Goal: Obtain resource: Download file/media

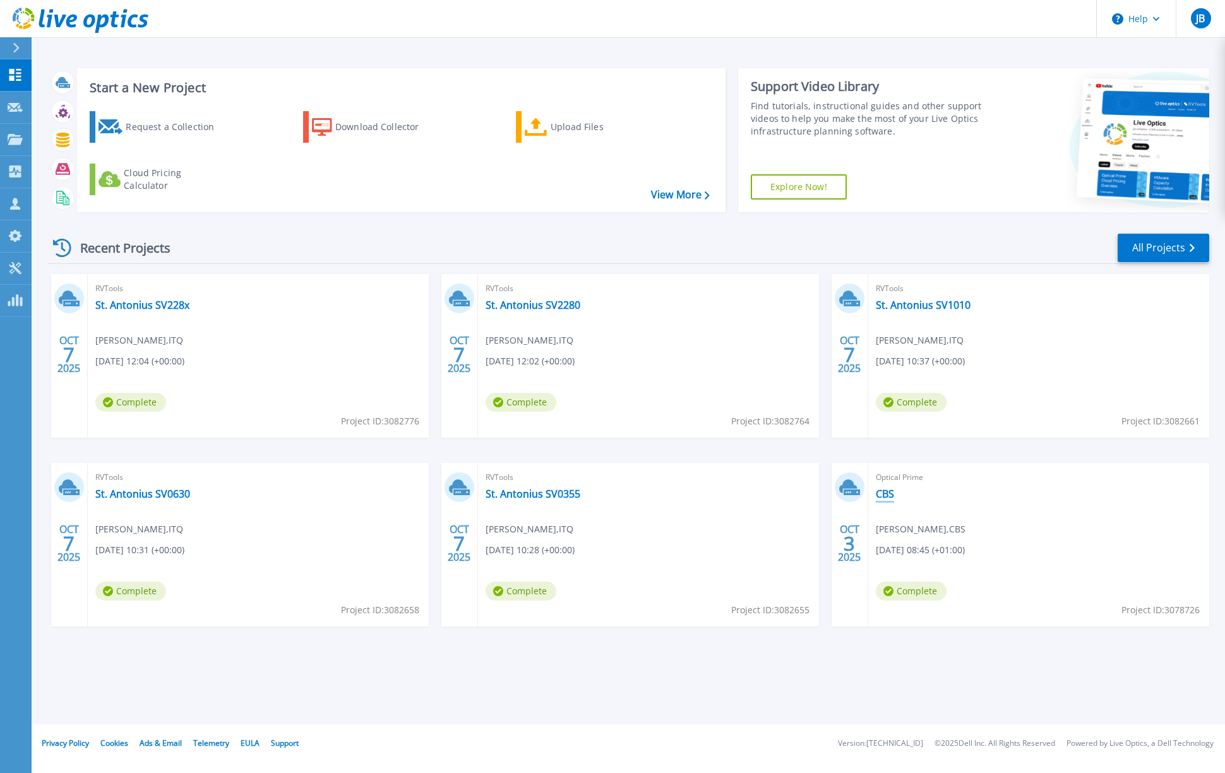
click at [887, 492] on link "CBS" at bounding box center [885, 493] width 18 height 13
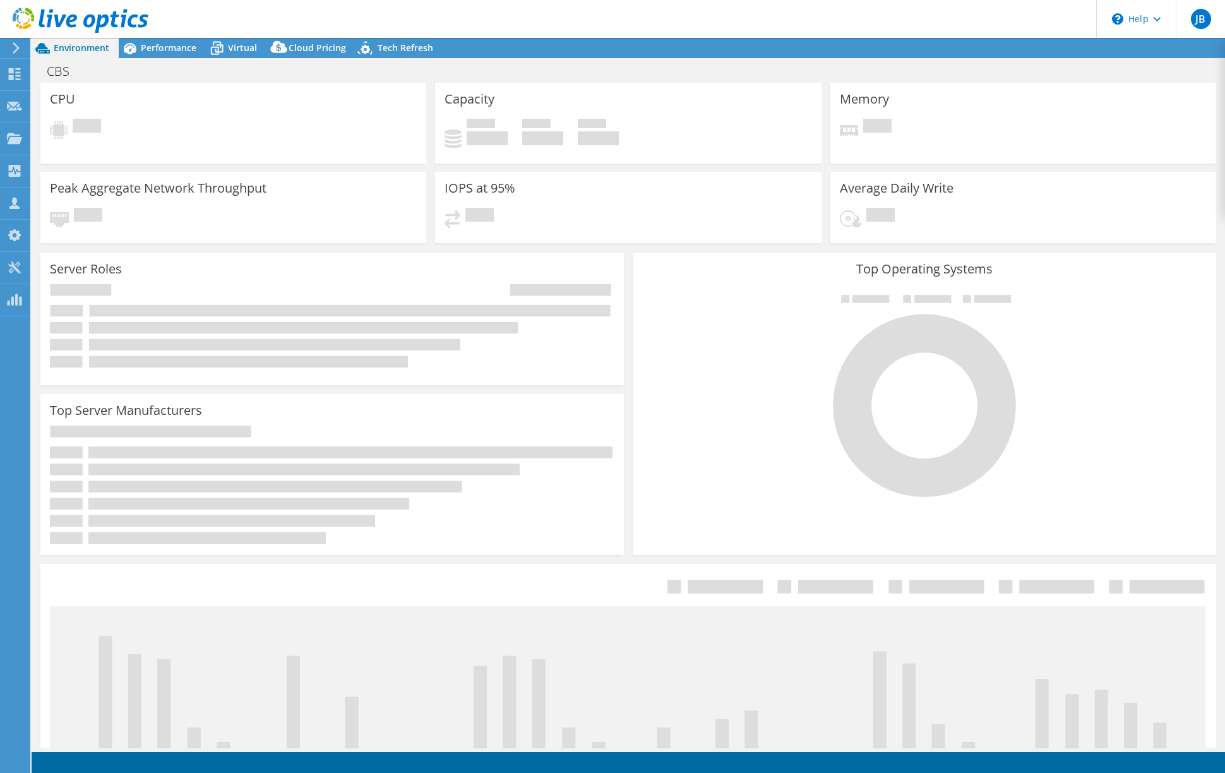
select select "USD"
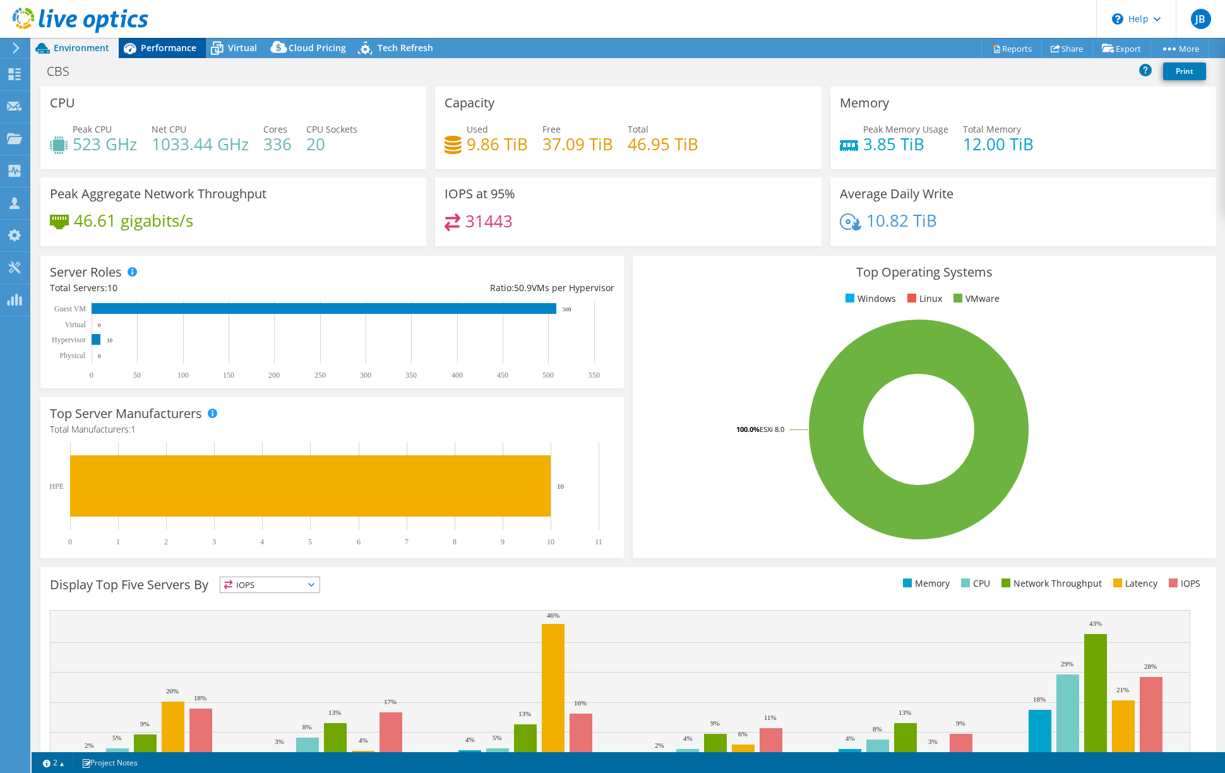
click at [165, 46] on span "Performance" at bounding box center [169, 48] width 56 height 12
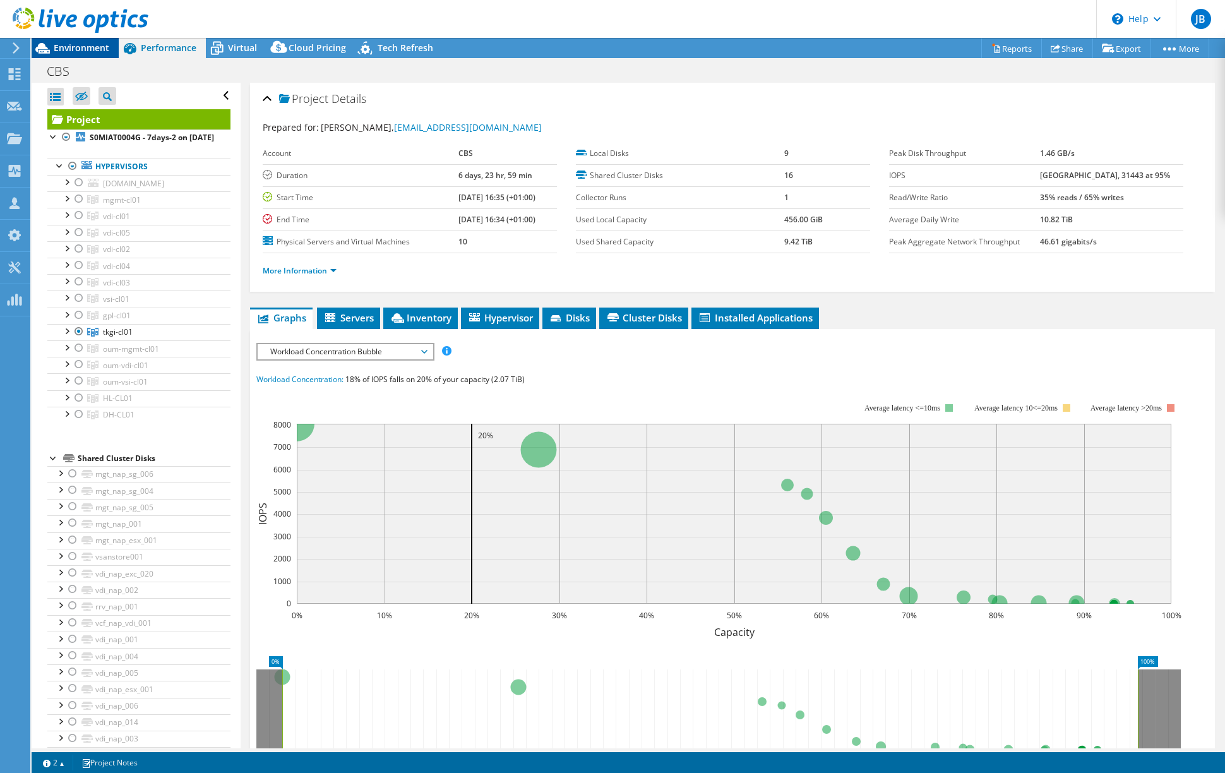
click at [64, 45] on span "Environment" at bounding box center [82, 48] width 56 height 12
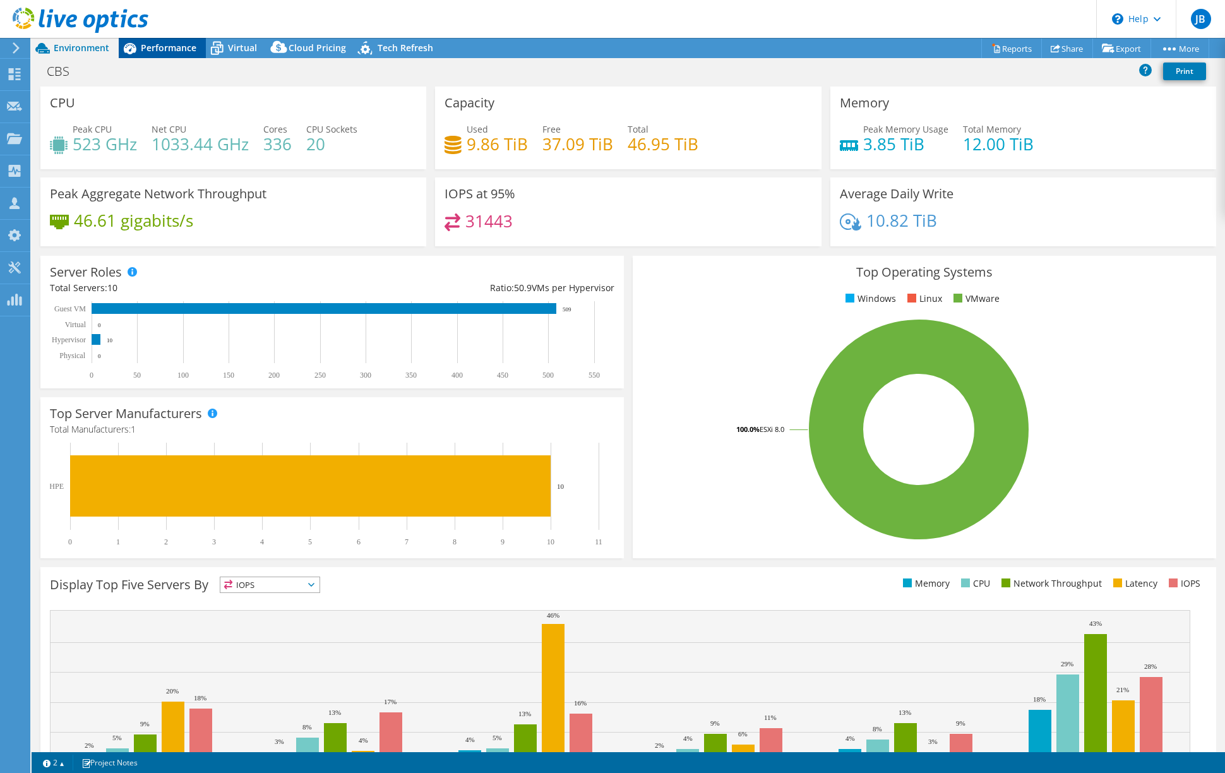
click at [170, 45] on span "Performance" at bounding box center [169, 48] width 56 height 12
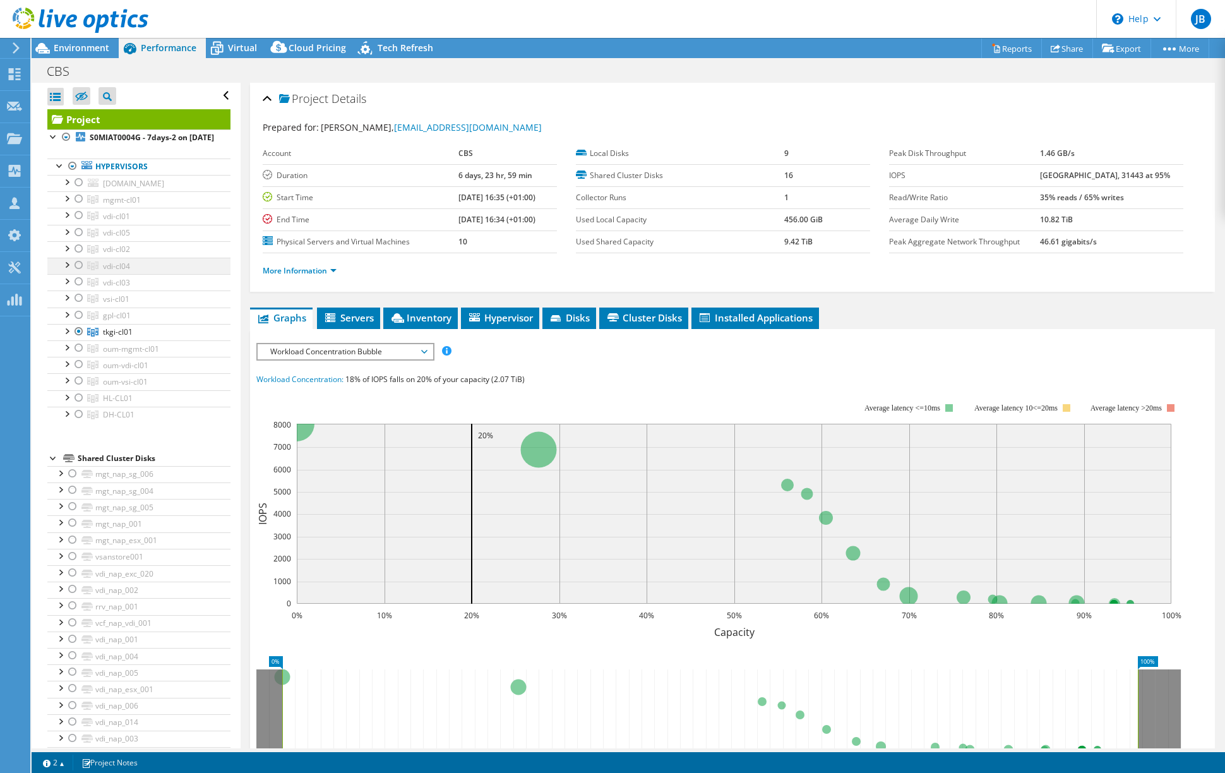
drag, startPoint x: 80, startPoint y: 210, endPoint x: 81, endPoint y: 275, distance: 65.0
click at [80, 206] on div at bounding box center [79, 198] width 13 height 15
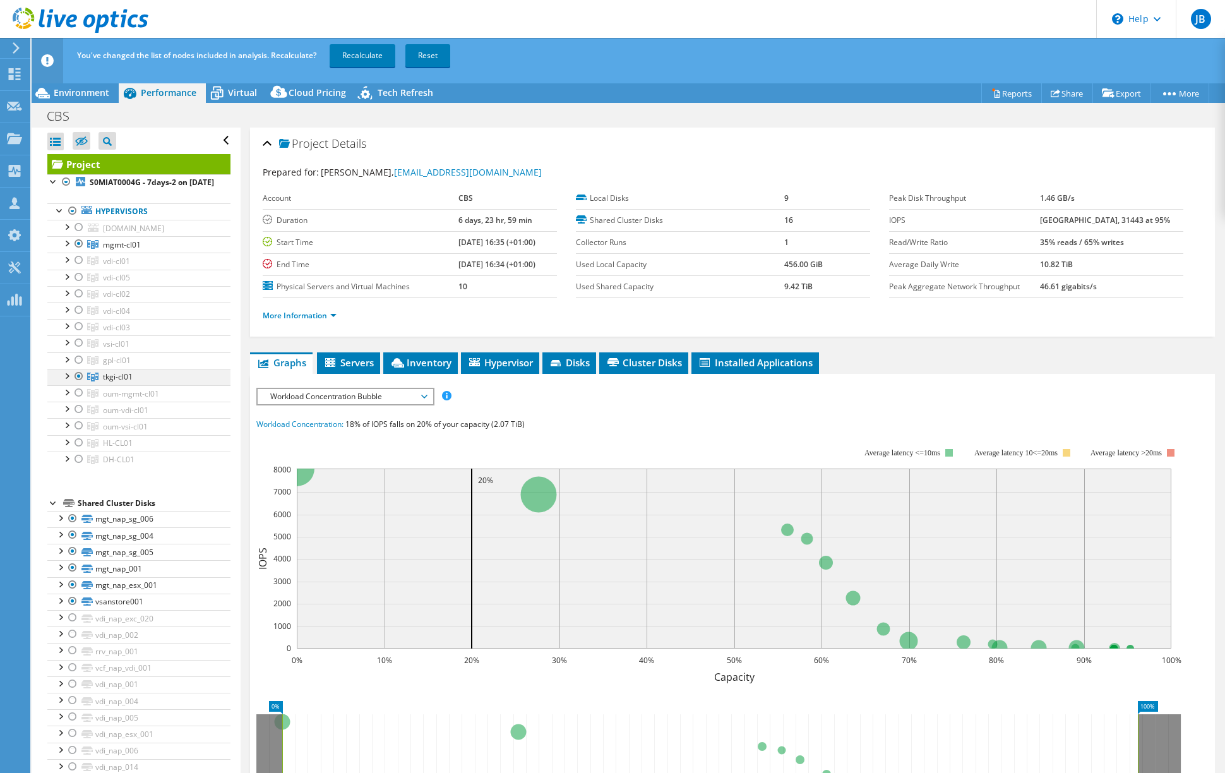
click at [80, 384] on div at bounding box center [79, 376] width 13 height 15
click at [361, 55] on link "Recalculate" at bounding box center [363, 55] width 66 height 23
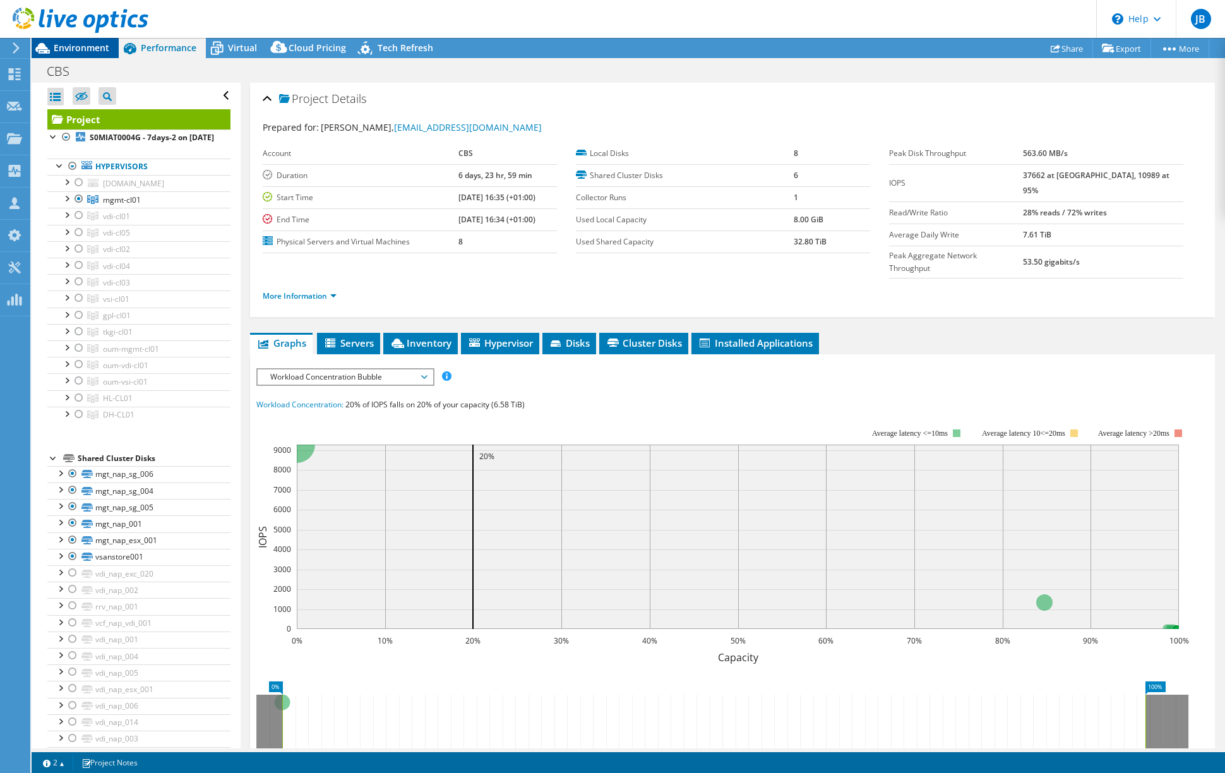
click at [85, 45] on span "Environment" at bounding box center [82, 48] width 56 height 12
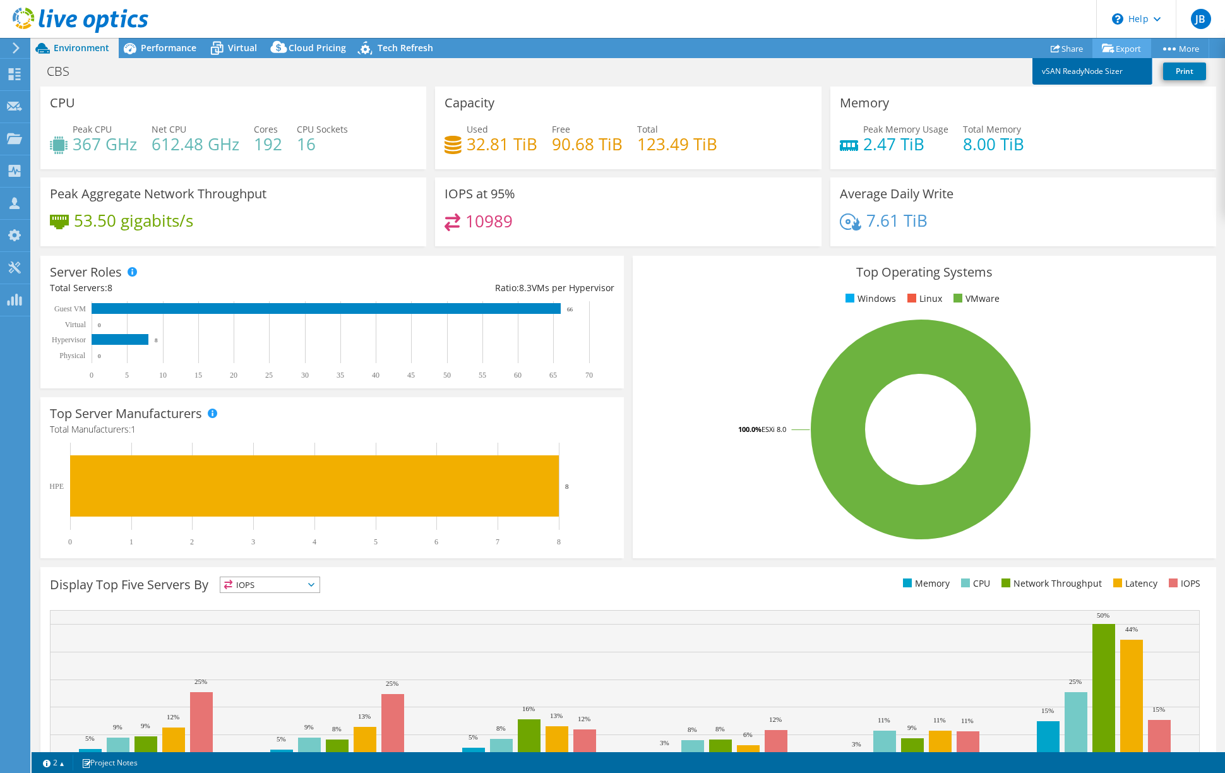
click at [1104, 70] on link "vSAN ReadyNode Sizer" at bounding box center [1092, 71] width 120 height 27
click at [14, 137] on use at bounding box center [14, 138] width 15 height 11
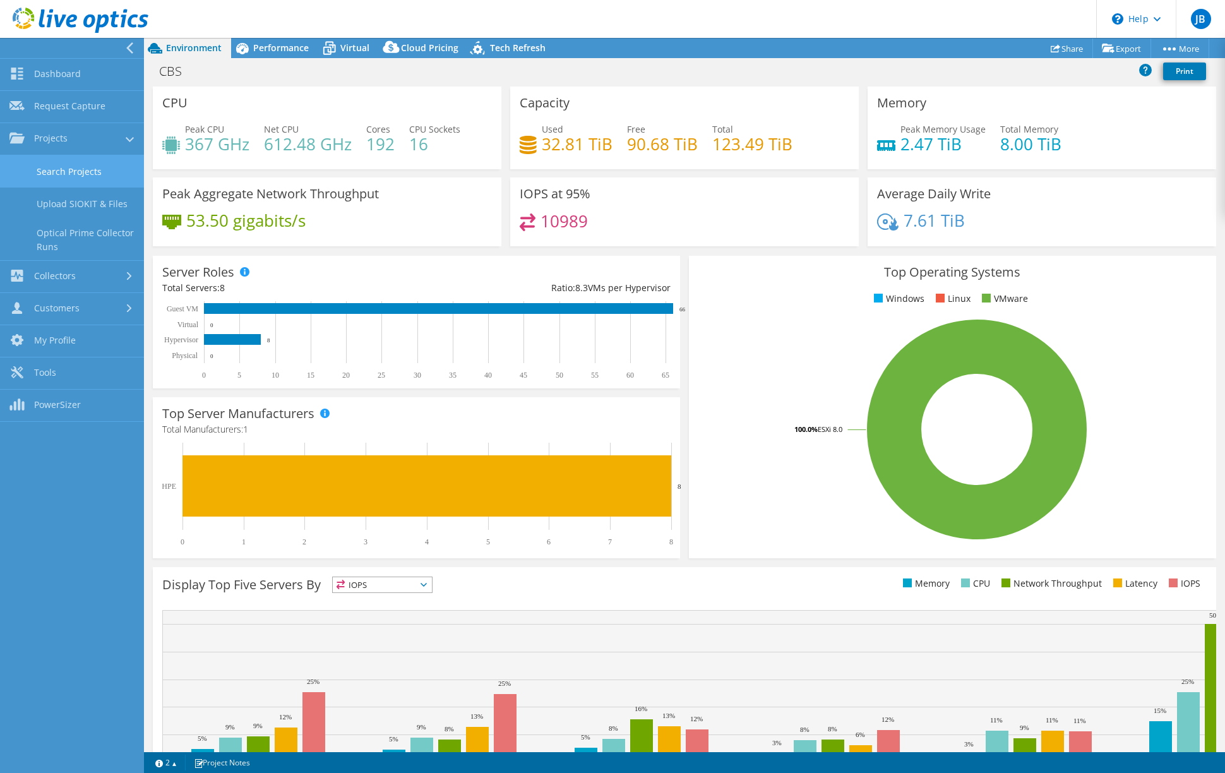
click at [64, 170] on link "Search Projects" at bounding box center [72, 171] width 144 height 32
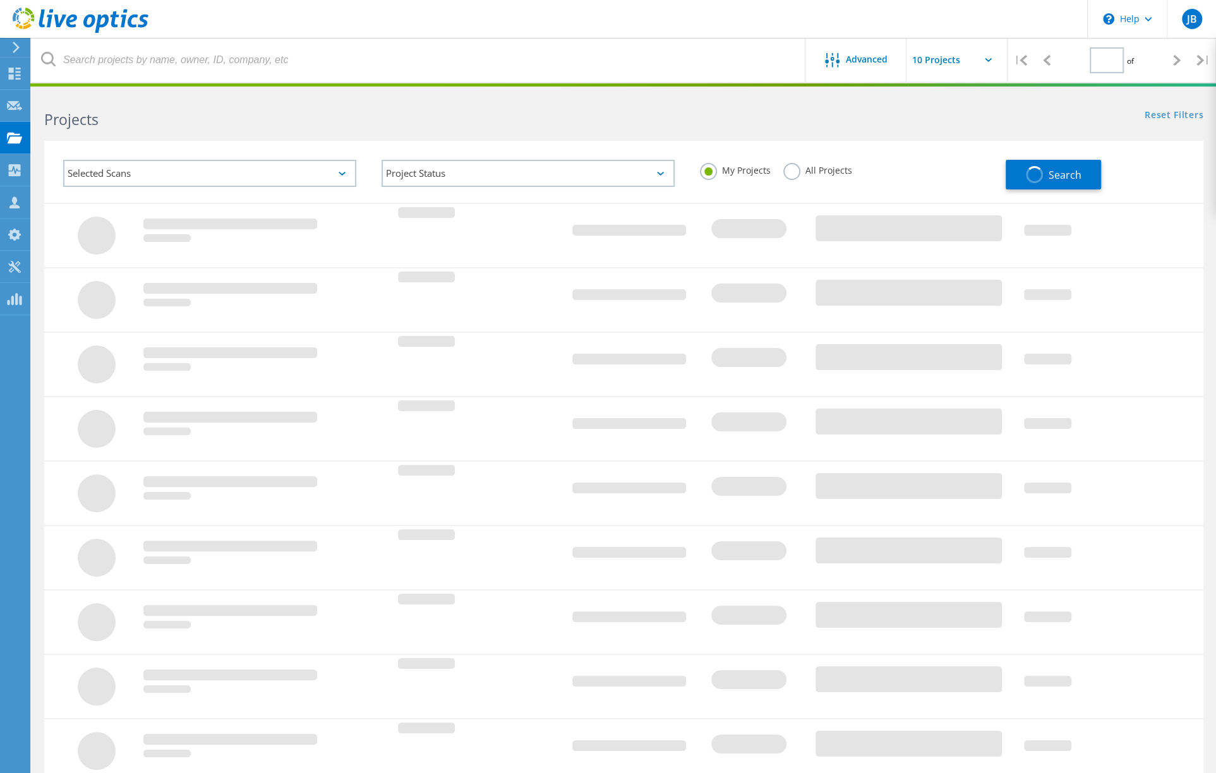
type input "1"
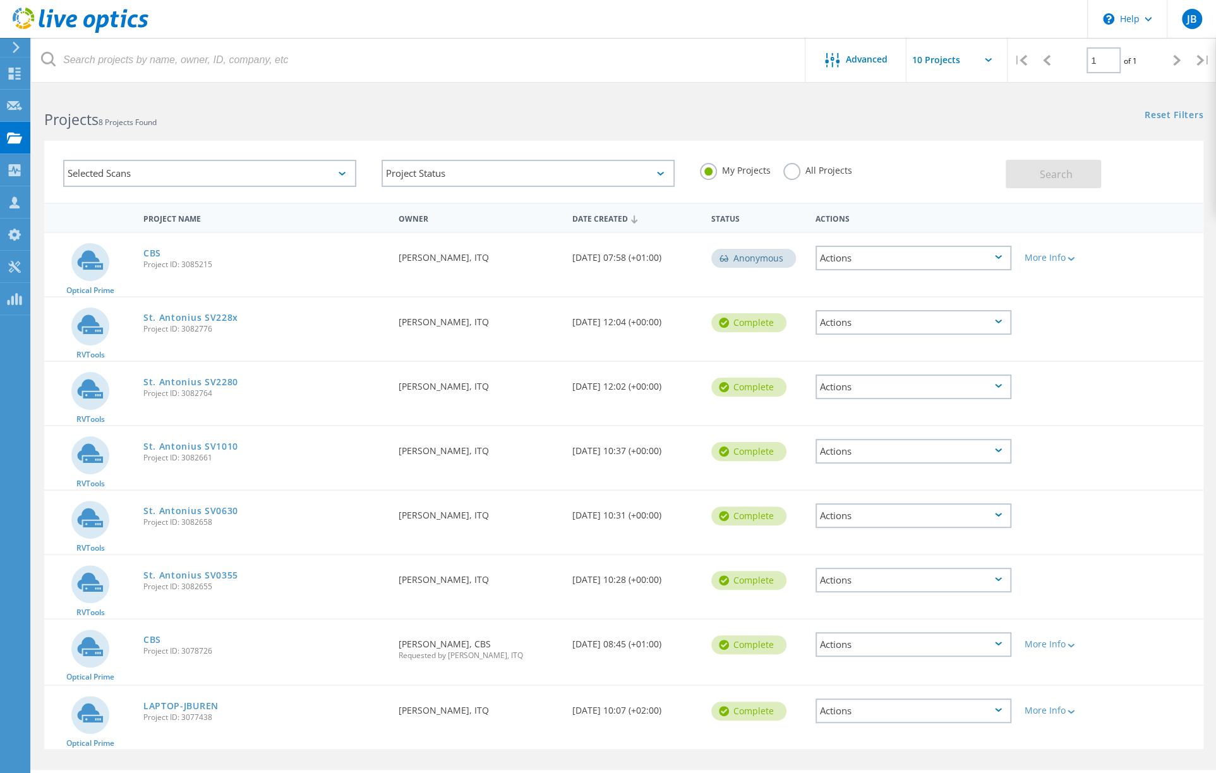
drag, startPoint x: 181, startPoint y: 651, endPoint x: 211, endPoint y: 651, distance: 29.7
click at [211, 651] on span "Project ID: 3078726" at bounding box center [264, 651] width 242 height 8
copy span "3078726"
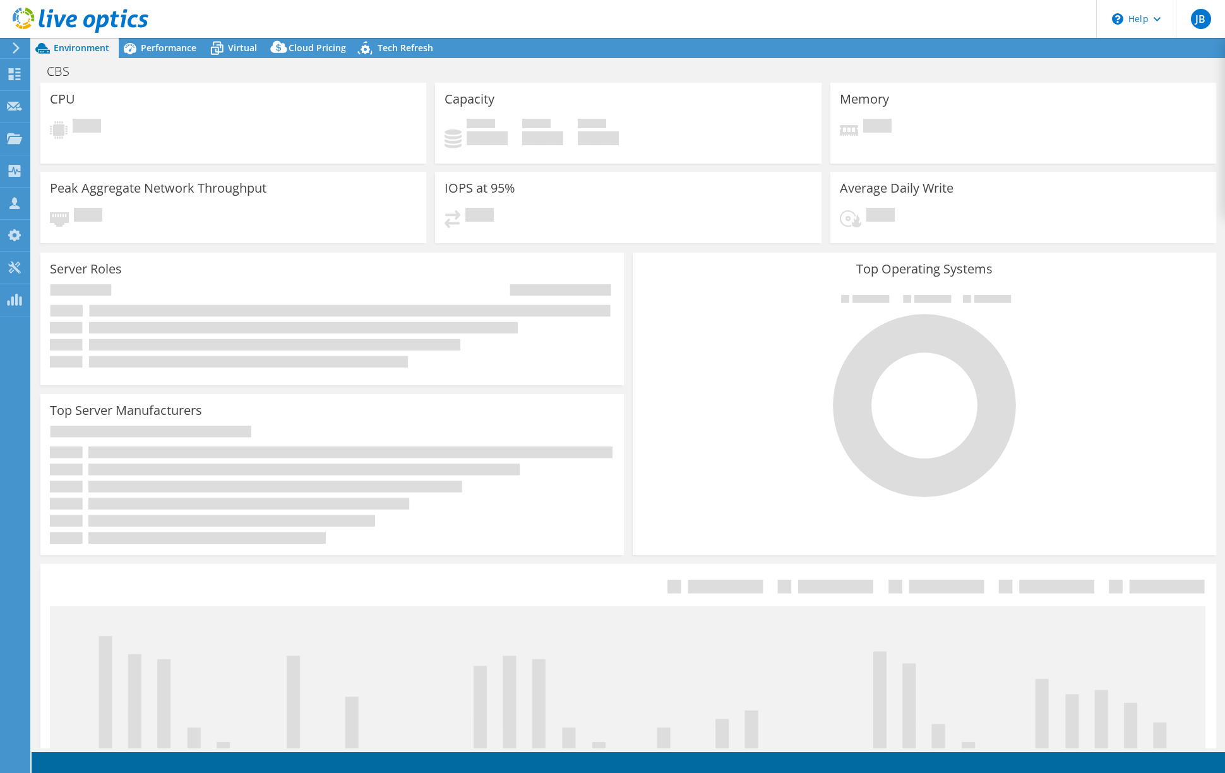
select select "USD"
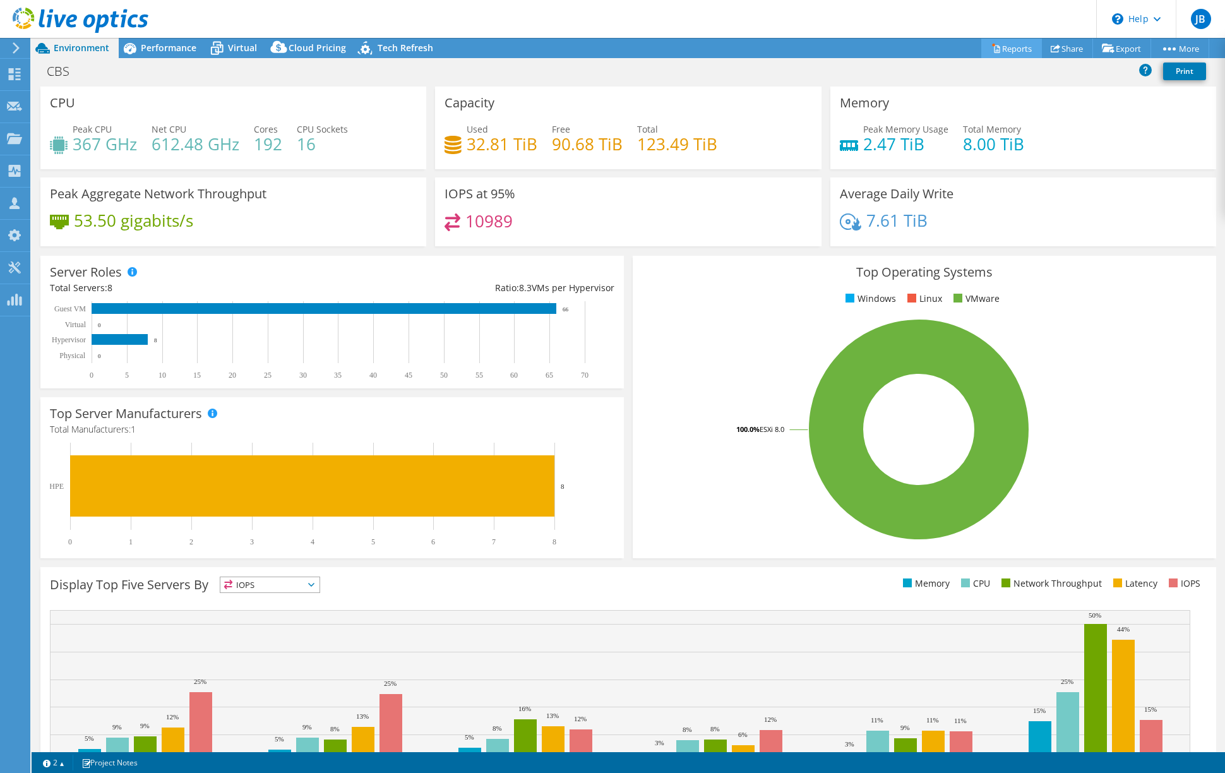
click at [1005, 46] on link "Reports" at bounding box center [1011, 49] width 61 height 20
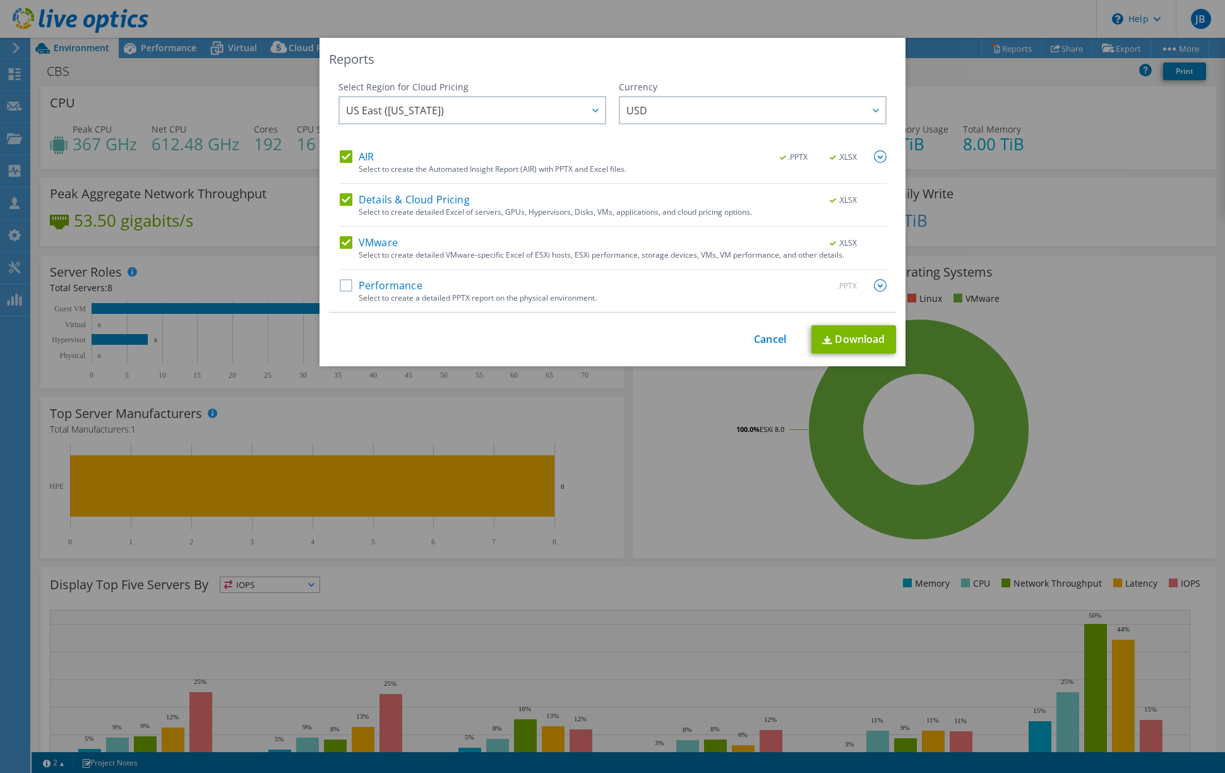
click at [342, 284] on label "Performance" at bounding box center [381, 285] width 83 height 13
click at [0, 0] on input "Performance" at bounding box center [0, 0] width 0 height 0
click at [340, 158] on label "AIR" at bounding box center [357, 156] width 34 height 13
click at [0, 0] on input "AIR" at bounding box center [0, 0] width 0 height 0
click at [341, 196] on label "Details & Cloud Pricing" at bounding box center [405, 199] width 130 height 13
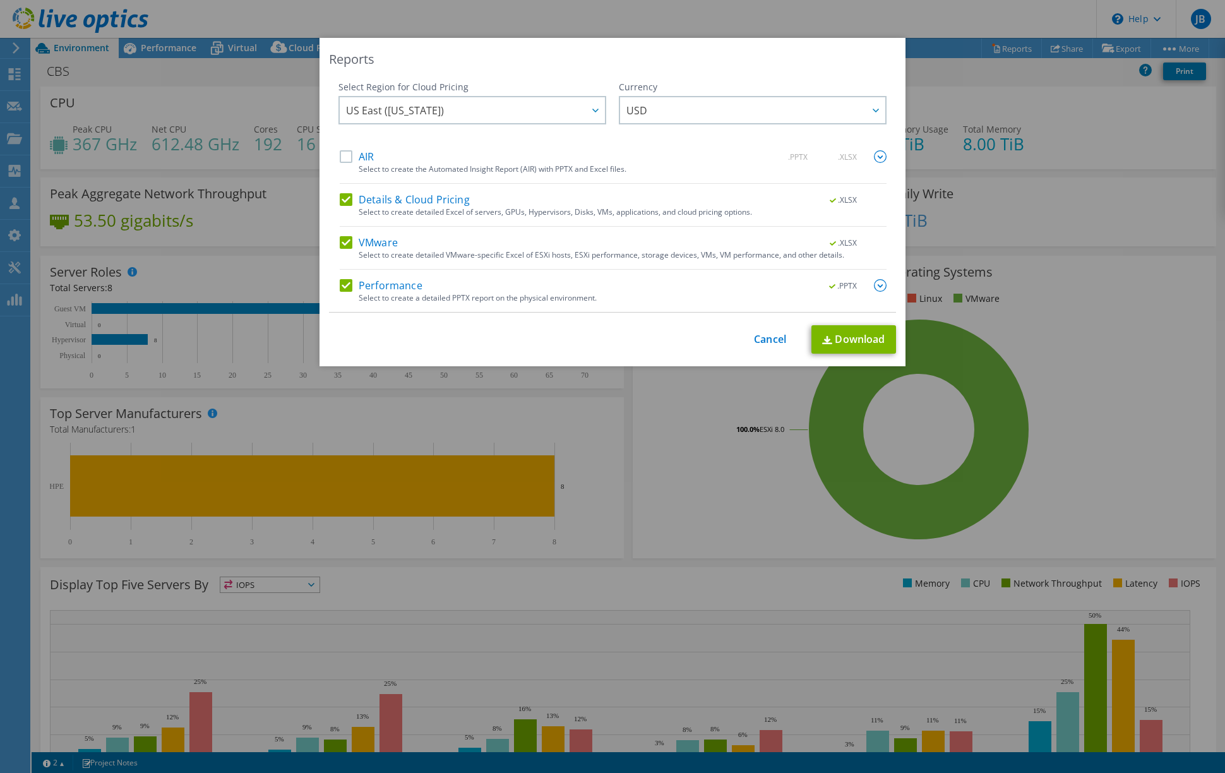
click at [0, 0] on input "Details & Cloud Pricing" at bounding box center [0, 0] width 0 height 0
click at [868, 340] on link "Download" at bounding box center [853, 339] width 85 height 28
click at [760, 338] on link "Cancel" at bounding box center [770, 339] width 32 height 12
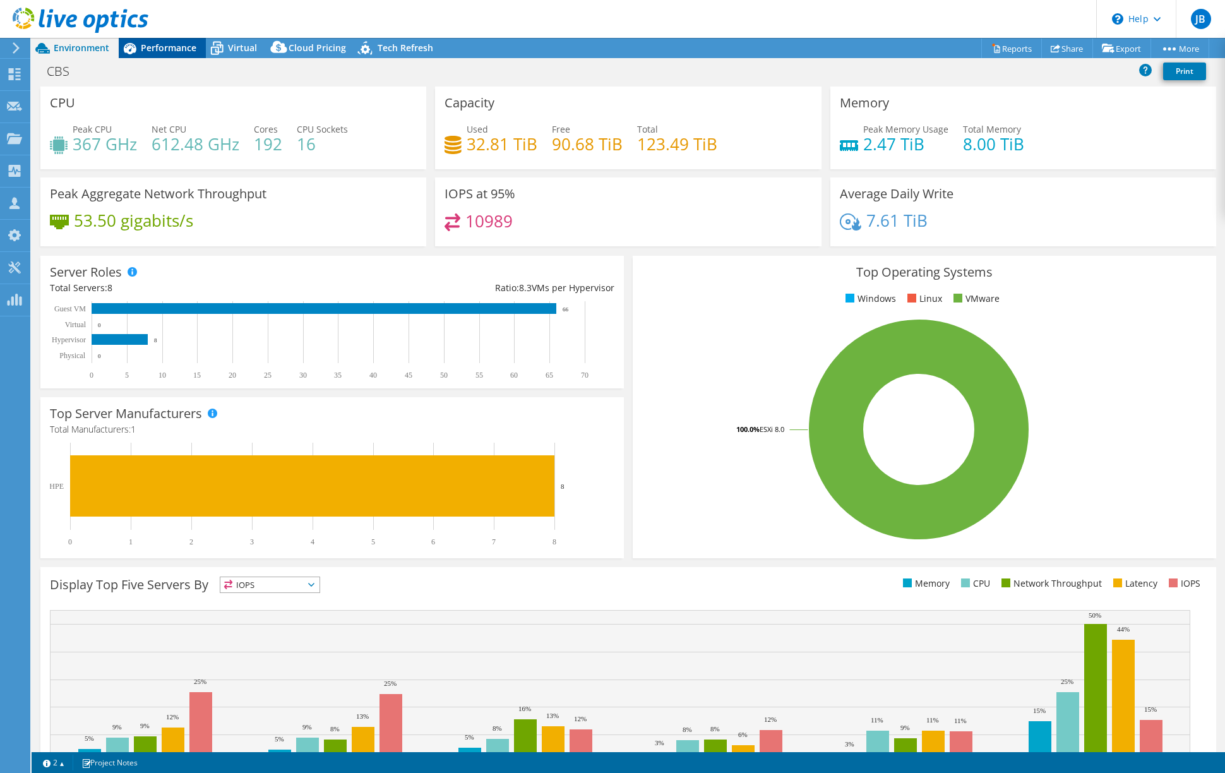
click at [169, 49] on span "Performance" at bounding box center [169, 48] width 56 height 12
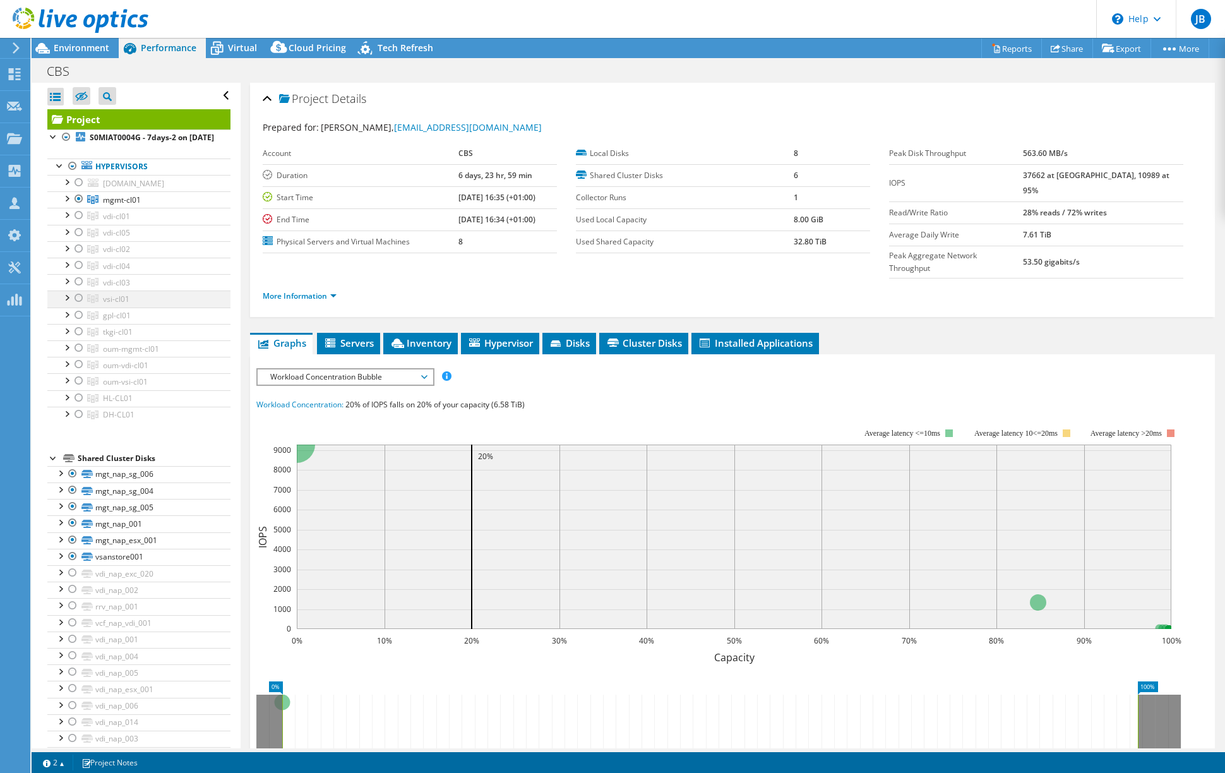
click at [76, 306] on div at bounding box center [79, 297] width 13 height 15
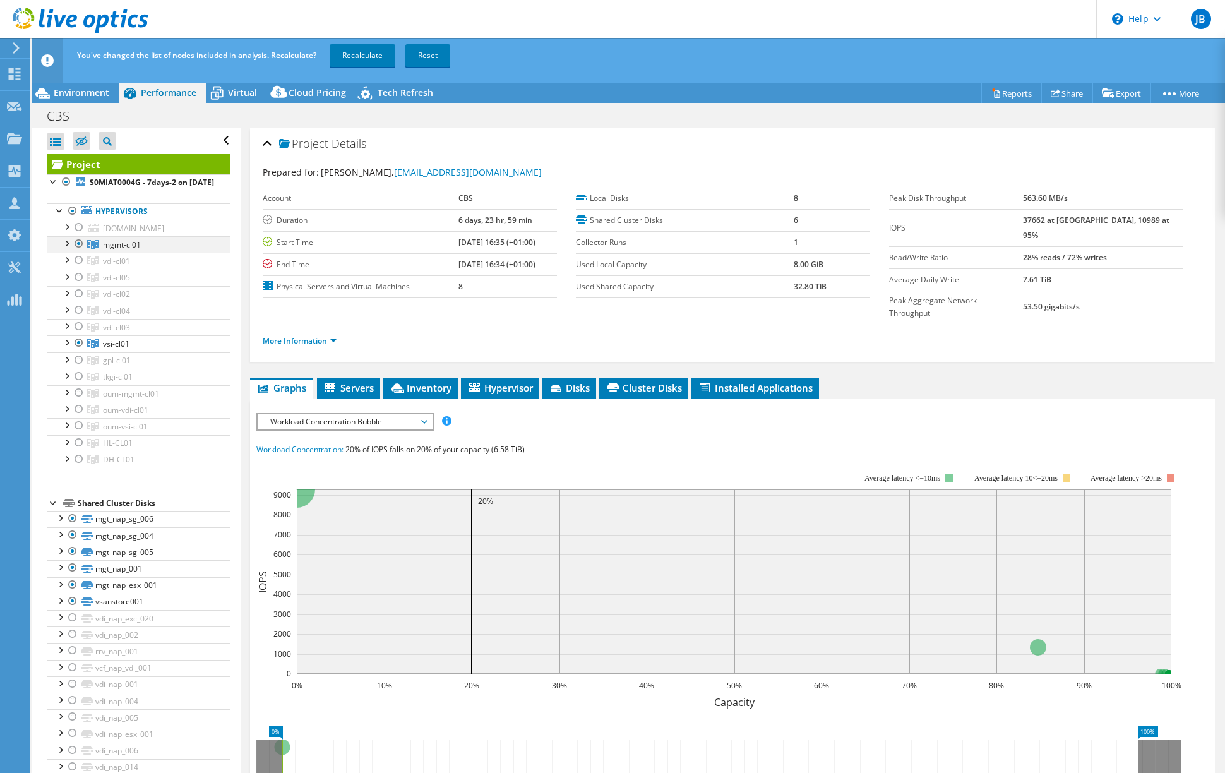
click at [77, 251] on div at bounding box center [79, 243] width 13 height 15
click at [368, 56] on link "Recalculate" at bounding box center [363, 55] width 66 height 23
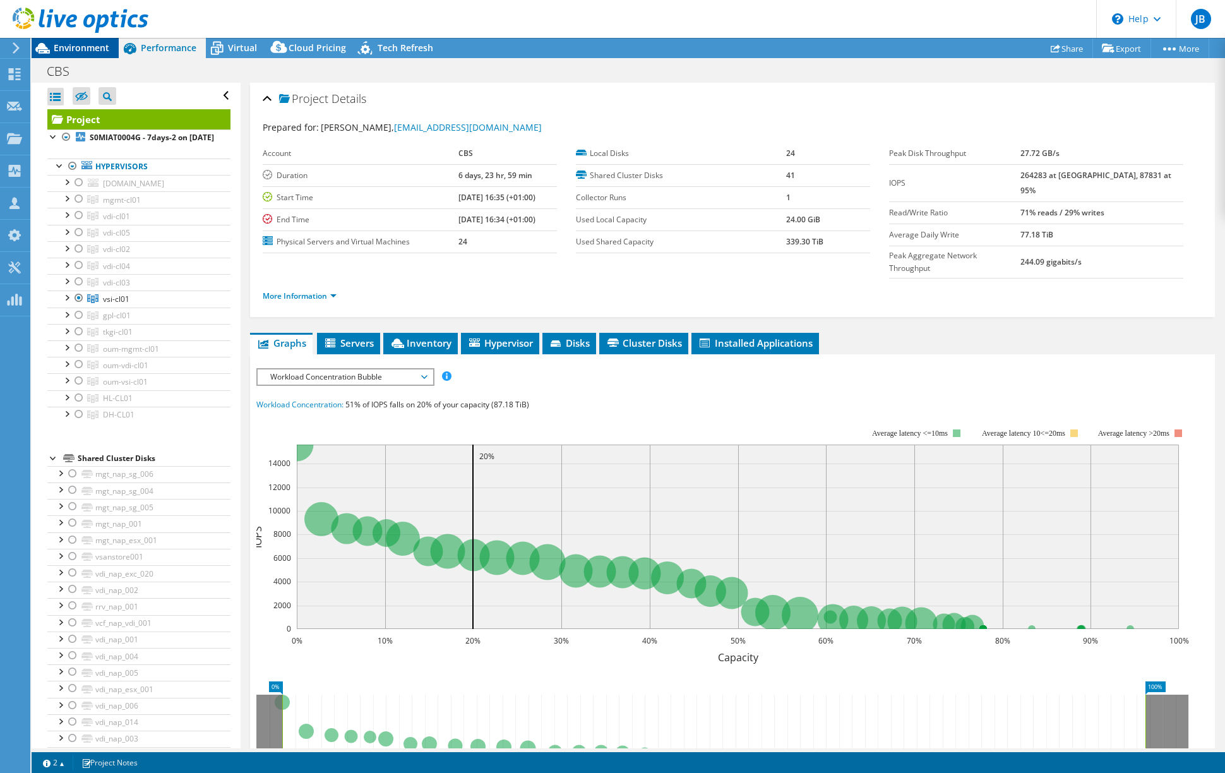
click at [81, 45] on span "Environment" at bounding box center [82, 48] width 56 height 12
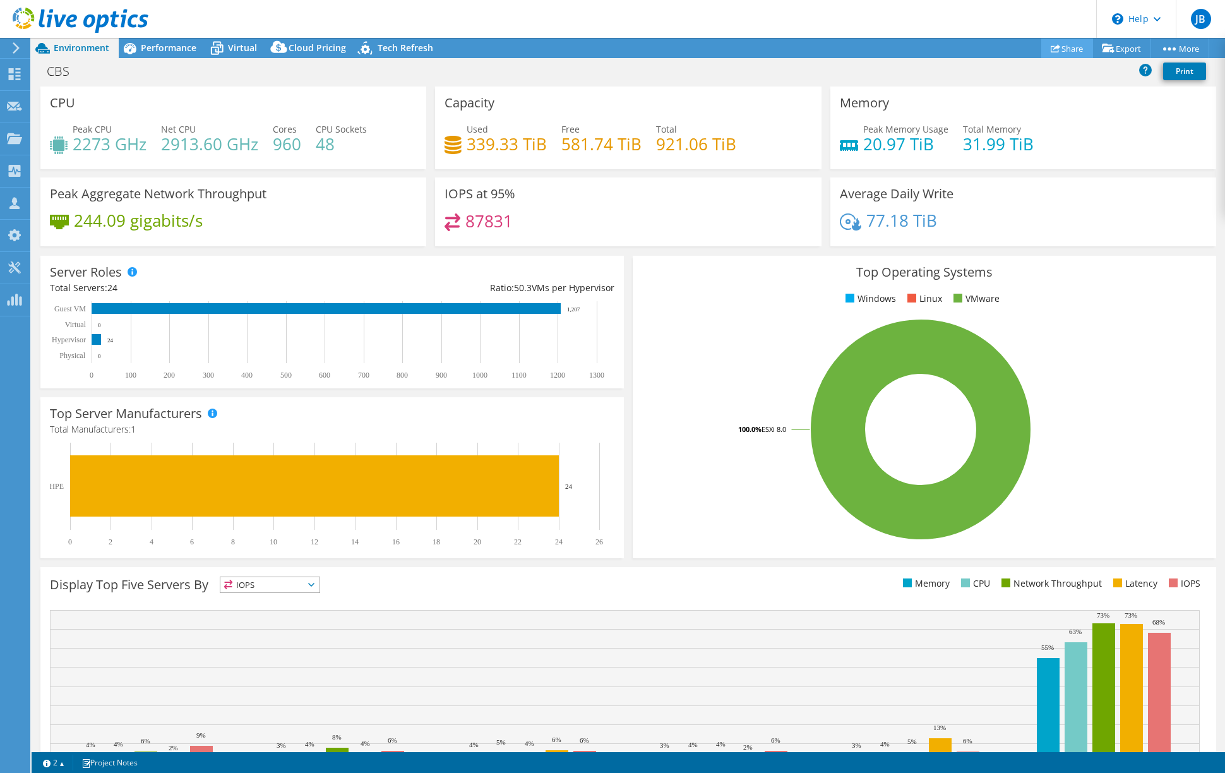
click at [1061, 46] on link "Share" at bounding box center [1067, 49] width 52 height 20
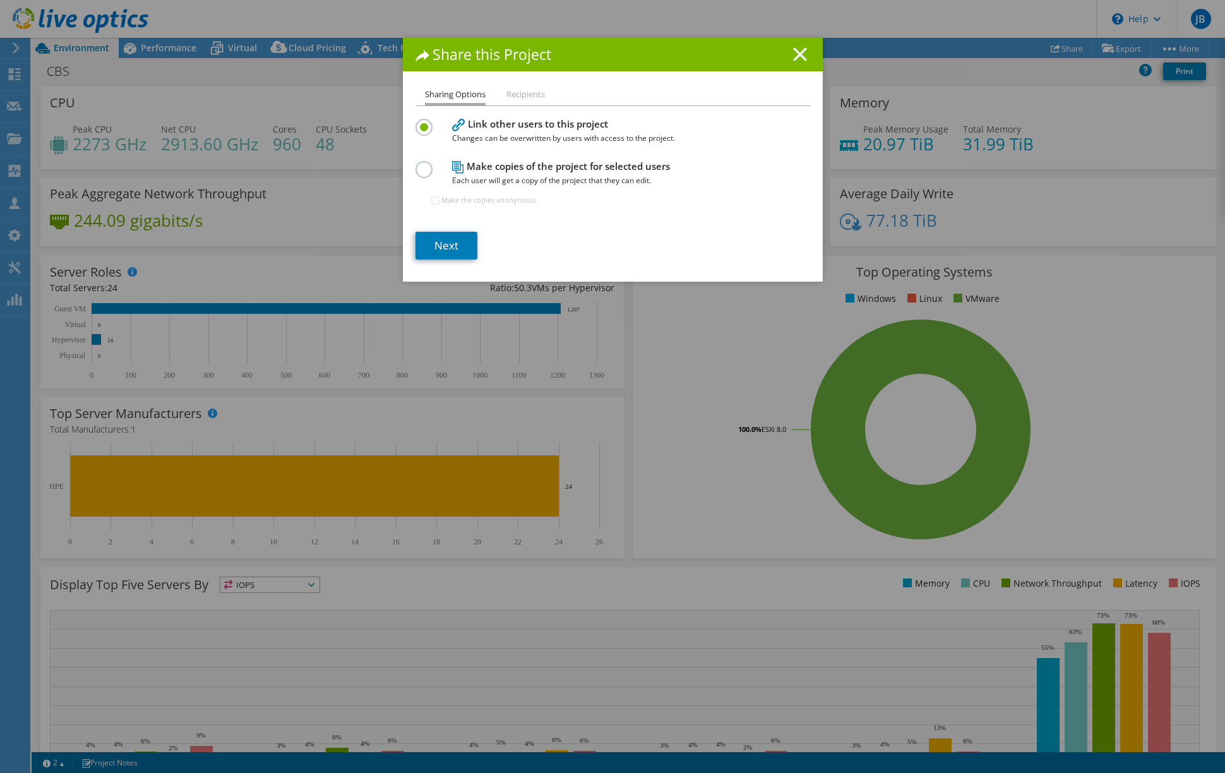
click at [793, 55] on icon at bounding box center [800, 54] width 14 height 14
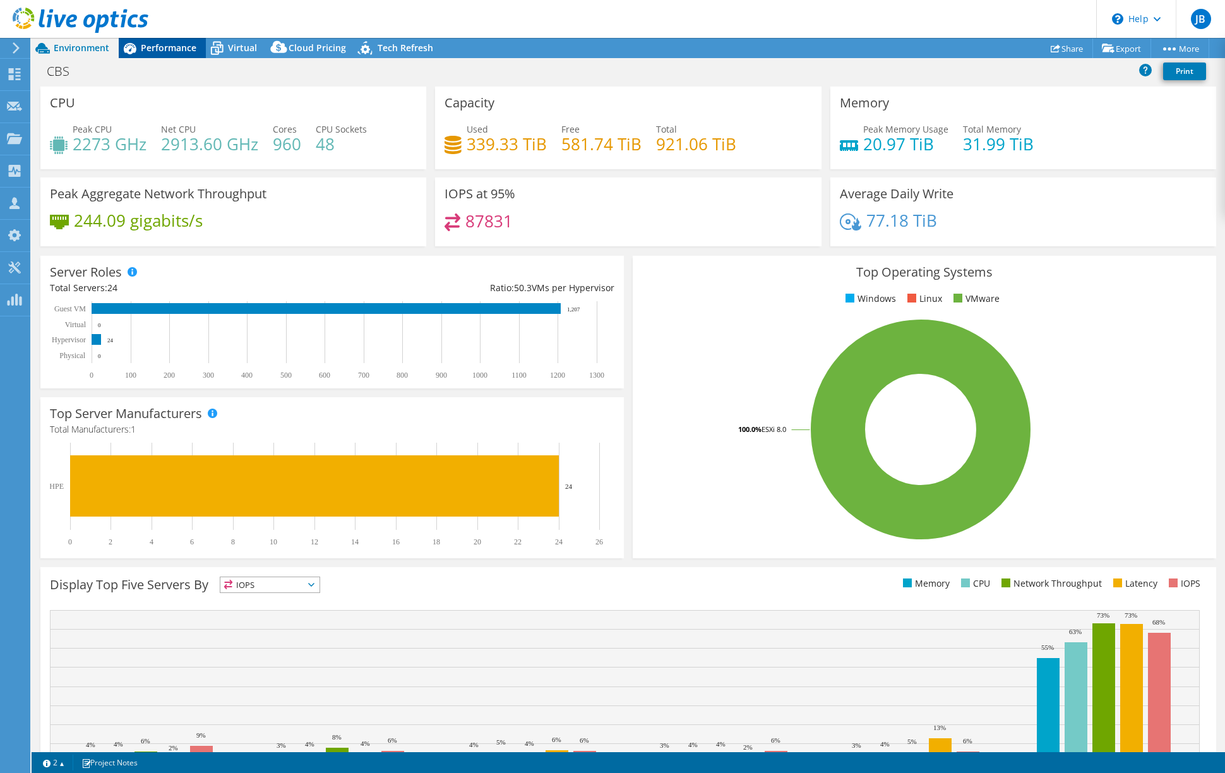
click at [169, 49] on span "Performance" at bounding box center [169, 48] width 56 height 12
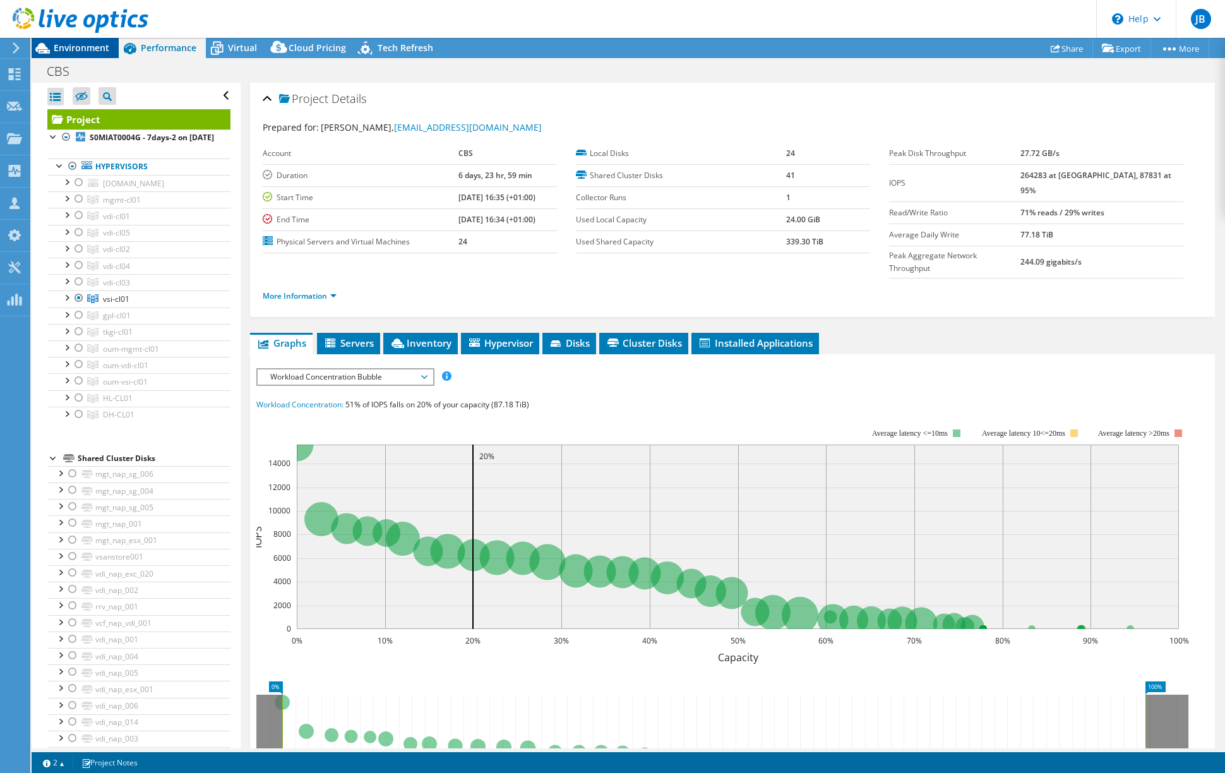
click at [80, 49] on span "Environment" at bounding box center [82, 48] width 56 height 12
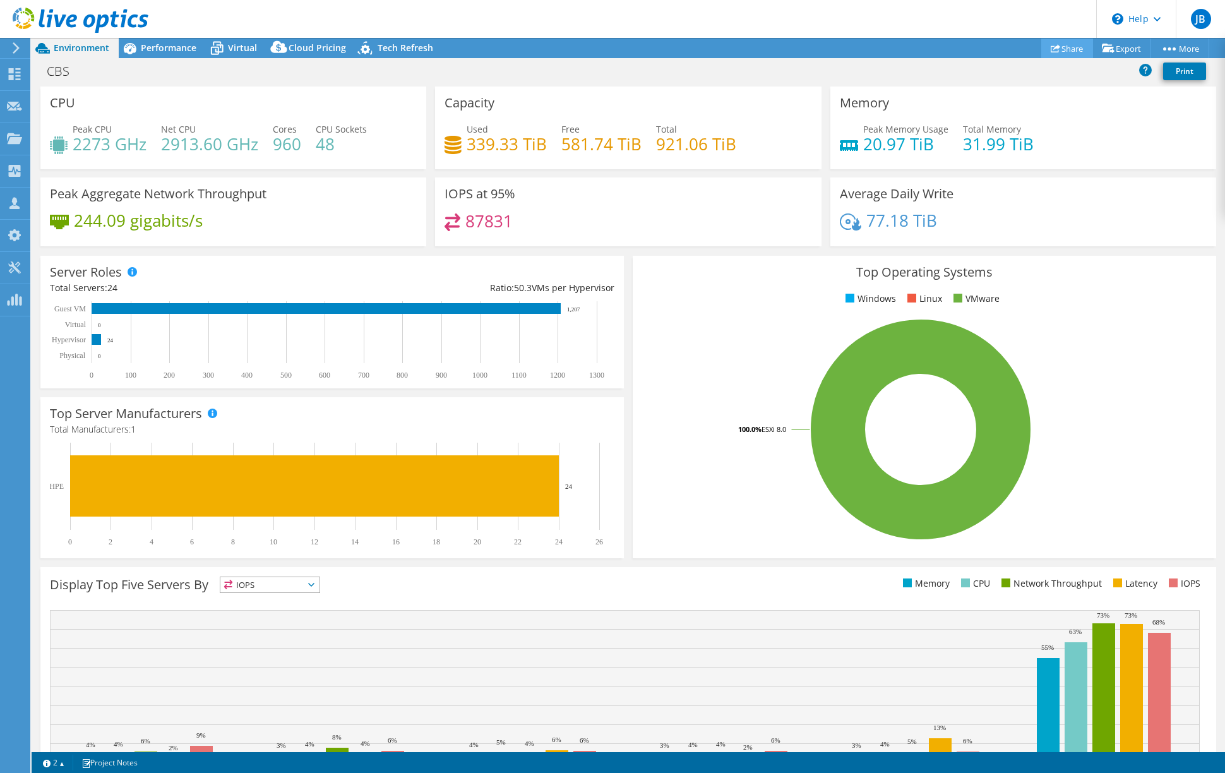
click at [1061, 49] on link "Share" at bounding box center [1067, 49] width 52 height 20
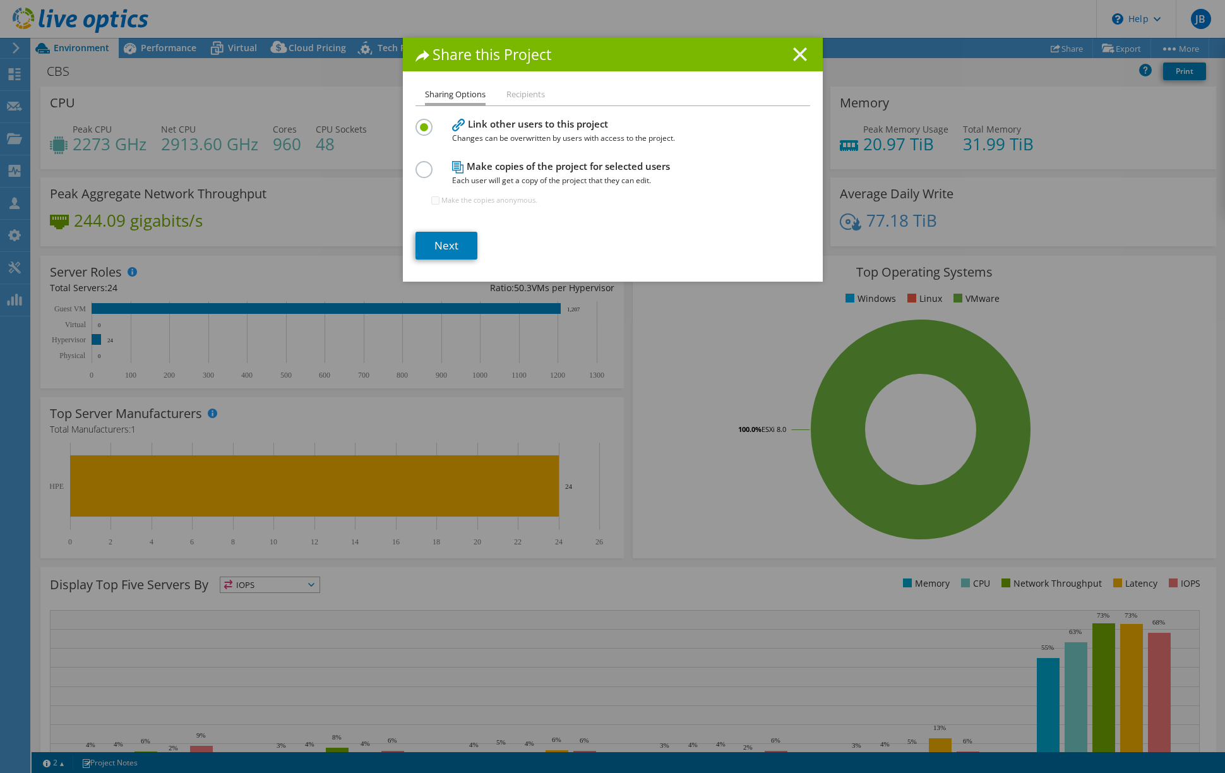
click at [793, 50] on icon at bounding box center [800, 54] width 14 height 14
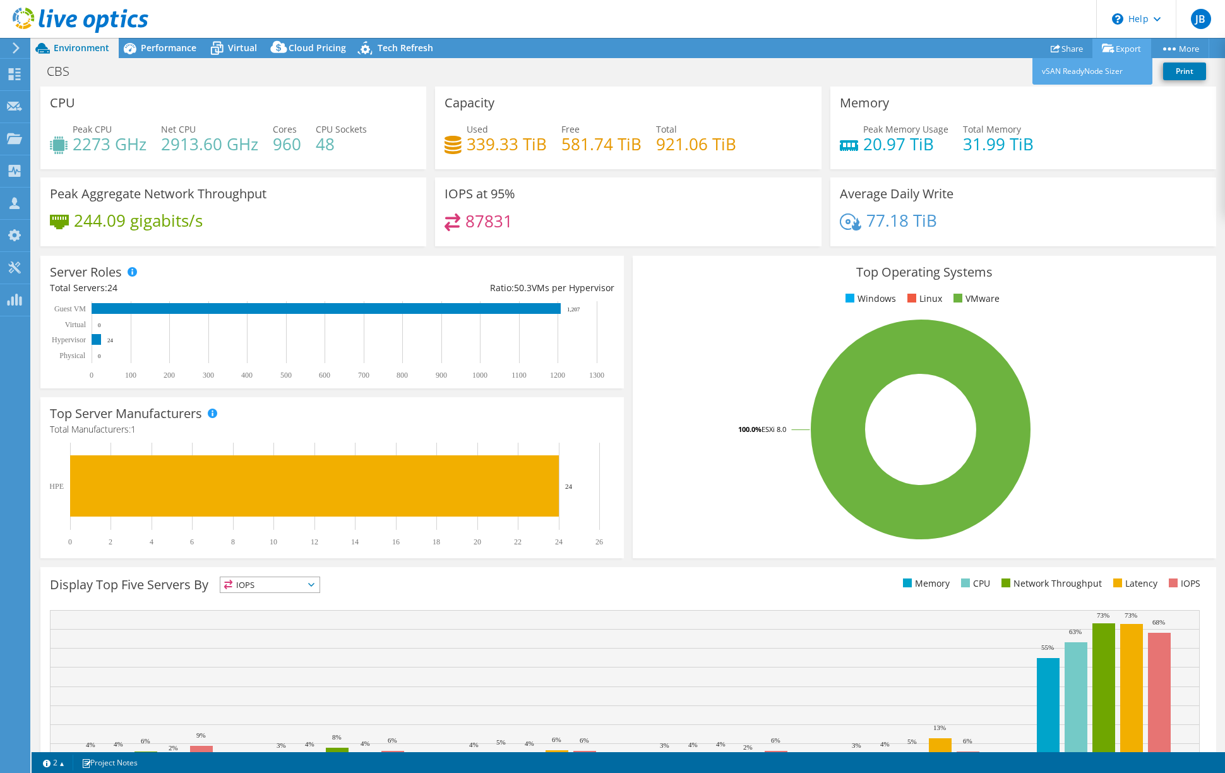
click at [1113, 46] on link "Export" at bounding box center [1121, 49] width 59 height 20
click at [961, 47] on div "Project Actions Project Actions Reports Share Export vSAN ReadyNode Sizer" at bounding box center [628, 48] width 1193 height 20
click at [160, 46] on span "Performance" at bounding box center [169, 48] width 56 height 12
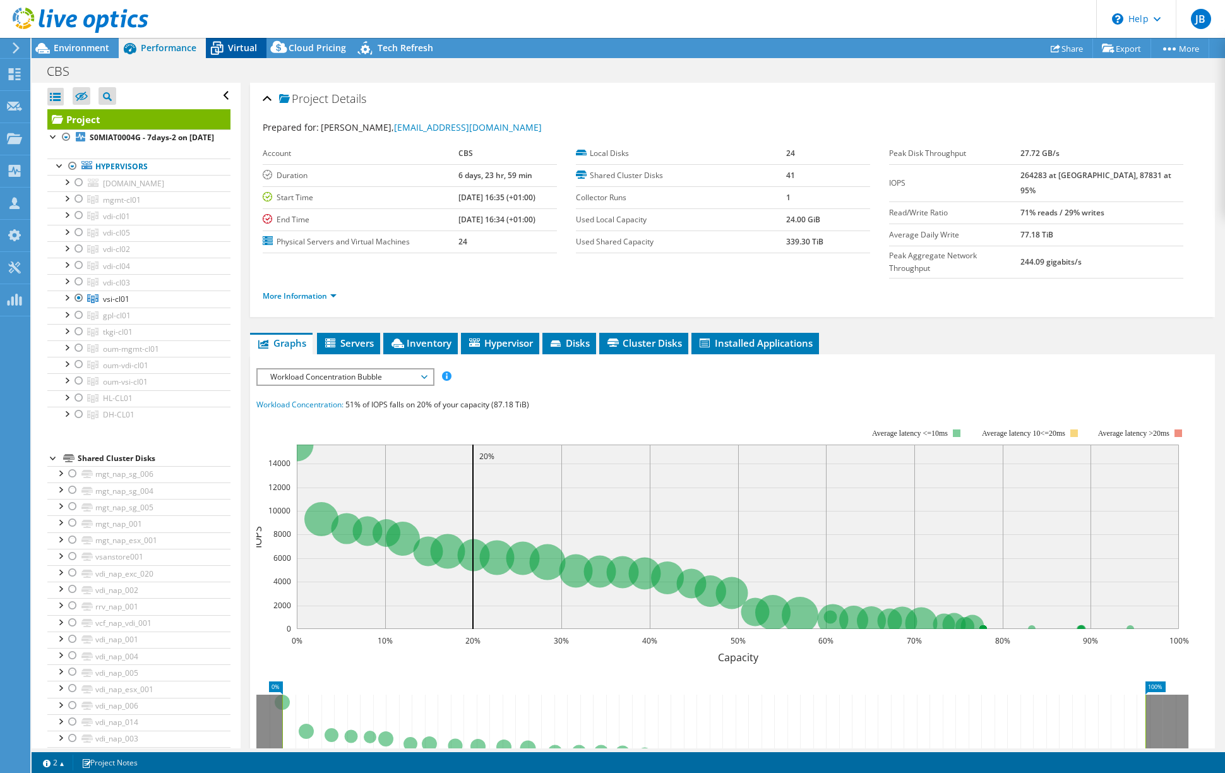
click at [233, 51] on span "Virtual" at bounding box center [242, 48] width 29 height 12
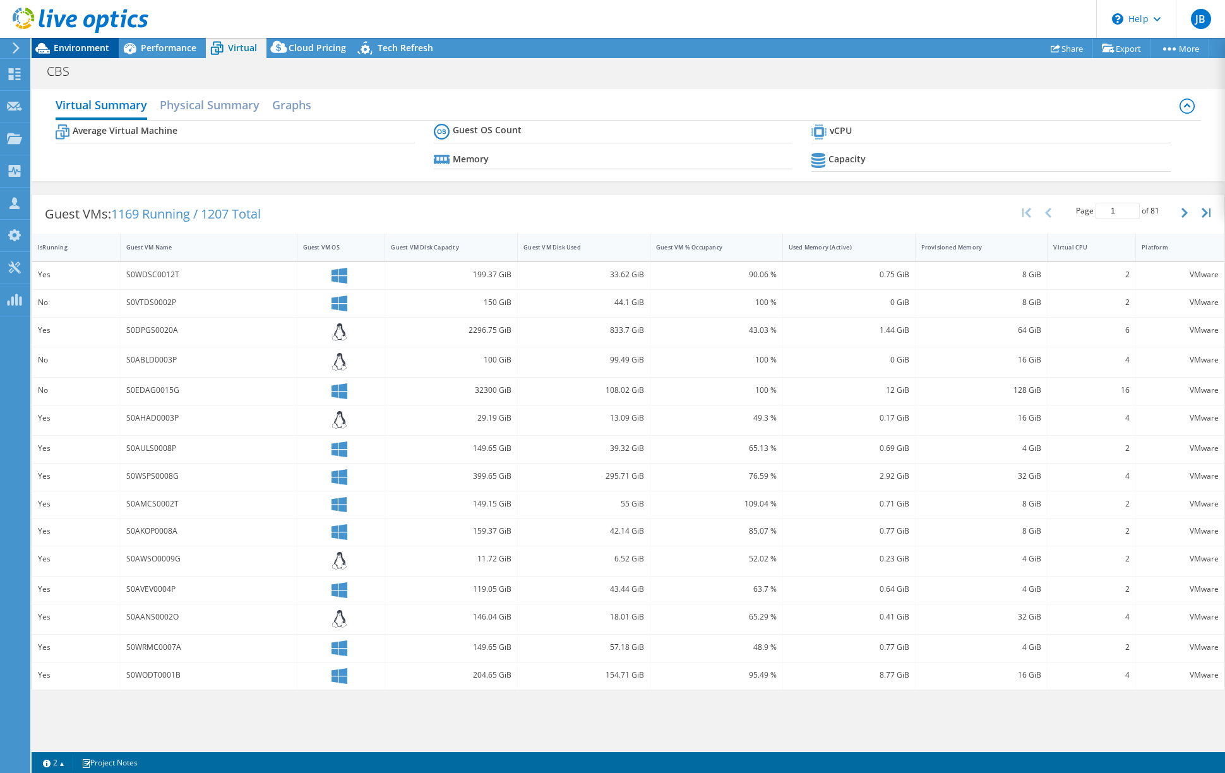
click at [82, 49] on span "Environment" at bounding box center [82, 48] width 56 height 12
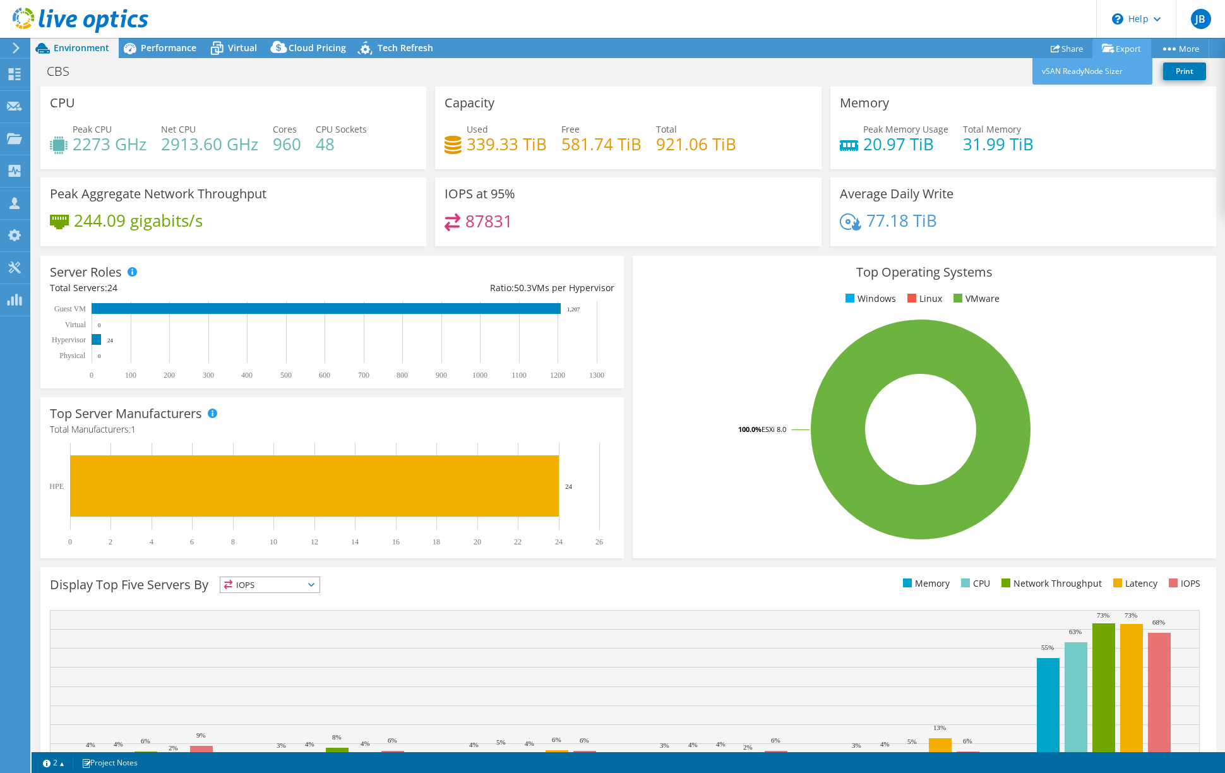
click at [1120, 50] on link "Export" at bounding box center [1121, 49] width 59 height 20
click at [1103, 71] on link "vSAN ReadyNode Sizer" at bounding box center [1092, 71] width 120 height 27
drag, startPoint x: 189, startPoint y: 103, endPoint x: 155, endPoint y: 100, distance: 34.2
click at [155, 100] on div "CPU Peak CPU 2273 GHz Net CPU 2913.60 GHz Cores 960 CPU Sockets 48" at bounding box center [233, 128] width 386 height 83
click at [52, 136] on div "Projects" at bounding box center [60, 139] width 61 height 32
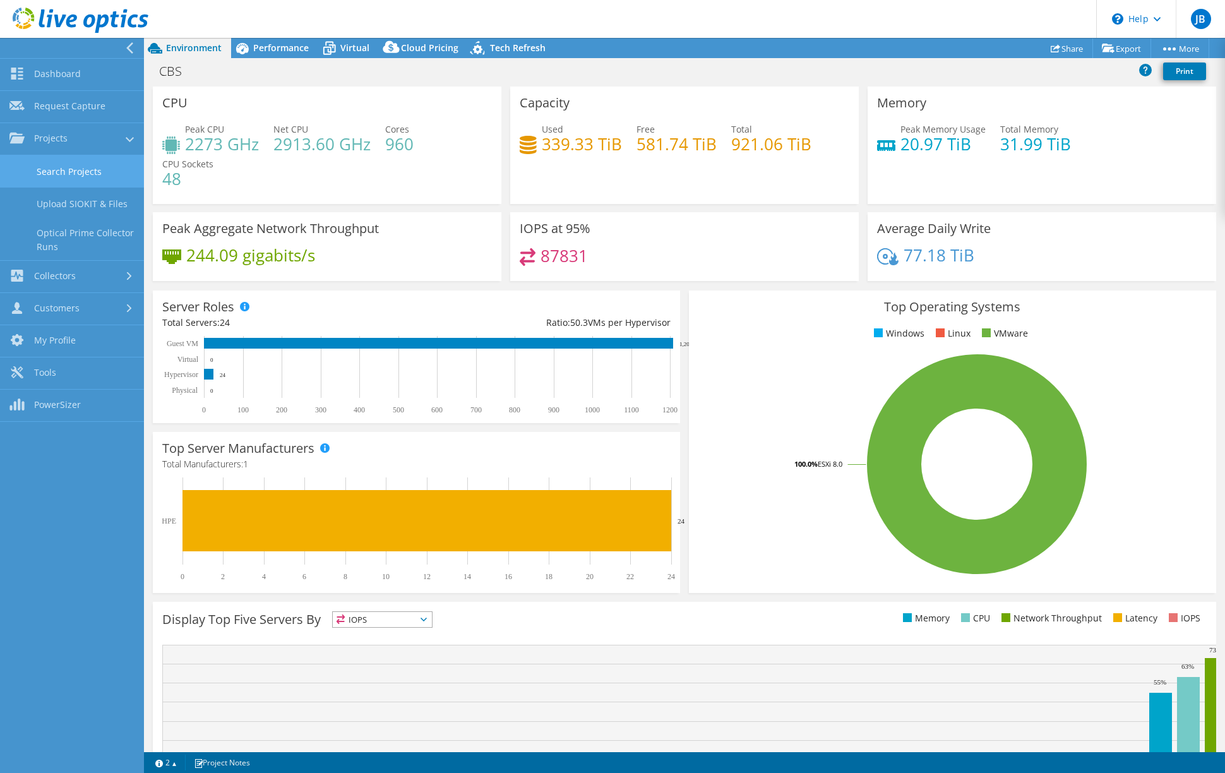
click at [62, 170] on link "Search Projects" at bounding box center [72, 171] width 144 height 32
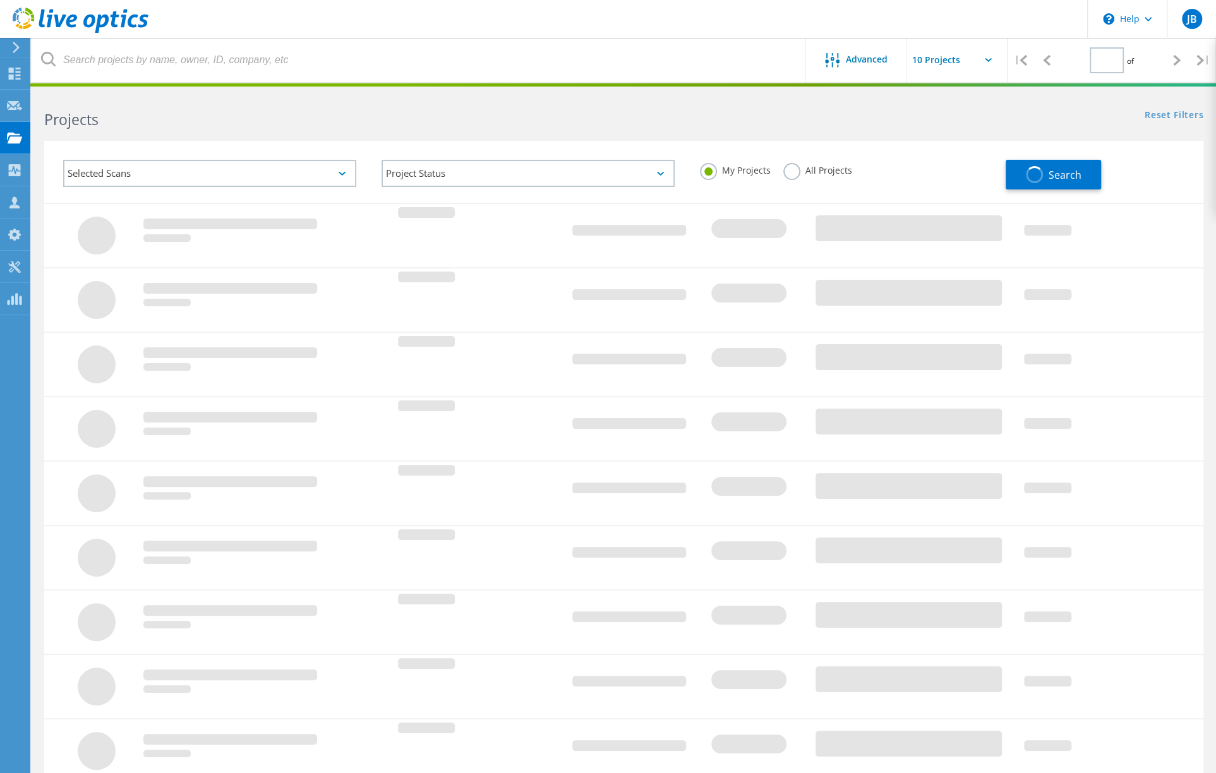
type input "1"
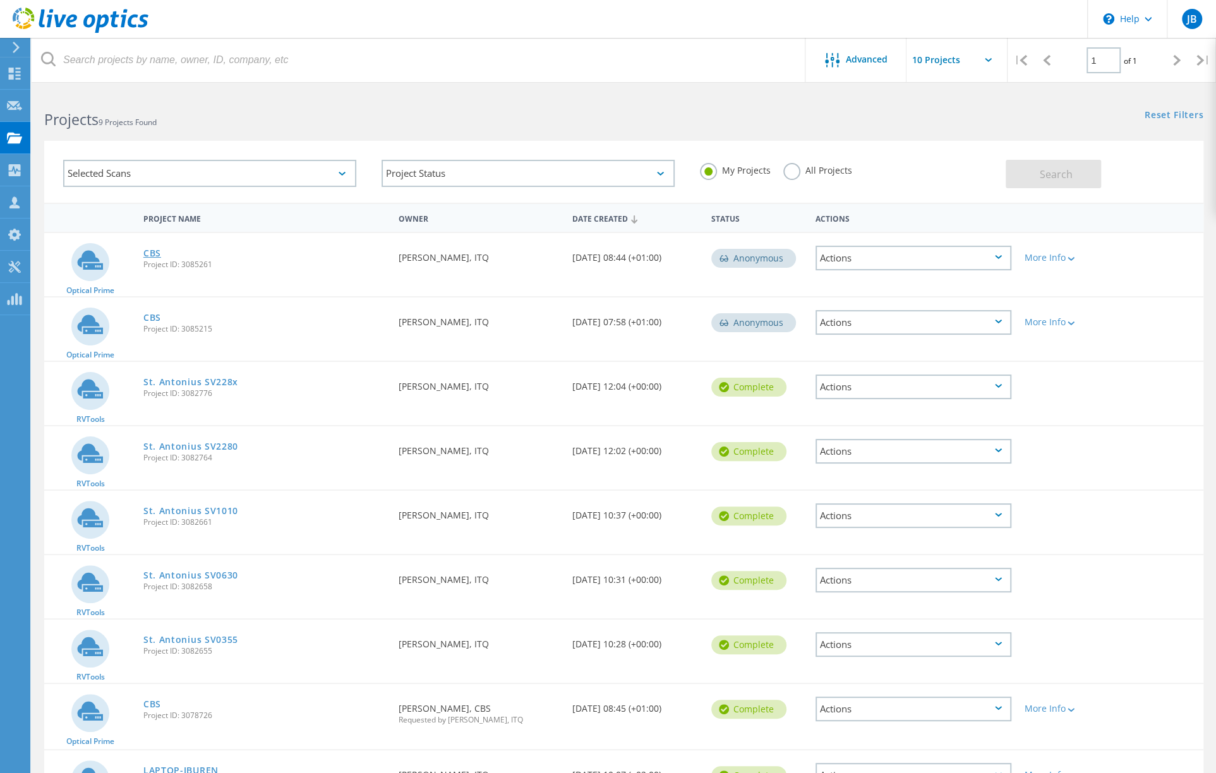
click at [155, 254] on link "CBS" at bounding box center [152, 253] width 18 height 9
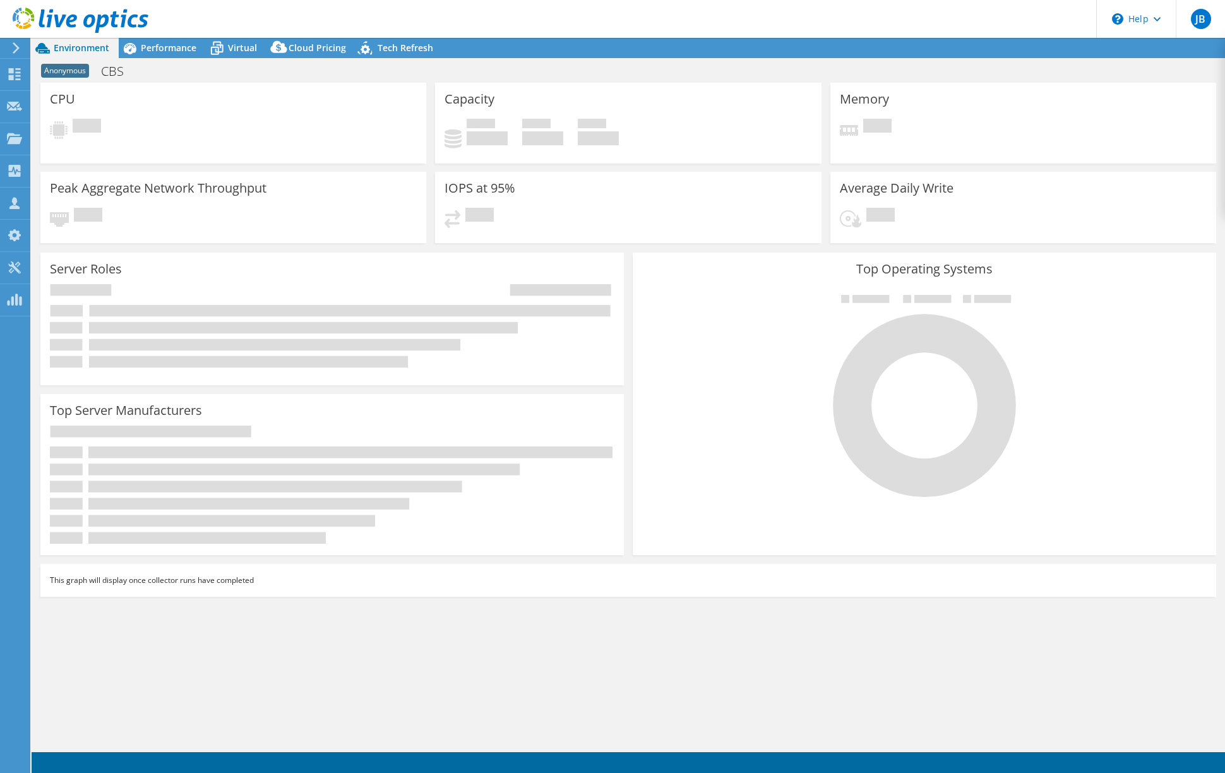
select select "USD"
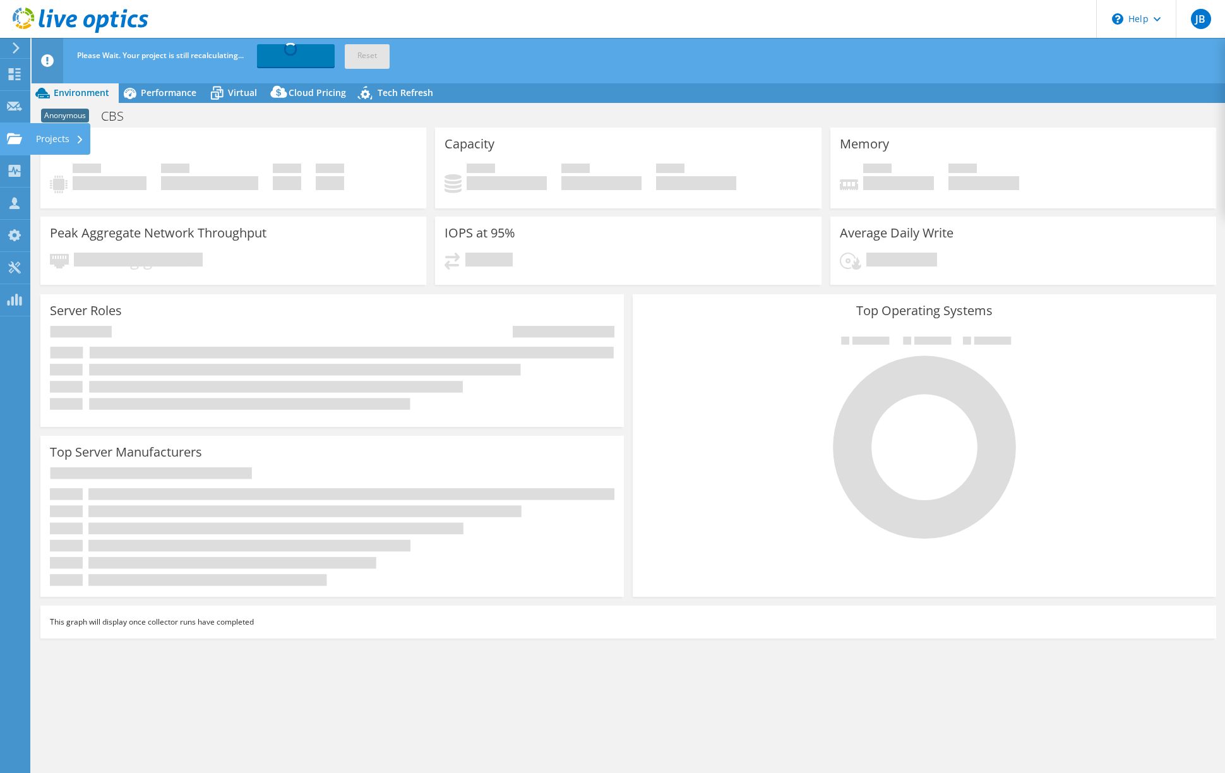
click at [18, 140] on use at bounding box center [14, 138] width 15 height 11
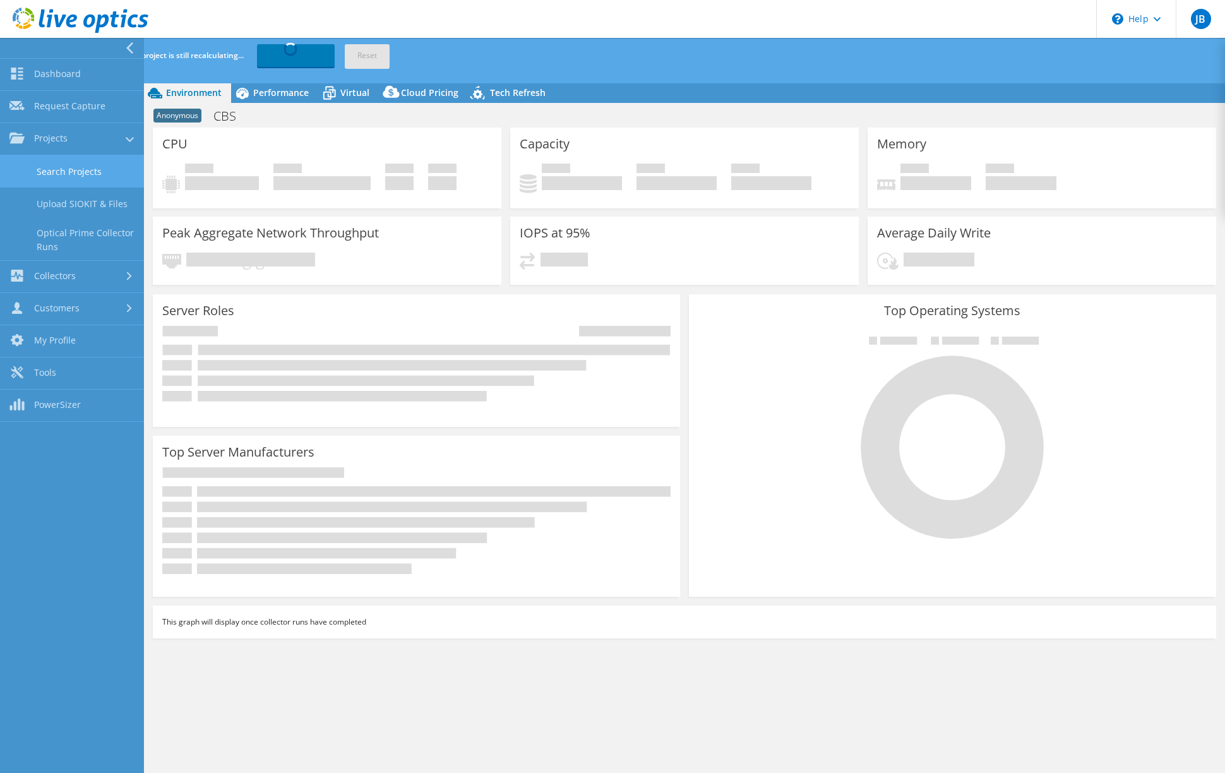
click at [51, 175] on link "Search Projects" at bounding box center [72, 171] width 144 height 32
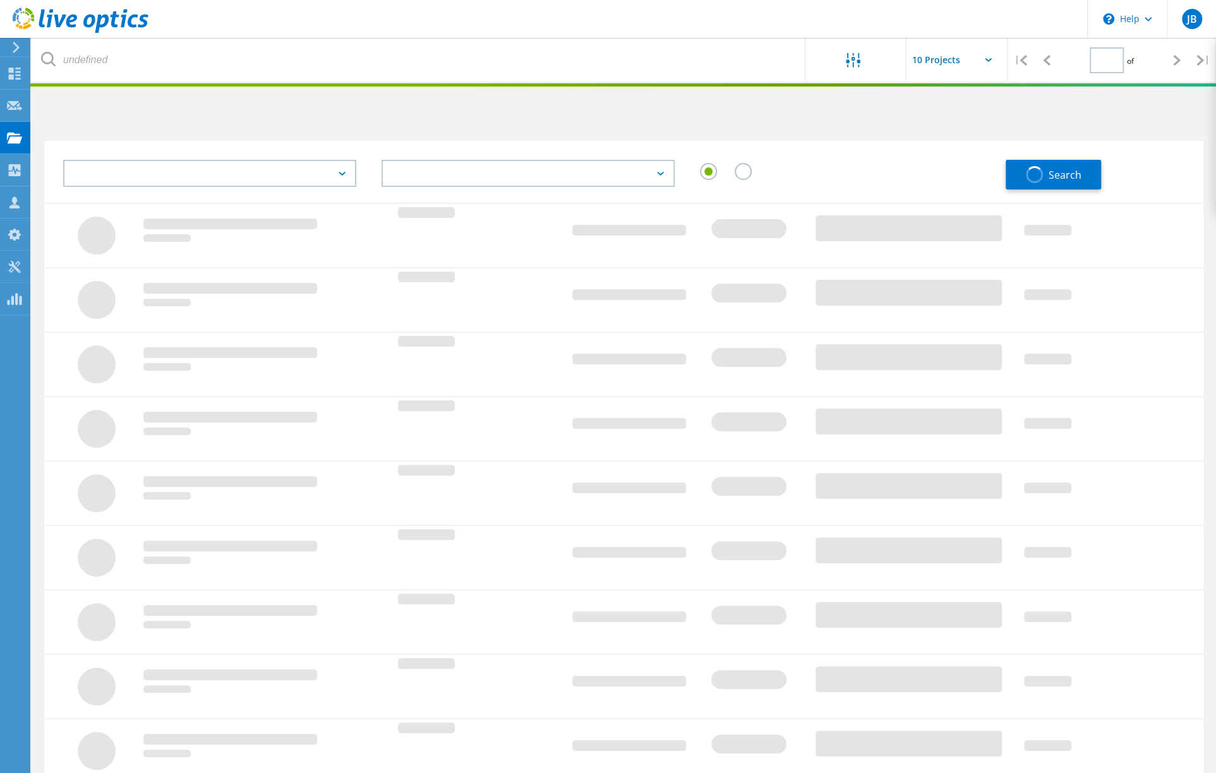
type input "1"
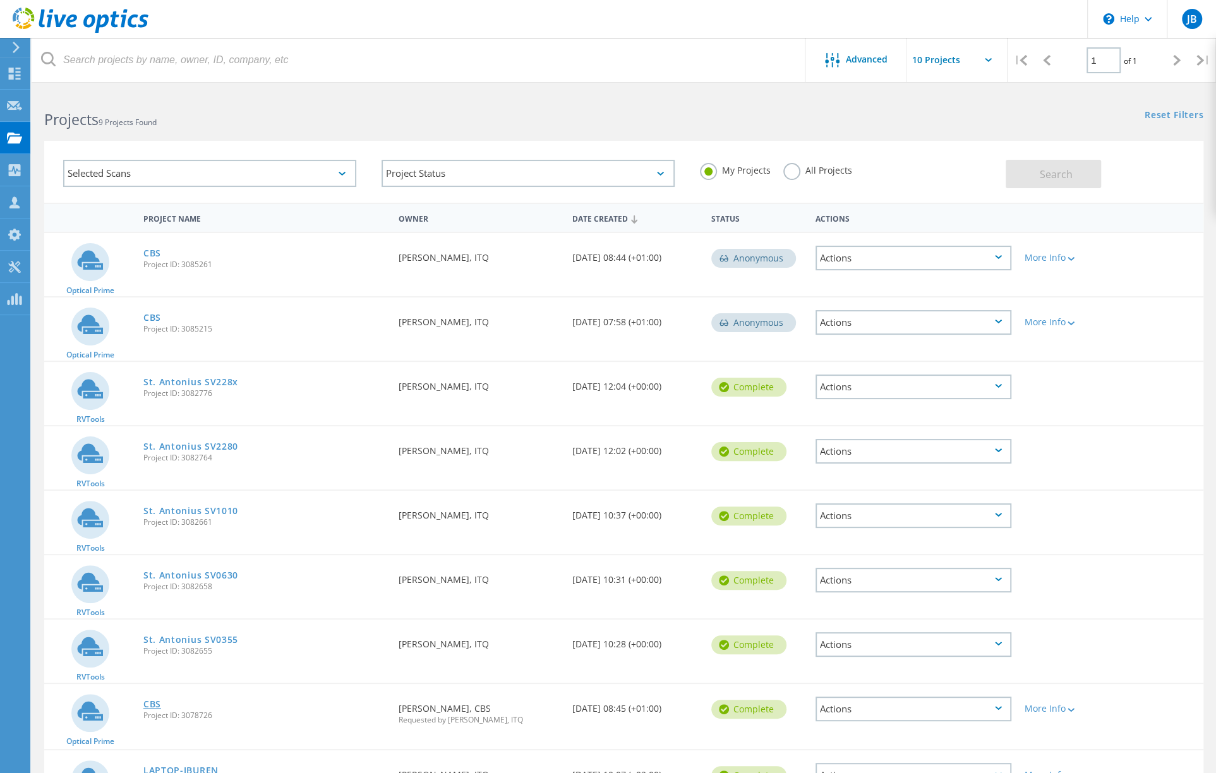
click at [152, 703] on link "CBS" at bounding box center [152, 704] width 18 height 9
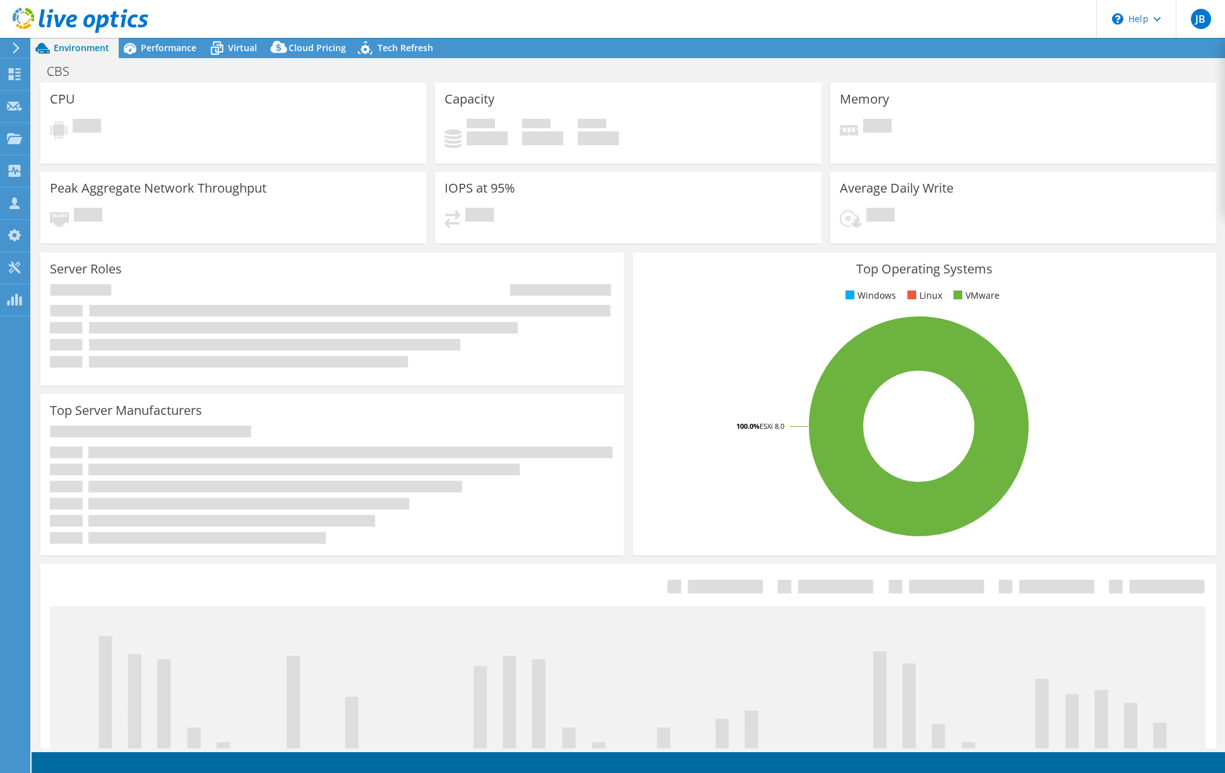
select select "USD"
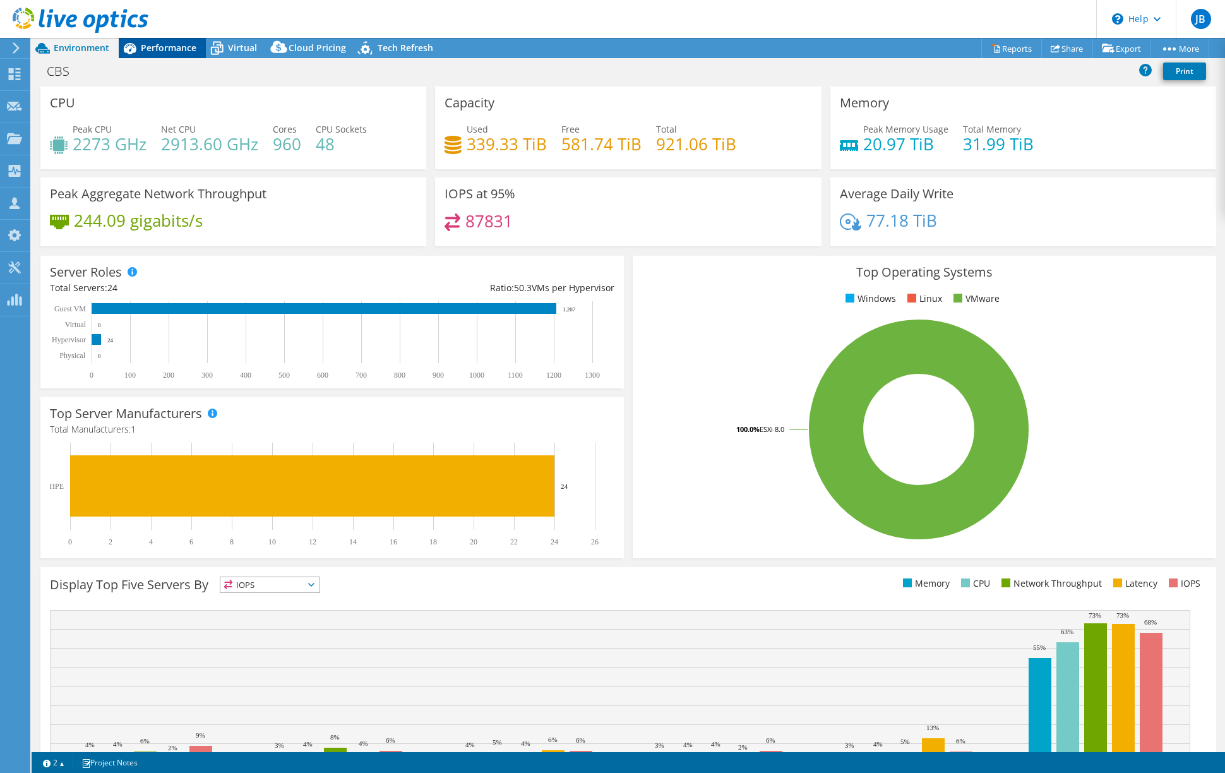
click at [174, 45] on span "Performance" at bounding box center [169, 48] width 56 height 12
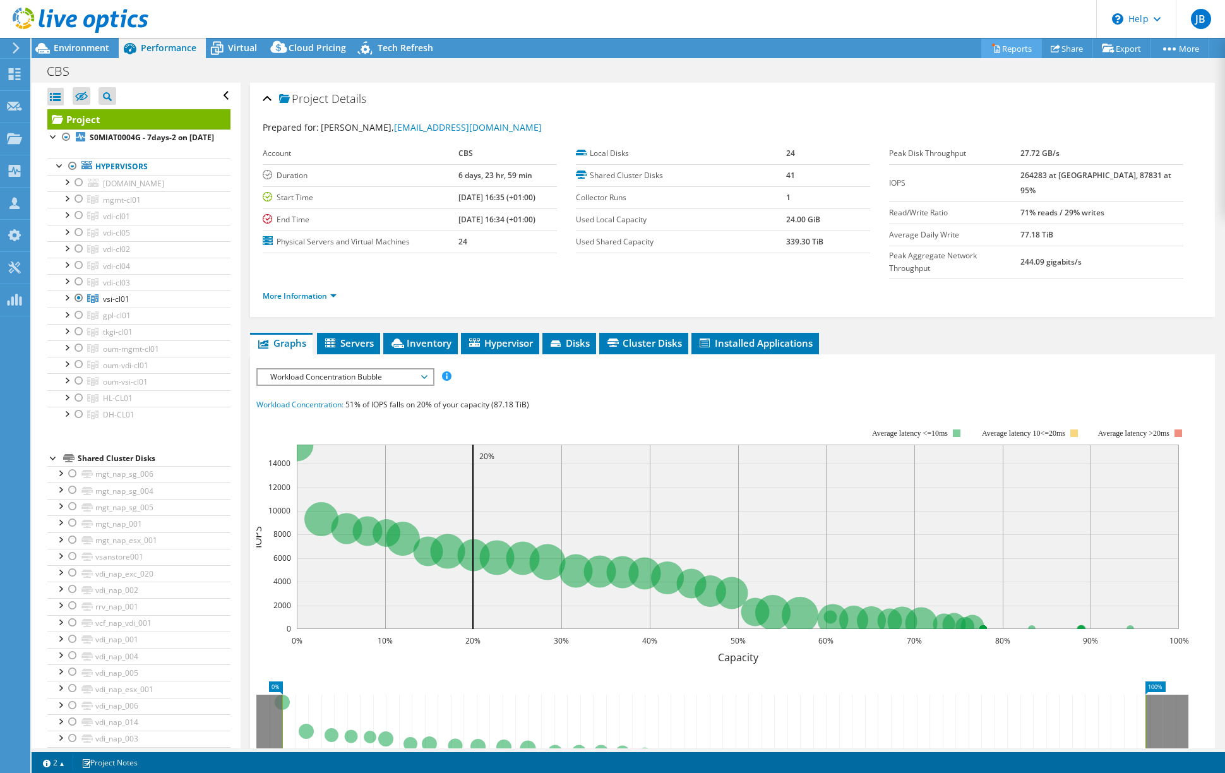
click at [1000, 49] on link "Reports" at bounding box center [1011, 49] width 61 height 20
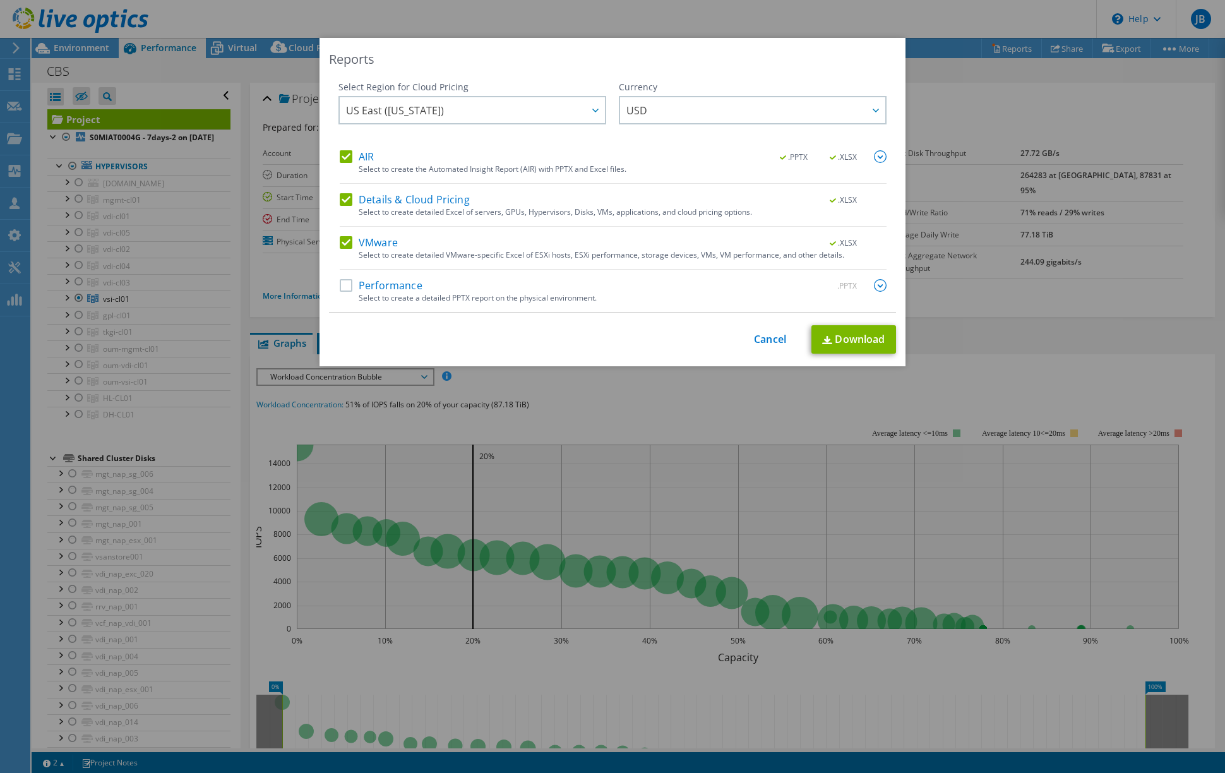
click at [344, 157] on label "AIR" at bounding box center [357, 156] width 34 height 13
click at [0, 0] on input "AIR" at bounding box center [0, 0] width 0 height 0
click at [342, 200] on label "Details & Cloud Pricing" at bounding box center [405, 199] width 130 height 13
click at [0, 0] on input "Details & Cloud Pricing" at bounding box center [0, 0] width 0 height 0
click at [340, 289] on label "Performance" at bounding box center [381, 285] width 83 height 13
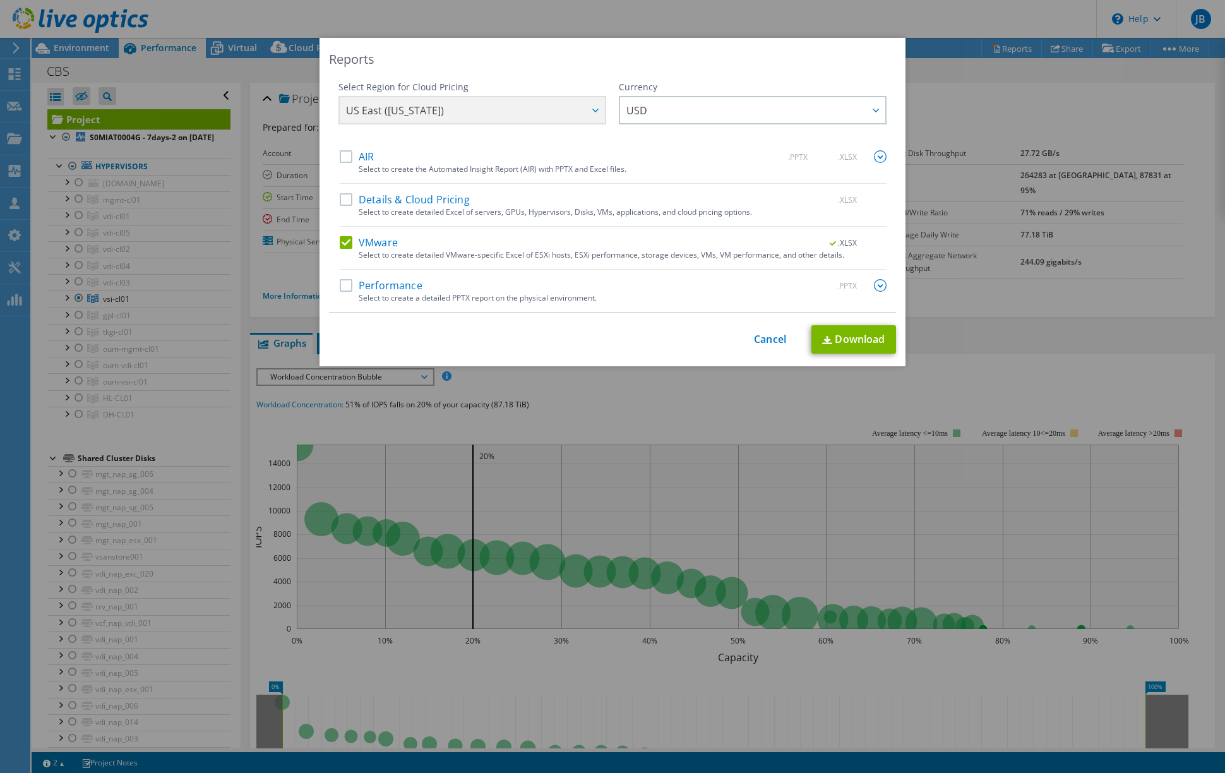
click at [0, 0] on input "Performance" at bounding box center [0, 0] width 0 height 0
click at [864, 342] on link "Download" at bounding box center [853, 339] width 85 height 28
click at [760, 337] on link "Cancel" at bounding box center [770, 339] width 32 height 12
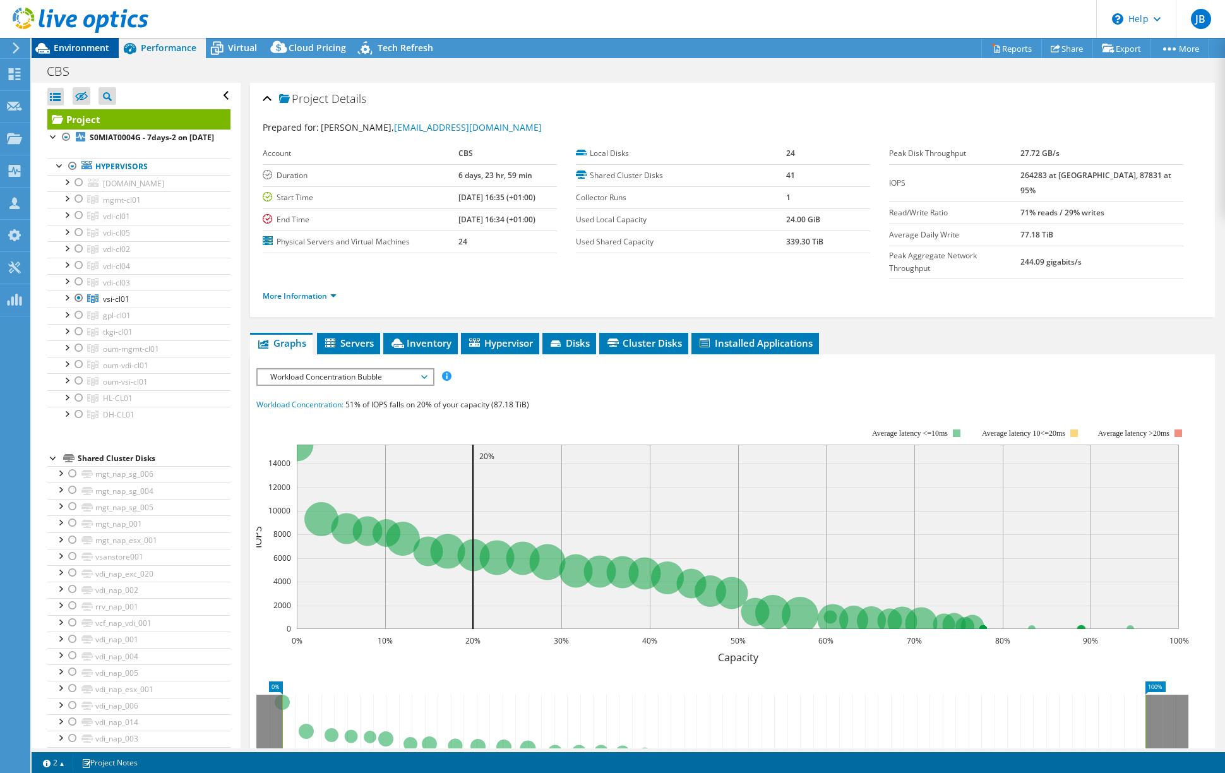
click at [86, 50] on span "Environment" at bounding box center [82, 48] width 56 height 12
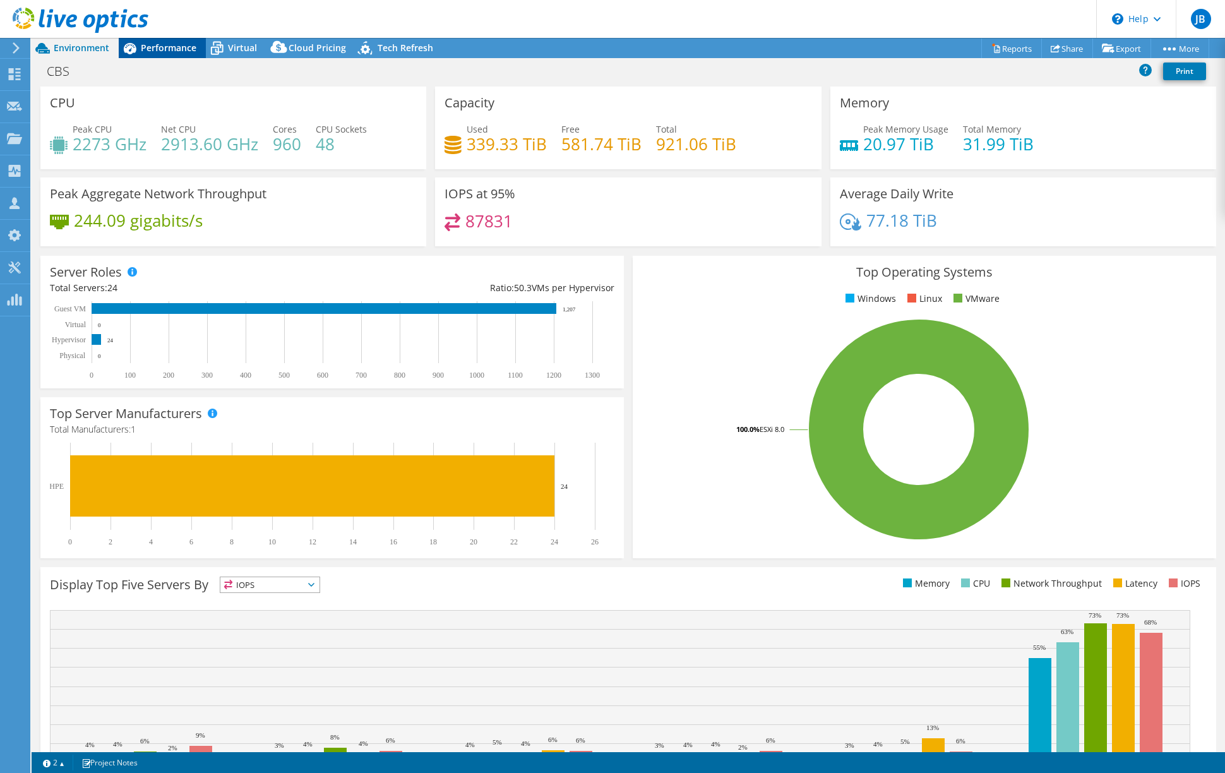
click at [177, 46] on span "Performance" at bounding box center [169, 48] width 56 height 12
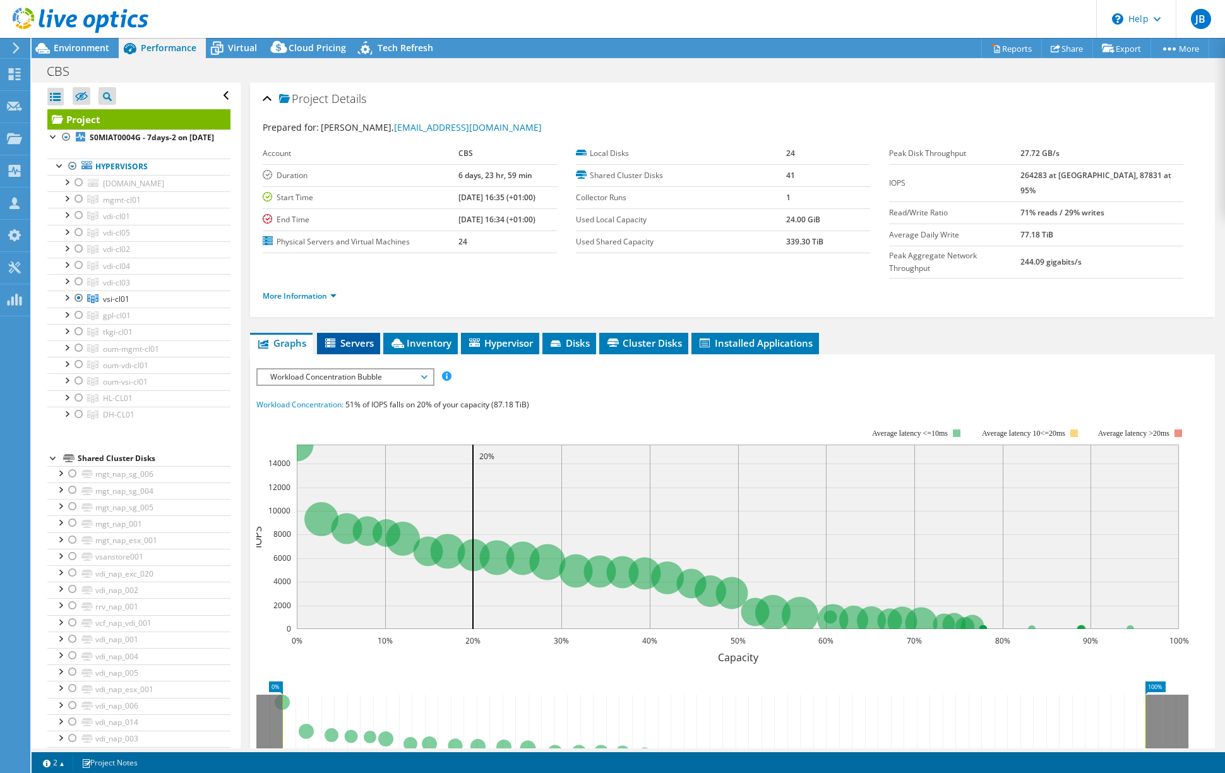
click at [355, 337] on span "Servers" at bounding box center [348, 343] width 51 height 13
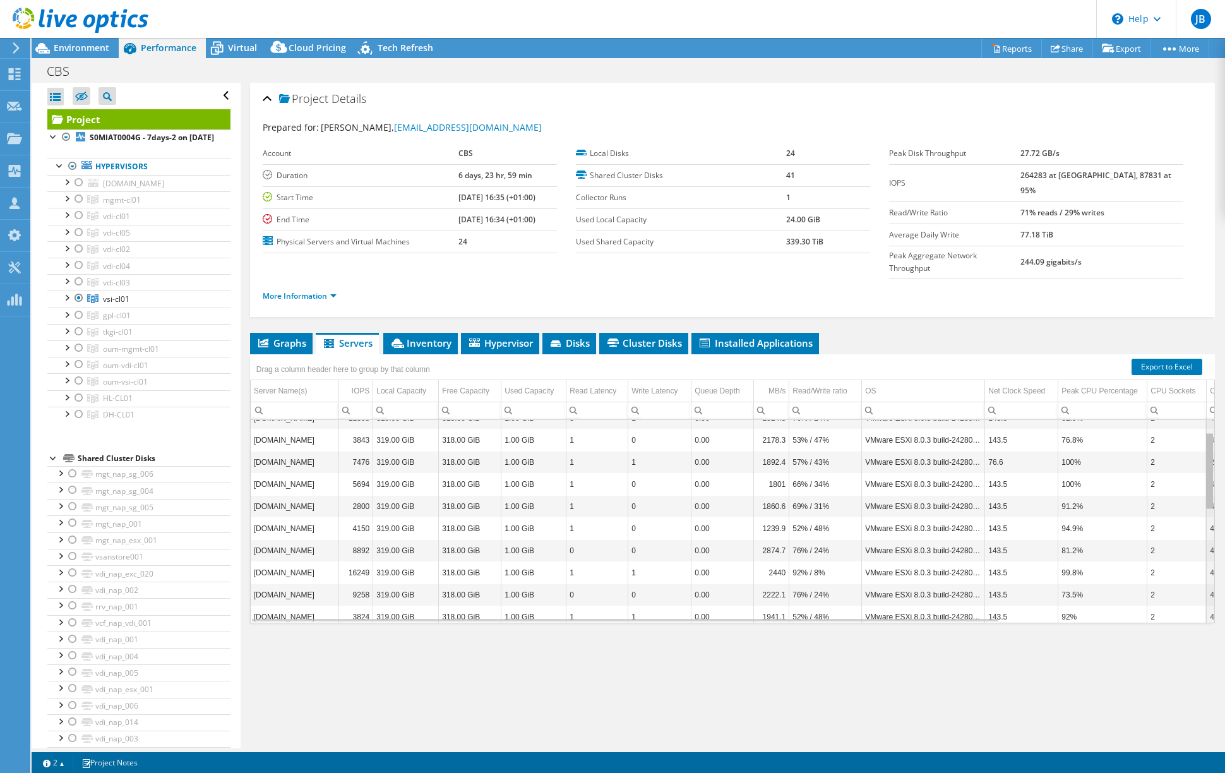
scroll to position [45, 0]
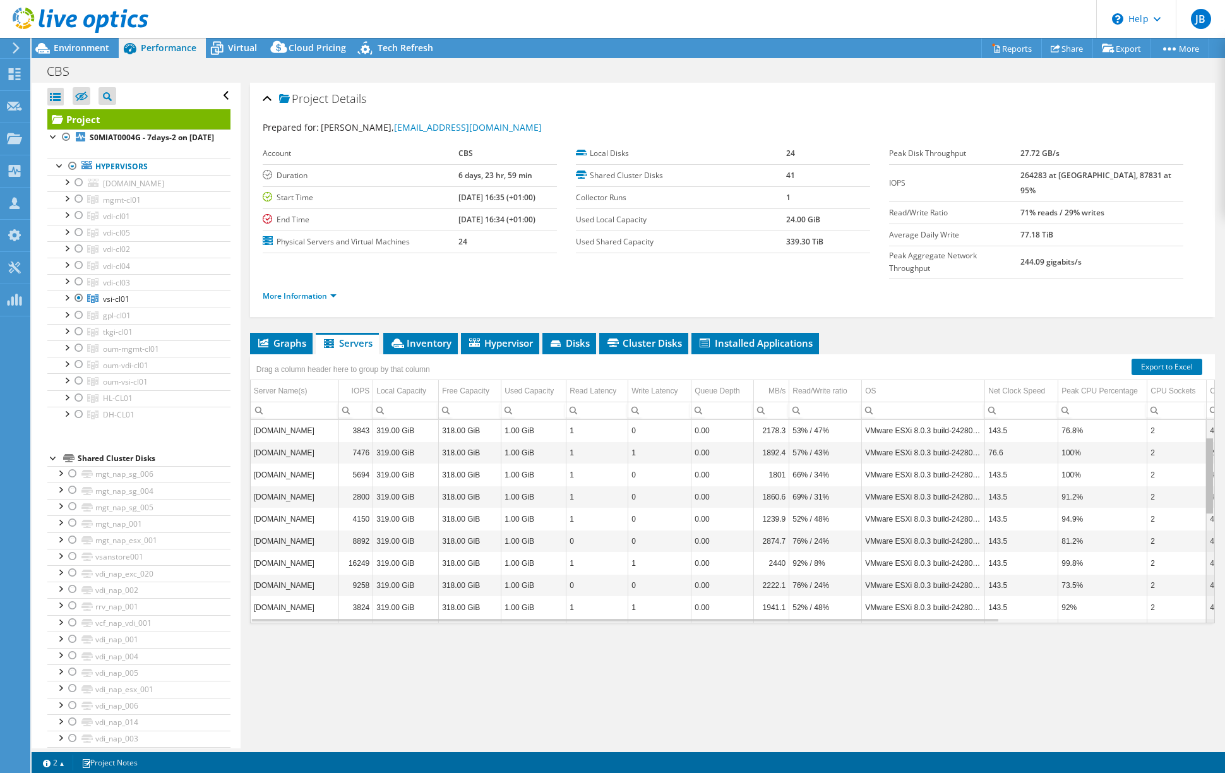
drag, startPoint x: 1203, startPoint y: 407, endPoint x: 1204, endPoint y: 450, distance: 42.3
click at [1204, 450] on body "JB Channel Partner Jeroen Buren jburen@itq.eu ITQ My Profile Log Out \n Help Ex…" at bounding box center [612, 386] width 1225 height 773
click at [424, 337] on span "Inventory" at bounding box center [421, 343] width 62 height 13
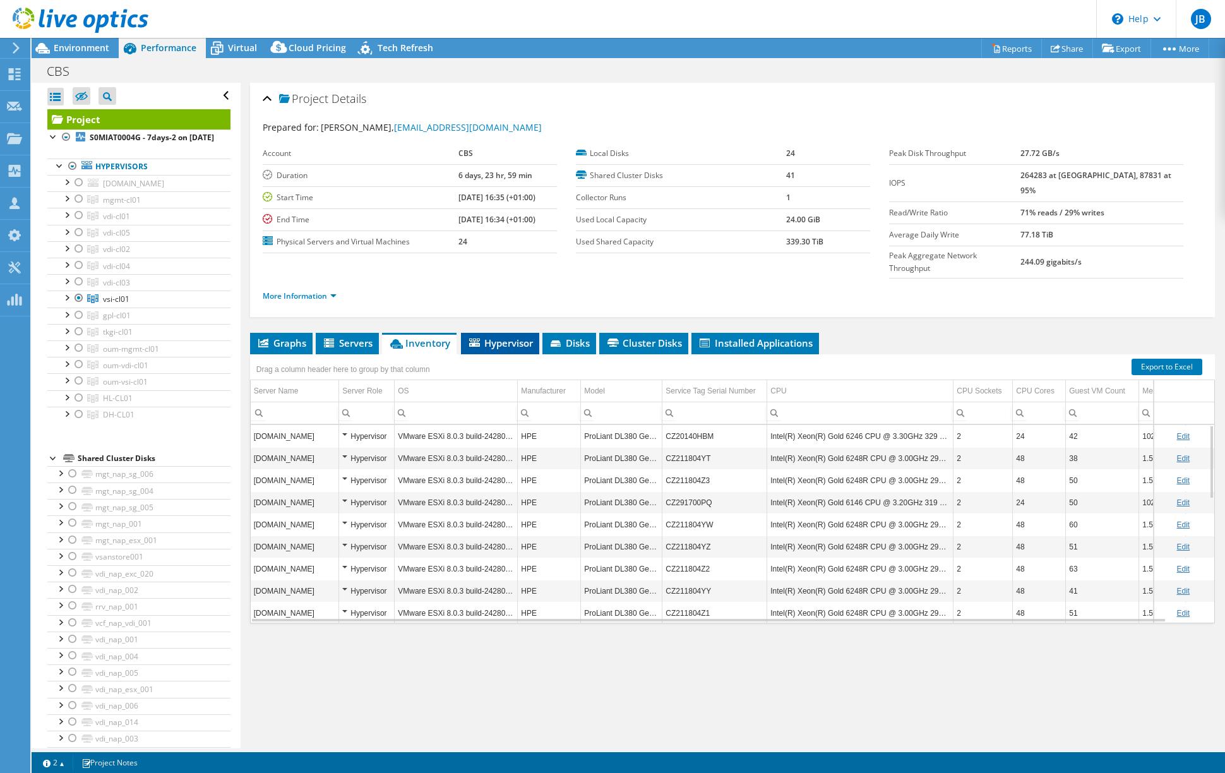
click at [515, 337] on span "Hypervisor" at bounding box center [500, 343] width 66 height 13
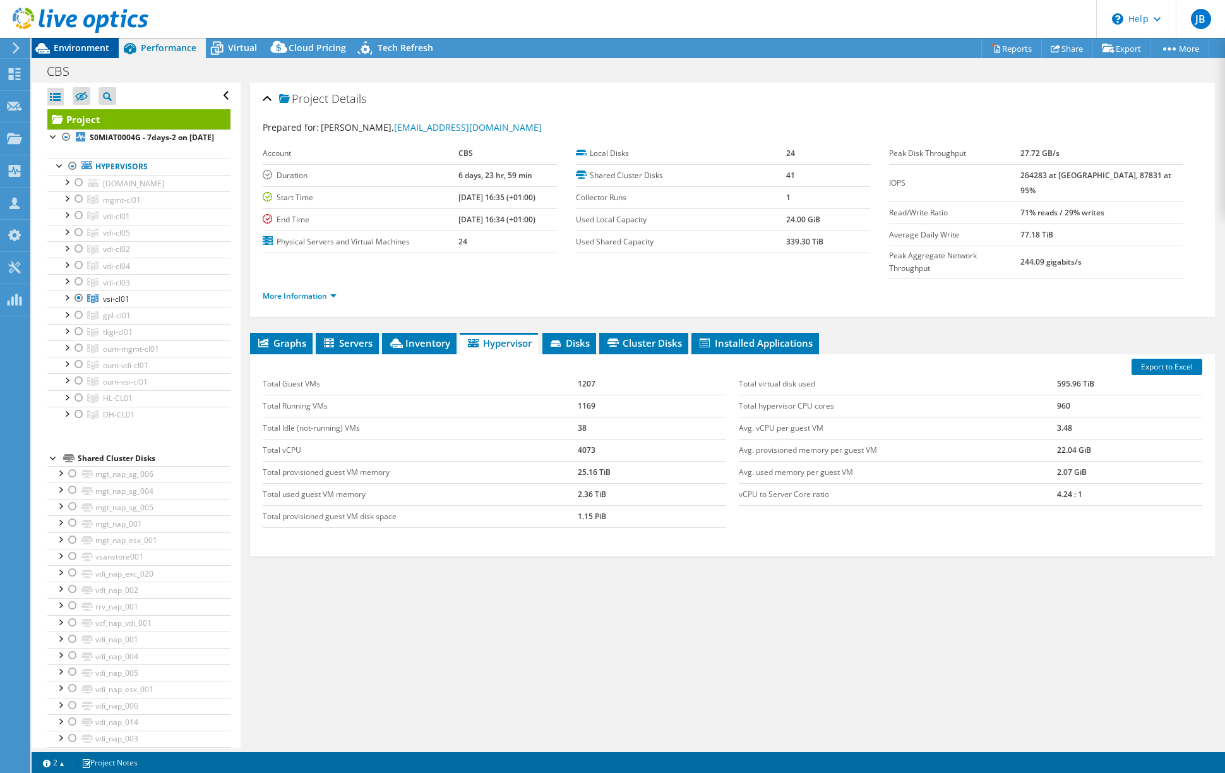
click at [92, 49] on span "Environment" at bounding box center [82, 48] width 56 height 12
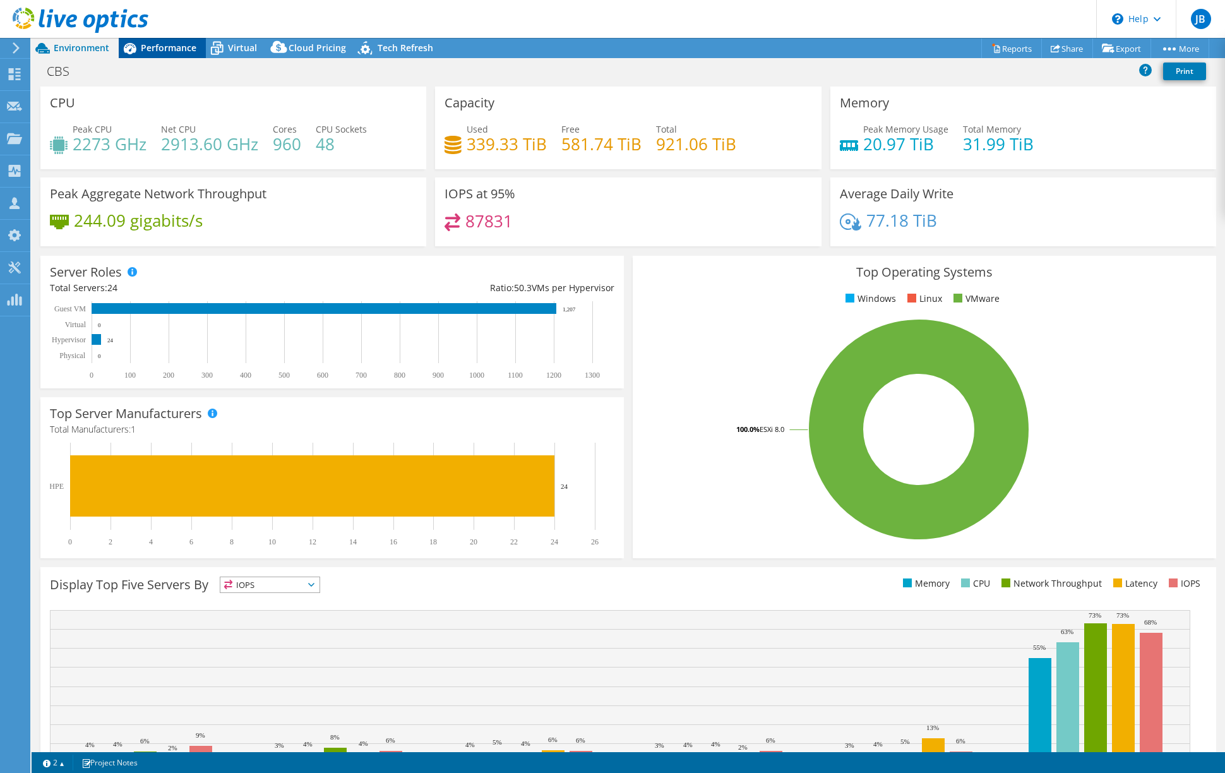
click at [167, 46] on span "Performance" at bounding box center [169, 48] width 56 height 12
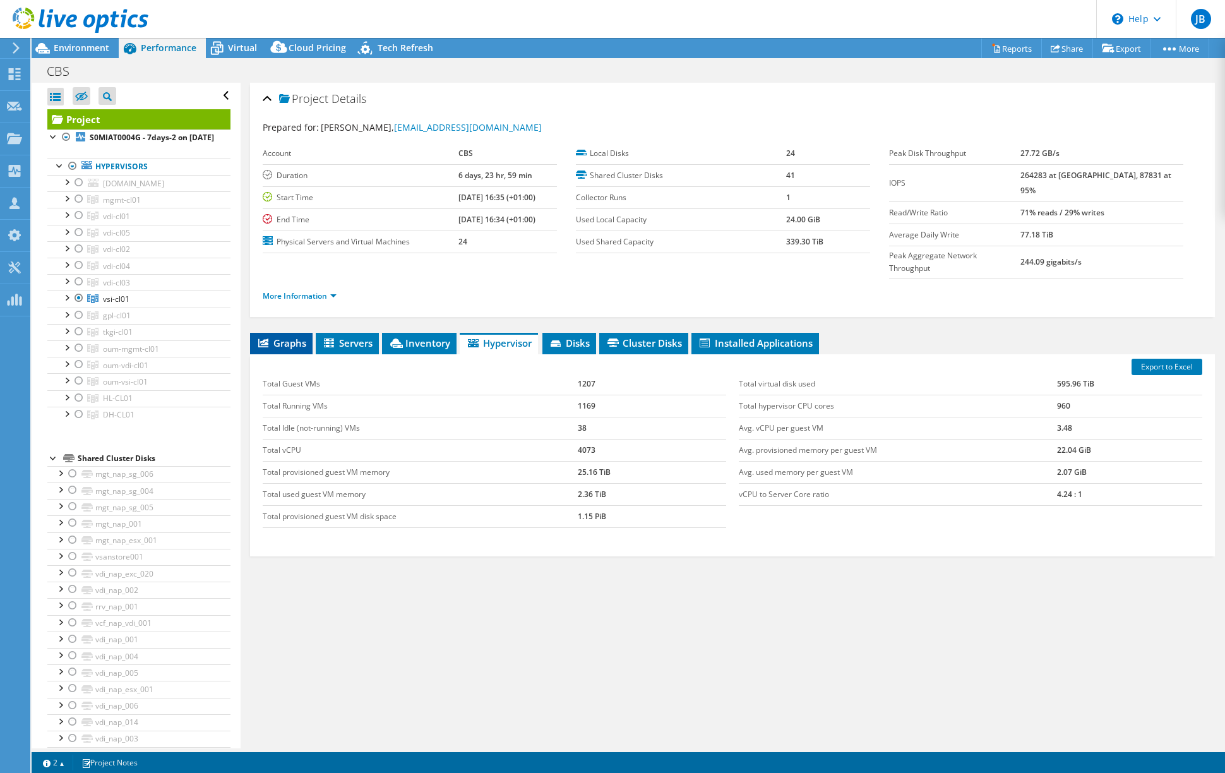
click at [281, 337] on span "Graphs" at bounding box center [281, 343] width 50 height 13
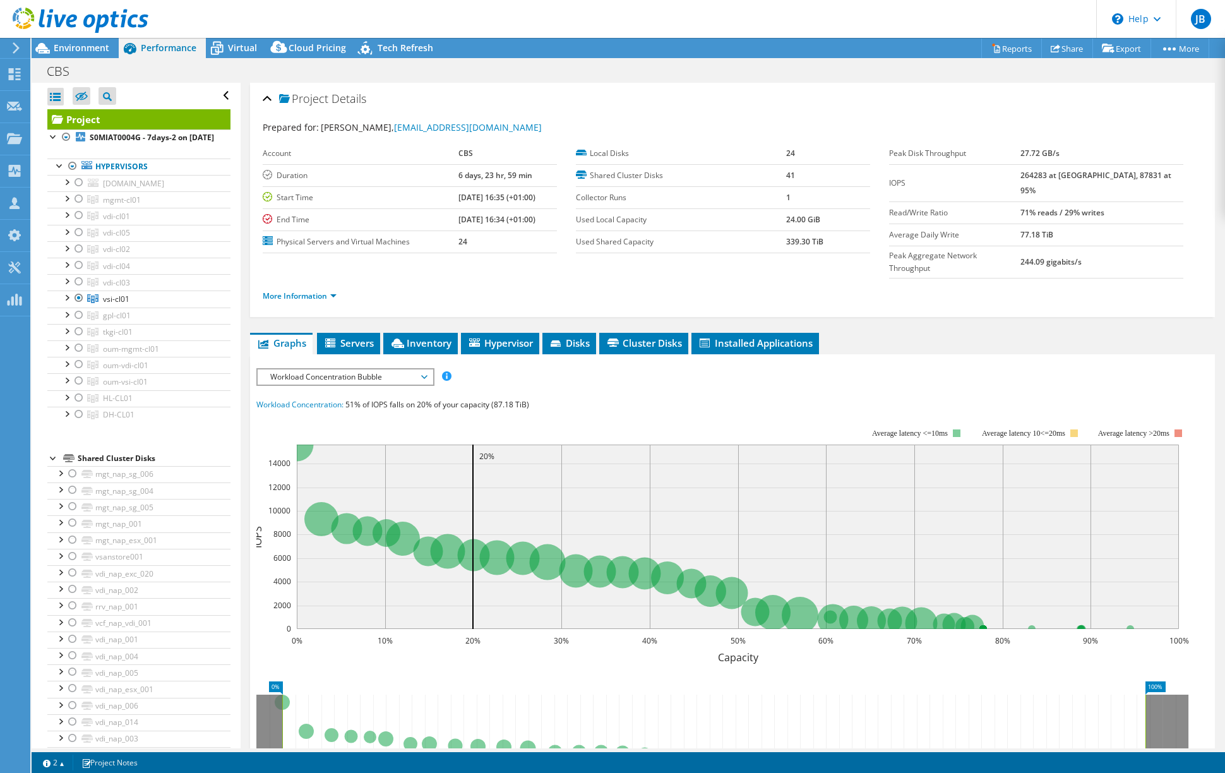
click at [296, 22] on header "JB Channel Partner Jeroen Buren jburen@itq.eu ITQ My Profile Log Out \n Help Ex…" at bounding box center [612, 19] width 1225 height 38
click at [67, 46] on span "Environment" at bounding box center [82, 48] width 56 height 12
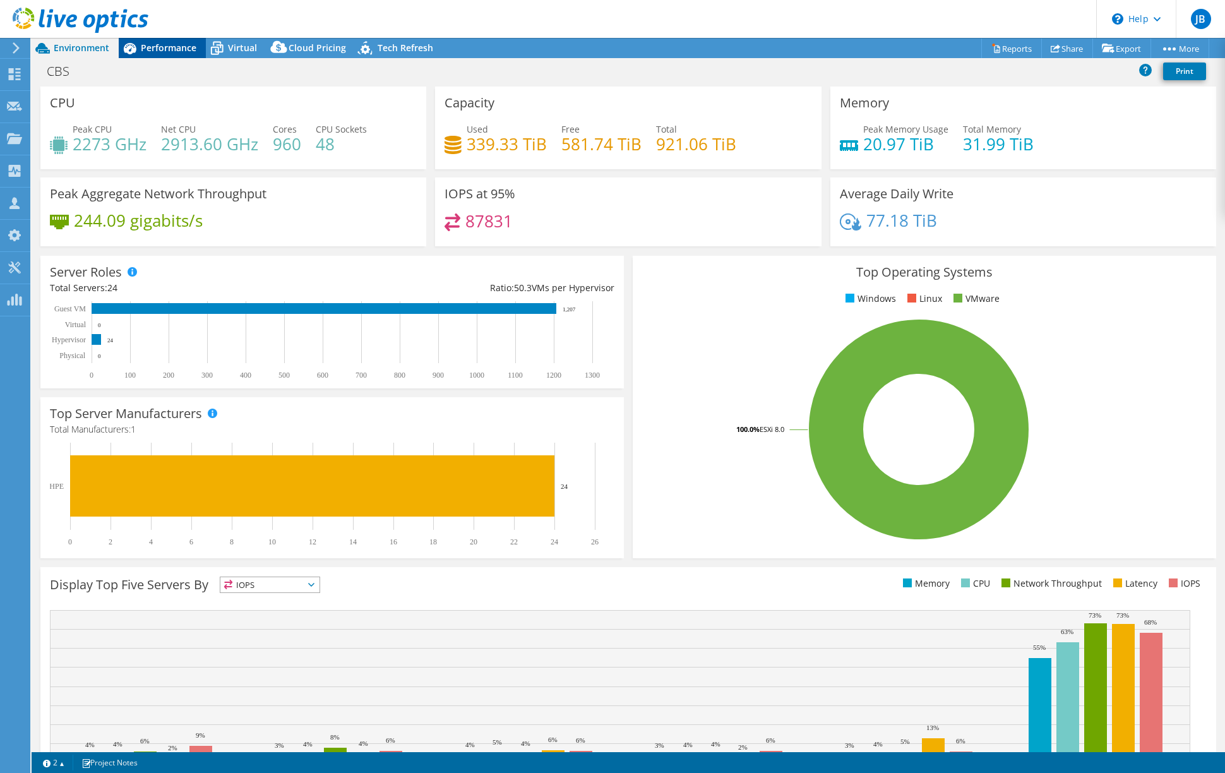
click at [169, 51] on span "Performance" at bounding box center [169, 48] width 56 height 12
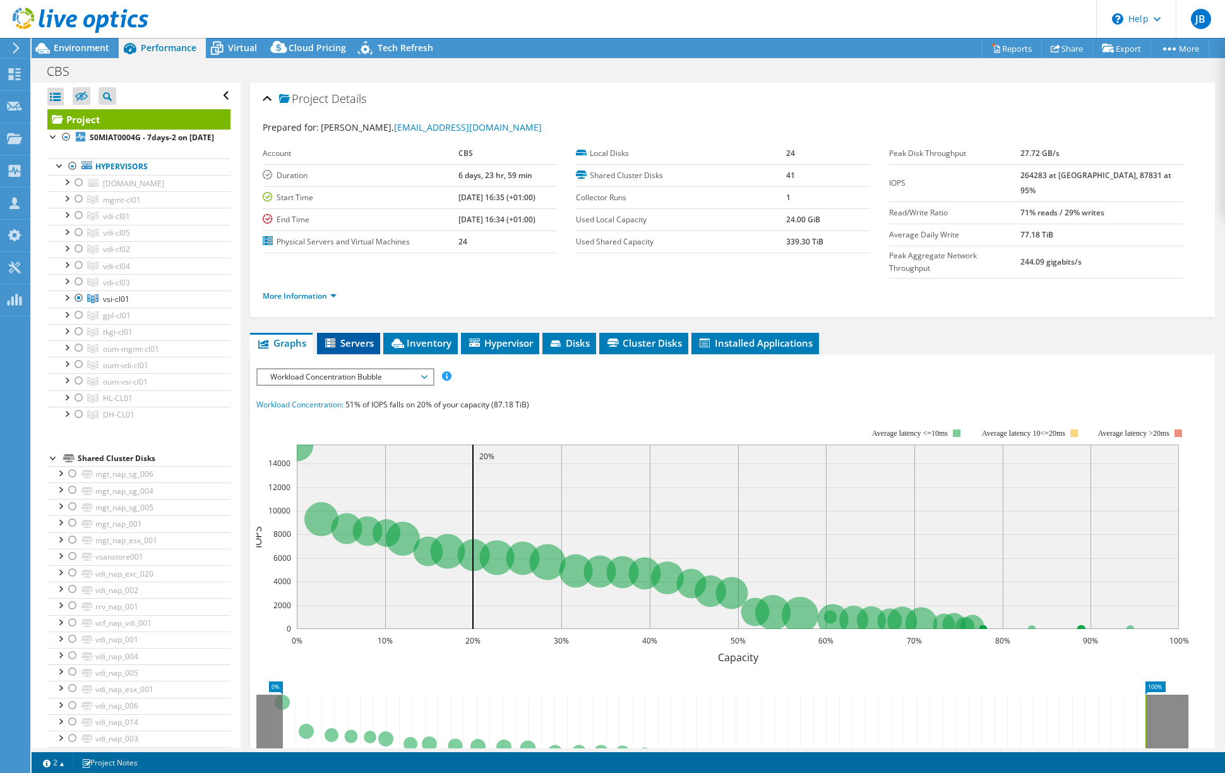
click at [351, 337] on span "Servers" at bounding box center [348, 343] width 51 height 13
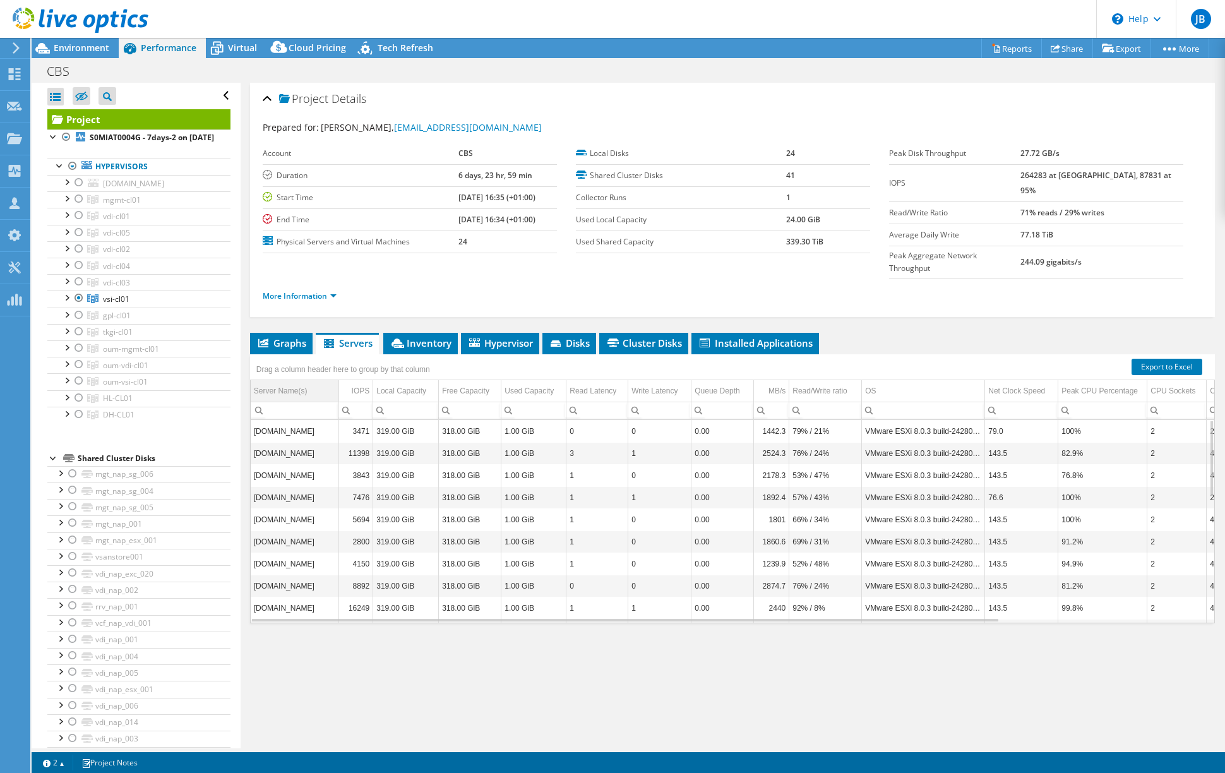
click at [272, 383] on div "Server Name(s)" at bounding box center [281, 390] width 54 height 15
click at [78, 323] on div at bounding box center [79, 315] width 13 height 15
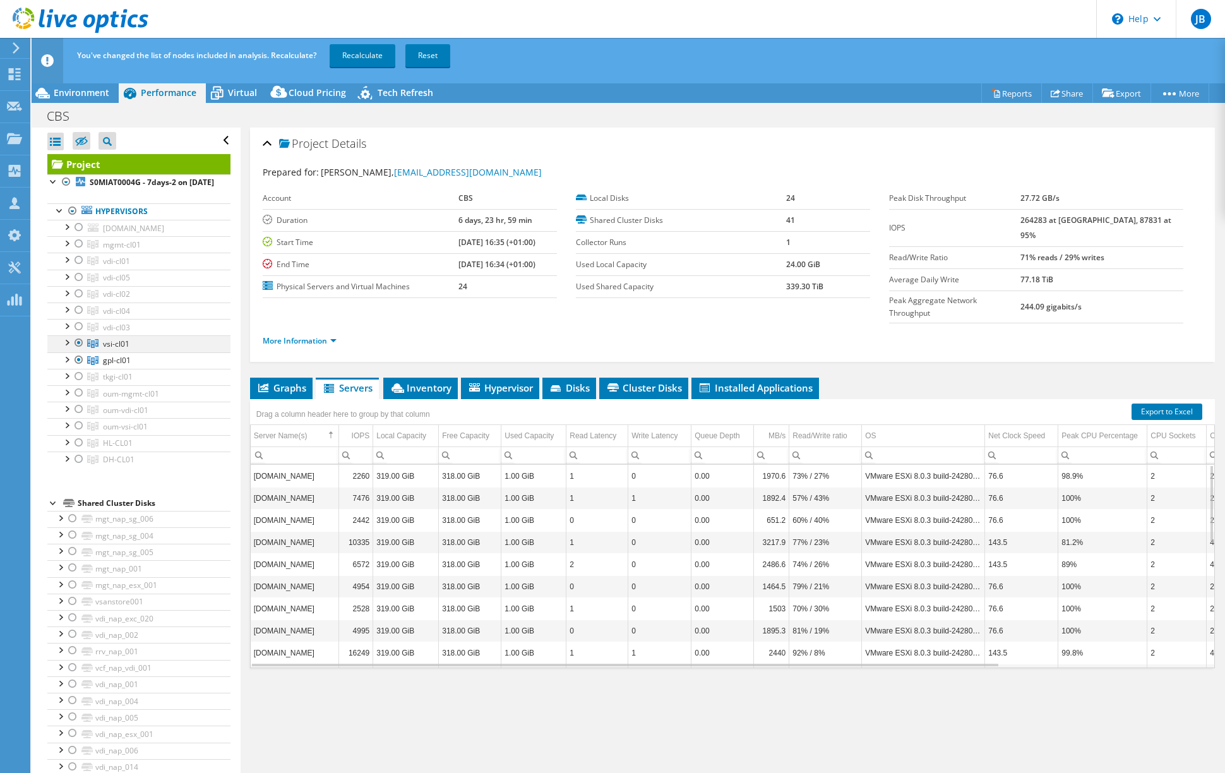
click at [78, 350] on div at bounding box center [79, 342] width 13 height 15
click at [374, 53] on link "Recalculate" at bounding box center [363, 55] width 66 height 23
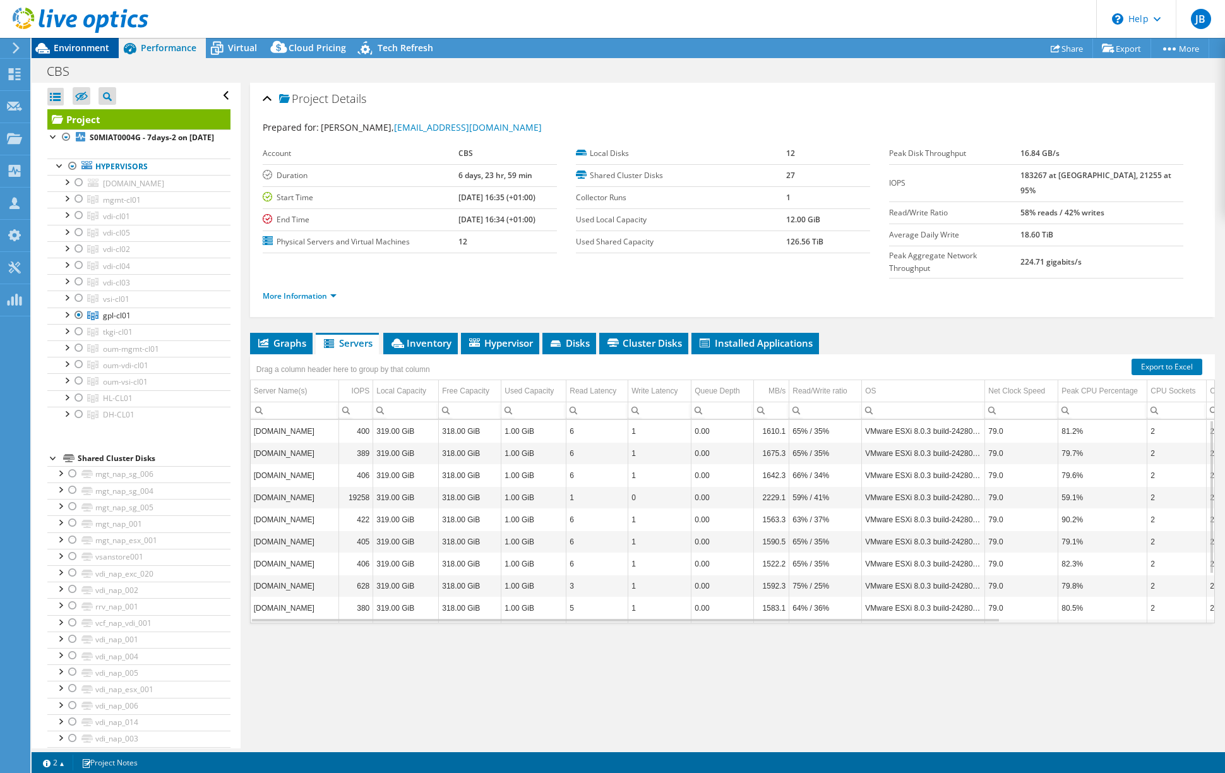
click at [87, 45] on span "Environment" at bounding box center [82, 48] width 56 height 12
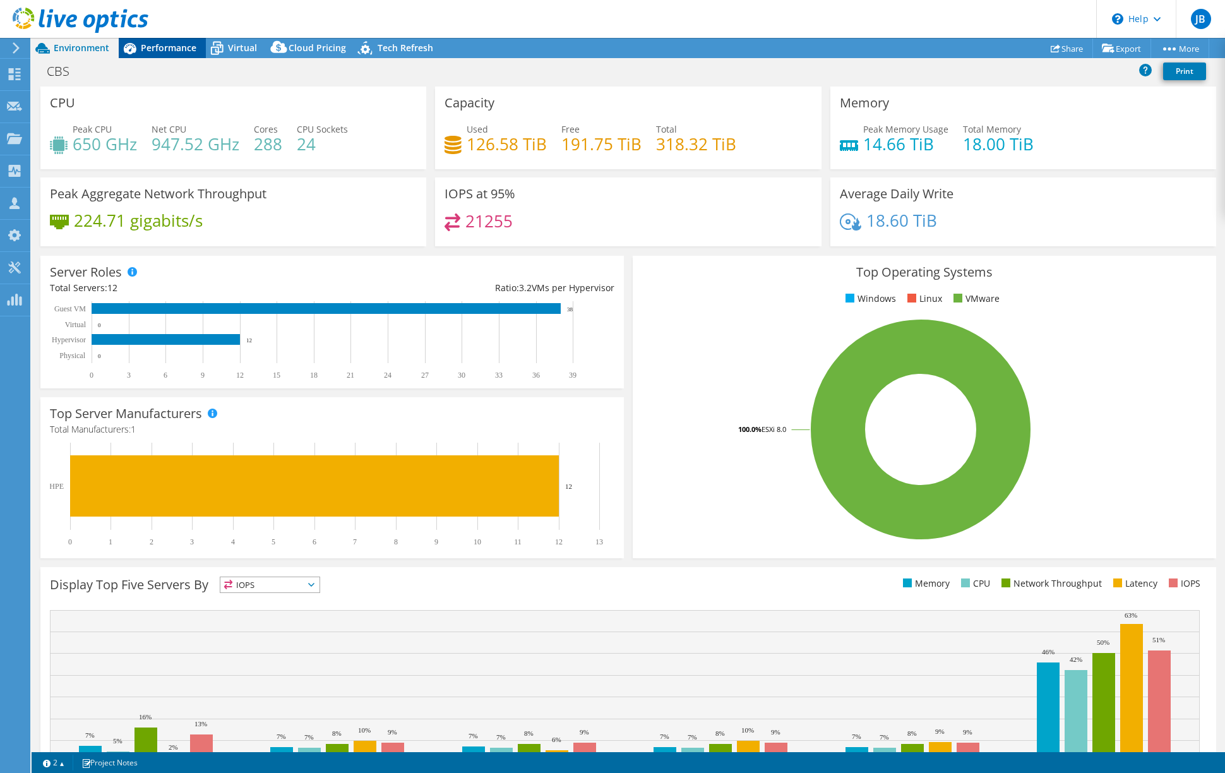
click at [165, 47] on span "Performance" at bounding box center [169, 48] width 56 height 12
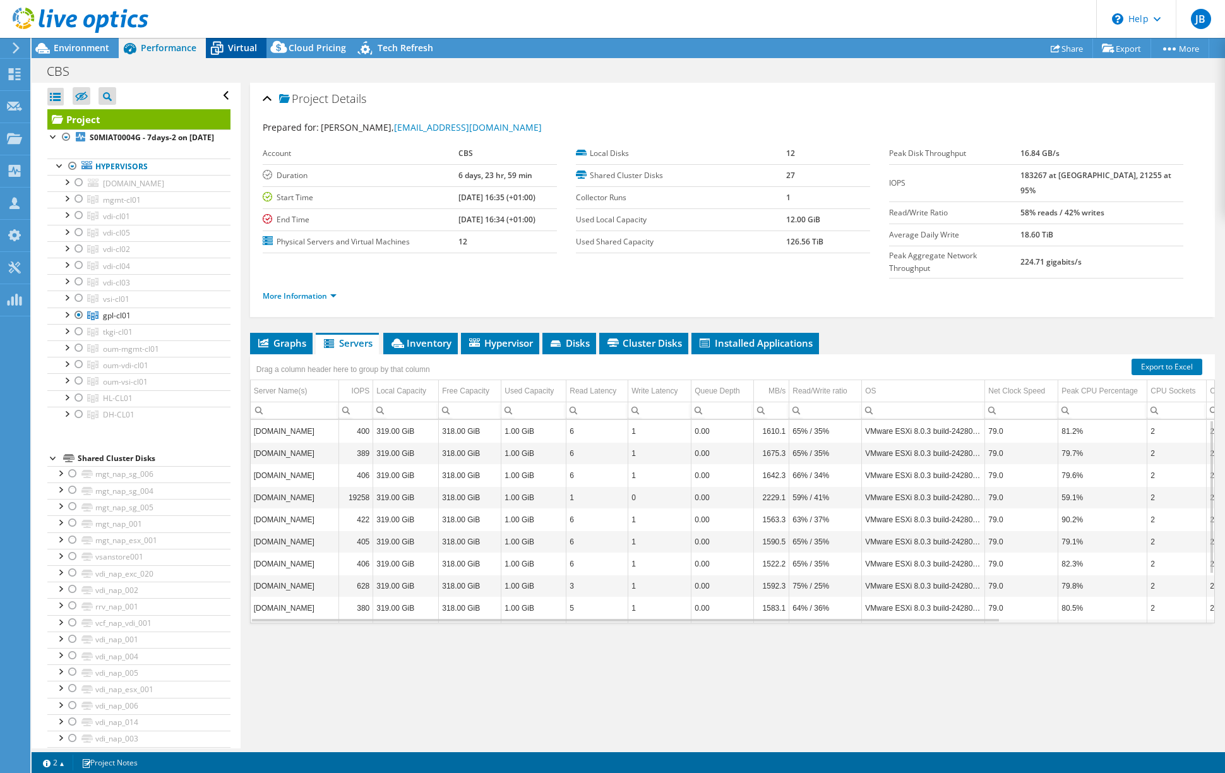
click at [233, 44] on span "Virtual" at bounding box center [242, 48] width 29 height 12
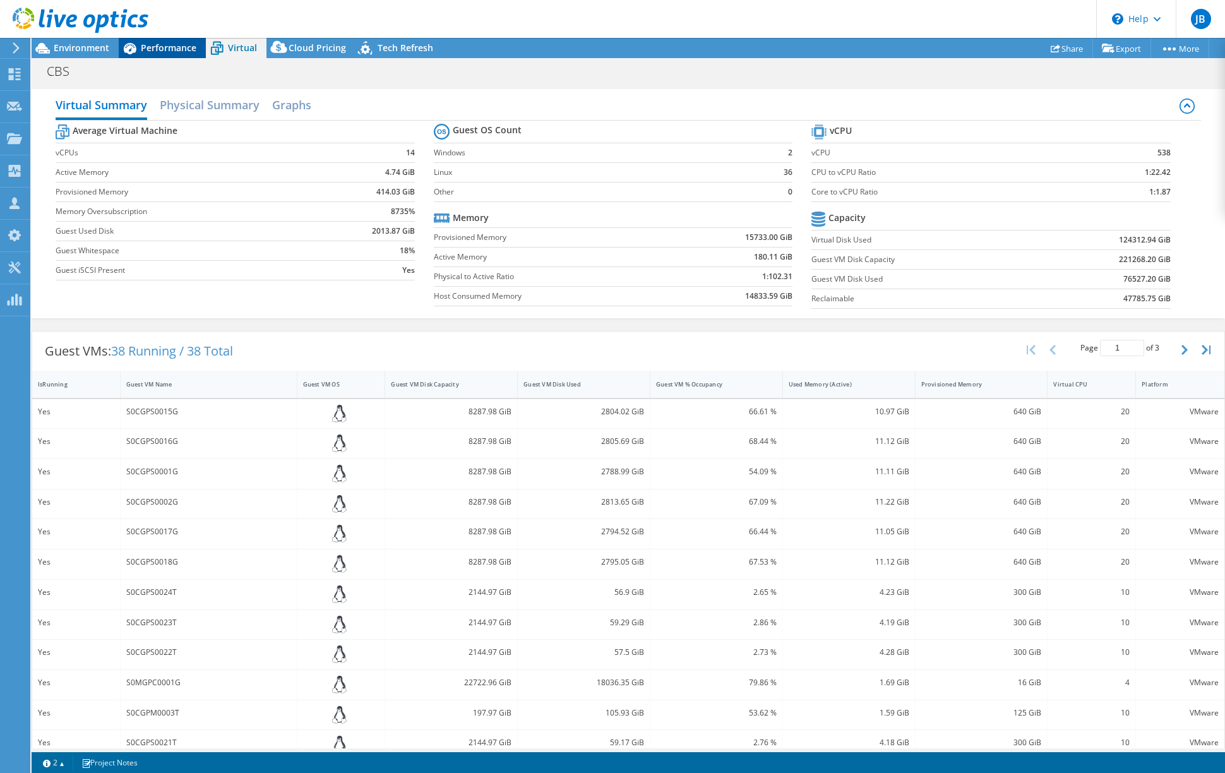
click at [165, 44] on span "Performance" at bounding box center [169, 48] width 56 height 12
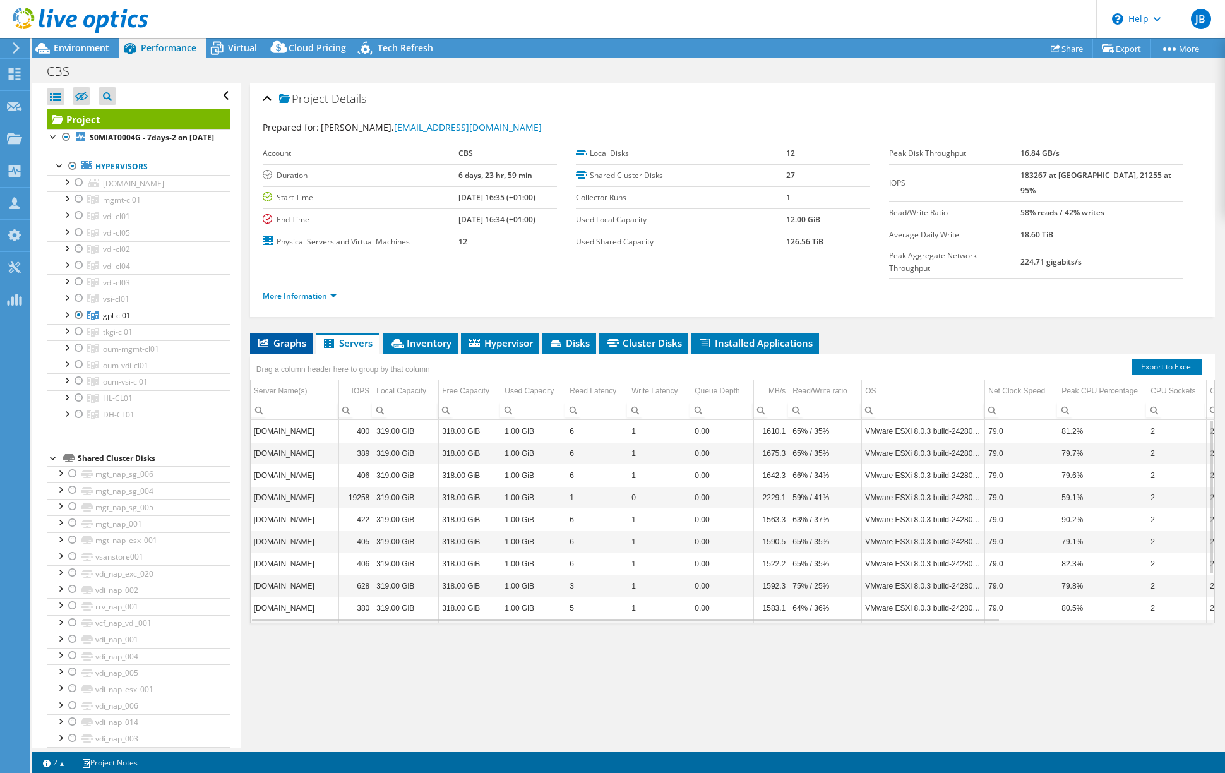
click at [283, 337] on span "Graphs" at bounding box center [281, 343] width 50 height 13
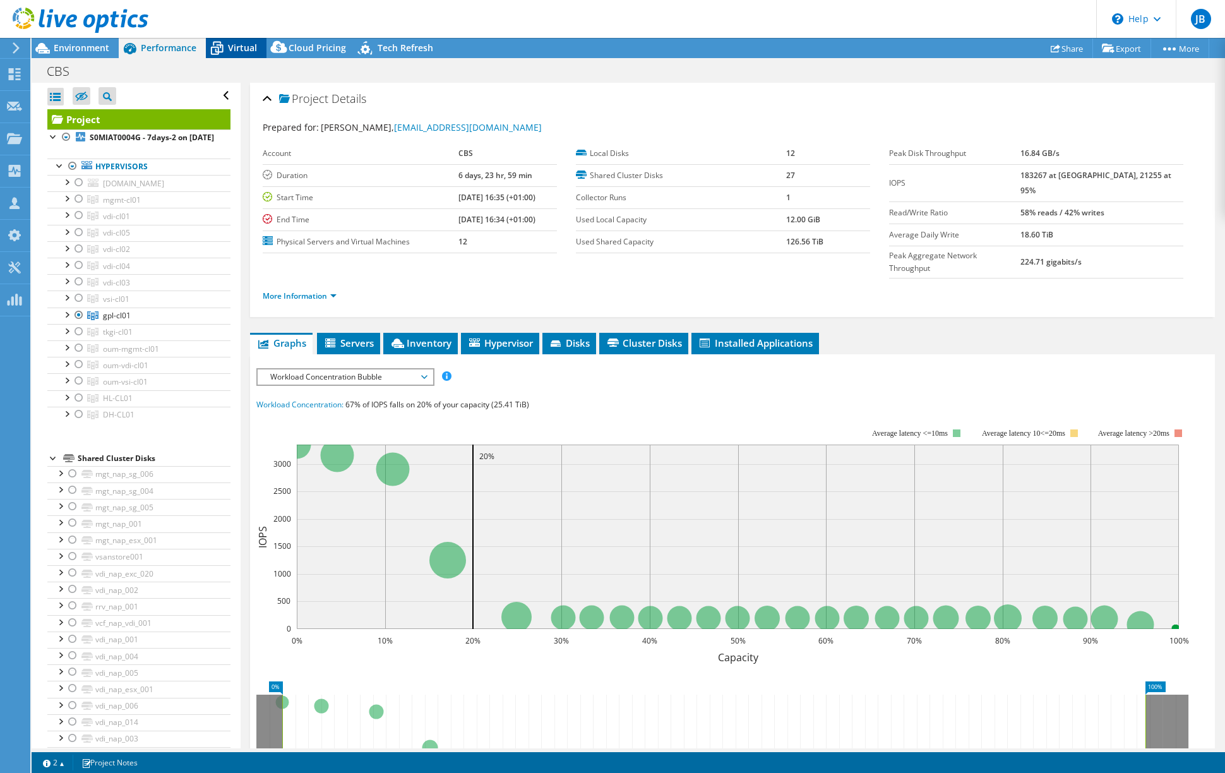
click at [235, 47] on span "Virtual" at bounding box center [242, 48] width 29 height 12
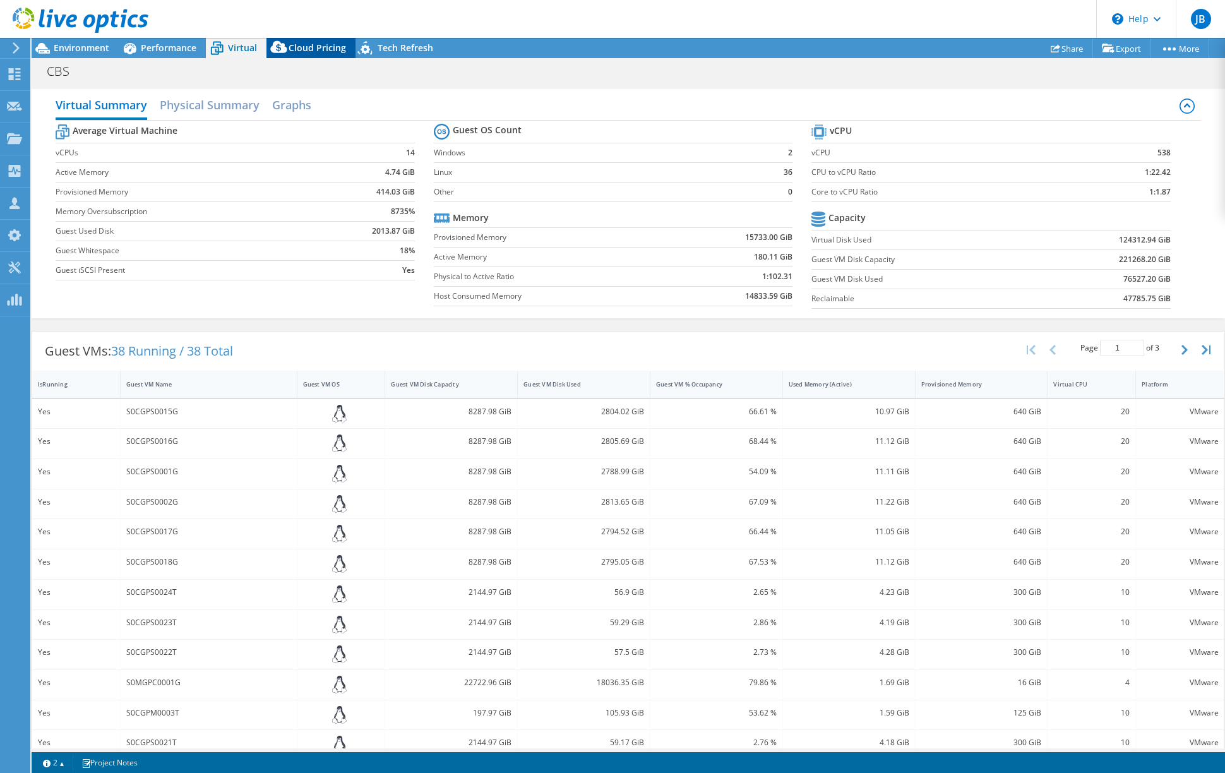
click at [296, 50] on span "Cloud Pricing" at bounding box center [317, 48] width 57 height 12
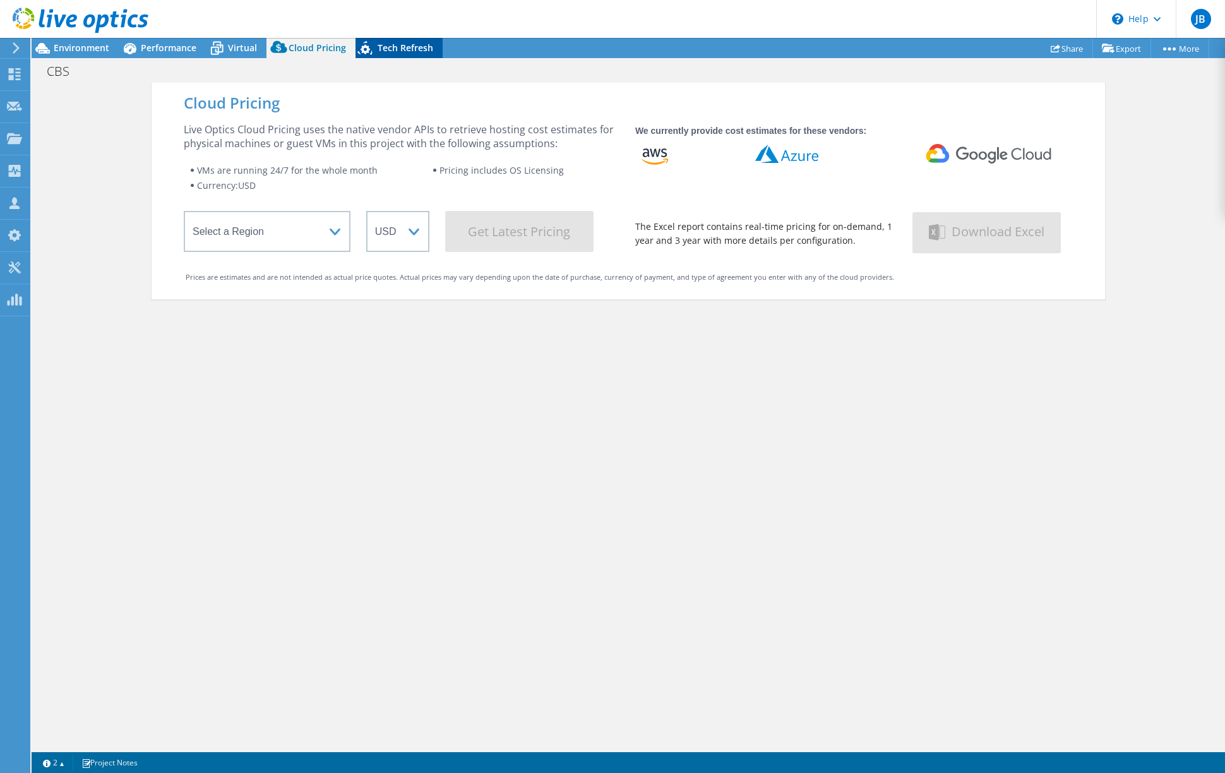
click at [397, 51] on span "Tech Refresh" at bounding box center [406, 48] width 56 height 12
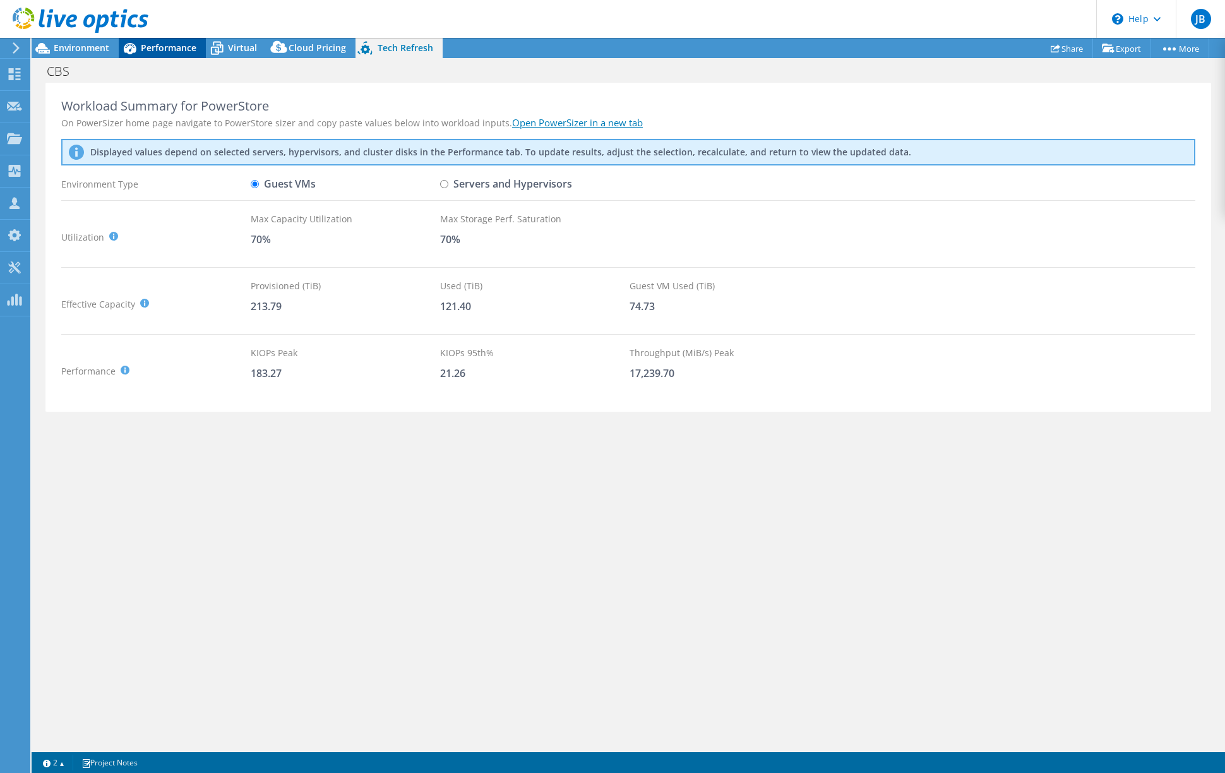
click at [173, 47] on span "Performance" at bounding box center [169, 48] width 56 height 12
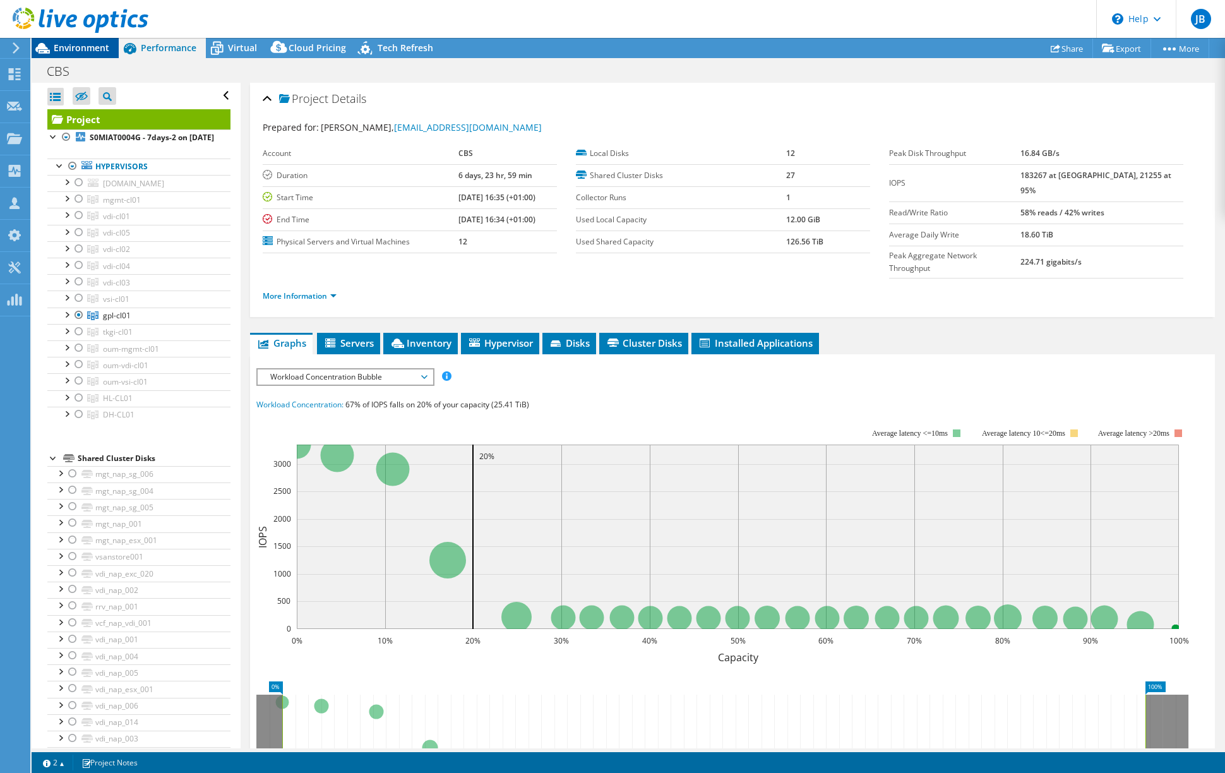
click at [80, 46] on span "Environment" at bounding box center [82, 48] width 56 height 12
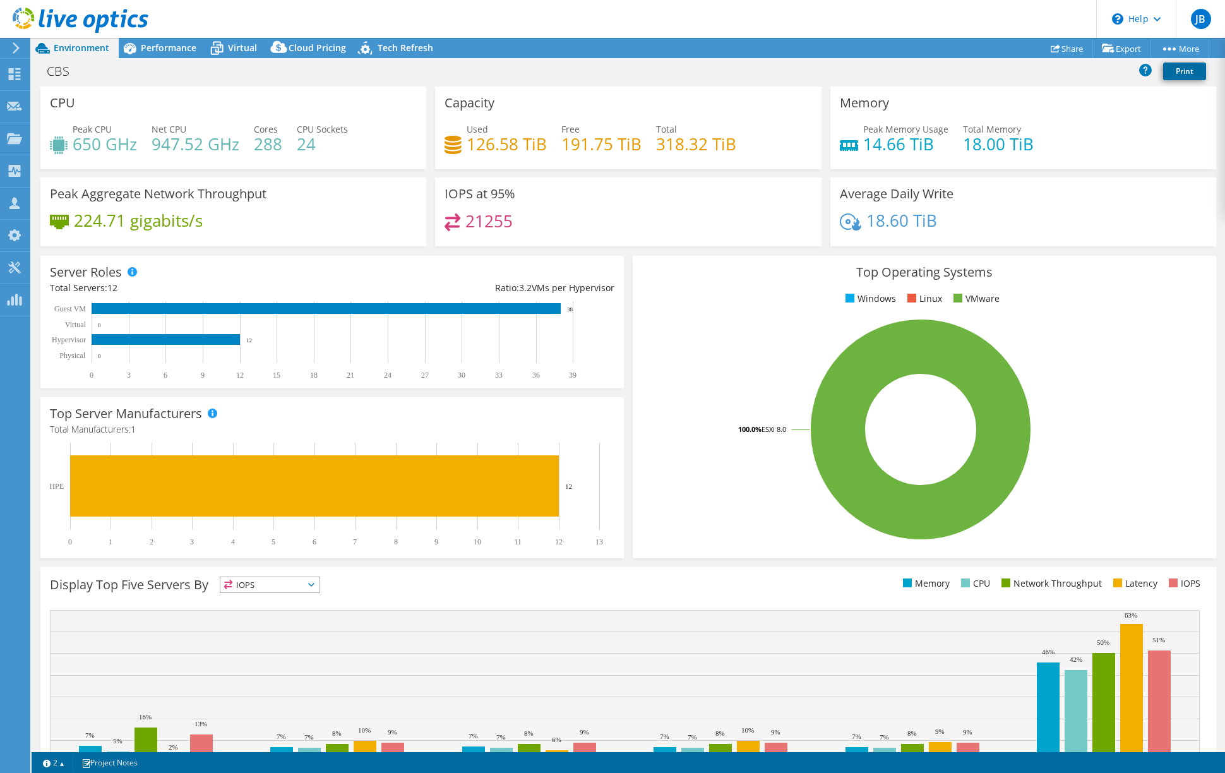
click at [1183, 70] on link "Print" at bounding box center [1184, 72] width 43 height 18
click at [163, 47] on span "Performance" at bounding box center [169, 48] width 56 height 12
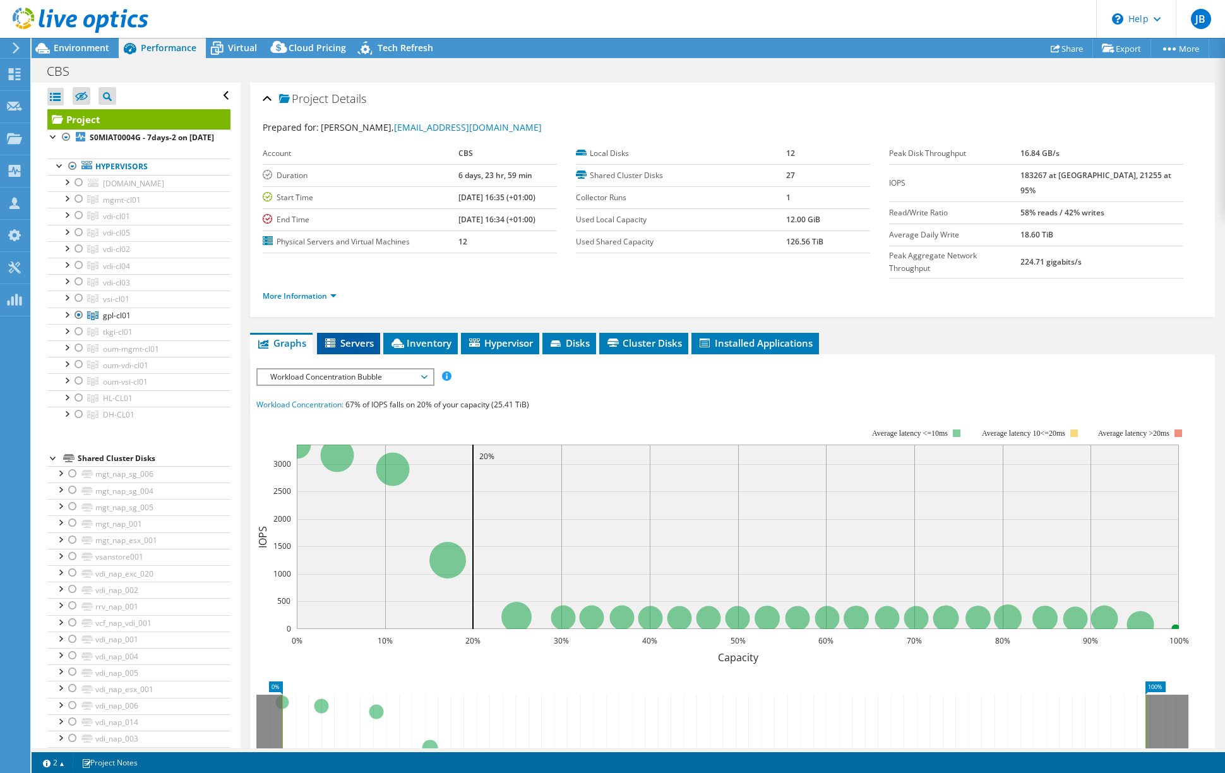
click at [350, 337] on span "Servers" at bounding box center [348, 343] width 51 height 13
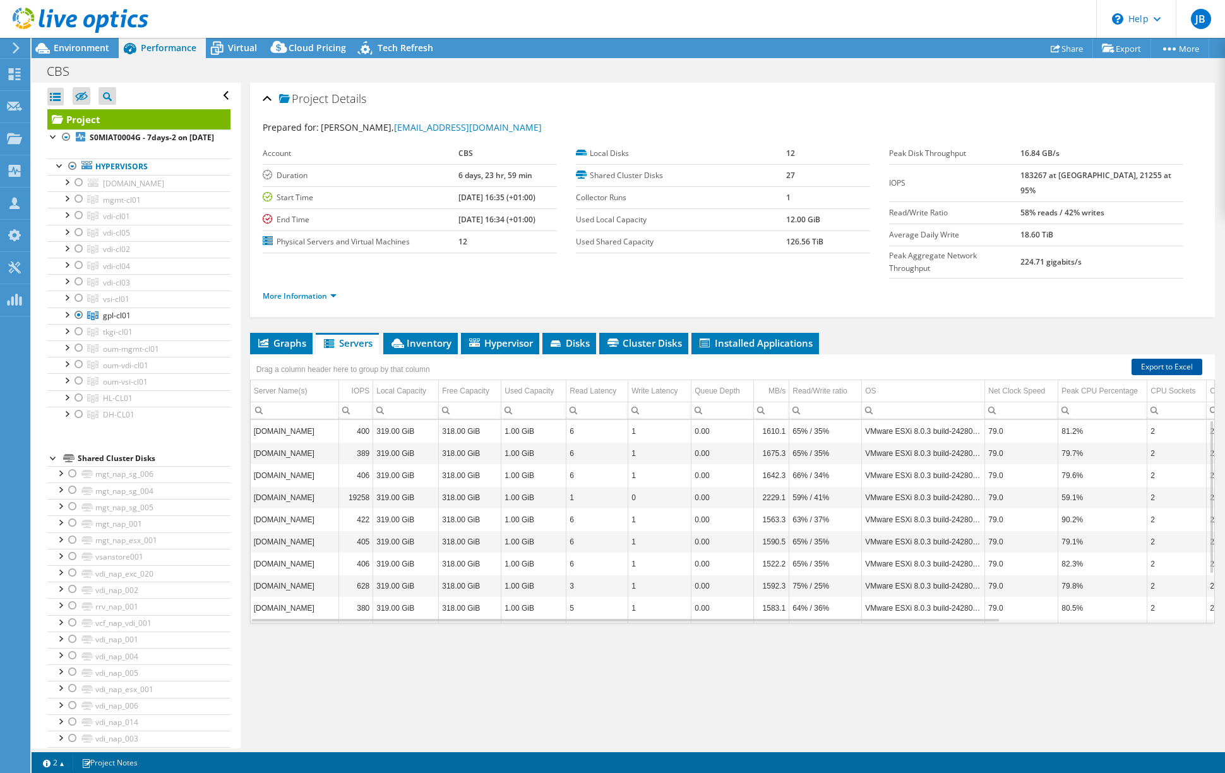
click at [1166, 359] on link "Export to Excel" at bounding box center [1167, 367] width 71 height 16
click at [240, 47] on span "Virtual" at bounding box center [242, 48] width 29 height 12
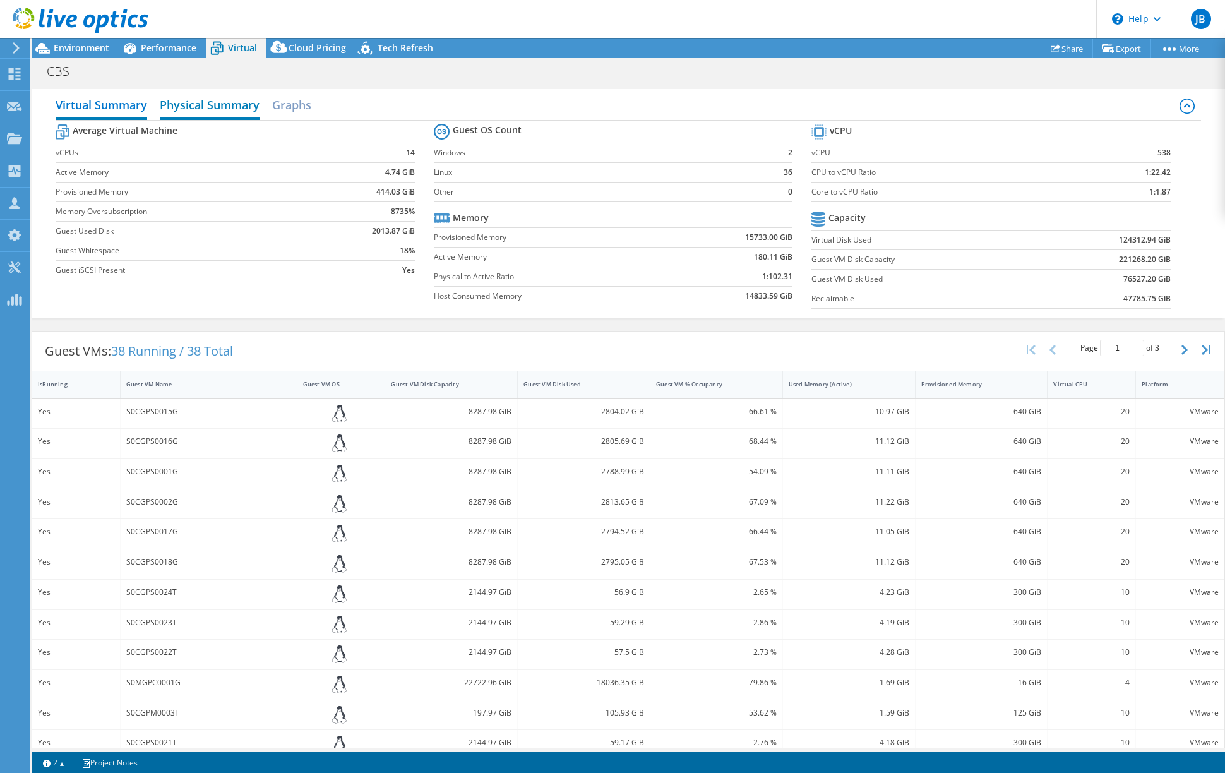
click at [222, 106] on h2 "Physical Summary" at bounding box center [210, 106] width 100 height 28
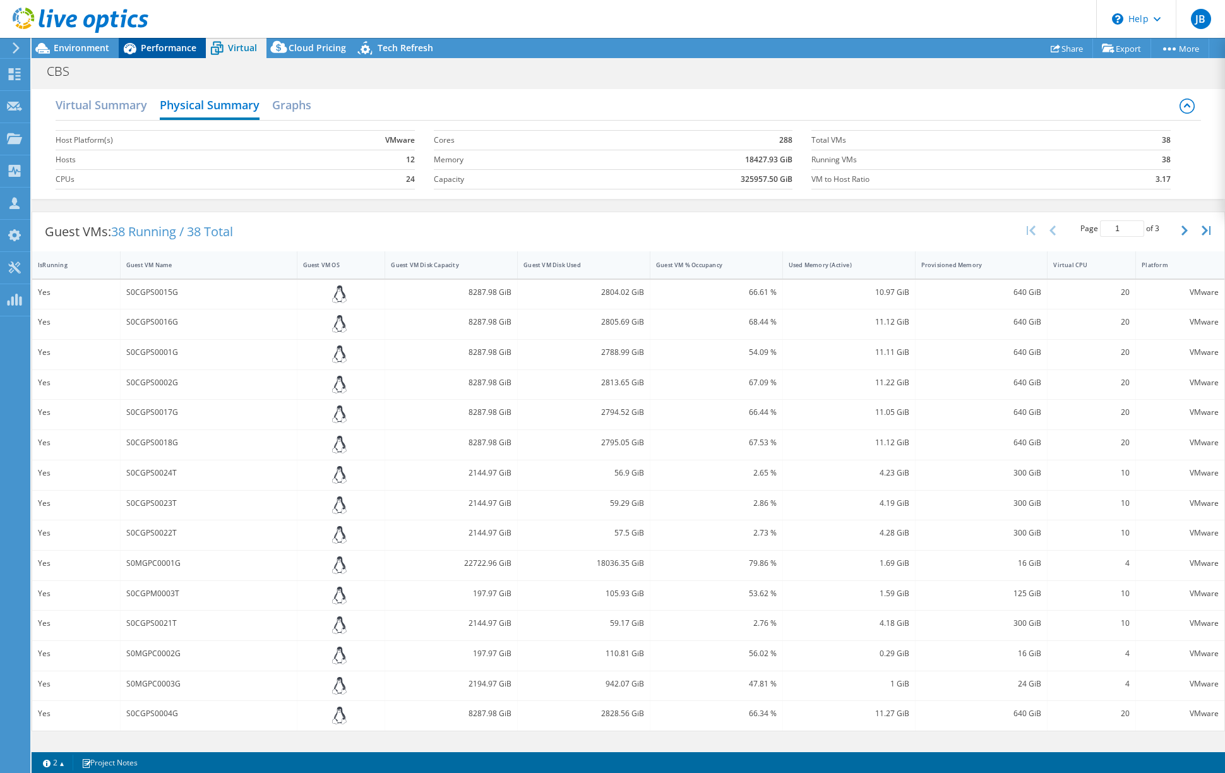
click at [149, 47] on span "Performance" at bounding box center [169, 48] width 56 height 12
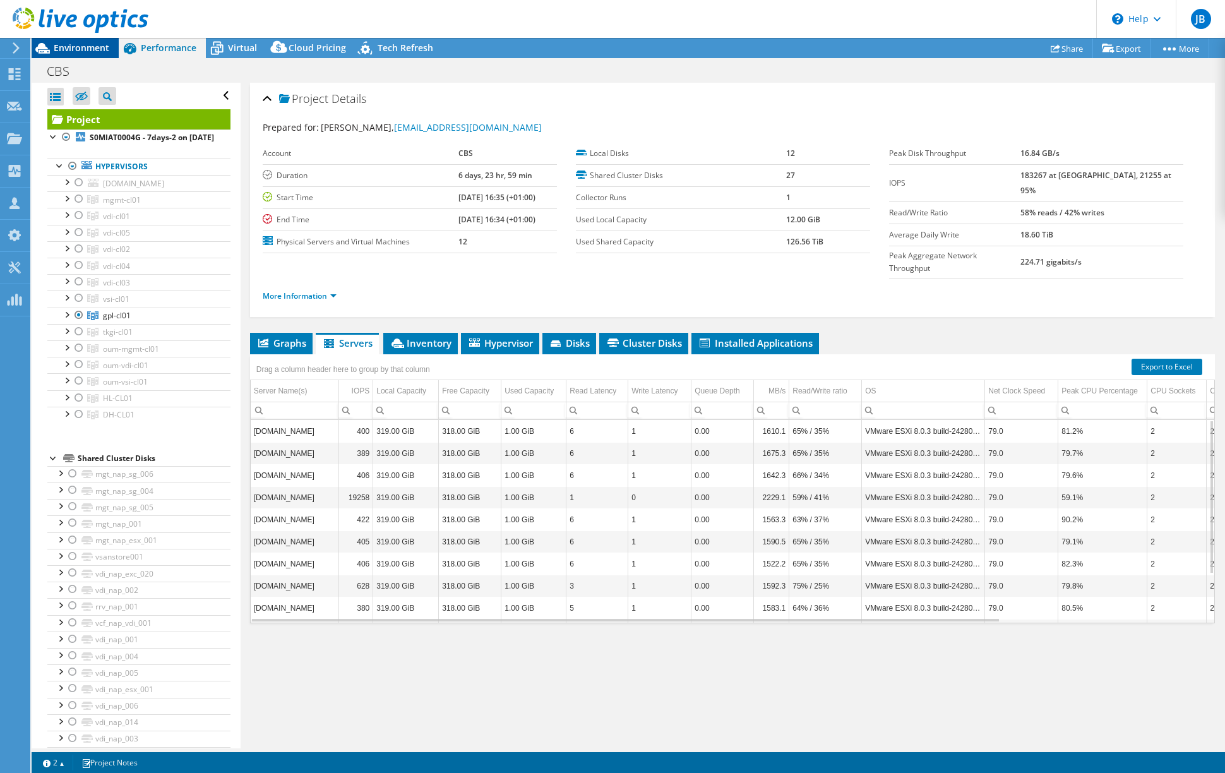
click at [87, 49] on span "Environment" at bounding box center [82, 48] width 56 height 12
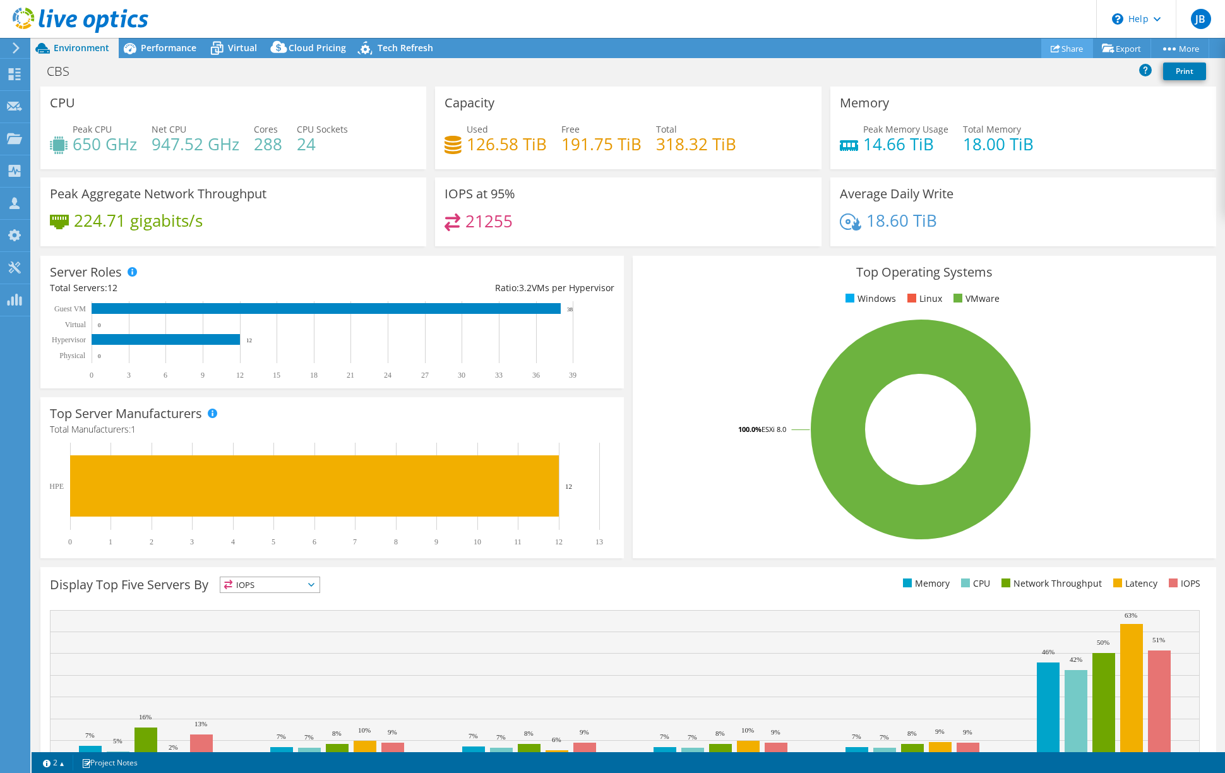
click at [1061, 49] on link "Share" at bounding box center [1067, 49] width 52 height 20
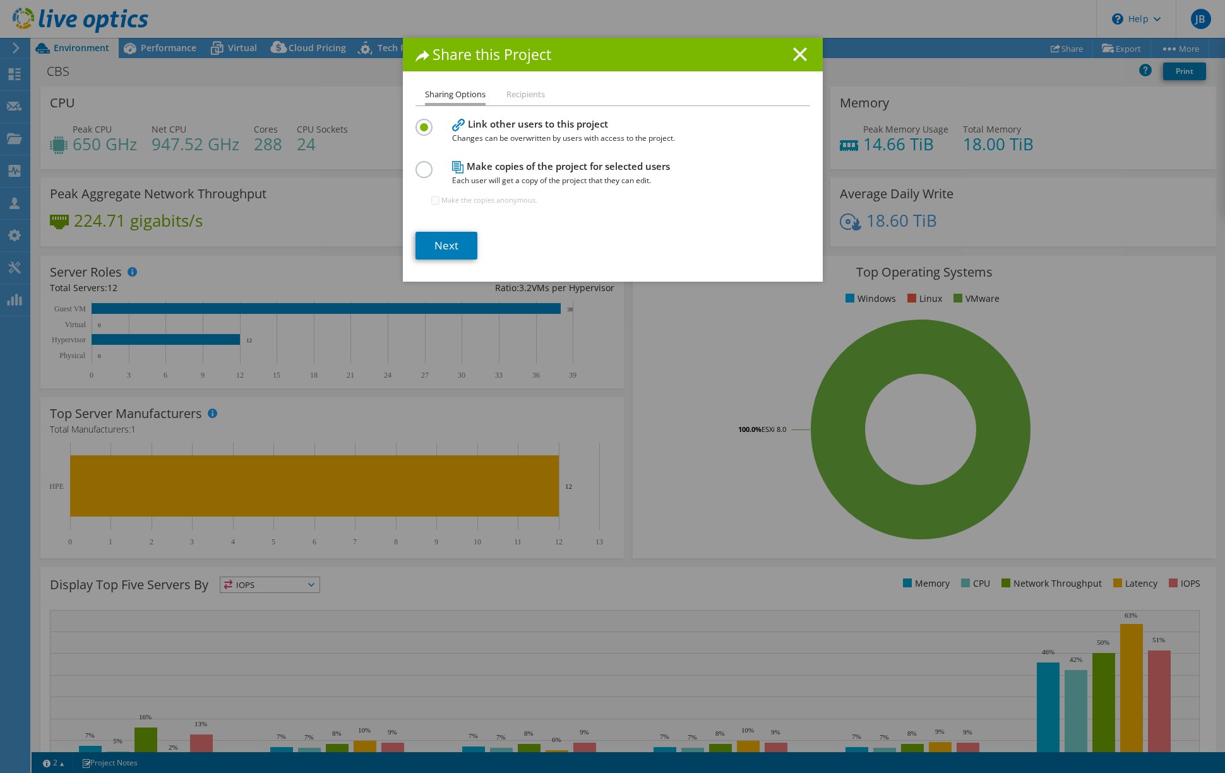
click at [794, 53] on line at bounding box center [800, 54] width 13 height 13
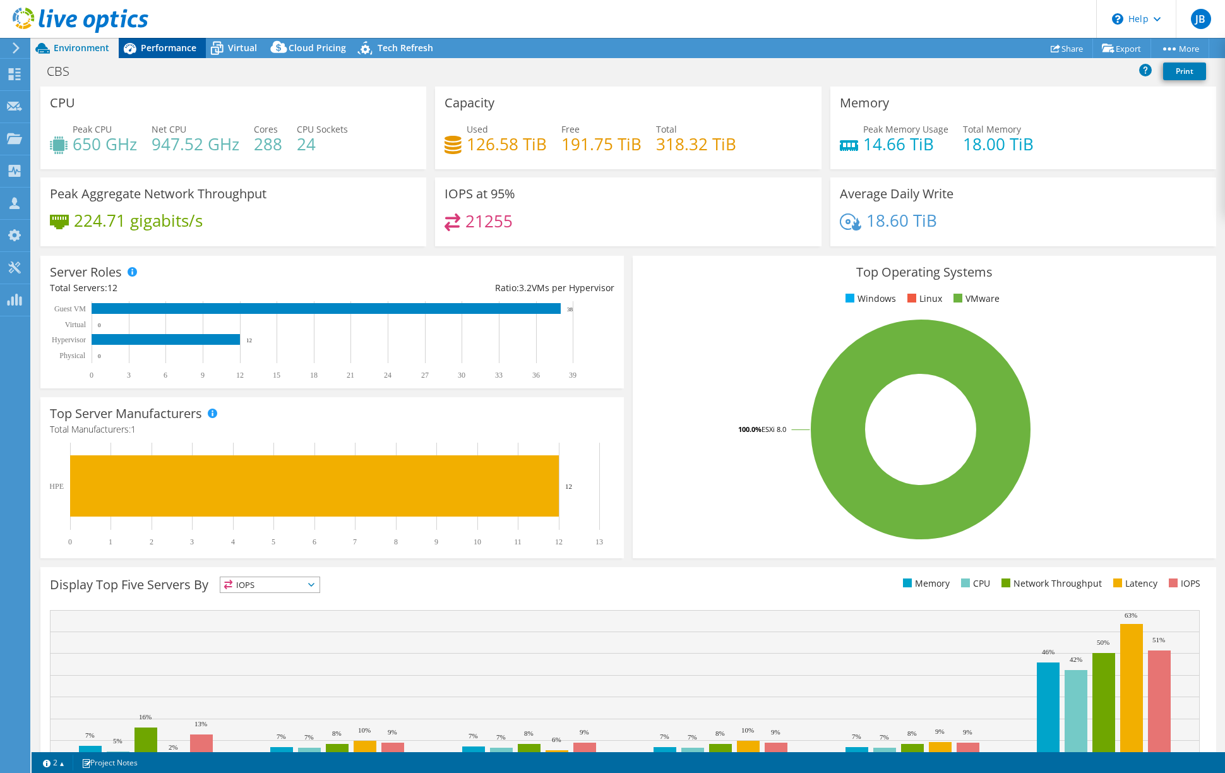
click at [174, 49] on span "Performance" at bounding box center [169, 48] width 56 height 12
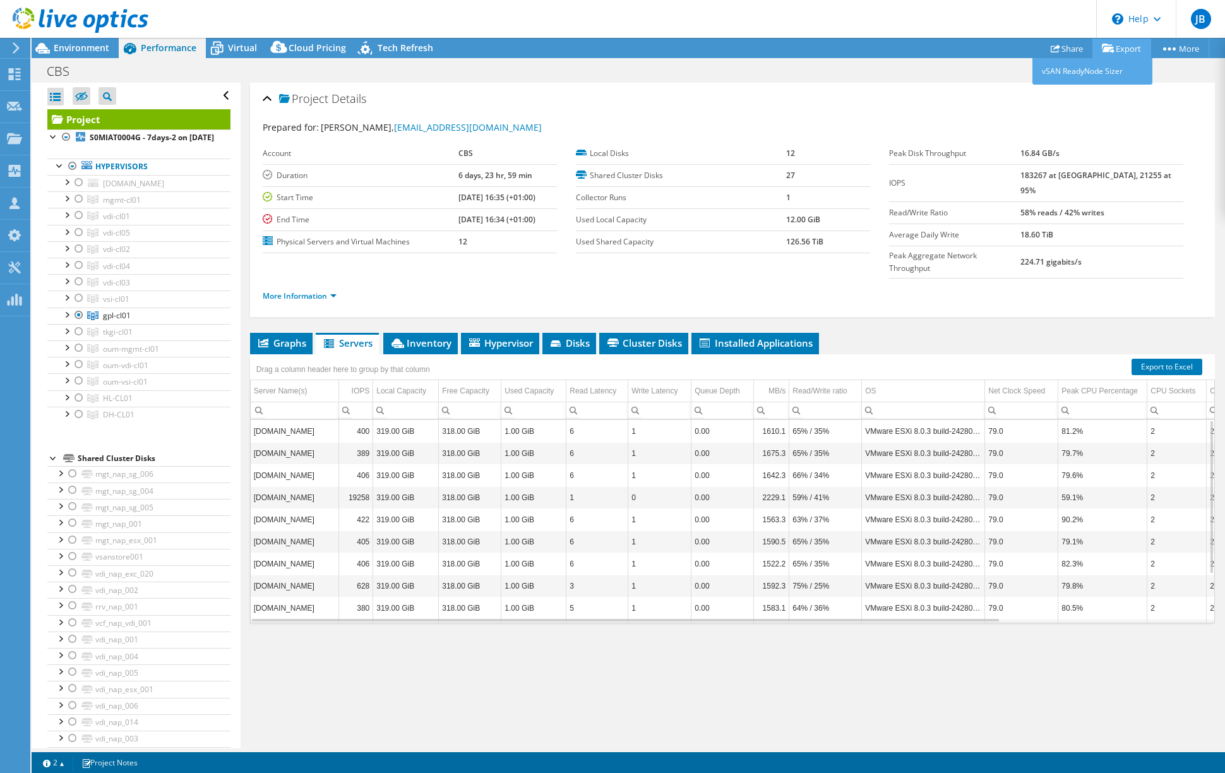
click at [1123, 49] on link "Export" at bounding box center [1121, 49] width 59 height 20
click at [309, 98] on span "Project" at bounding box center [303, 99] width 49 height 13
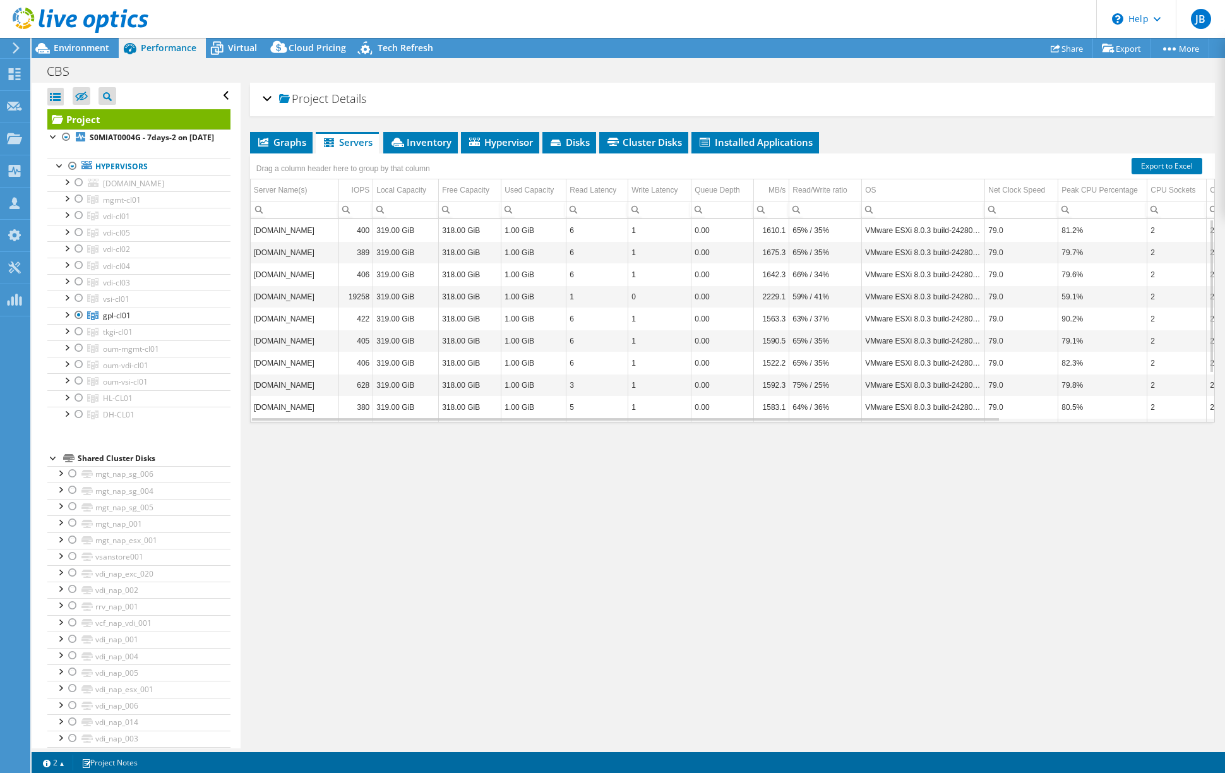
click at [309, 98] on span "Project" at bounding box center [303, 99] width 49 height 13
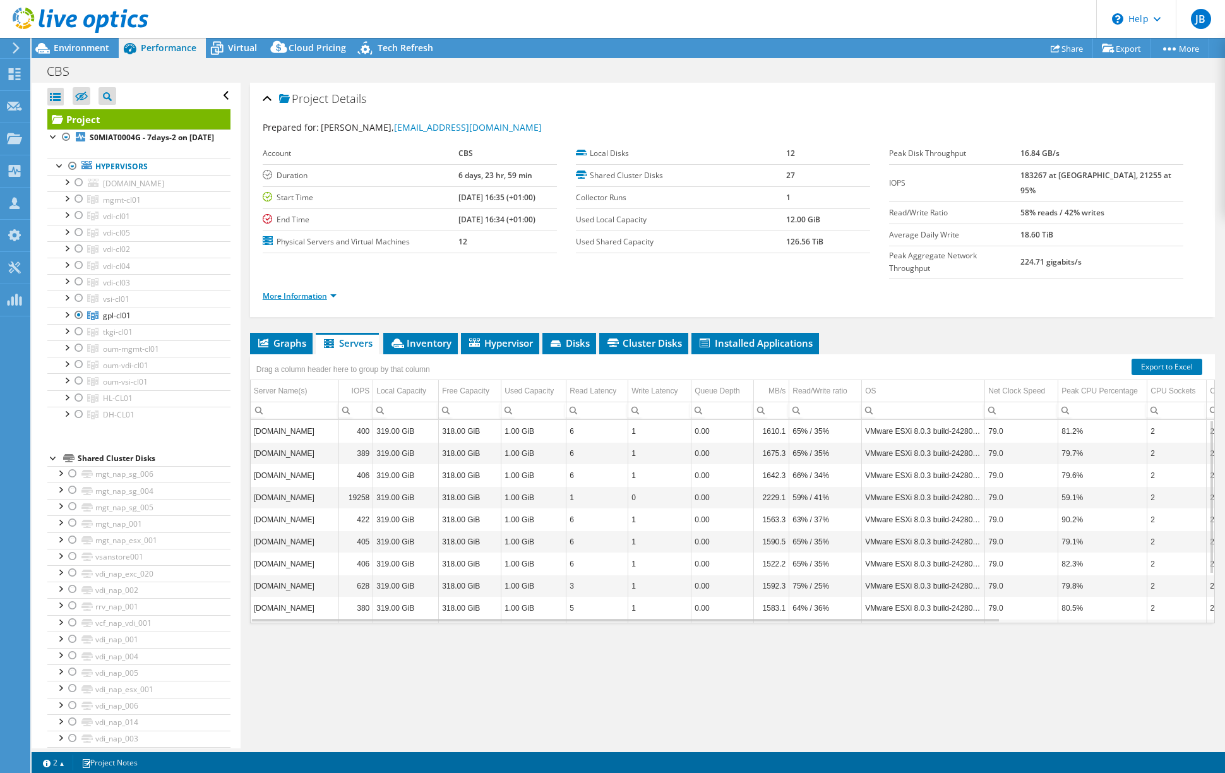
click at [307, 290] on link "More Information" at bounding box center [300, 295] width 74 height 11
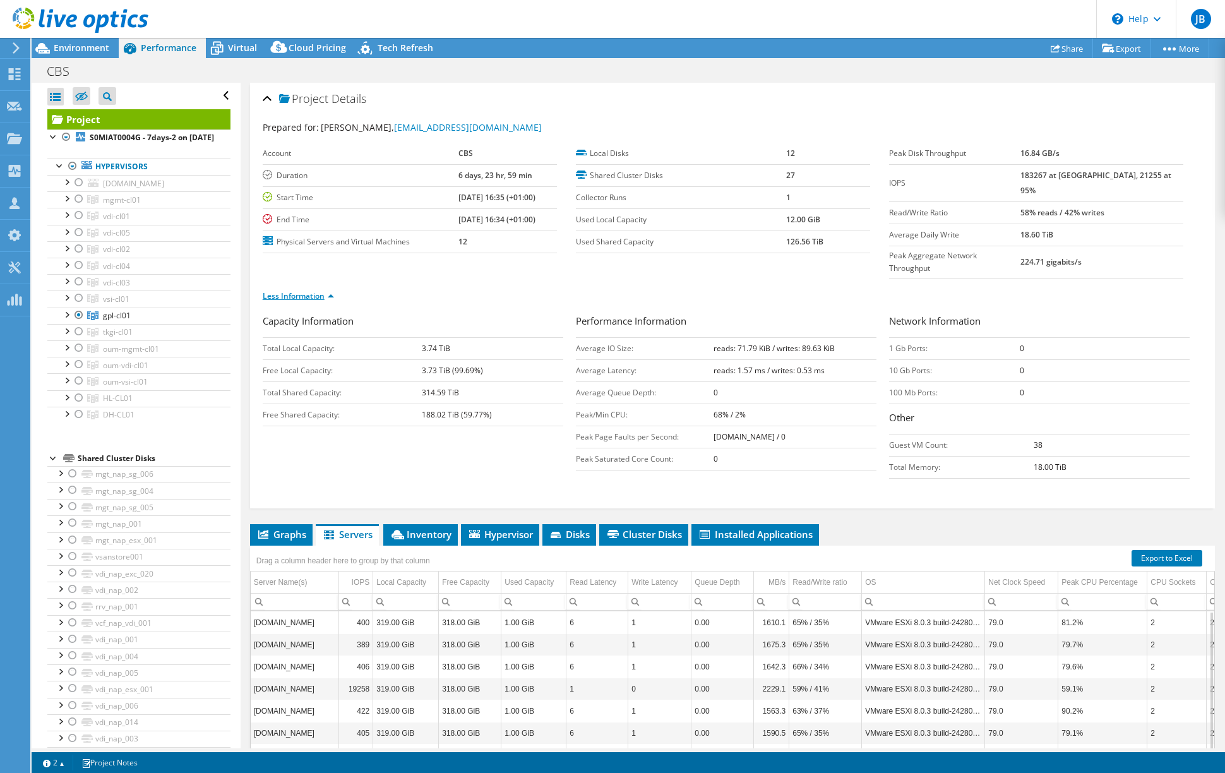
click at [307, 290] on link "Less Information" at bounding box center [298, 295] width 71 height 11
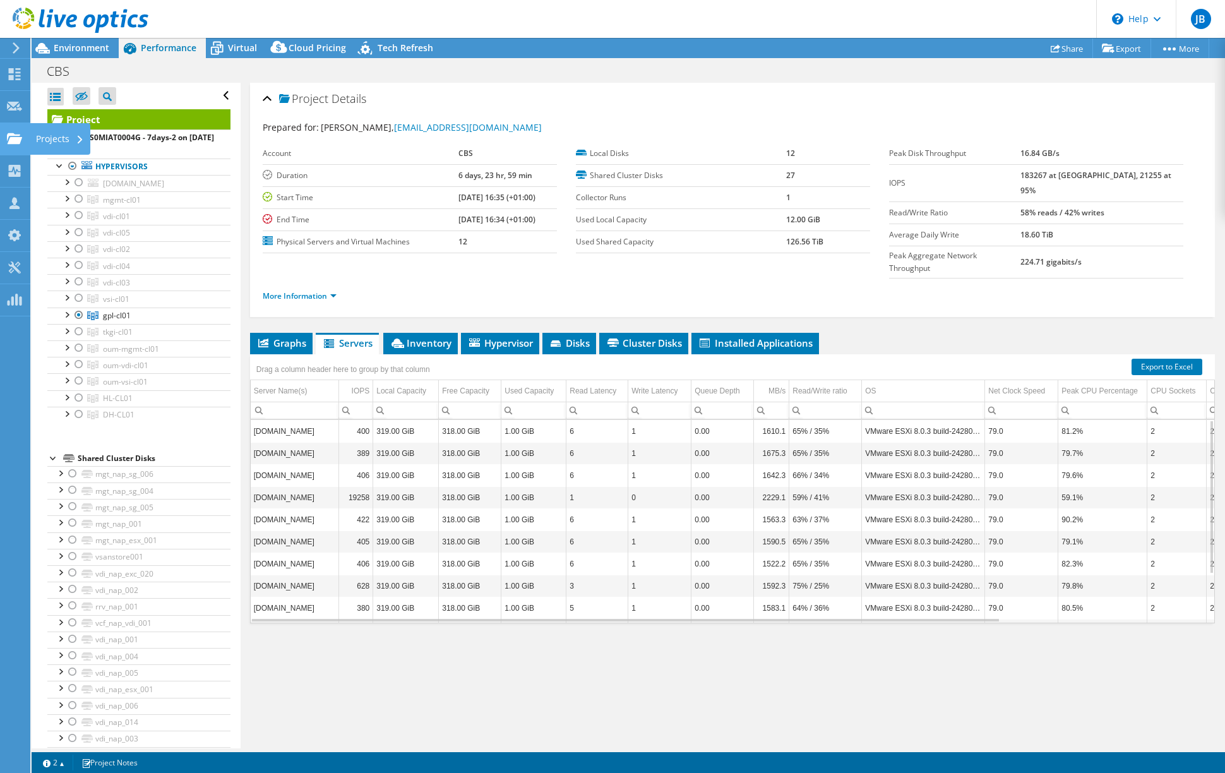
click at [16, 138] on use at bounding box center [14, 138] width 15 height 11
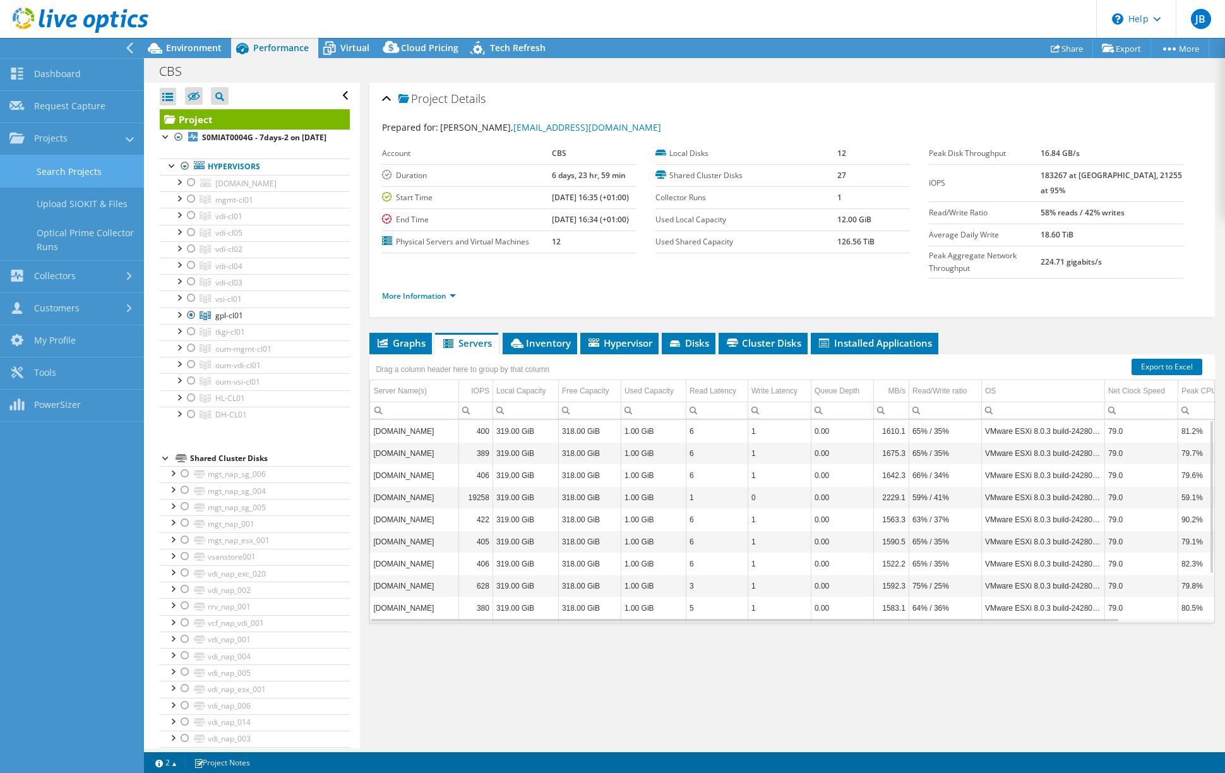
click at [68, 171] on link "Search Projects" at bounding box center [72, 171] width 144 height 32
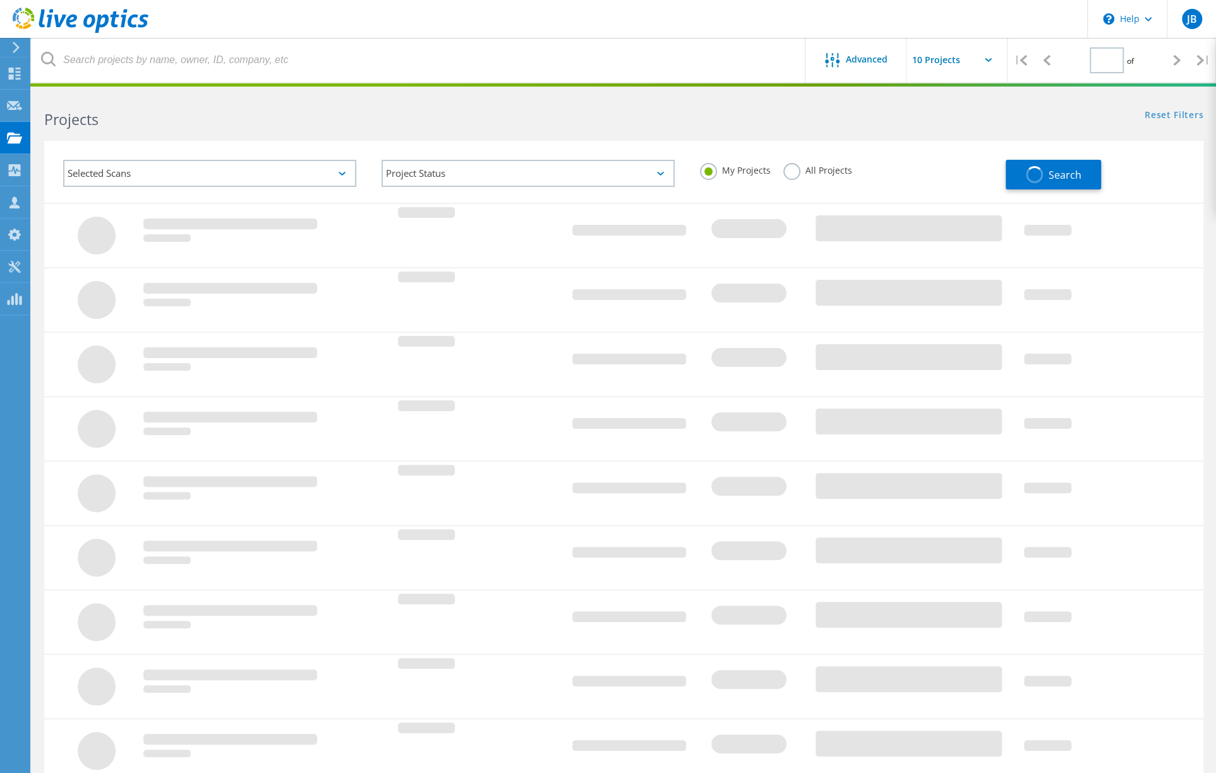
type input "1"
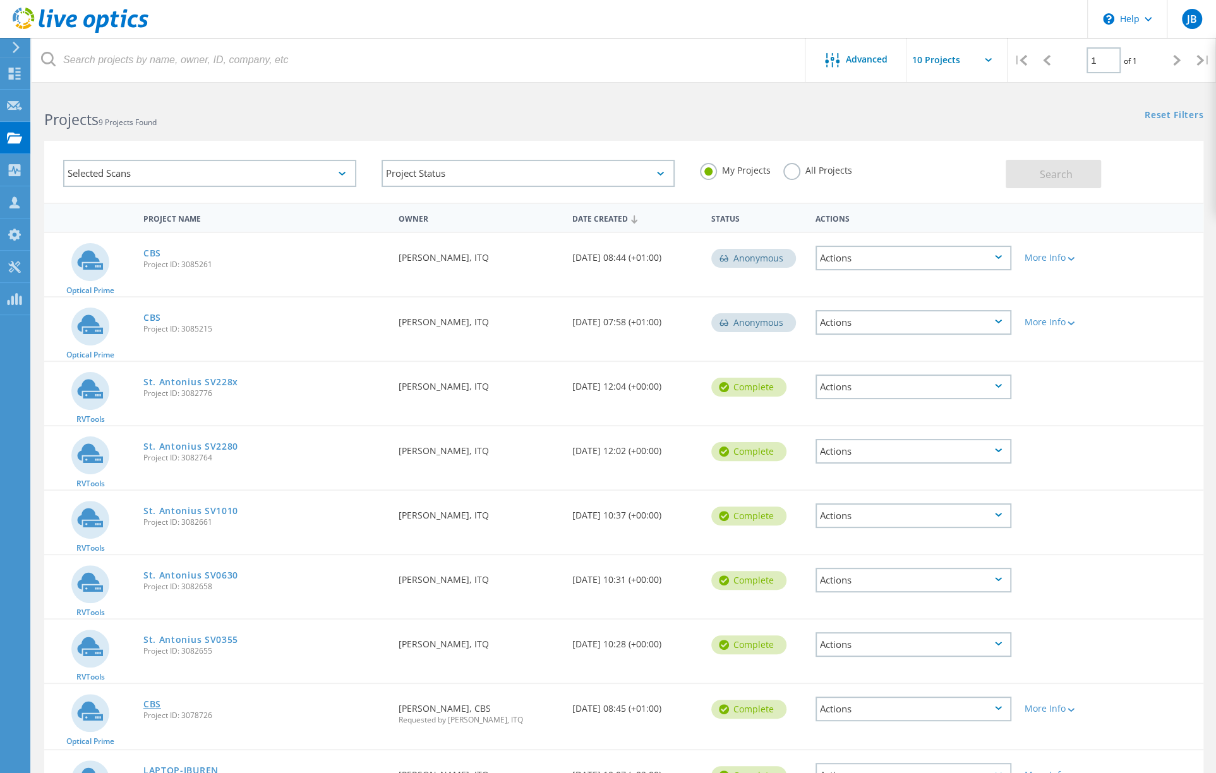
click at [157, 705] on link "CBS" at bounding box center [152, 704] width 18 height 9
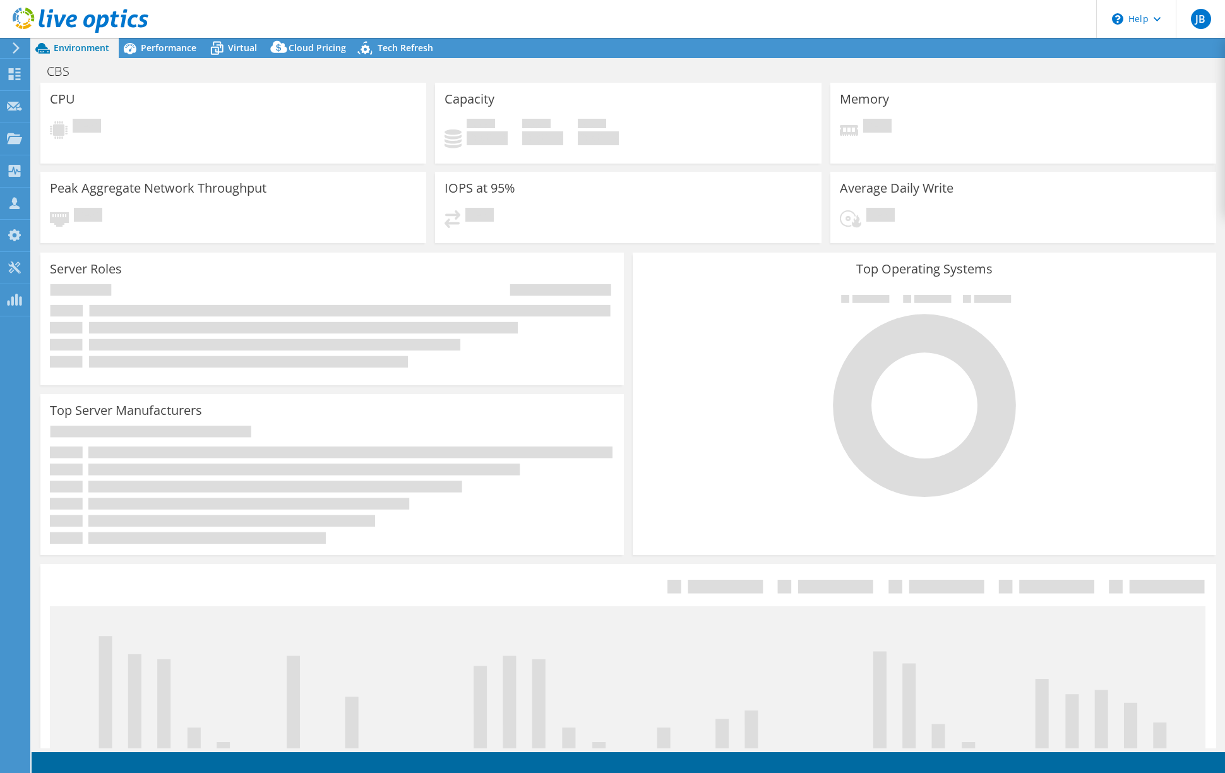
select select "USD"
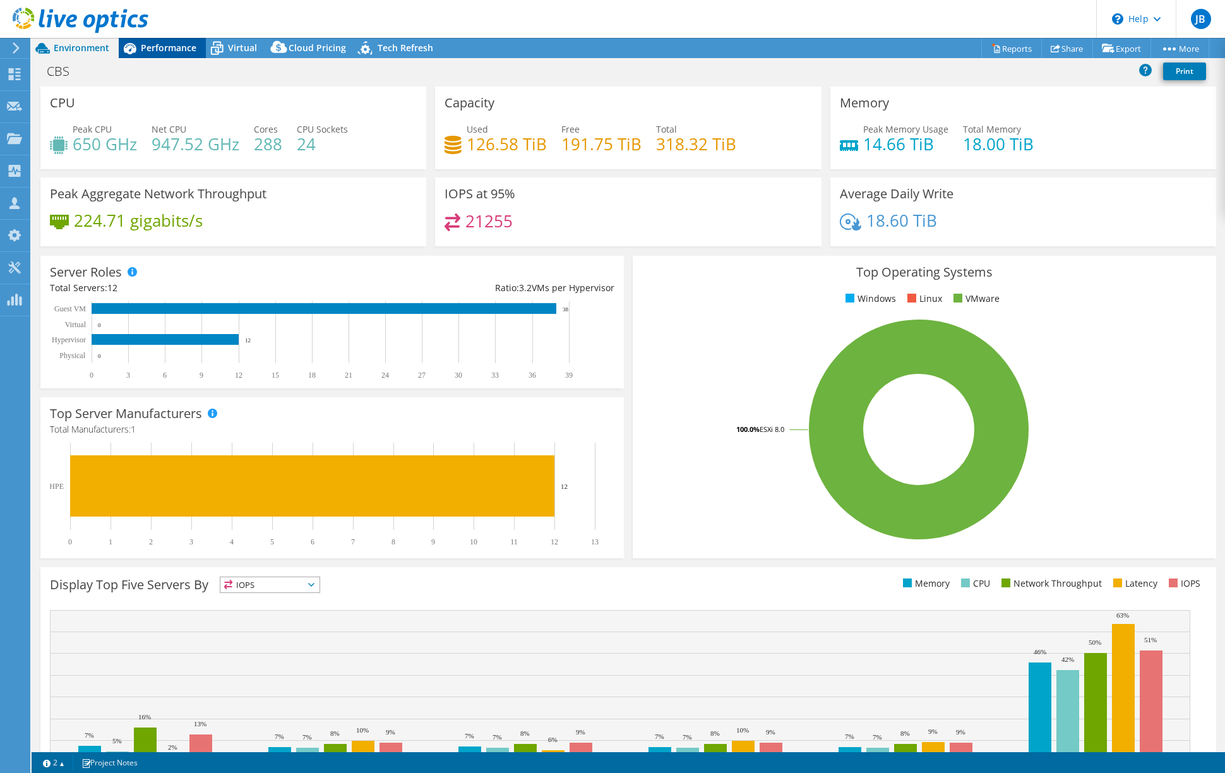
click at [157, 45] on span "Performance" at bounding box center [169, 48] width 56 height 12
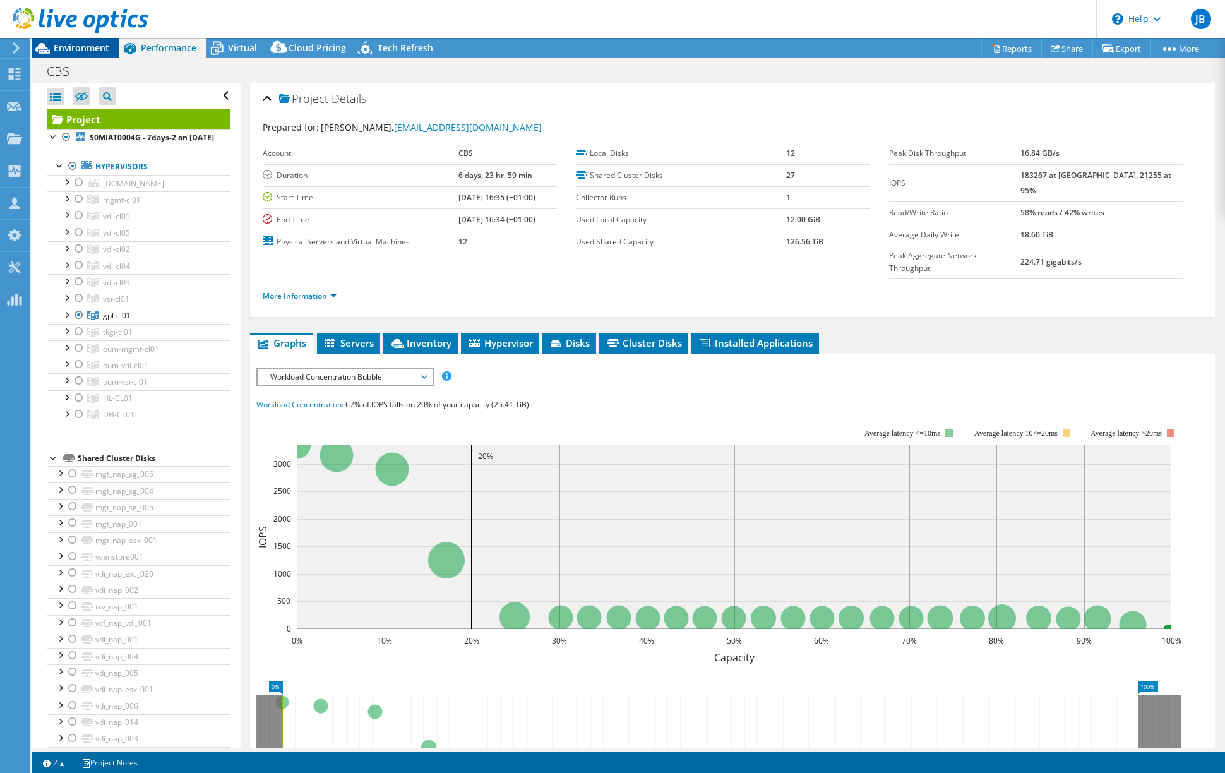
click at [87, 44] on span "Environment" at bounding box center [82, 48] width 56 height 12
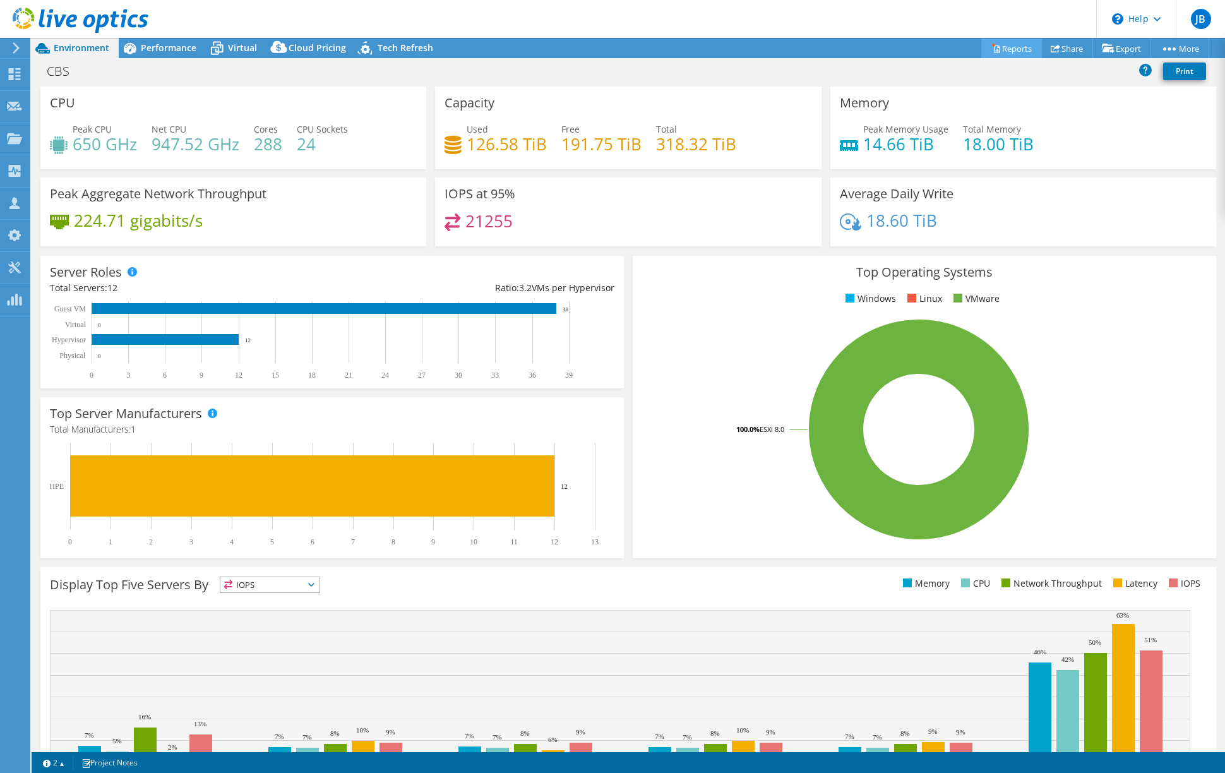
click at [1009, 44] on link "Reports" at bounding box center [1011, 49] width 61 height 20
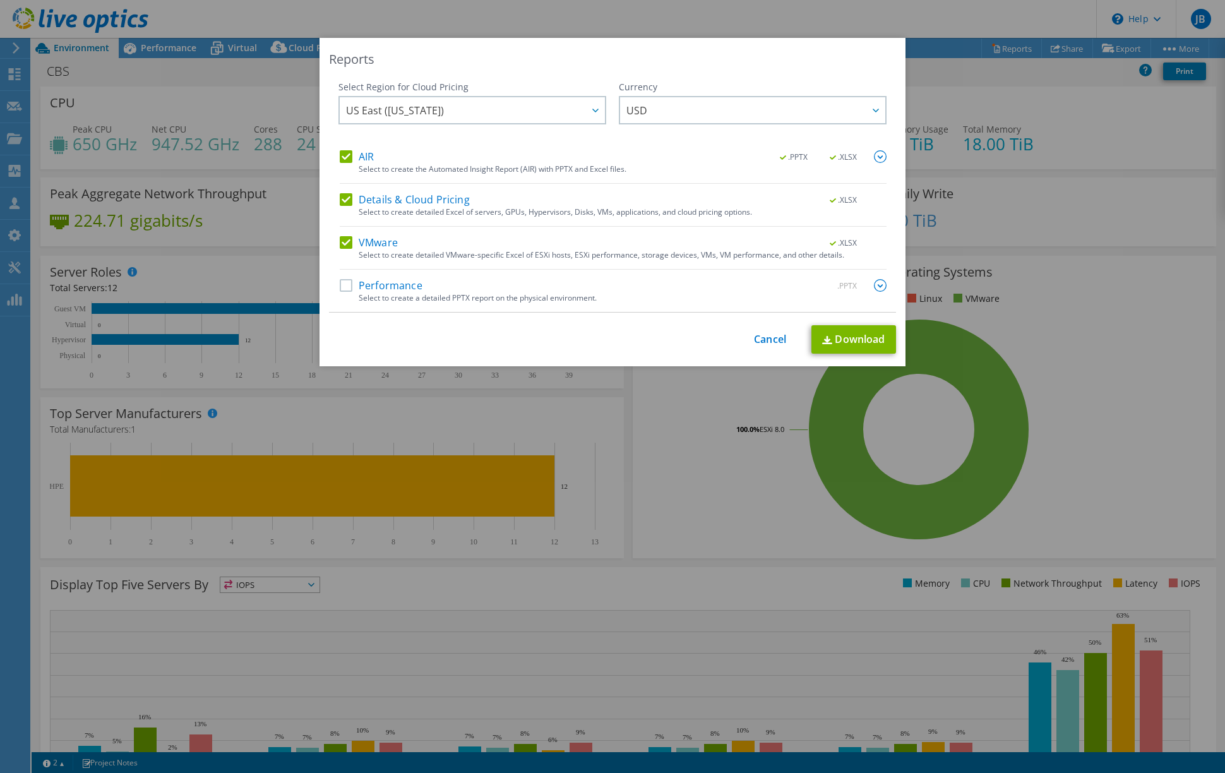
click at [343, 285] on label "Performance" at bounding box center [381, 285] width 83 height 13
click at [0, 0] on input "Performance" at bounding box center [0, 0] width 0 height 0
click at [341, 198] on label "Details & Cloud Pricing" at bounding box center [405, 199] width 130 height 13
click at [0, 0] on input "Details & Cloud Pricing" at bounding box center [0, 0] width 0 height 0
click at [340, 156] on label "AIR" at bounding box center [357, 156] width 34 height 13
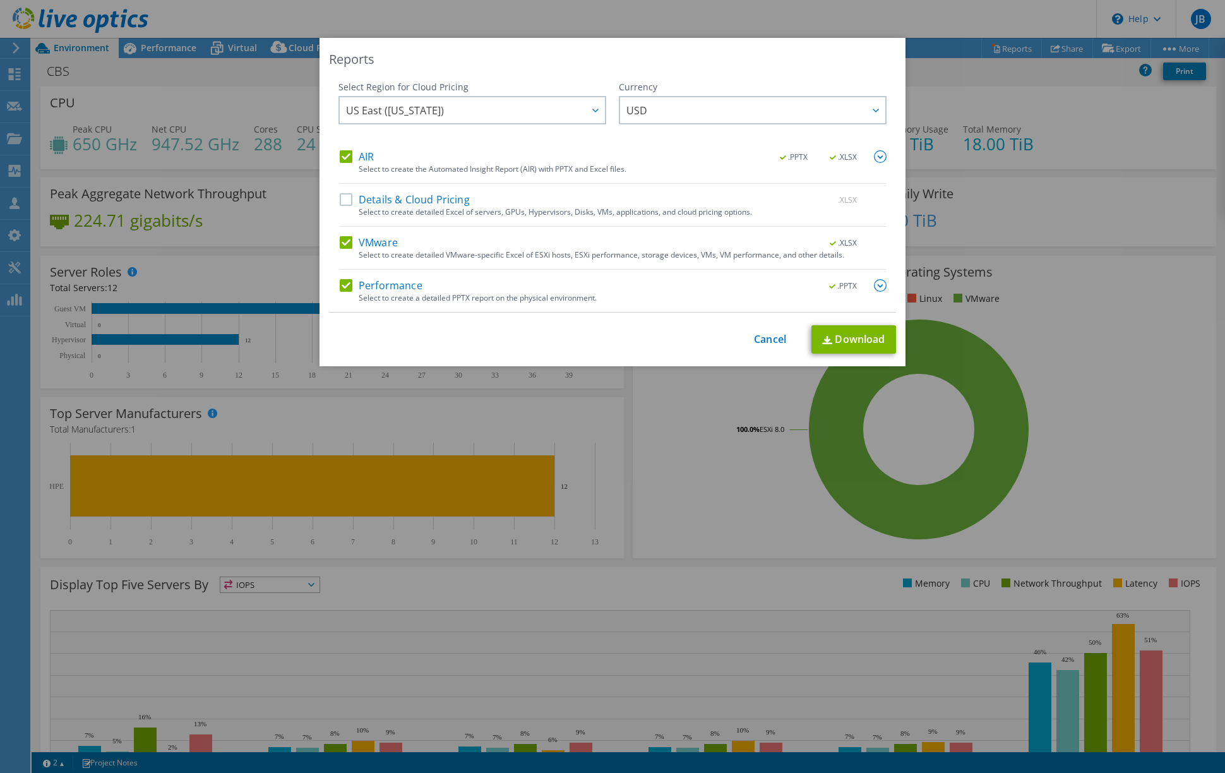
click at [0, 0] on input "AIR" at bounding box center [0, 0] width 0 height 0
click at [861, 333] on link "Download" at bounding box center [853, 339] width 85 height 28
click at [320, 78] on div "Reports Select Region for Cloud Pricing Asia Pacific (Hong Kong) Asia Pacific (…" at bounding box center [613, 202] width 586 height 328
click at [761, 339] on link "Cancel" at bounding box center [770, 339] width 32 height 12
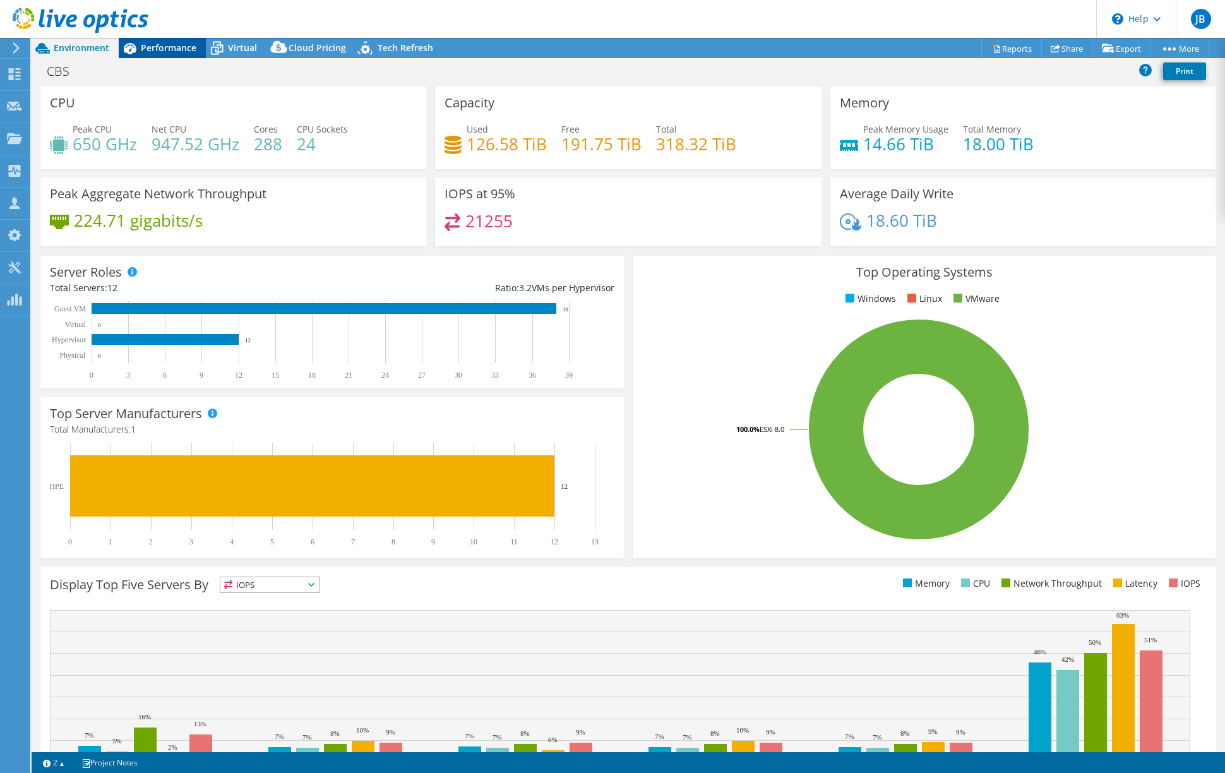
click at [179, 48] on span "Performance" at bounding box center [169, 48] width 56 height 12
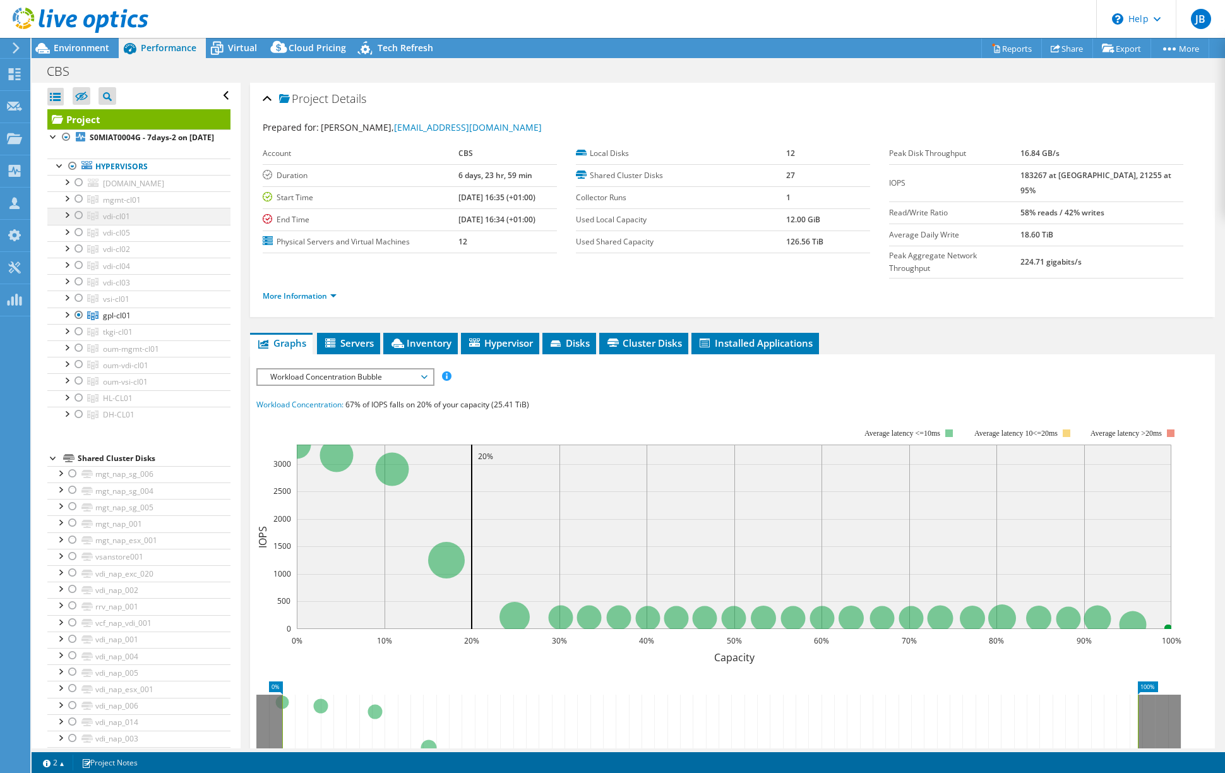
click at [78, 223] on div at bounding box center [79, 215] width 13 height 15
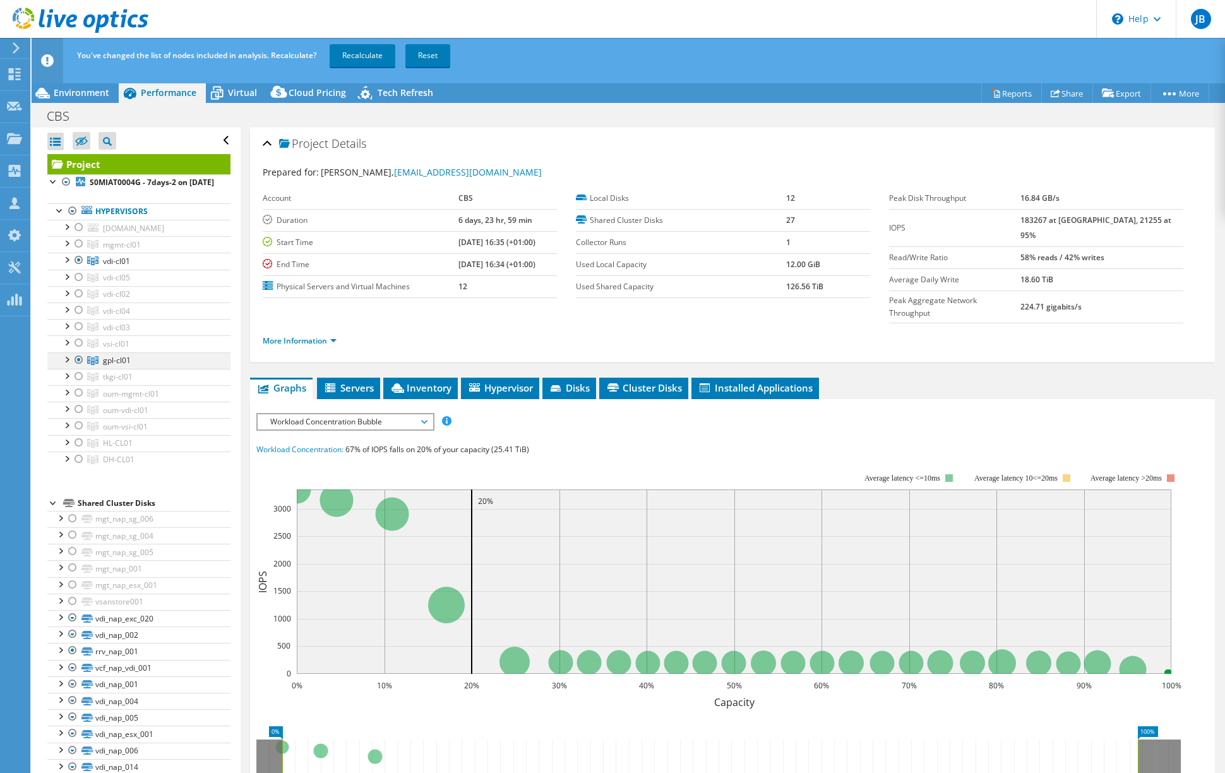
click at [79, 368] on div at bounding box center [79, 359] width 13 height 15
click at [361, 56] on link "Recalculate" at bounding box center [363, 55] width 66 height 23
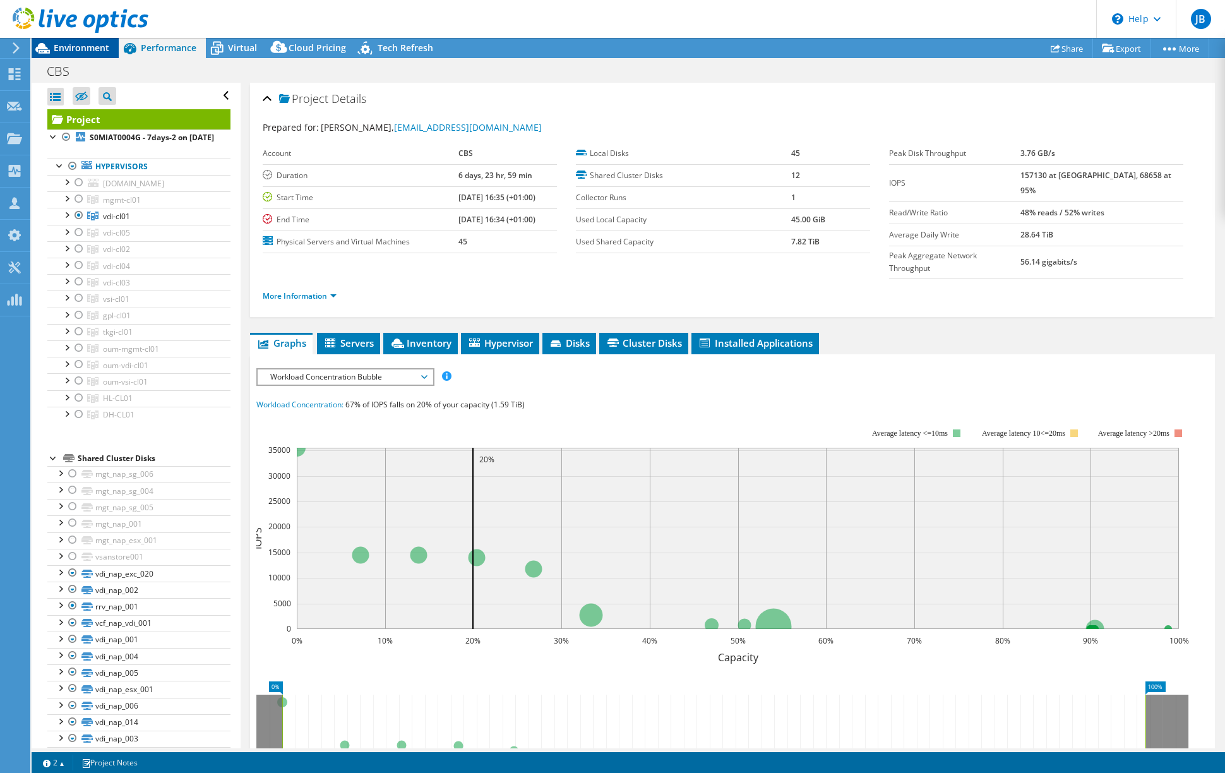
click at [85, 47] on span "Environment" at bounding box center [82, 48] width 56 height 12
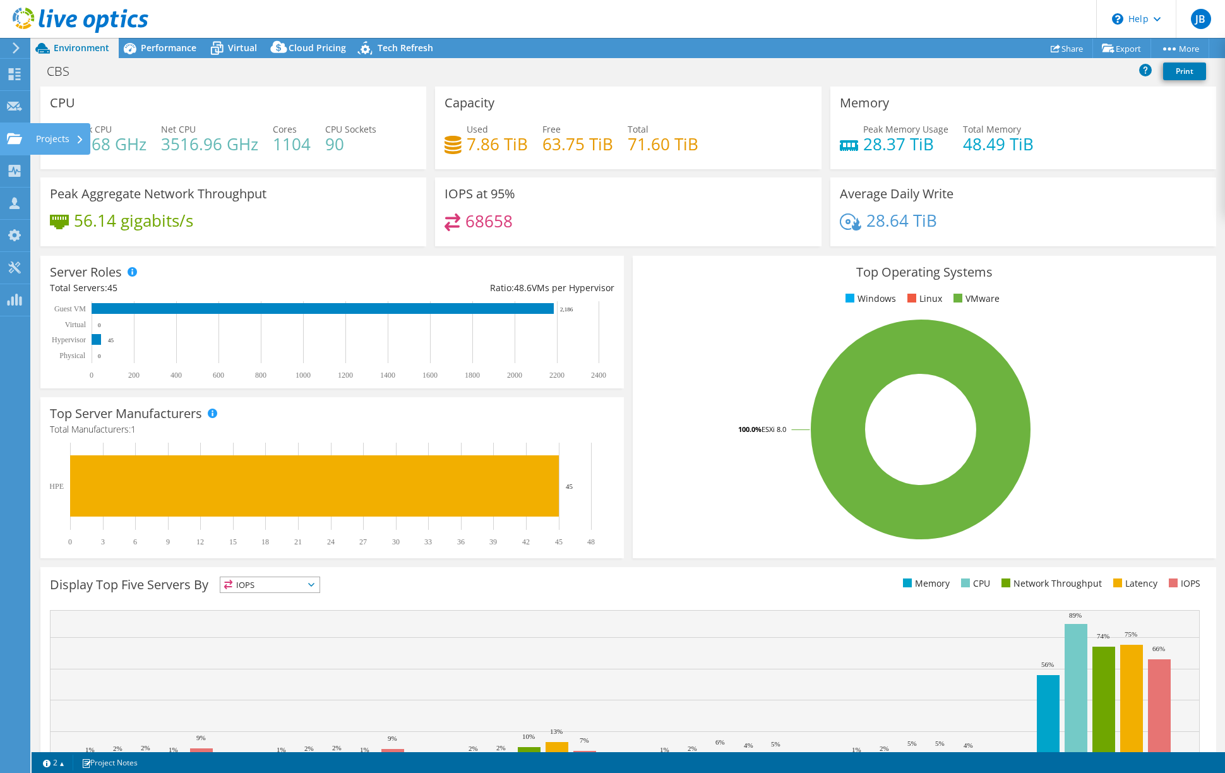
click at [40, 138] on div "Projects" at bounding box center [60, 139] width 61 height 32
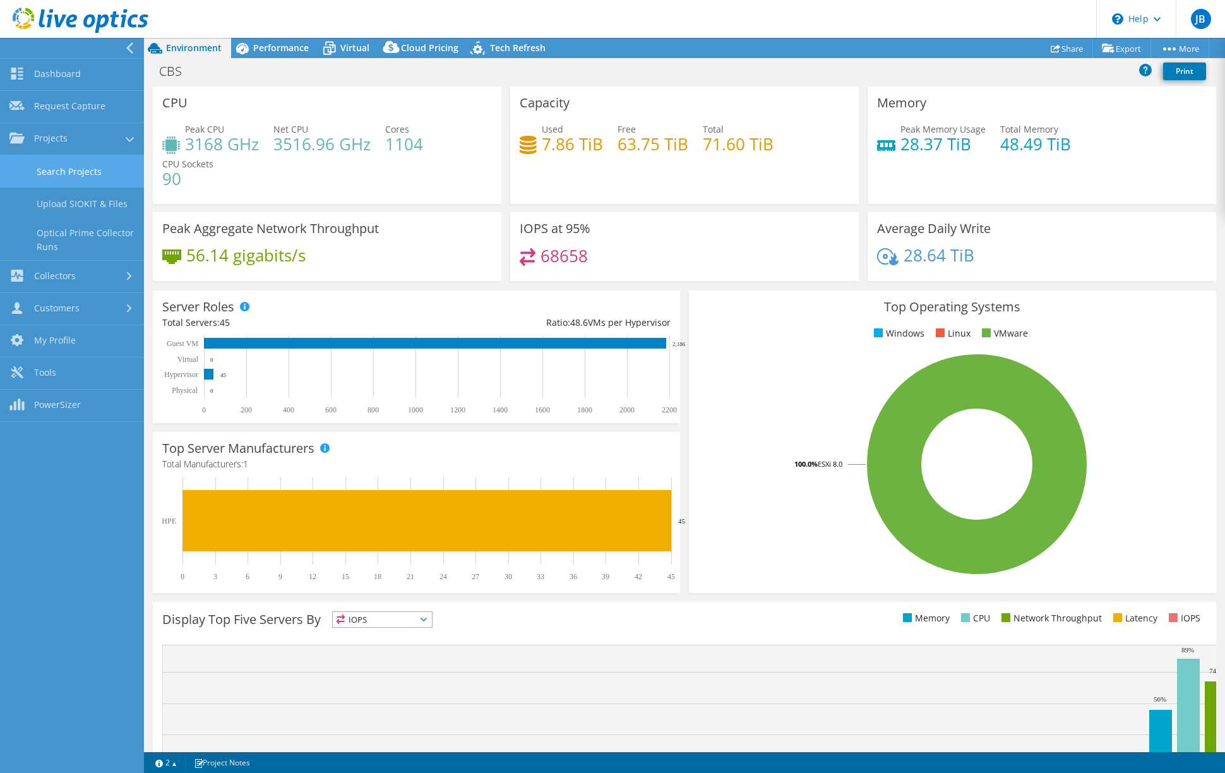
click at [64, 170] on link "Search Projects" at bounding box center [72, 171] width 144 height 32
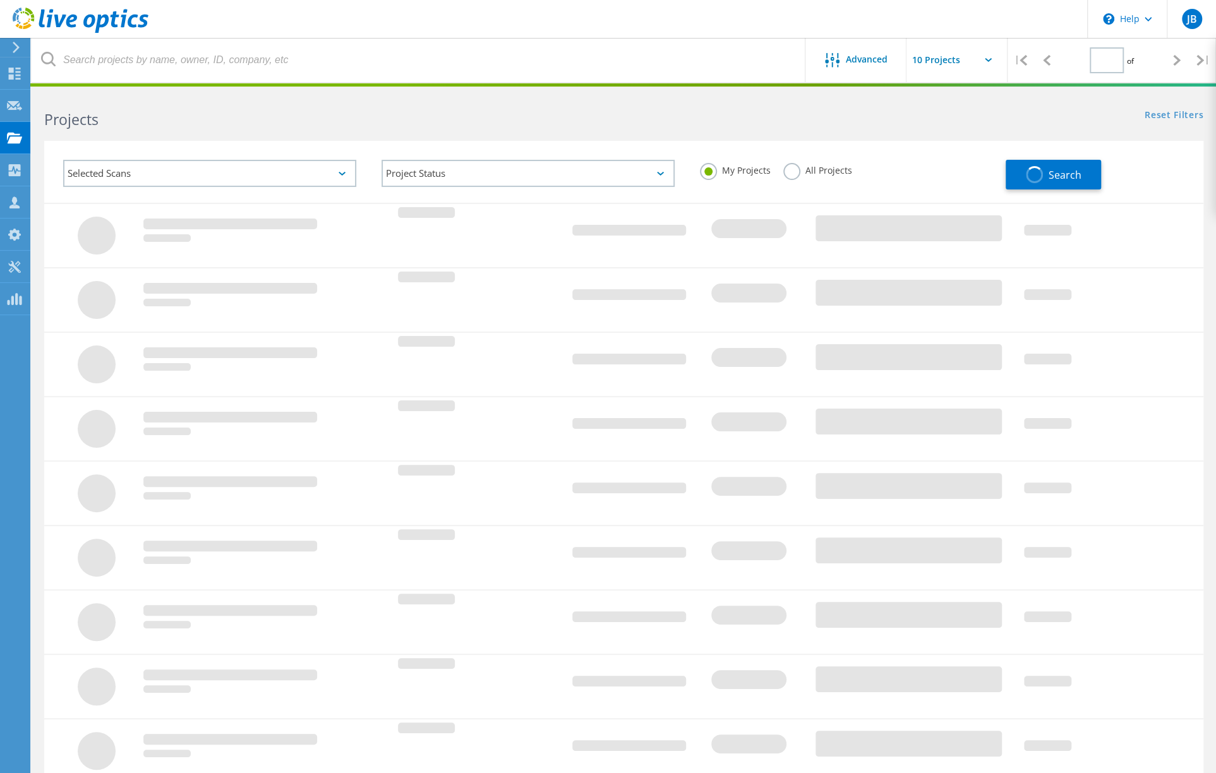
type input "1"
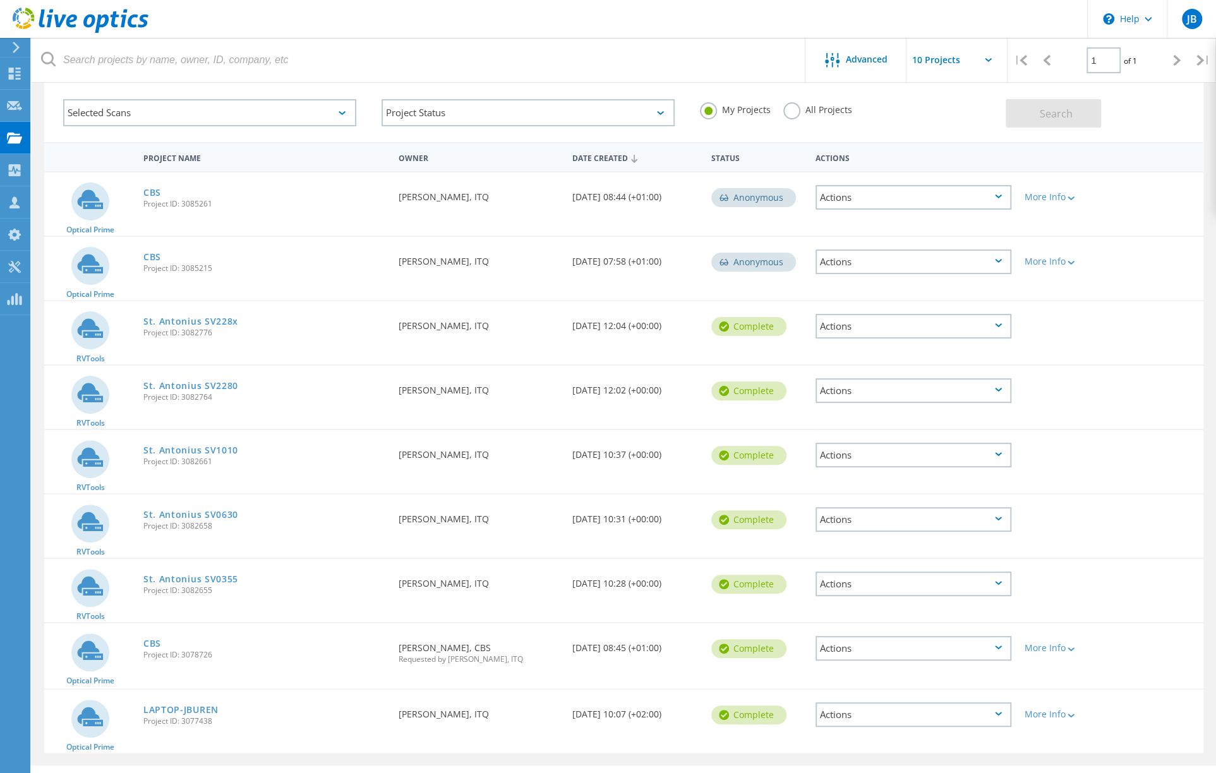
scroll to position [91, 0]
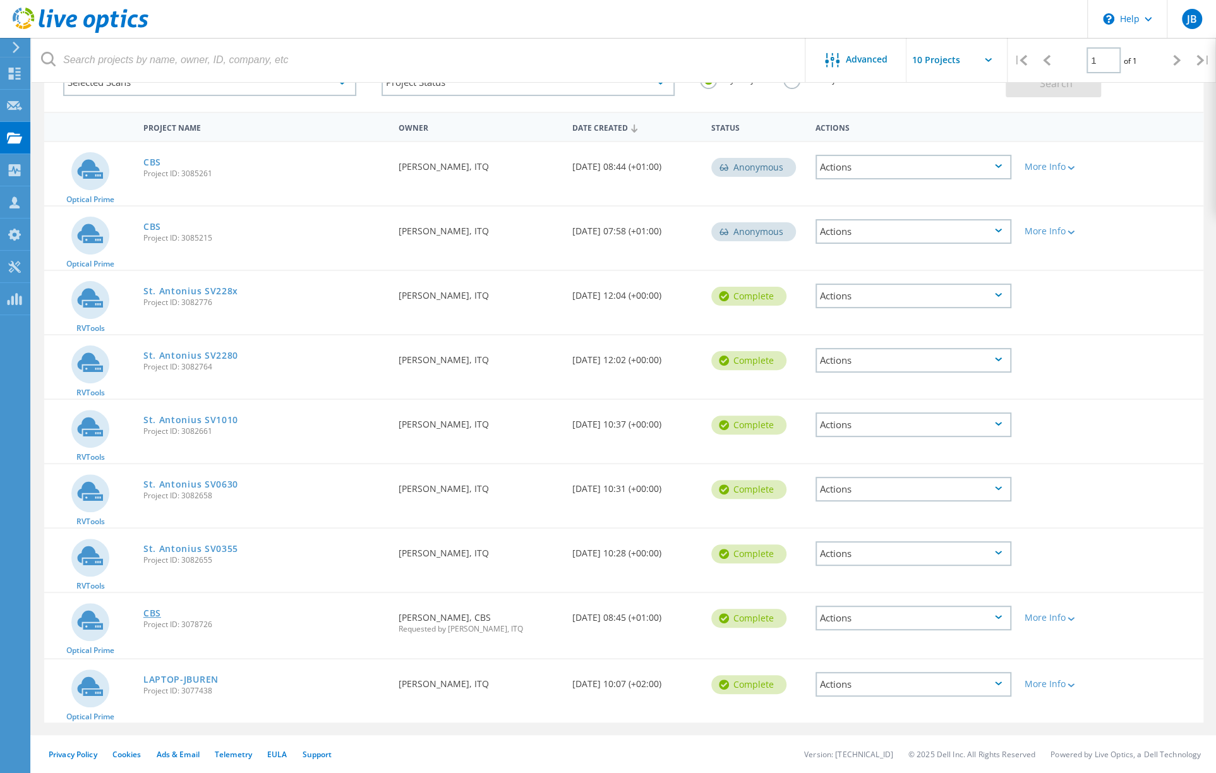
click at [148, 615] on link "CBS" at bounding box center [152, 613] width 18 height 9
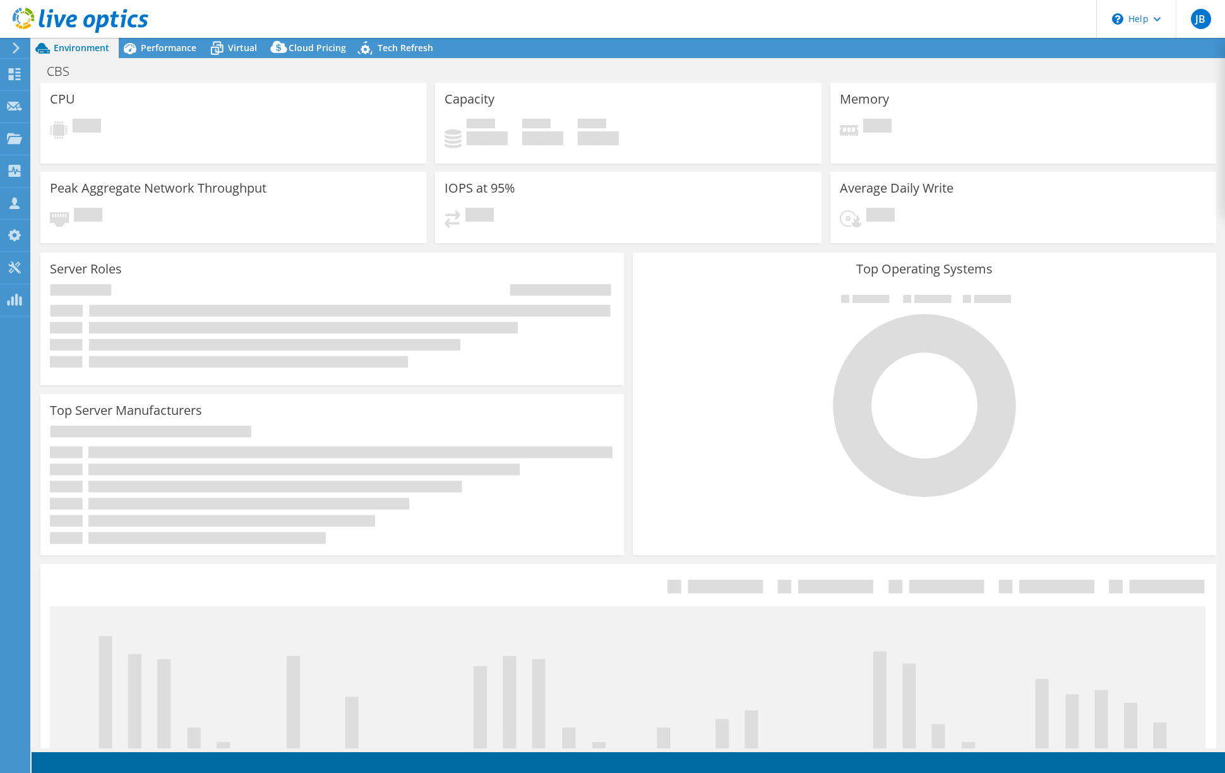
select select "USD"
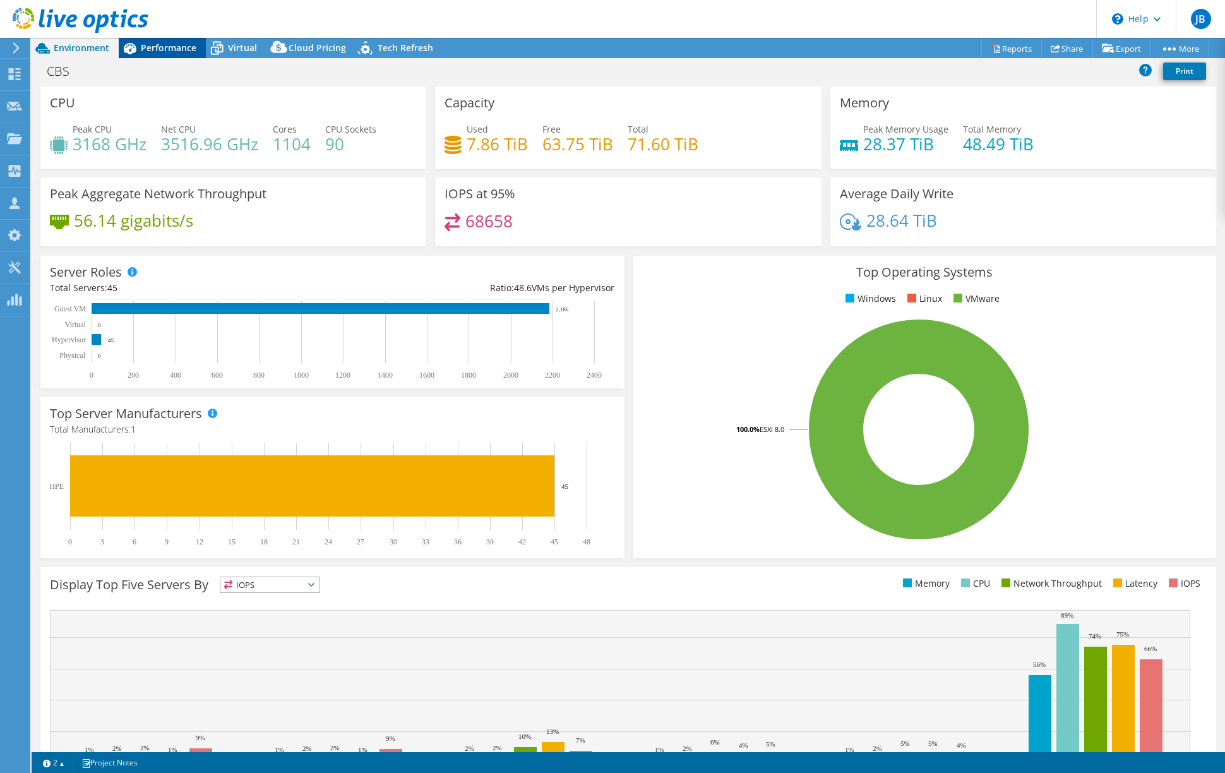
click at [175, 49] on span "Performance" at bounding box center [169, 48] width 56 height 12
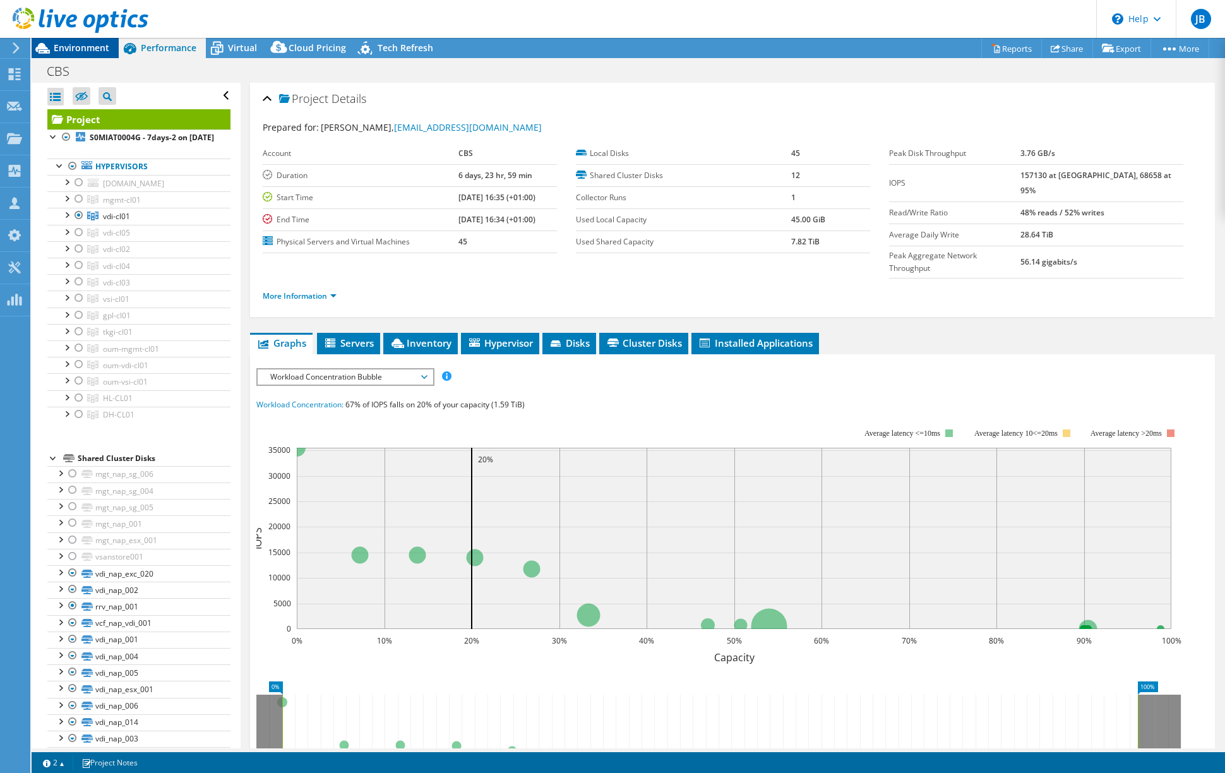
click at [79, 45] on span "Environment" at bounding box center [82, 48] width 56 height 12
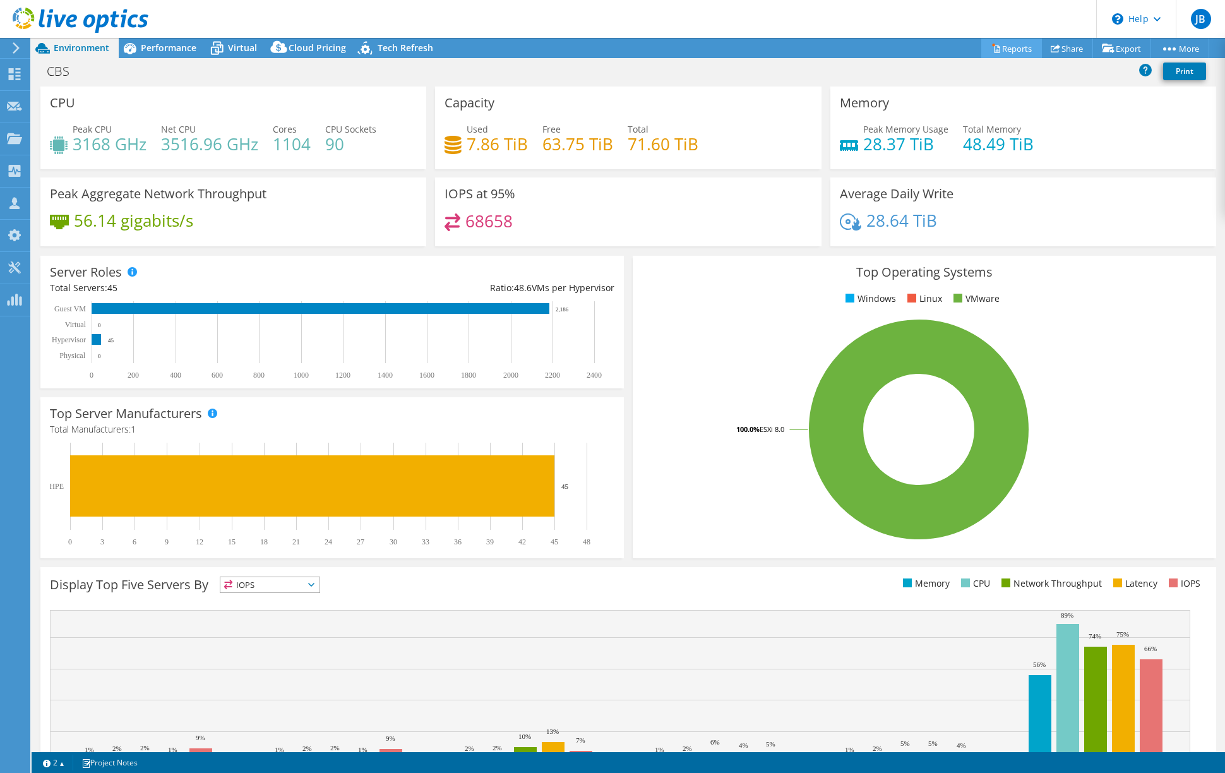
click at [1010, 49] on link "Reports" at bounding box center [1011, 49] width 61 height 20
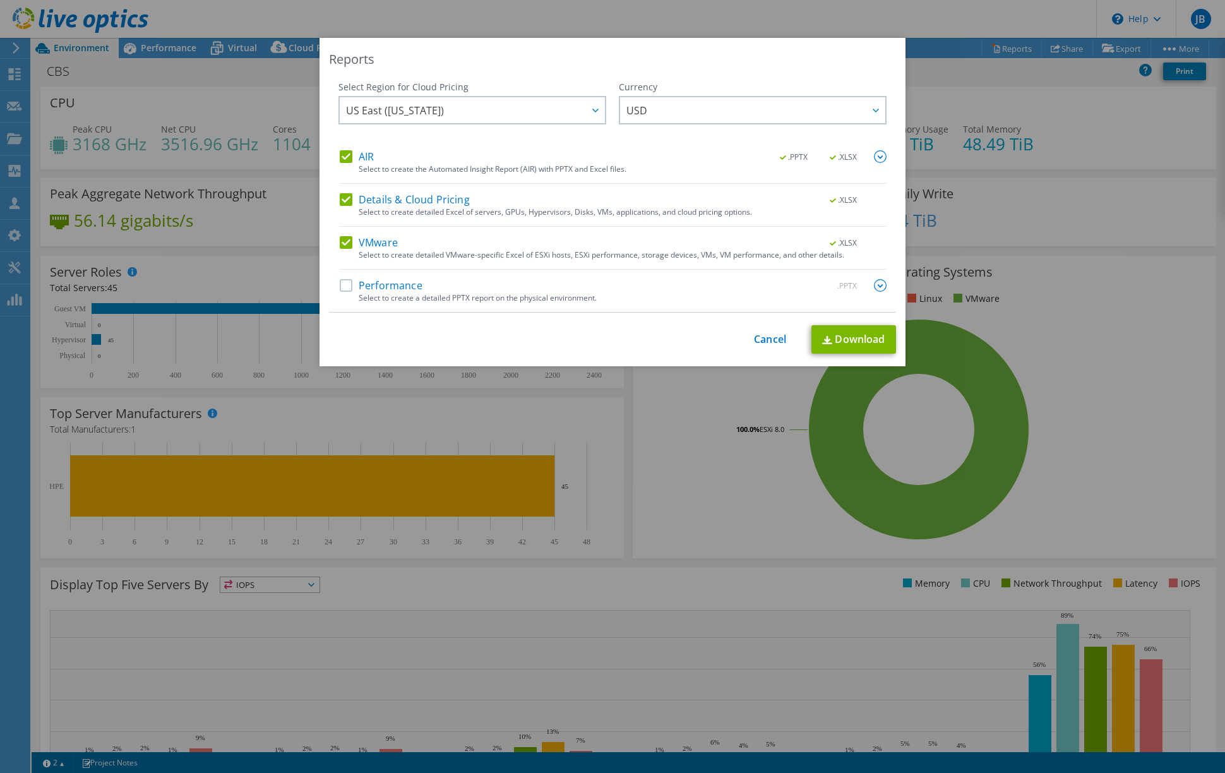
click at [342, 285] on label "Performance" at bounding box center [381, 285] width 83 height 13
click at [0, 0] on input "Performance" at bounding box center [0, 0] width 0 height 0
click at [342, 199] on label "Details & Cloud Pricing" at bounding box center [405, 199] width 130 height 13
click at [0, 0] on input "Details & Cloud Pricing" at bounding box center [0, 0] width 0 height 0
click at [342, 158] on label "AIR" at bounding box center [357, 156] width 34 height 13
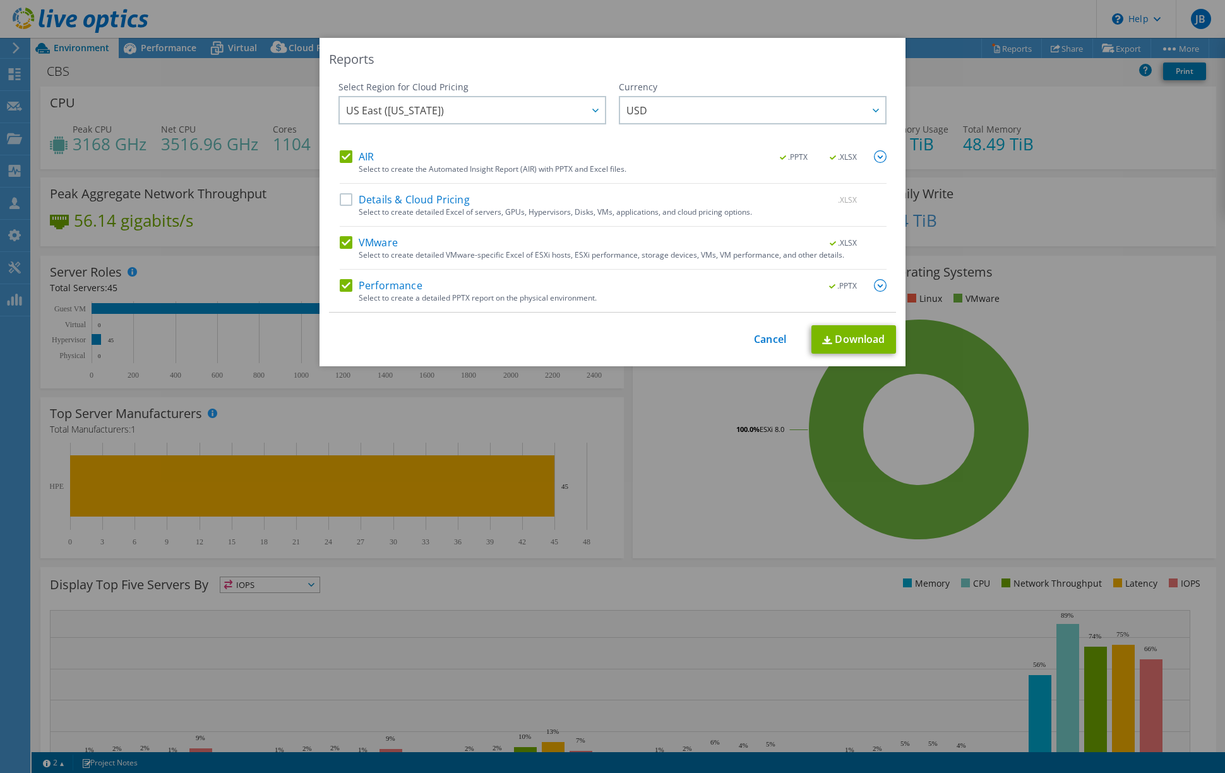
click at [0, 0] on input "AIR" at bounding box center [0, 0] width 0 height 0
click at [861, 337] on link "Download" at bounding box center [853, 339] width 85 height 28
click at [762, 338] on link "Cancel" at bounding box center [770, 339] width 32 height 12
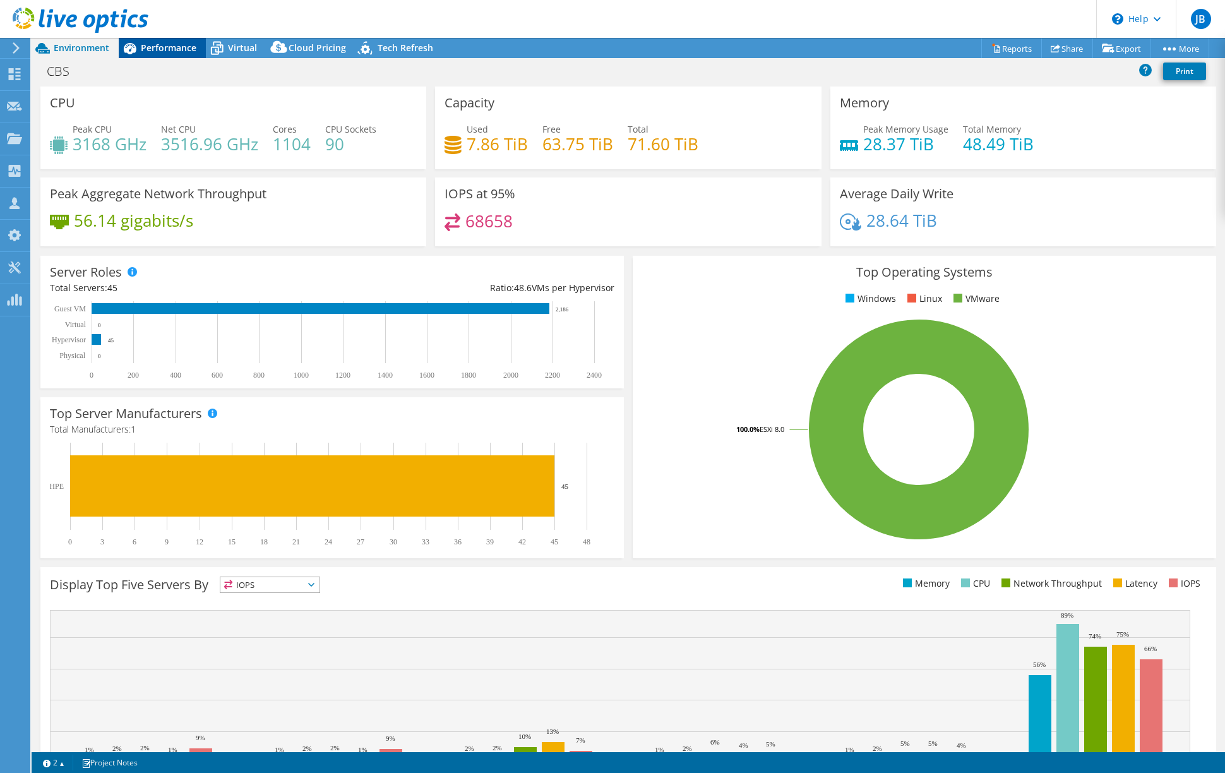
click at [167, 48] on span "Performance" at bounding box center [169, 48] width 56 height 12
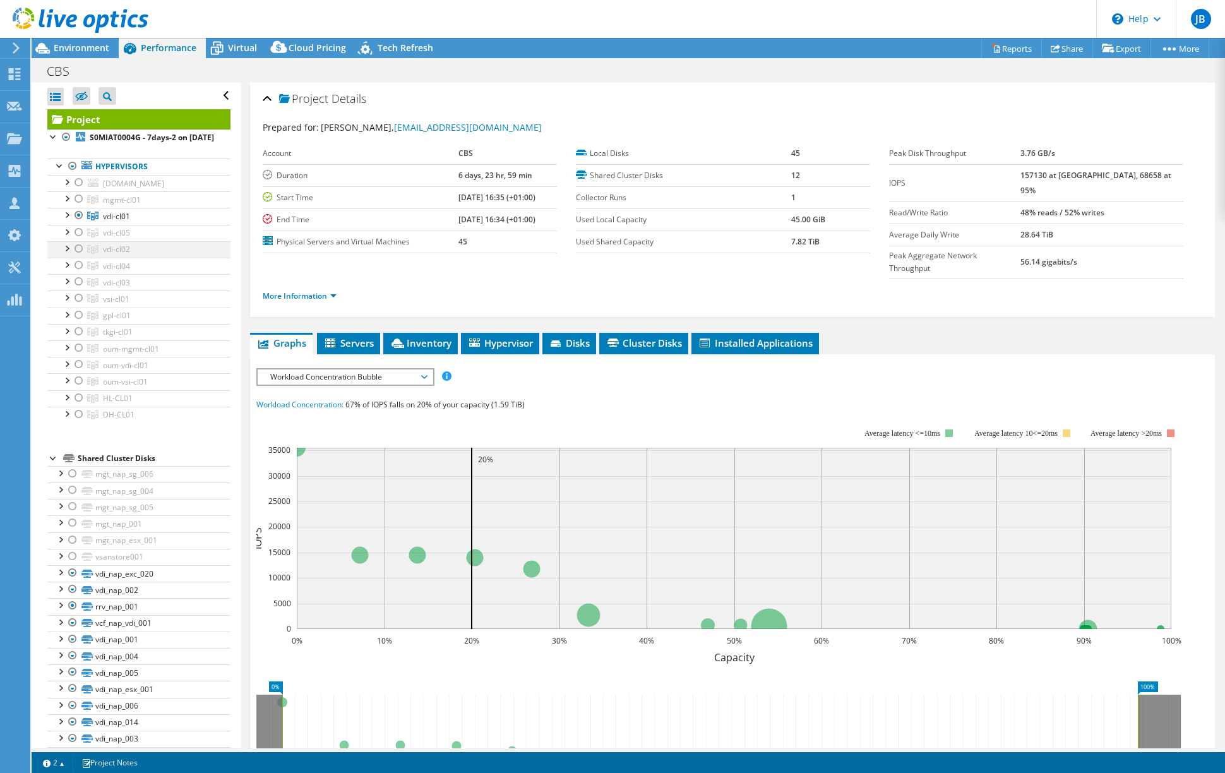
click at [78, 256] on div at bounding box center [79, 248] width 13 height 15
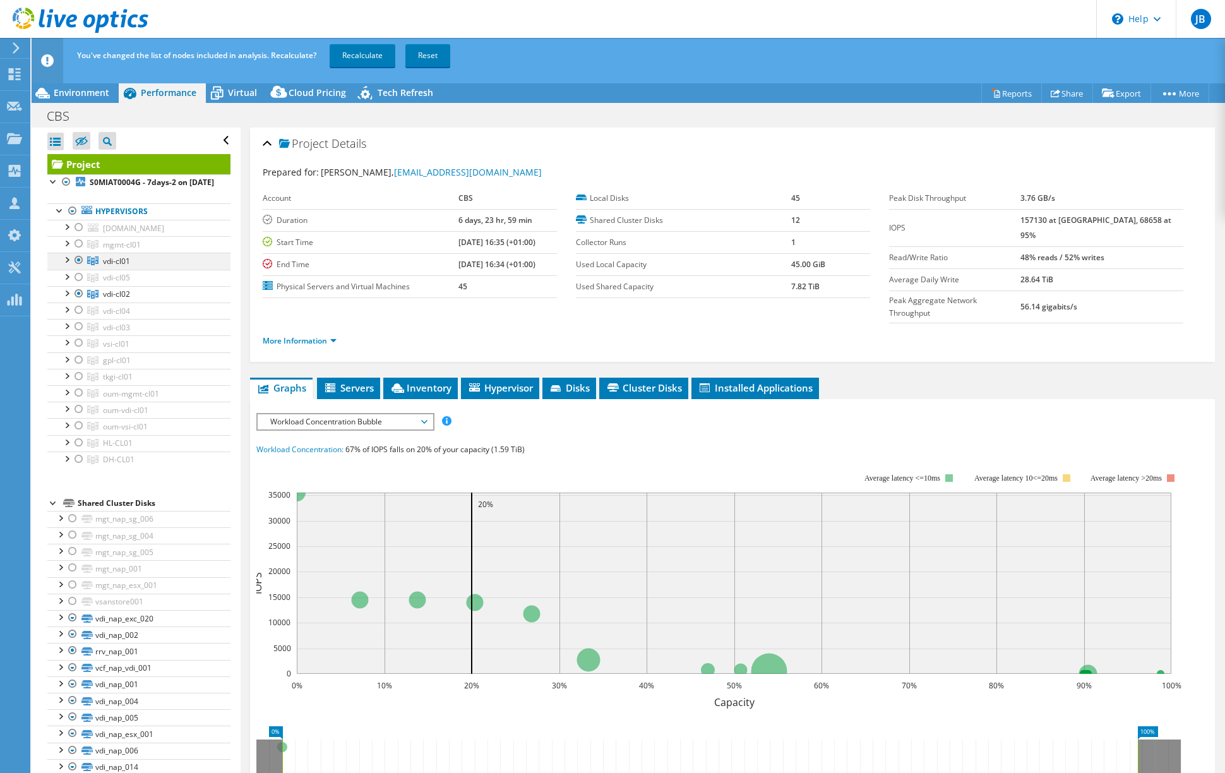
click at [78, 268] on div at bounding box center [79, 260] width 13 height 15
click at [364, 55] on link "Recalculate" at bounding box center [363, 55] width 66 height 23
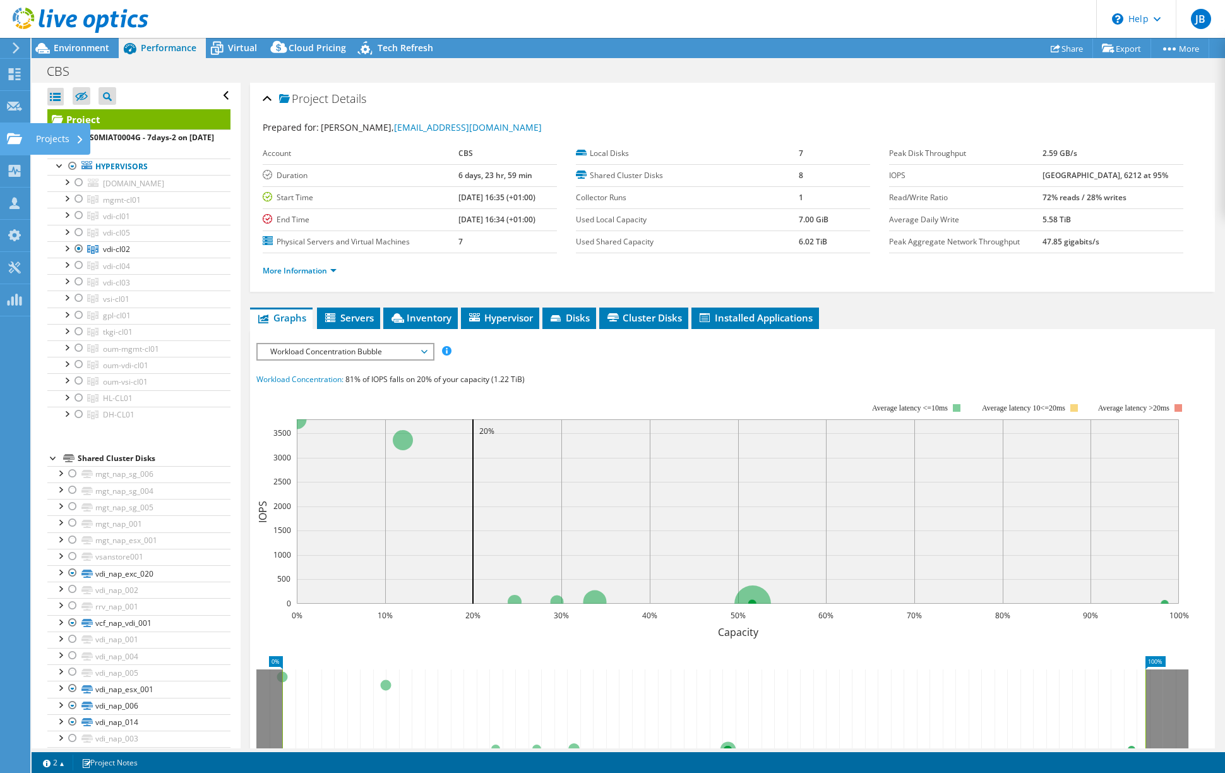
click at [10, 138] on use at bounding box center [14, 138] width 15 height 11
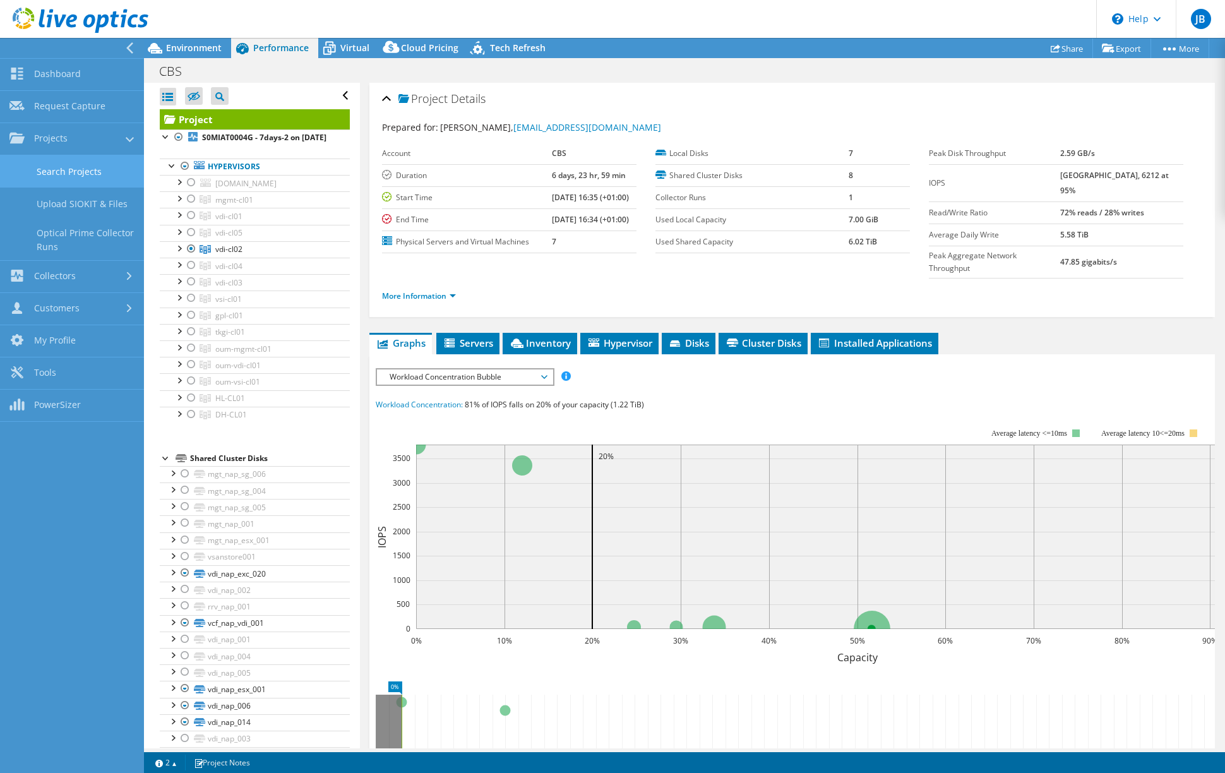
click at [66, 174] on link "Search Projects" at bounding box center [72, 171] width 144 height 32
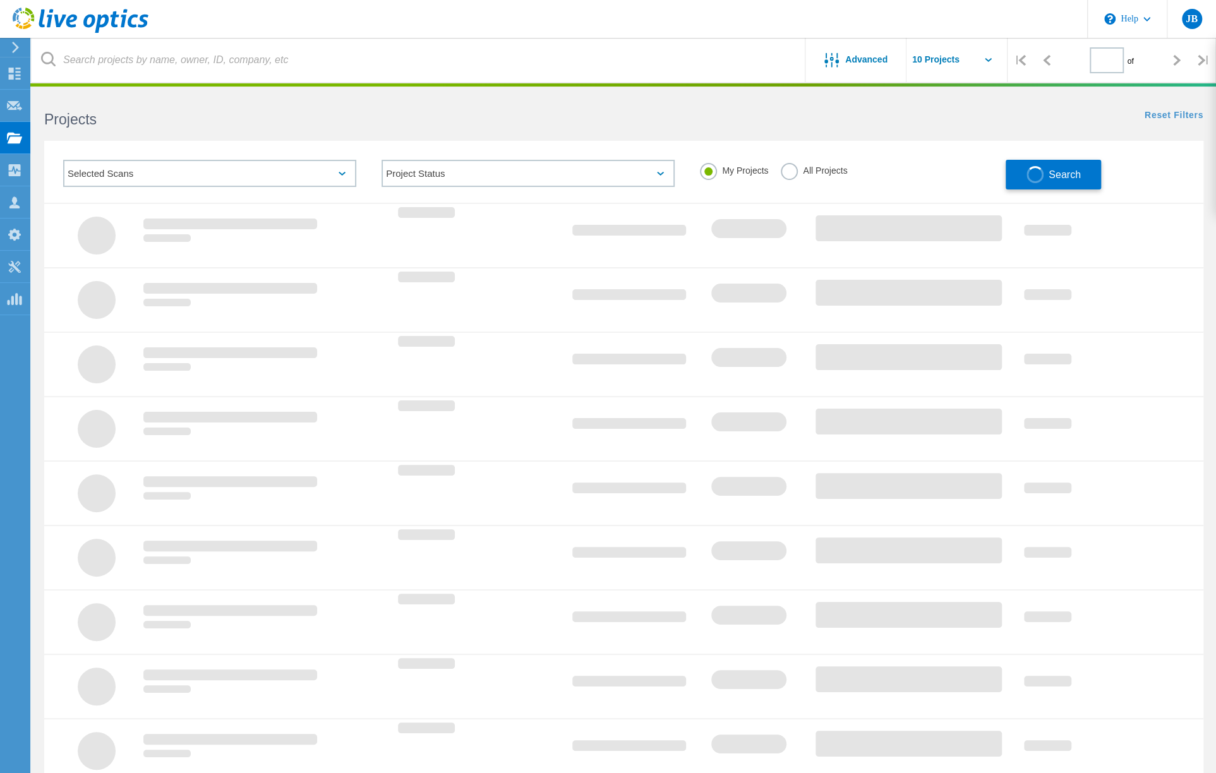
type input "1"
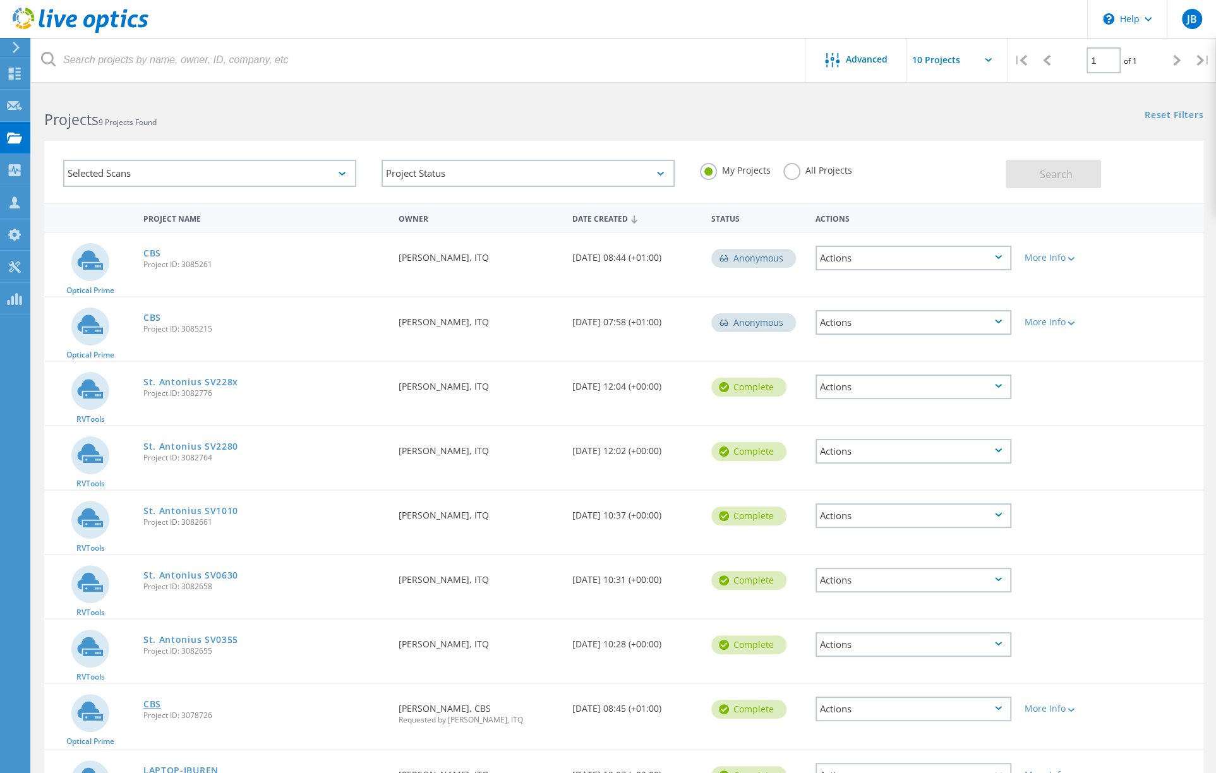
click at [151, 706] on link "CBS" at bounding box center [152, 704] width 18 height 9
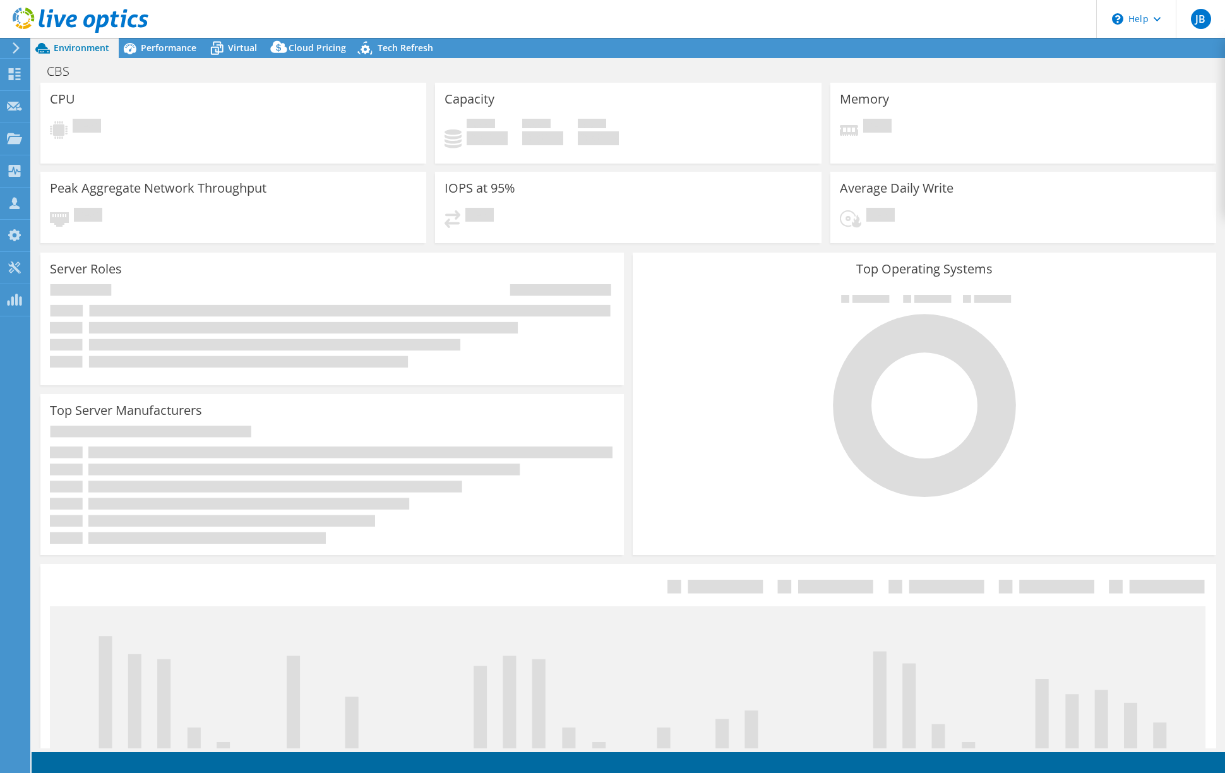
select select "USD"
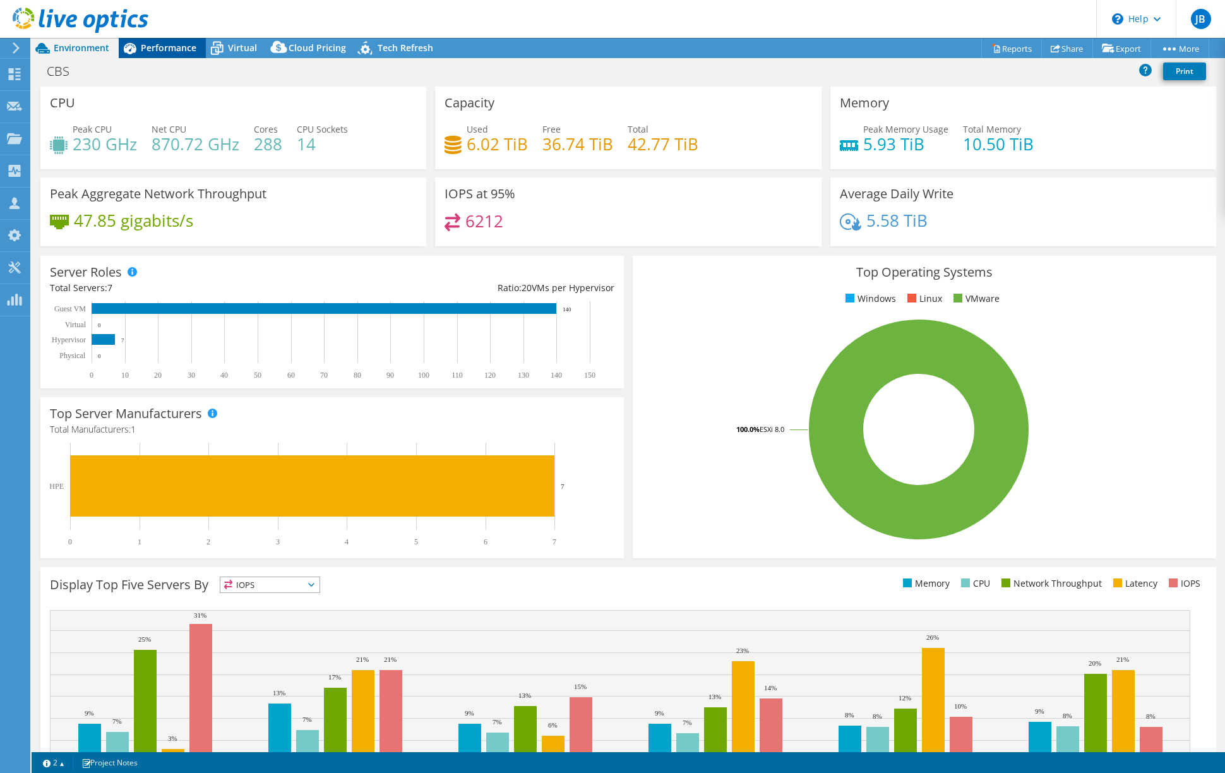
click at [176, 45] on span "Performance" at bounding box center [169, 48] width 56 height 12
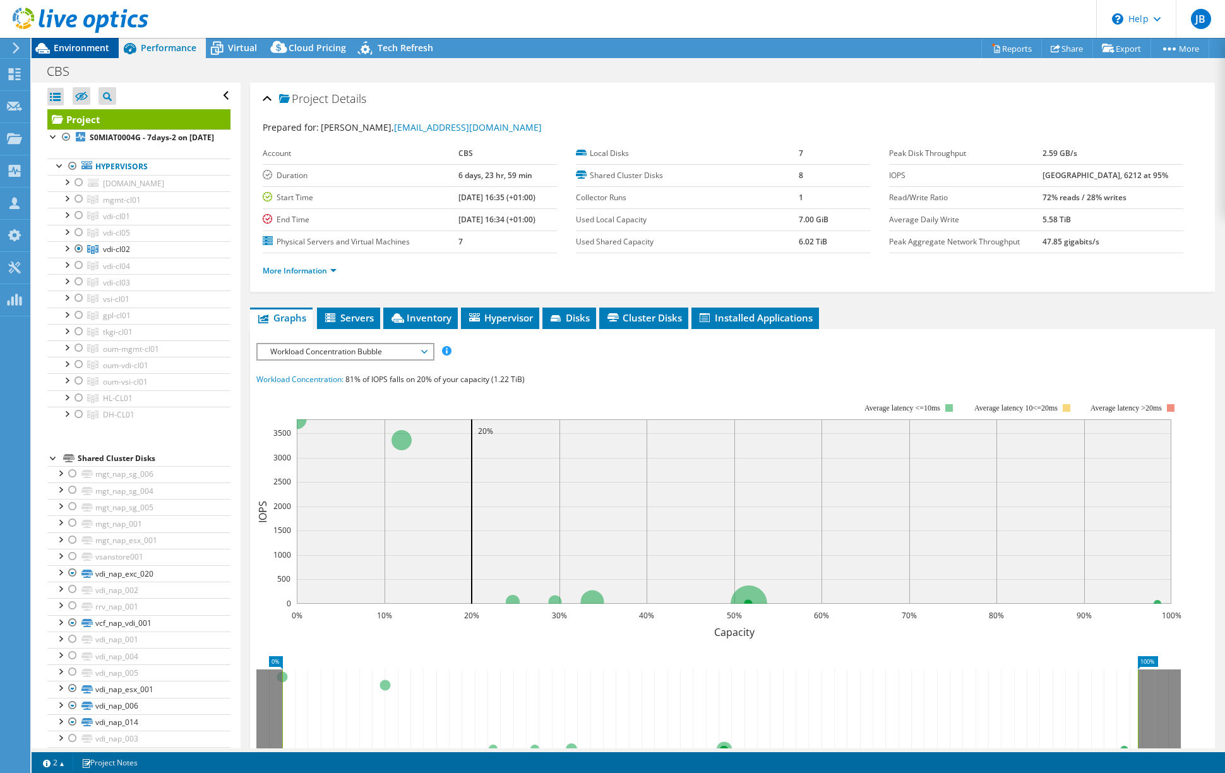
click at [83, 45] on span "Environment" at bounding box center [82, 48] width 56 height 12
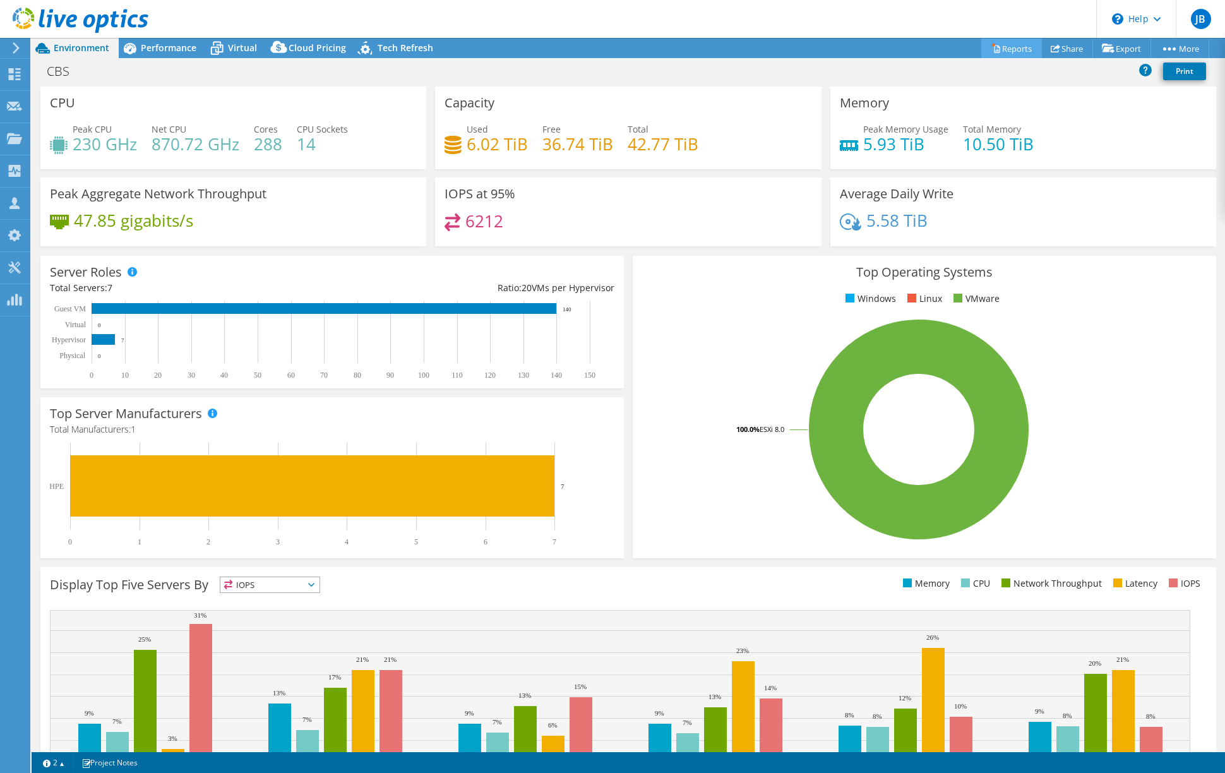
click at [1010, 44] on link "Reports" at bounding box center [1011, 49] width 61 height 20
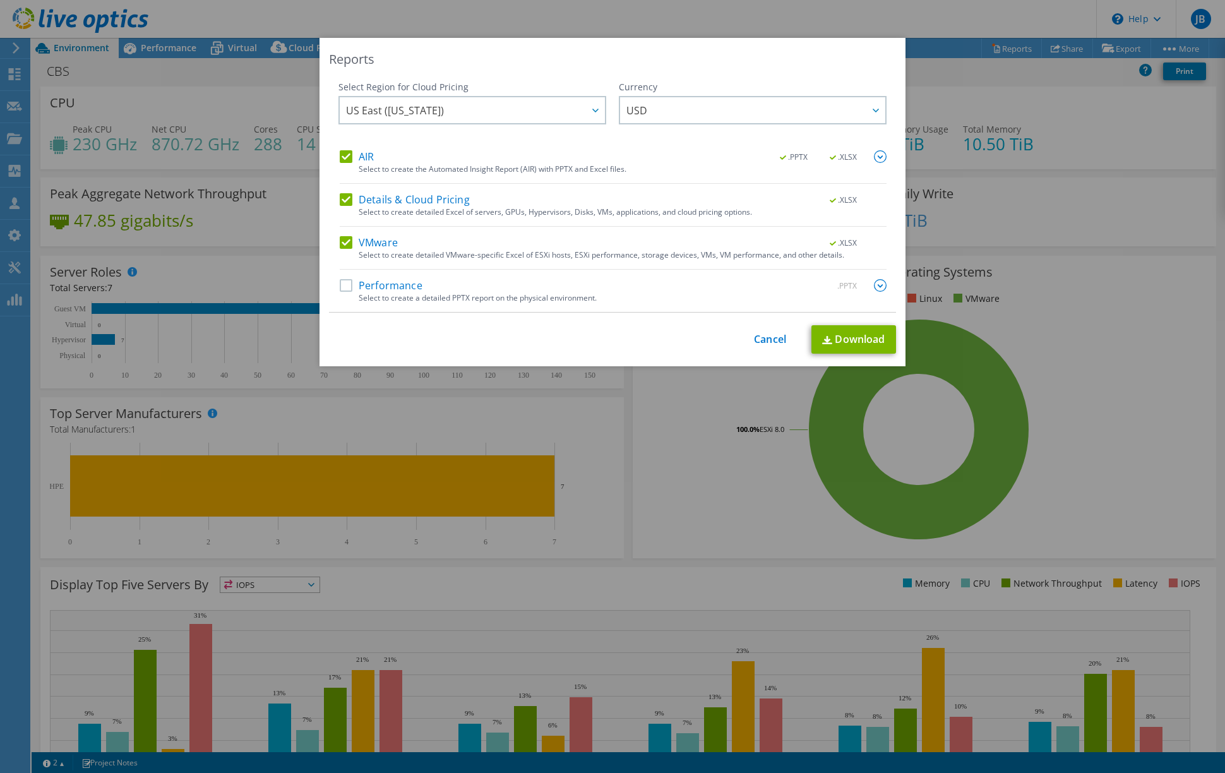
click at [345, 287] on label "Performance" at bounding box center [381, 285] width 83 height 13
click at [0, 0] on input "Performance" at bounding box center [0, 0] width 0 height 0
click at [341, 200] on label "Details & Cloud Pricing" at bounding box center [405, 199] width 130 height 13
click at [0, 0] on input "Details & Cloud Pricing" at bounding box center [0, 0] width 0 height 0
click at [345, 158] on label "AIR" at bounding box center [357, 156] width 34 height 13
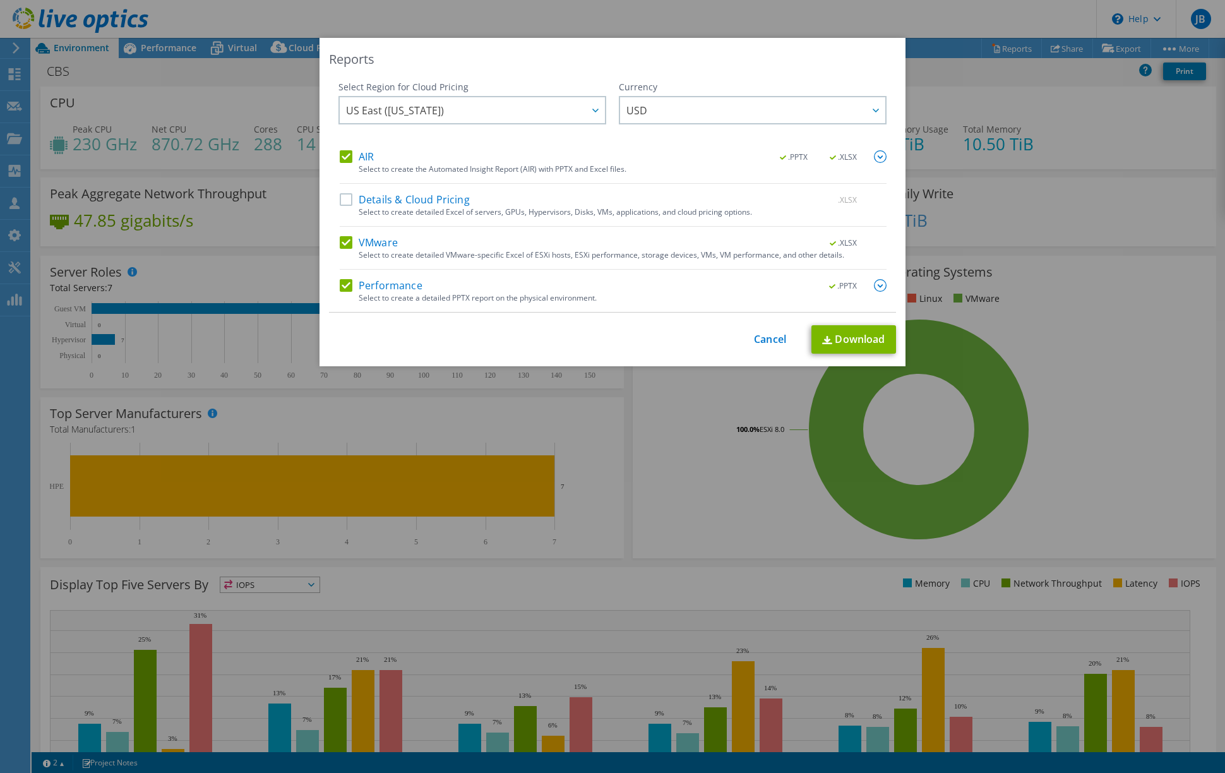
click at [0, 0] on input "AIR" at bounding box center [0, 0] width 0 height 0
click at [842, 334] on link "Download" at bounding box center [853, 339] width 85 height 28
click at [765, 336] on link "Cancel" at bounding box center [770, 339] width 32 height 12
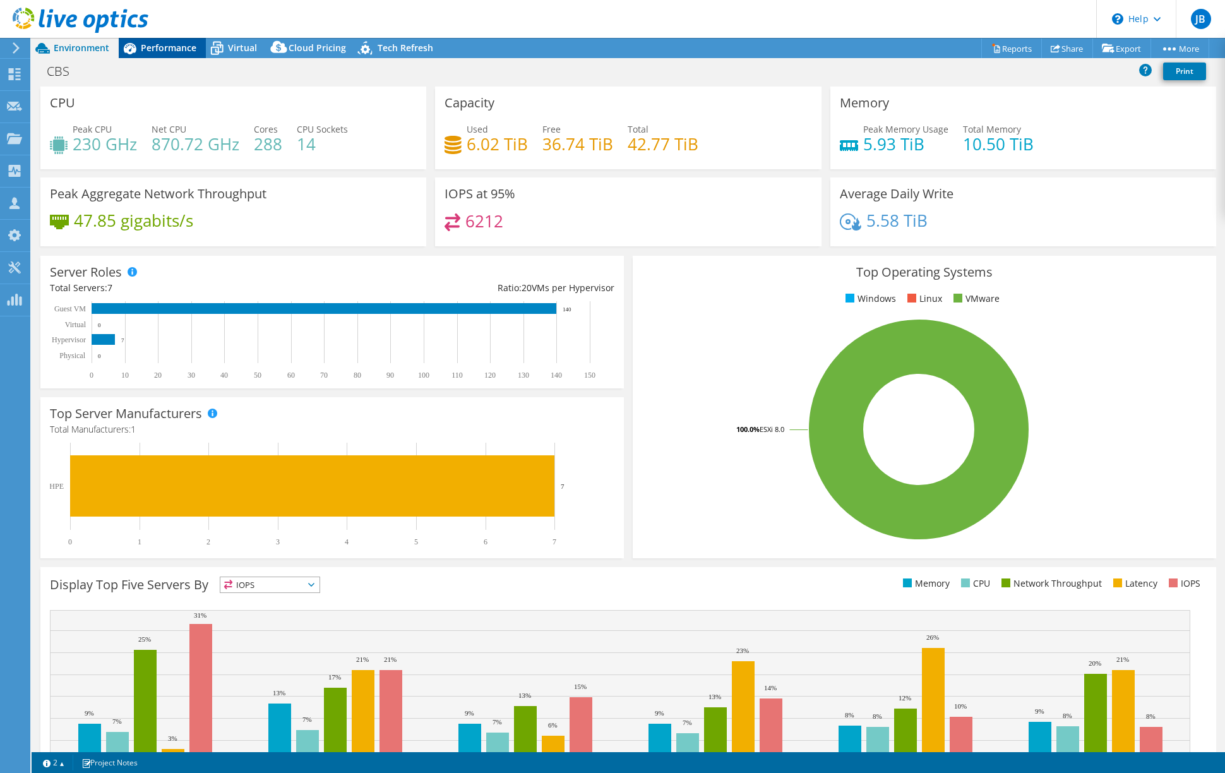
click at [168, 44] on span "Performance" at bounding box center [169, 48] width 56 height 12
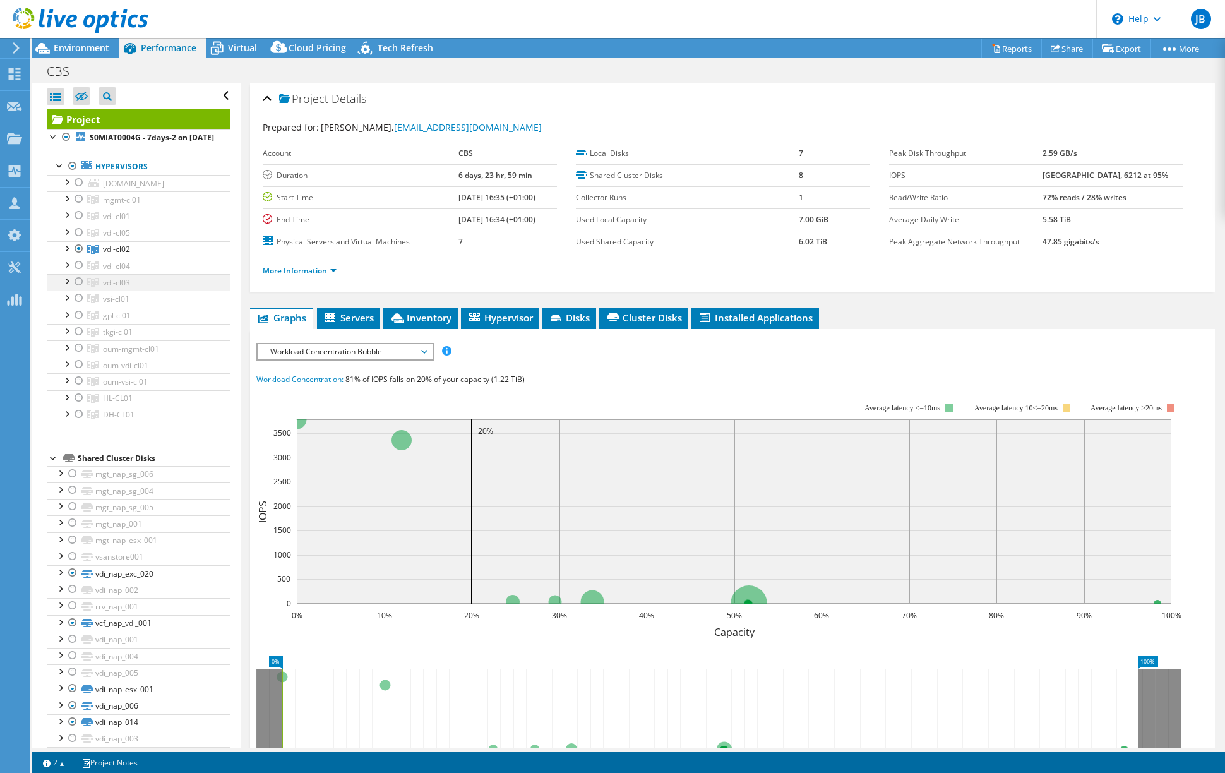
click at [80, 289] on div at bounding box center [79, 281] width 13 height 15
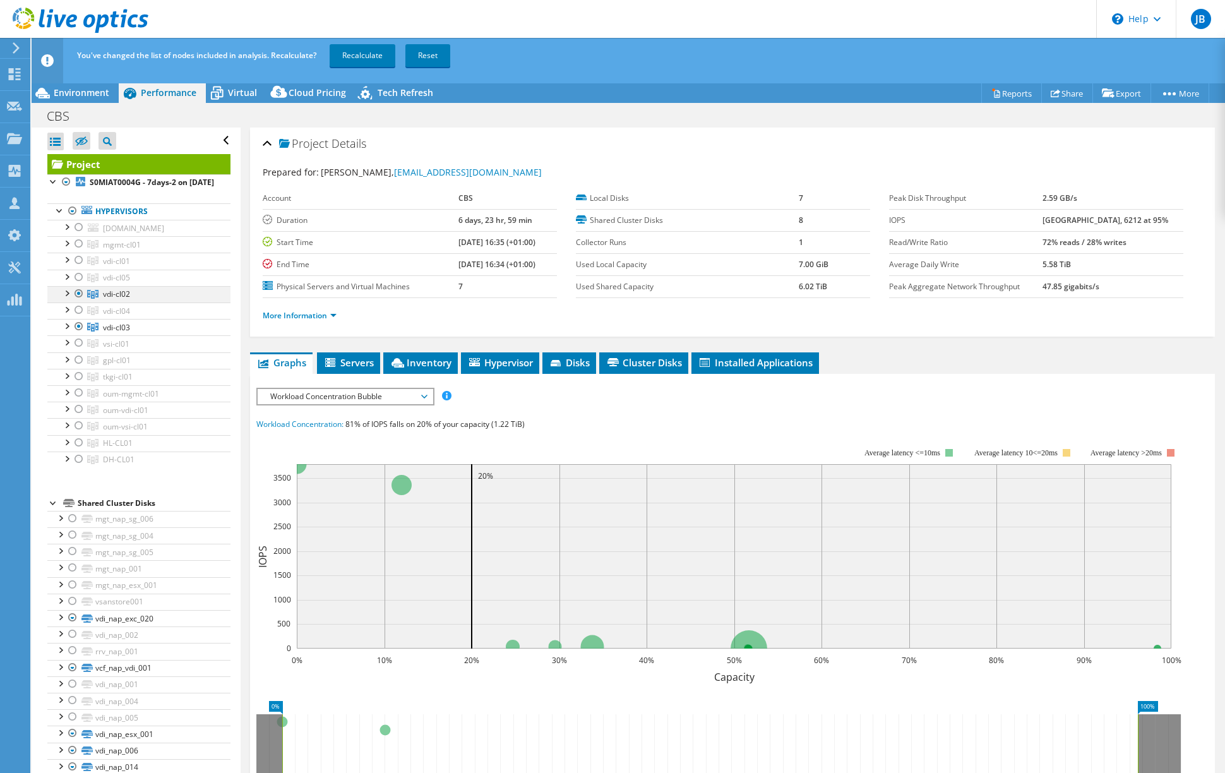
click at [77, 301] on div at bounding box center [79, 293] width 13 height 15
click at [357, 55] on link "Recalculate" at bounding box center [363, 55] width 66 height 23
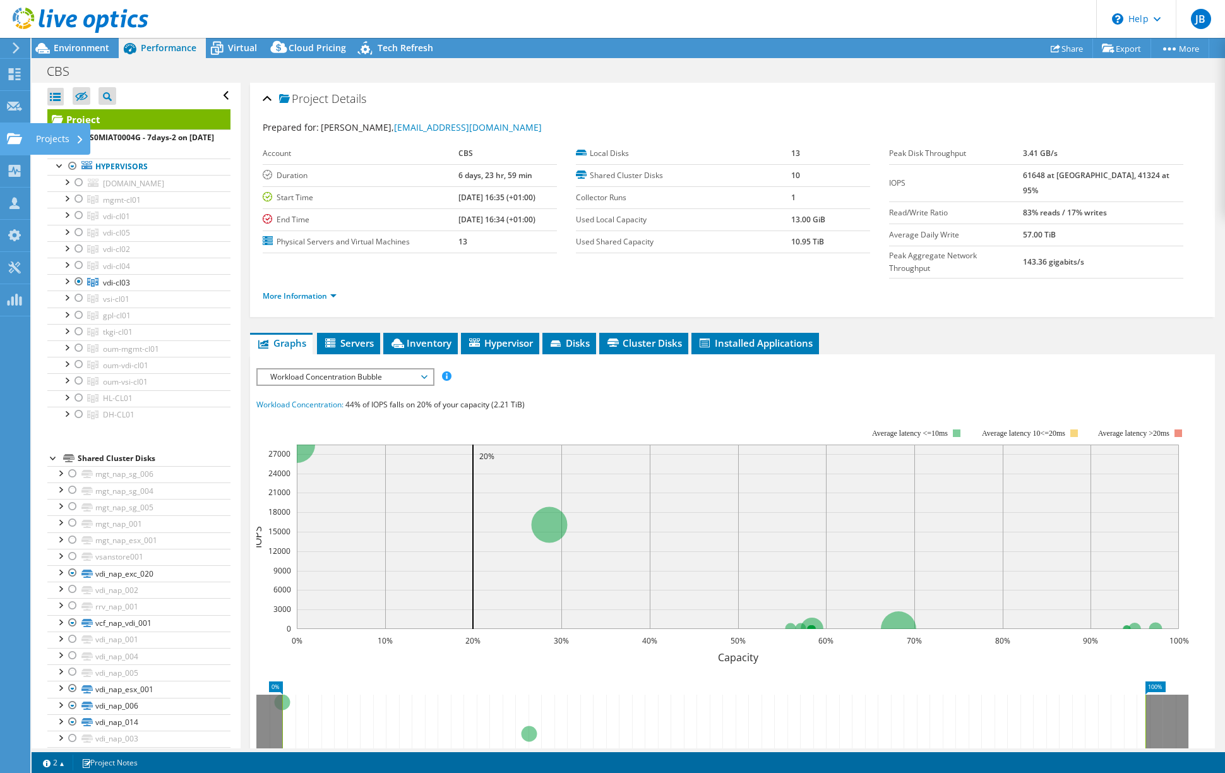
click at [12, 133] on use at bounding box center [14, 138] width 15 height 11
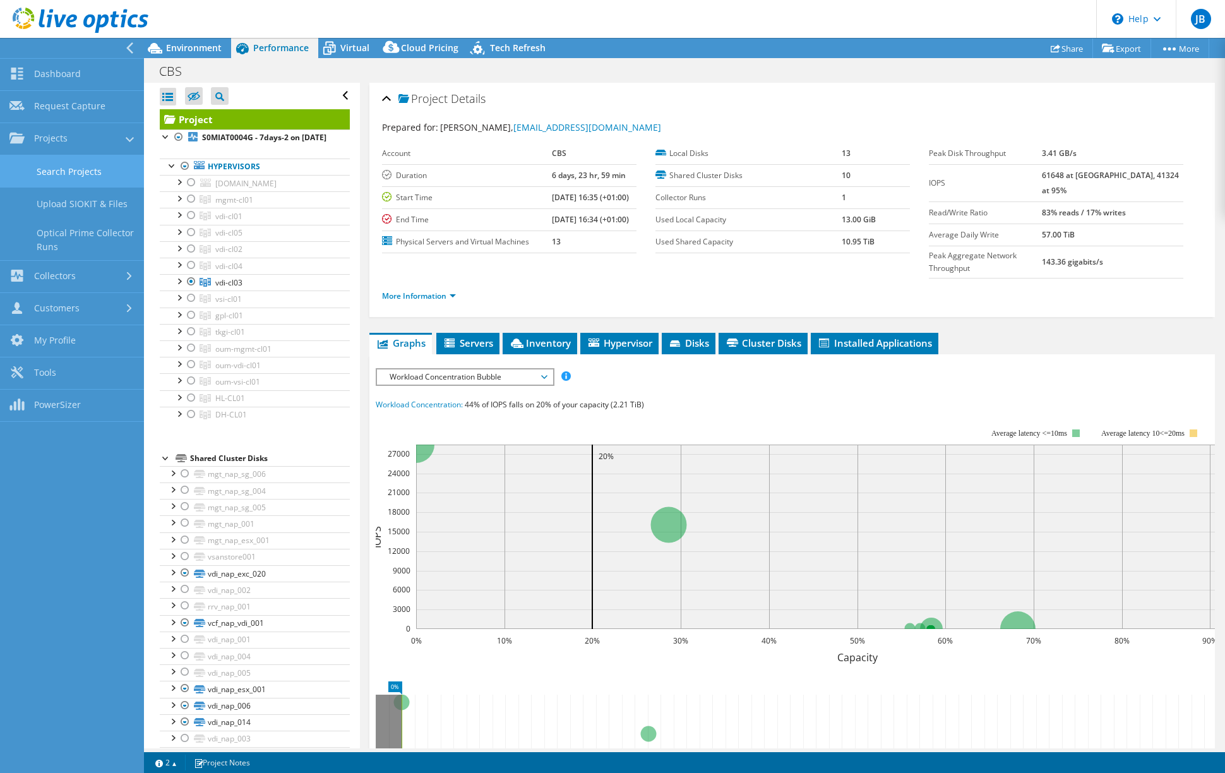
click at [68, 170] on link "Search Projects" at bounding box center [72, 171] width 144 height 32
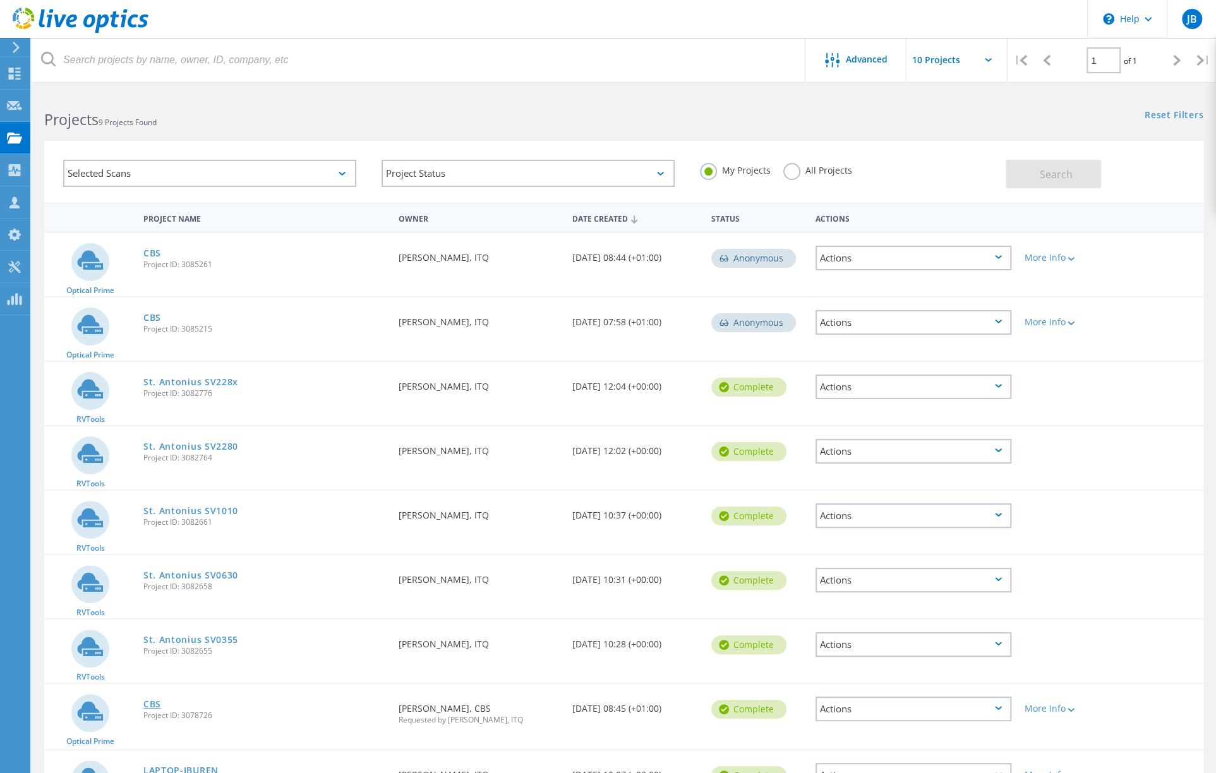
click at [154, 704] on link "CBS" at bounding box center [152, 704] width 18 height 9
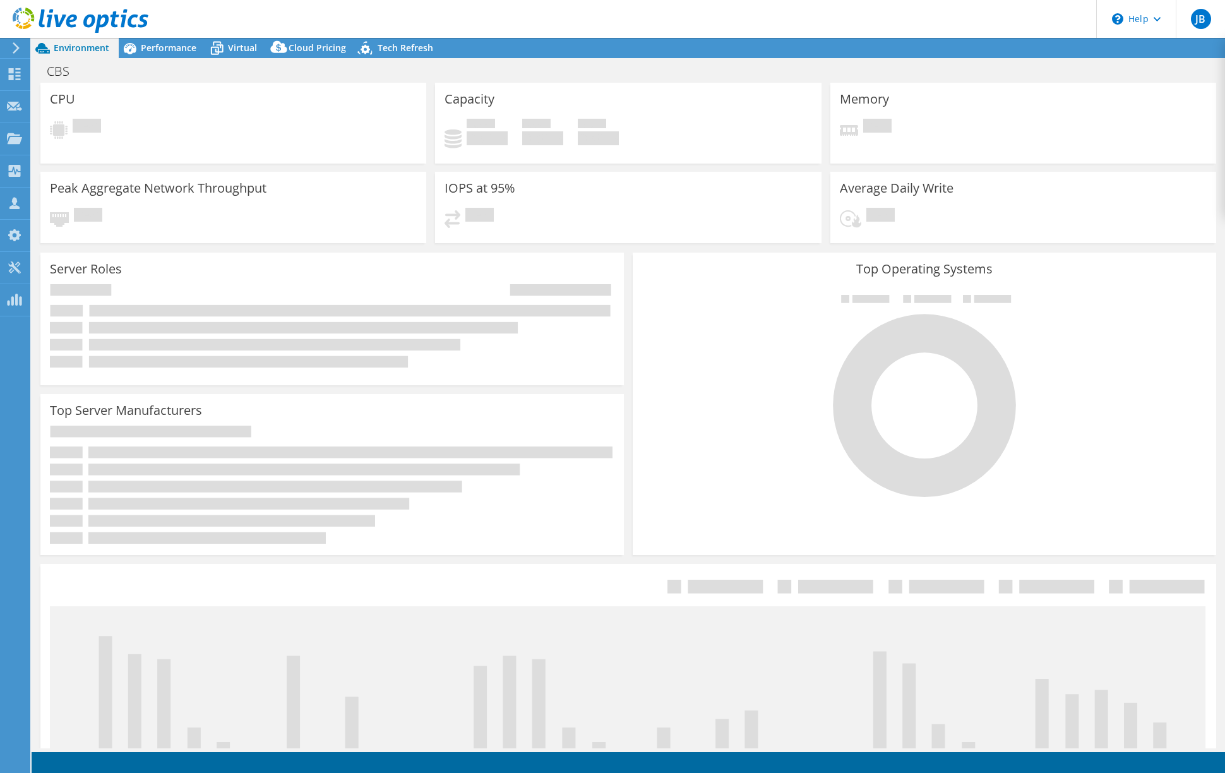
select select "USD"
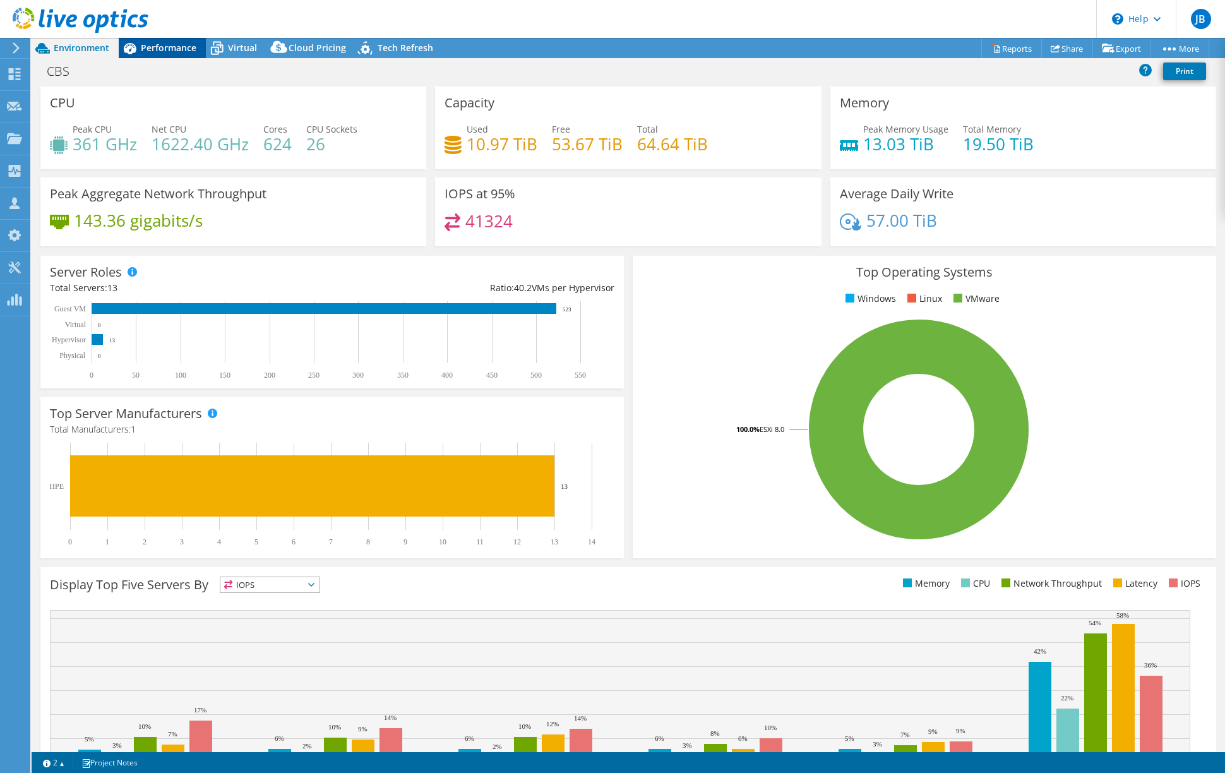
click at [158, 47] on span "Performance" at bounding box center [169, 48] width 56 height 12
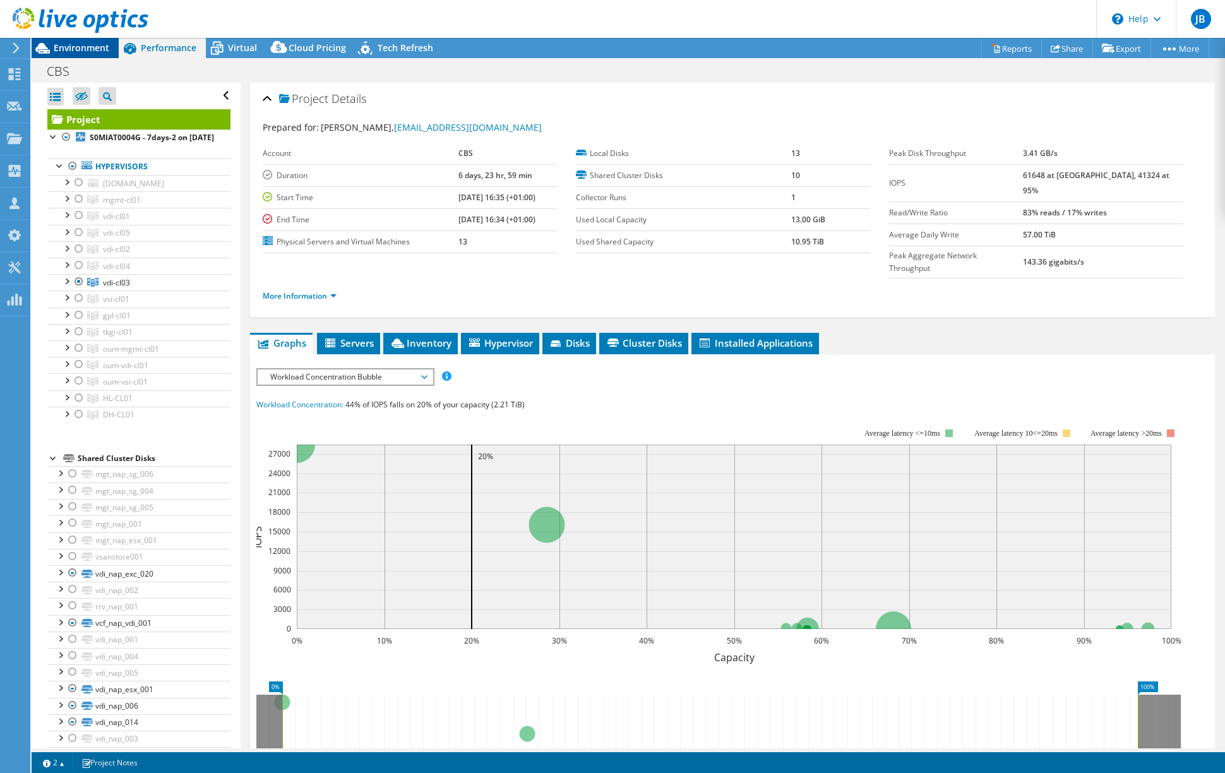
click at [72, 45] on span "Environment" at bounding box center [82, 48] width 56 height 12
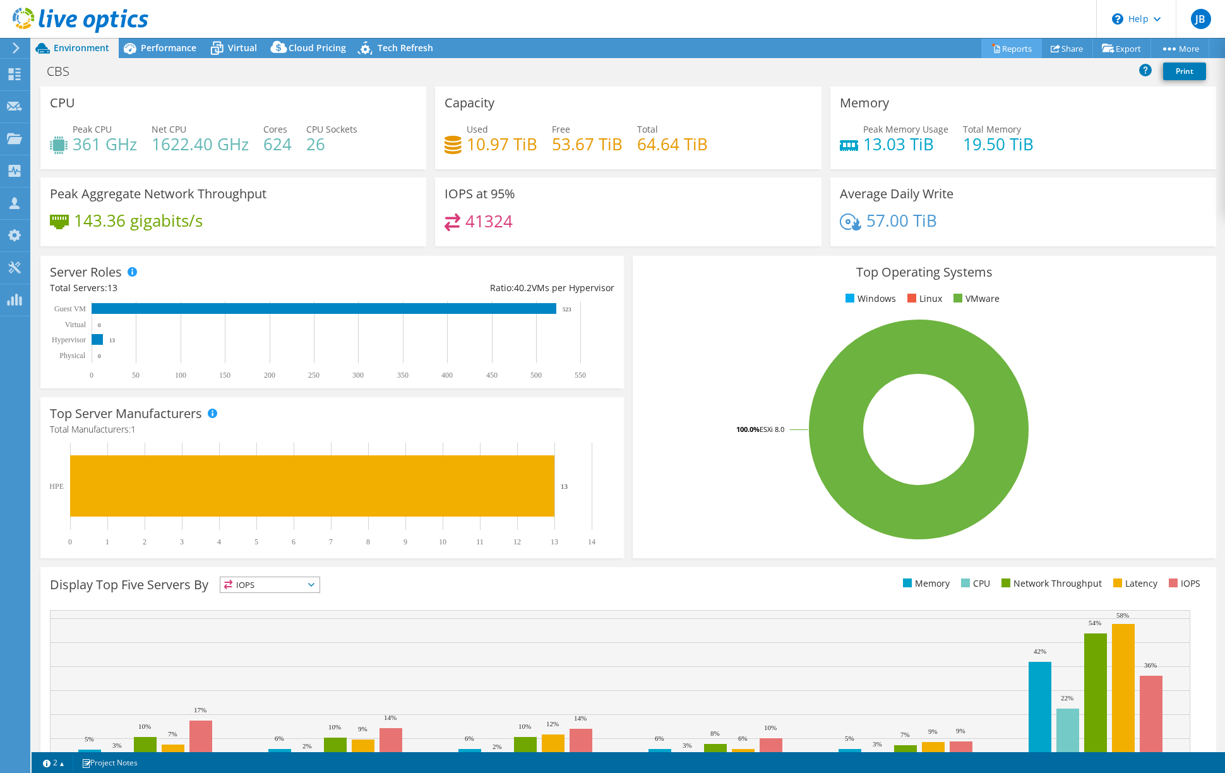
click at [1005, 45] on link "Reports" at bounding box center [1011, 49] width 61 height 20
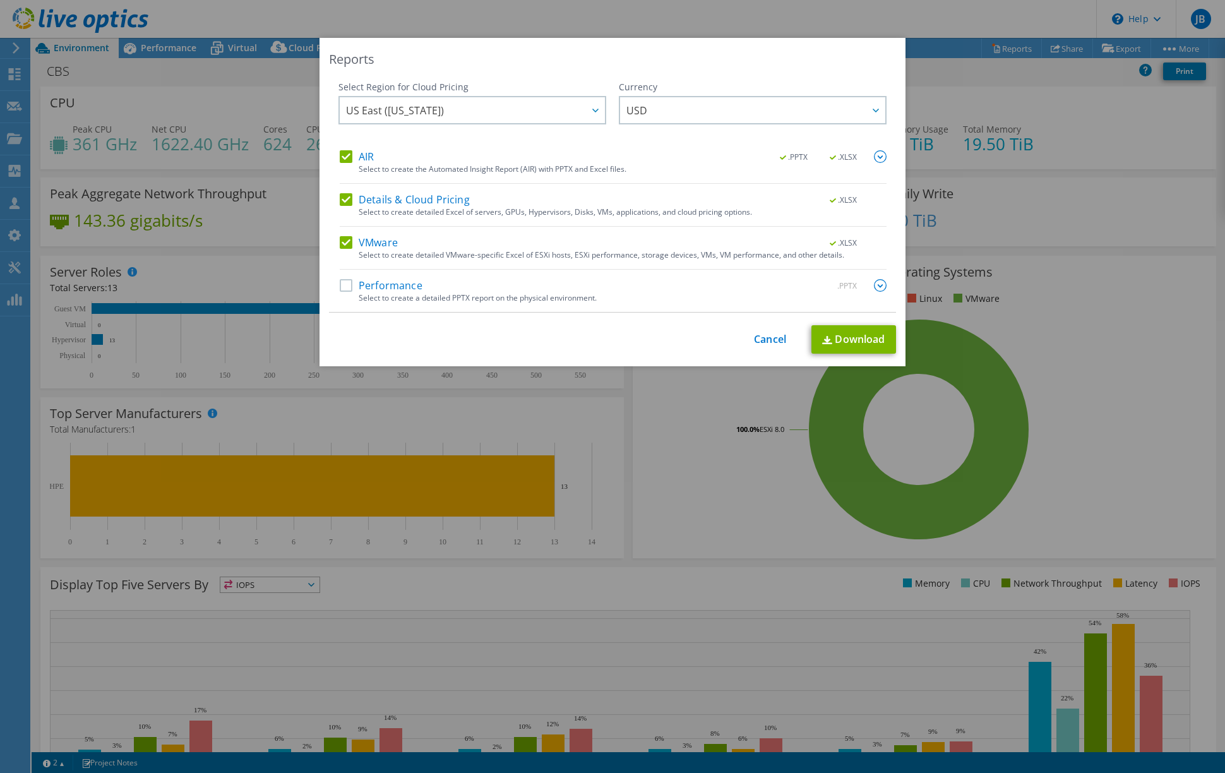
drag, startPoint x: 340, startPoint y: 284, endPoint x: 341, endPoint y: 277, distance: 6.3
click at [341, 284] on label "Performance" at bounding box center [381, 285] width 83 height 13
click at [0, 0] on input "Performance" at bounding box center [0, 0] width 0 height 0
click at [341, 195] on label "Details & Cloud Pricing" at bounding box center [405, 199] width 130 height 13
click at [0, 0] on input "Details & Cloud Pricing" at bounding box center [0, 0] width 0 height 0
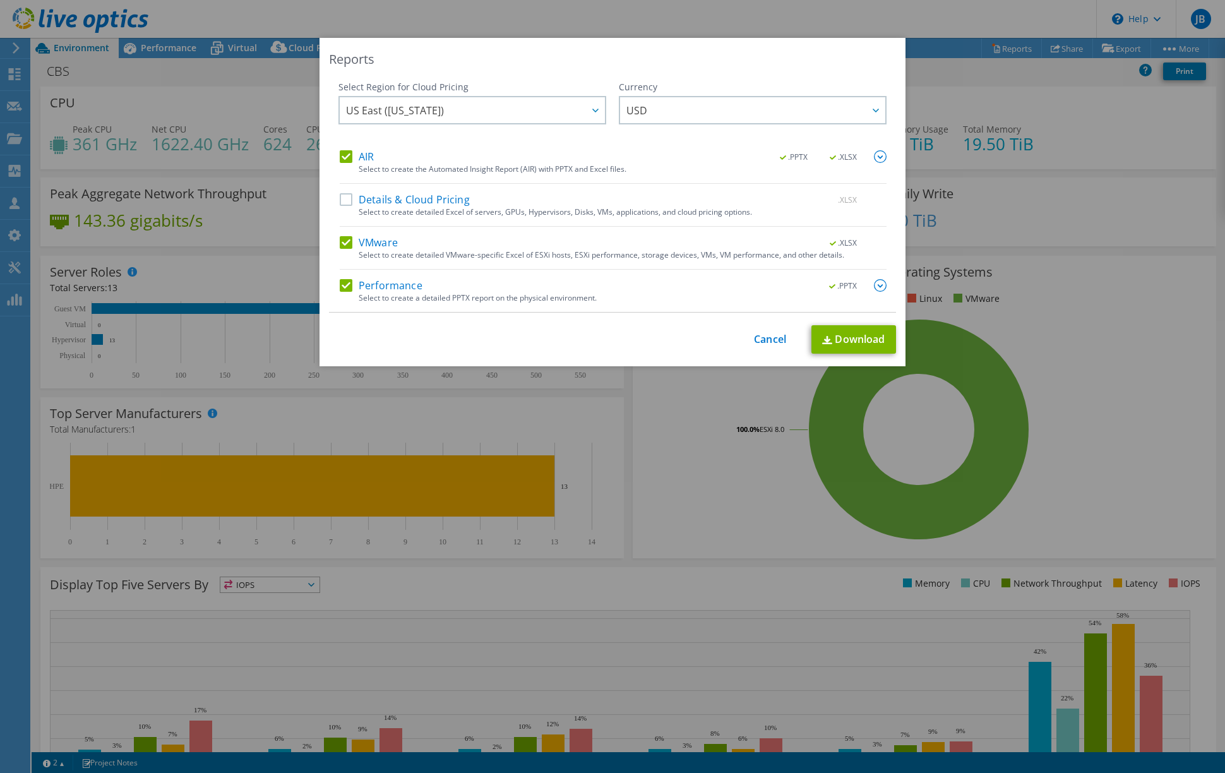
click at [341, 160] on label "AIR" at bounding box center [357, 156] width 34 height 13
click at [0, 0] on input "AIR" at bounding box center [0, 0] width 0 height 0
click at [842, 335] on link "Download" at bounding box center [853, 339] width 85 height 28
drag, startPoint x: 321, startPoint y: 169, endPoint x: 330, endPoint y: 176, distance: 10.8
click at [321, 169] on div "Reports Select Region for Cloud Pricing Asia Pacific ([GEOGRAPHIC_DATA]) [GEOGR…" at bounding box center [613, 202] width 586 height 328
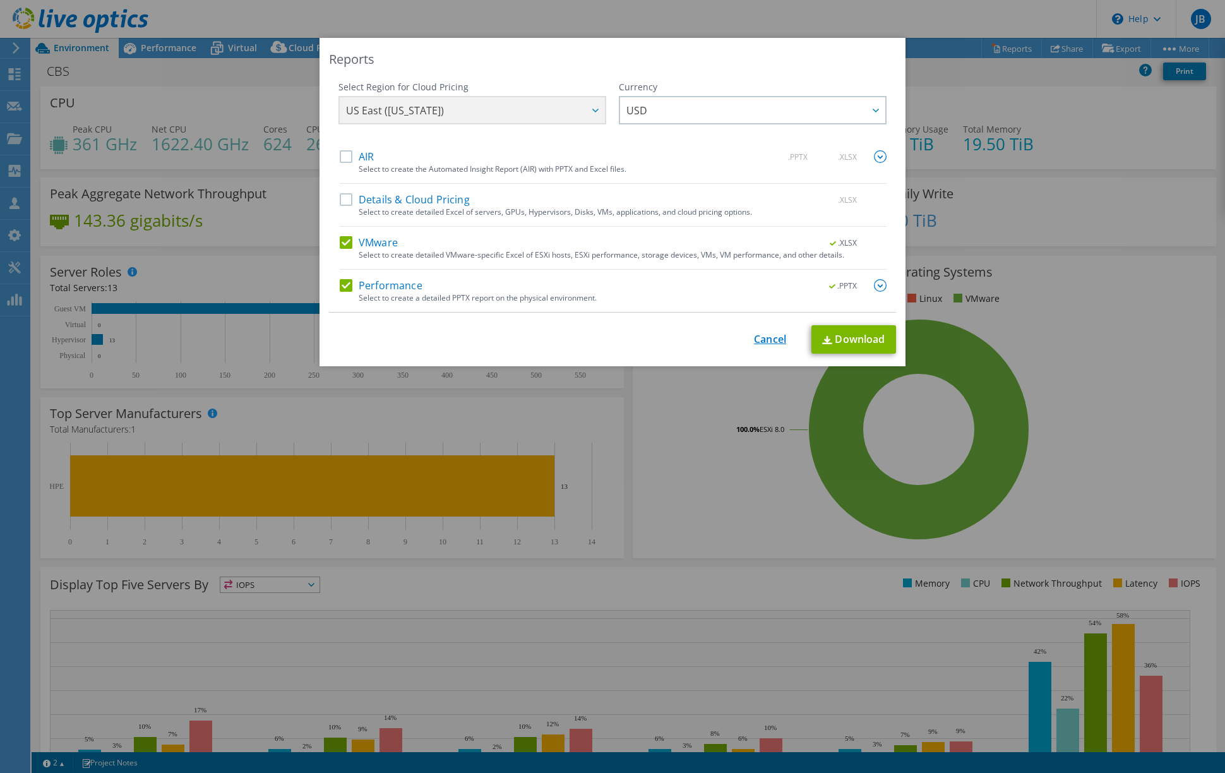
click at [762, 337] on link "Cancel" at bounding box center [770, 339] width 32 height 12
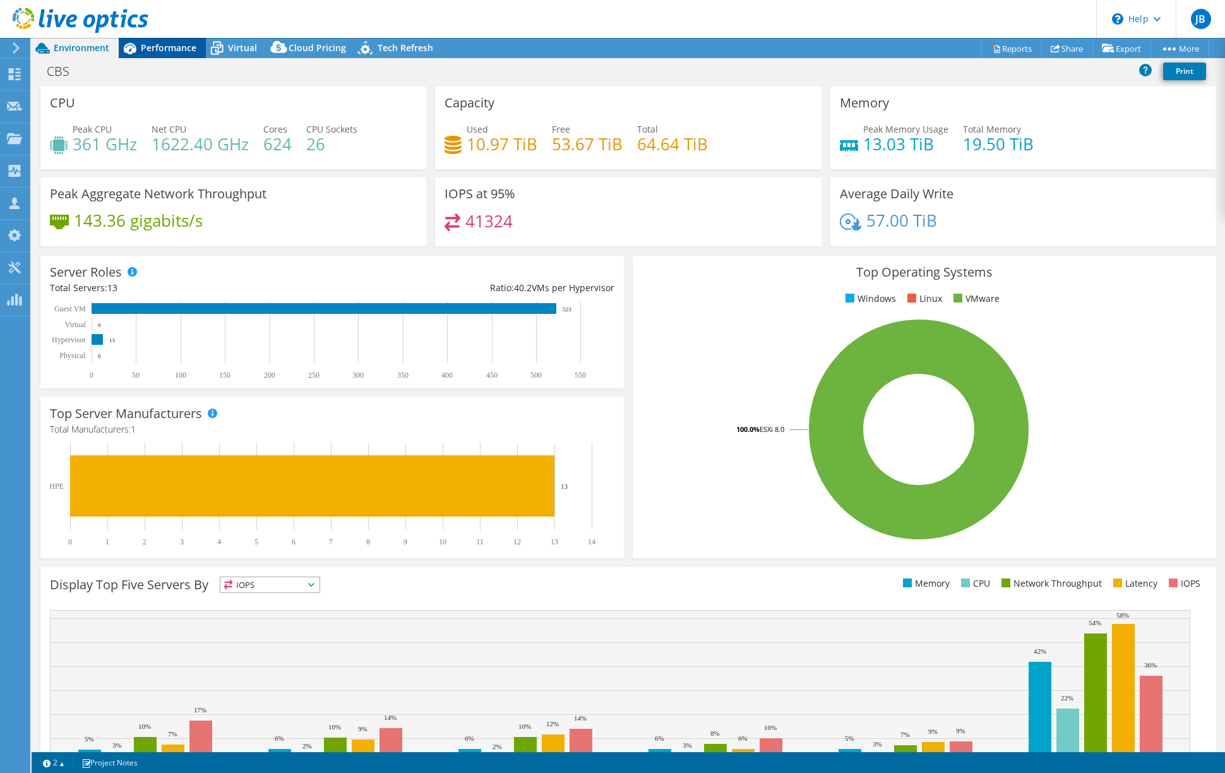
click at [176, 49] on span "Performance" at bounding box center [169, 48] width 56 height 12
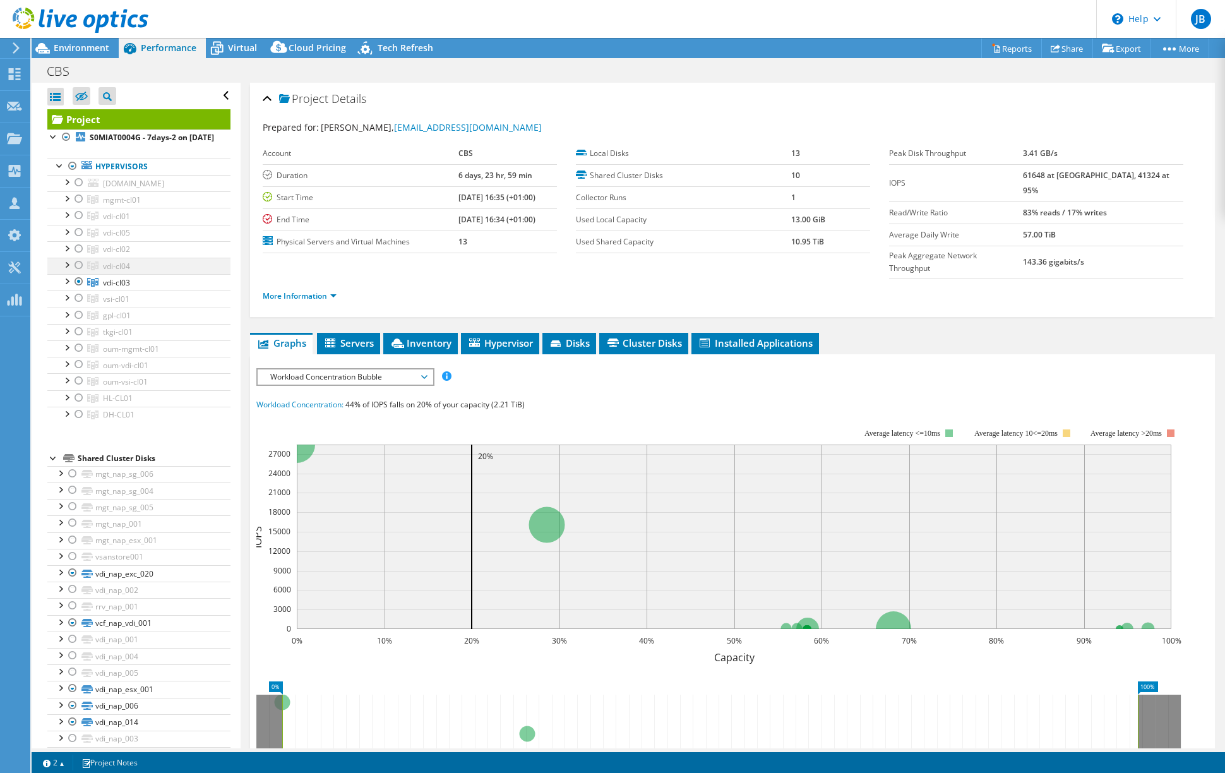
click at [77, 273] on div at bounding box center [79, 265] width 13 height 15
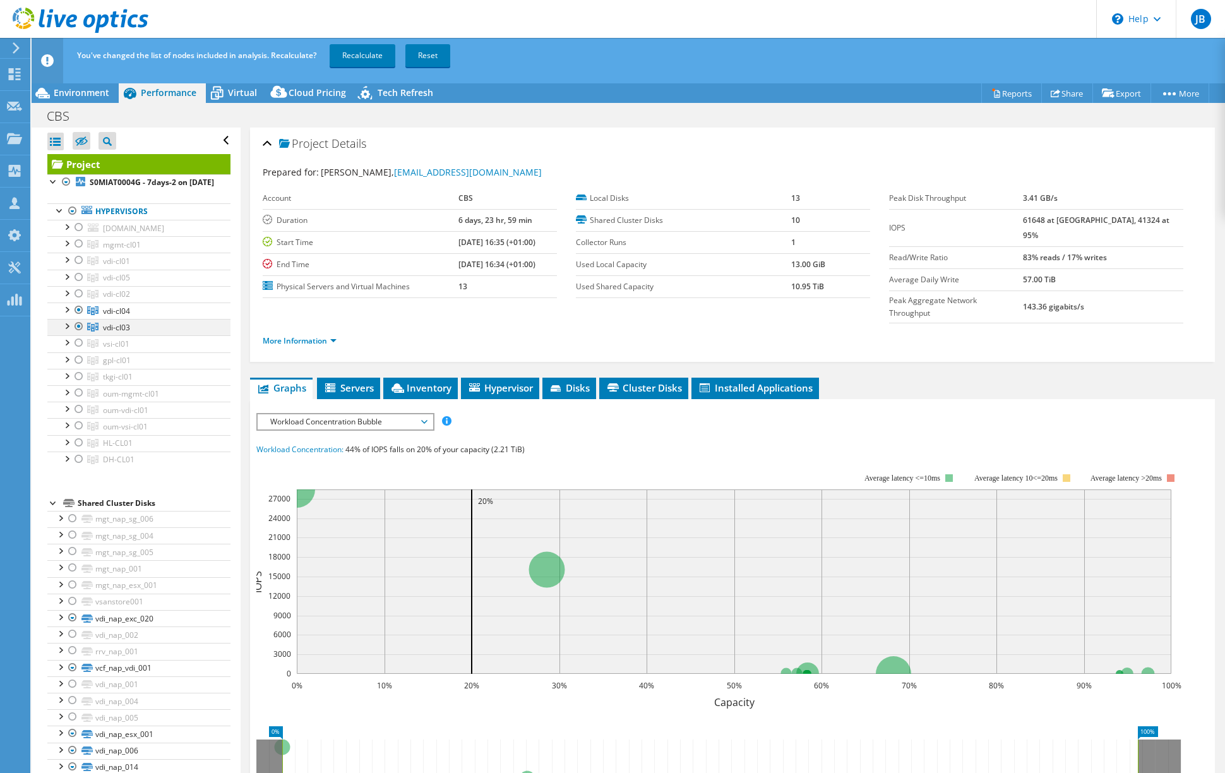
click at [78, 334] on div at bounding box center [79, 326] width 13 height 15
click at [351, 54] on link "Recalculate" at bounding box center [363, 55] width 66 height 23
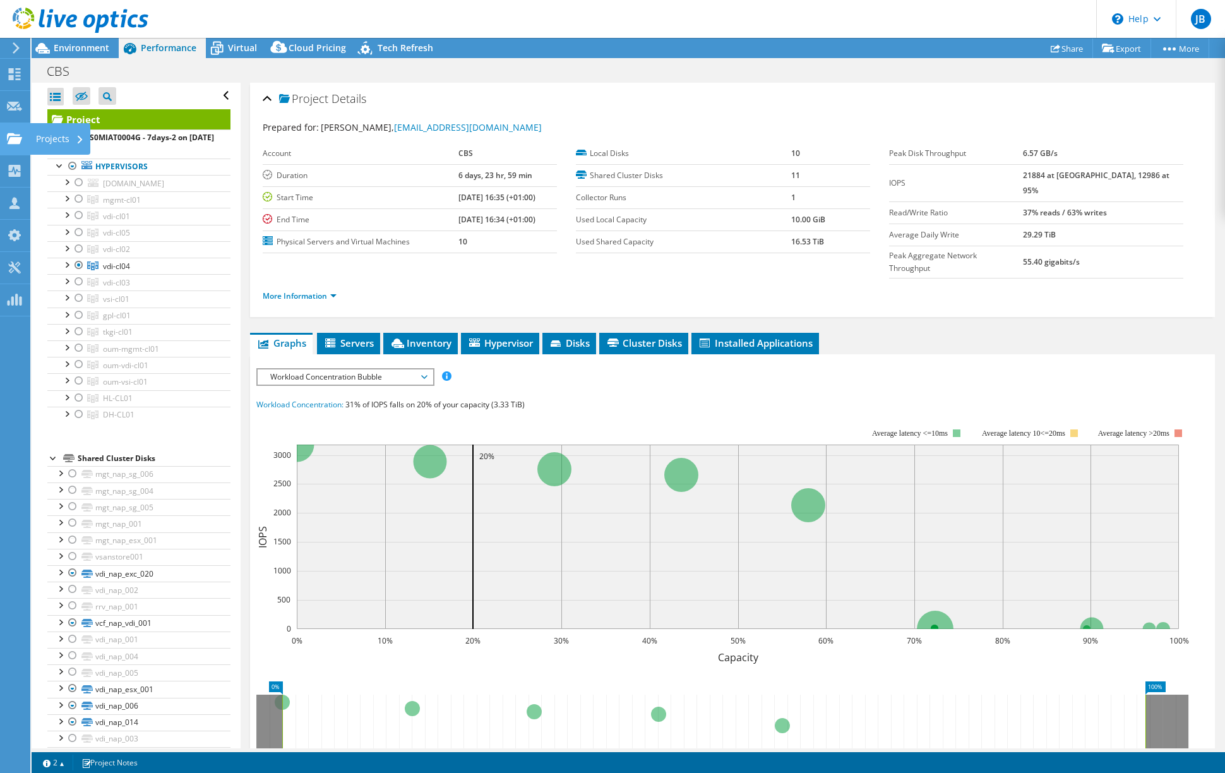
click at [16, 137] on use at bounding box center [14, 138] width 15 height 11
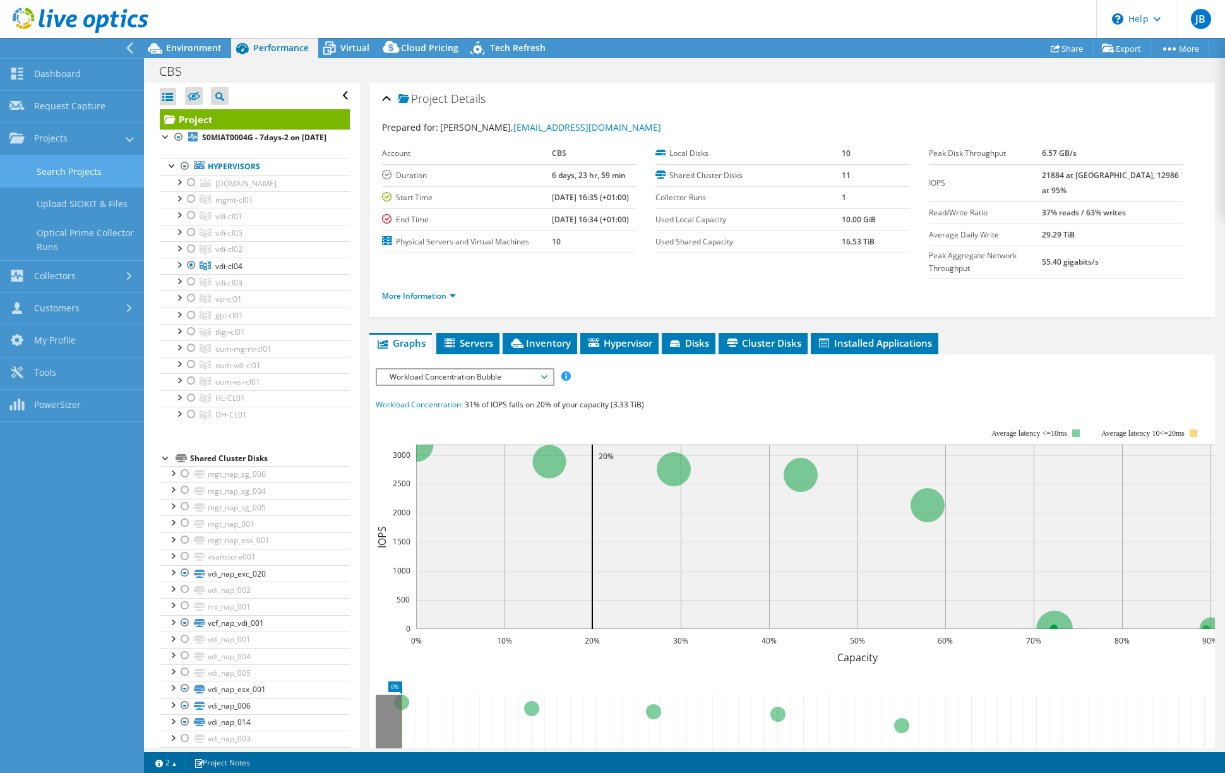
click at [62, 175] on link "Search Projects" at bounding box center [72, 171] width 144 height 32
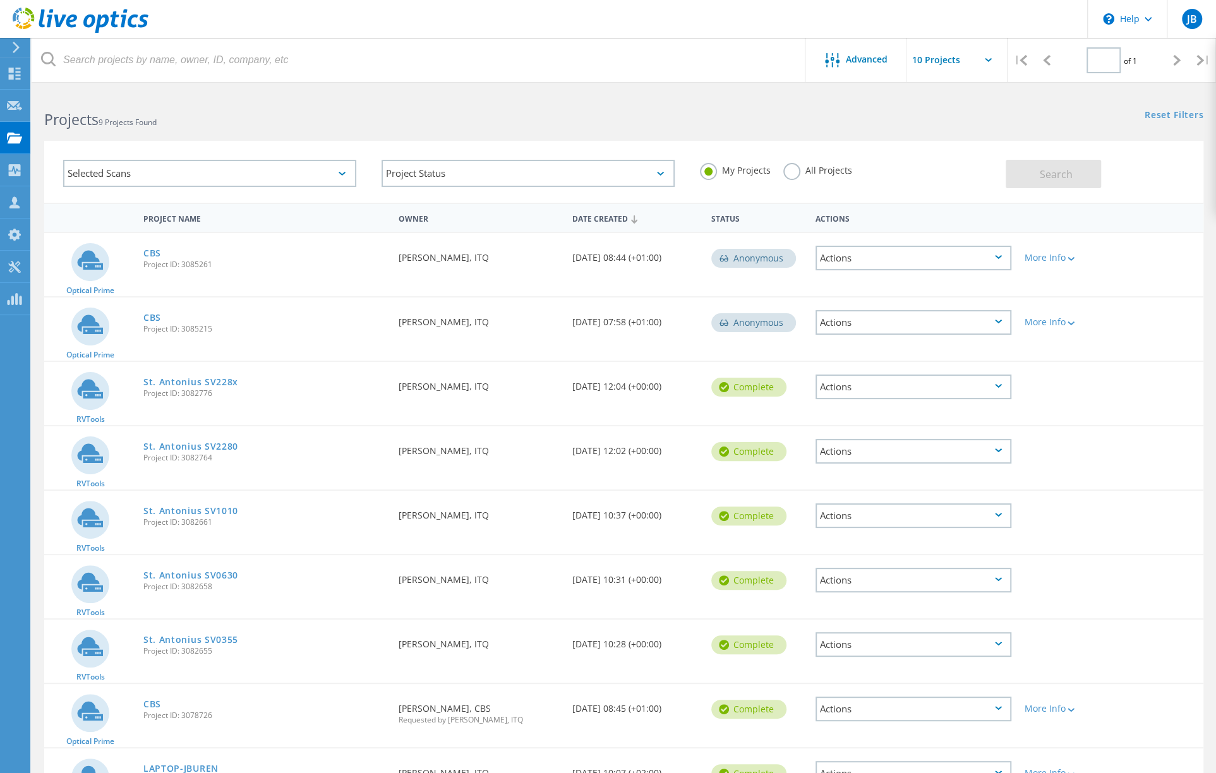
type input "1"
click at [148, 705] on link "CBS" at bounding box center [152, 704] width 18 height 9
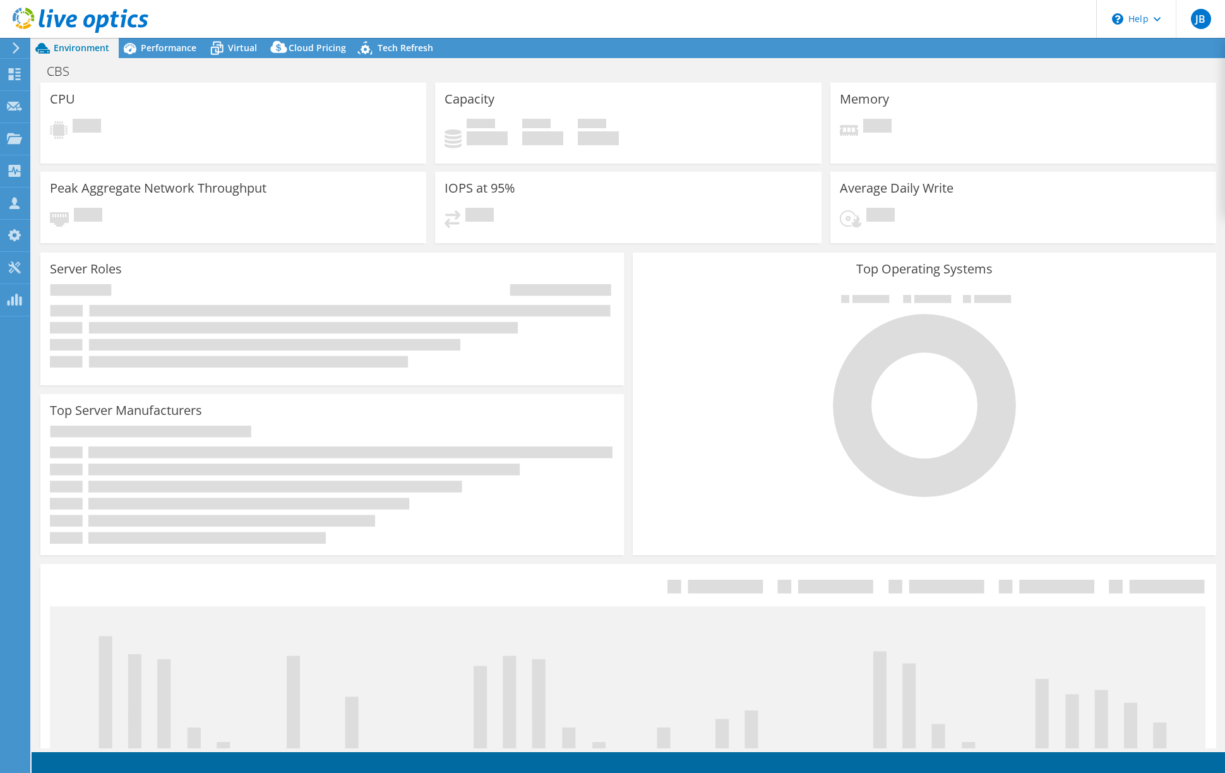
select select "USD"
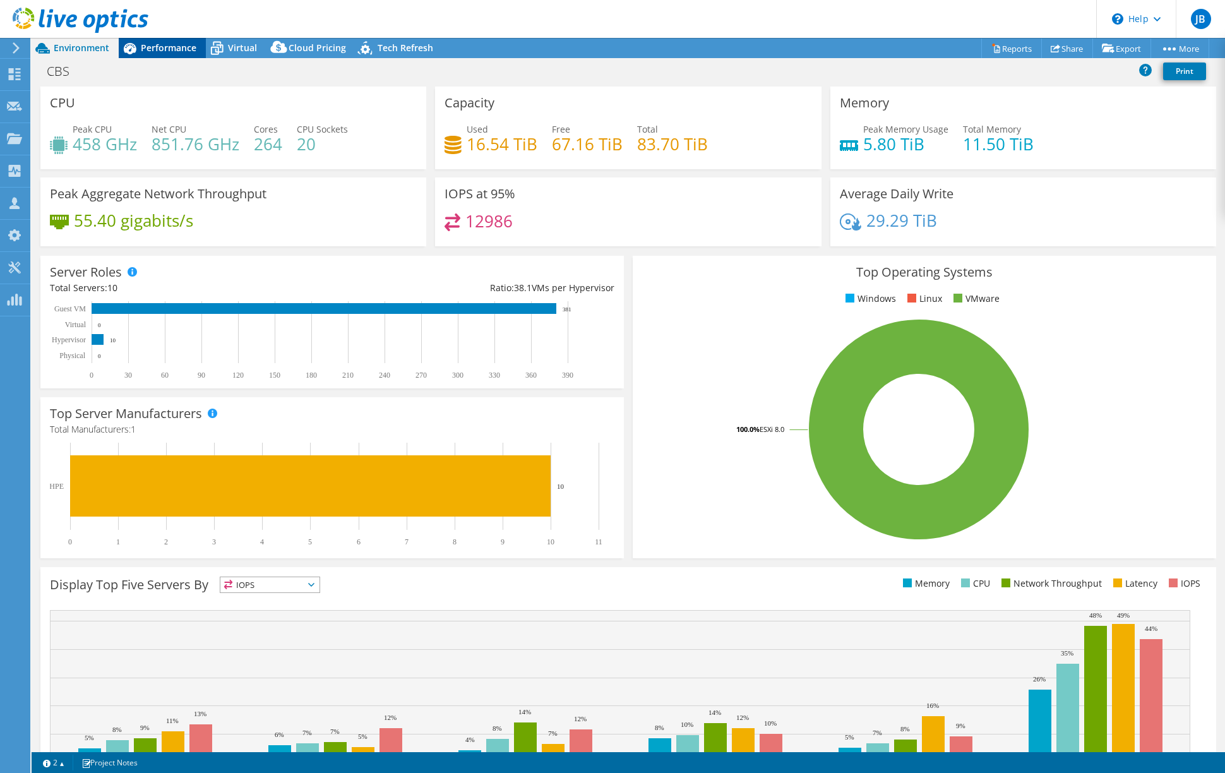
click at [174, 49] on span "Performance" at bounding box center [169, 48] width 56 height 12
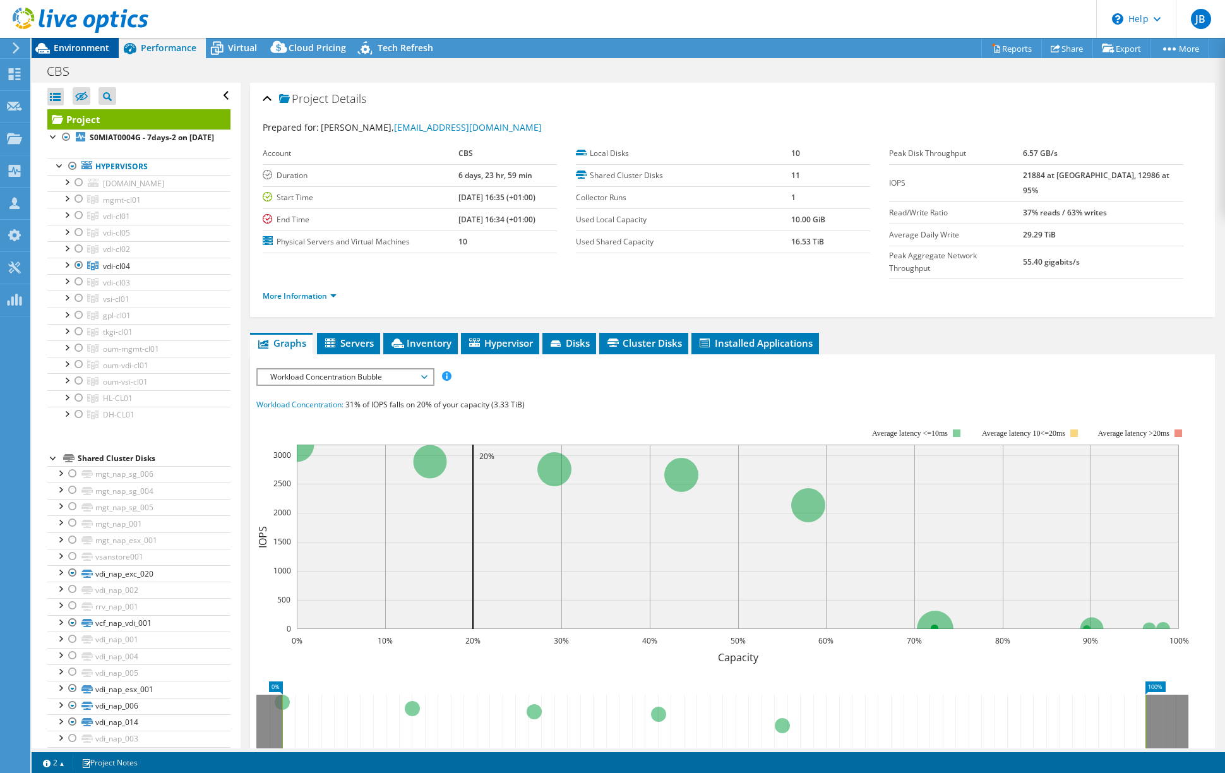
click at [82, 45] on span "Environment" at bounding box center [82, 48] width 56 height 12
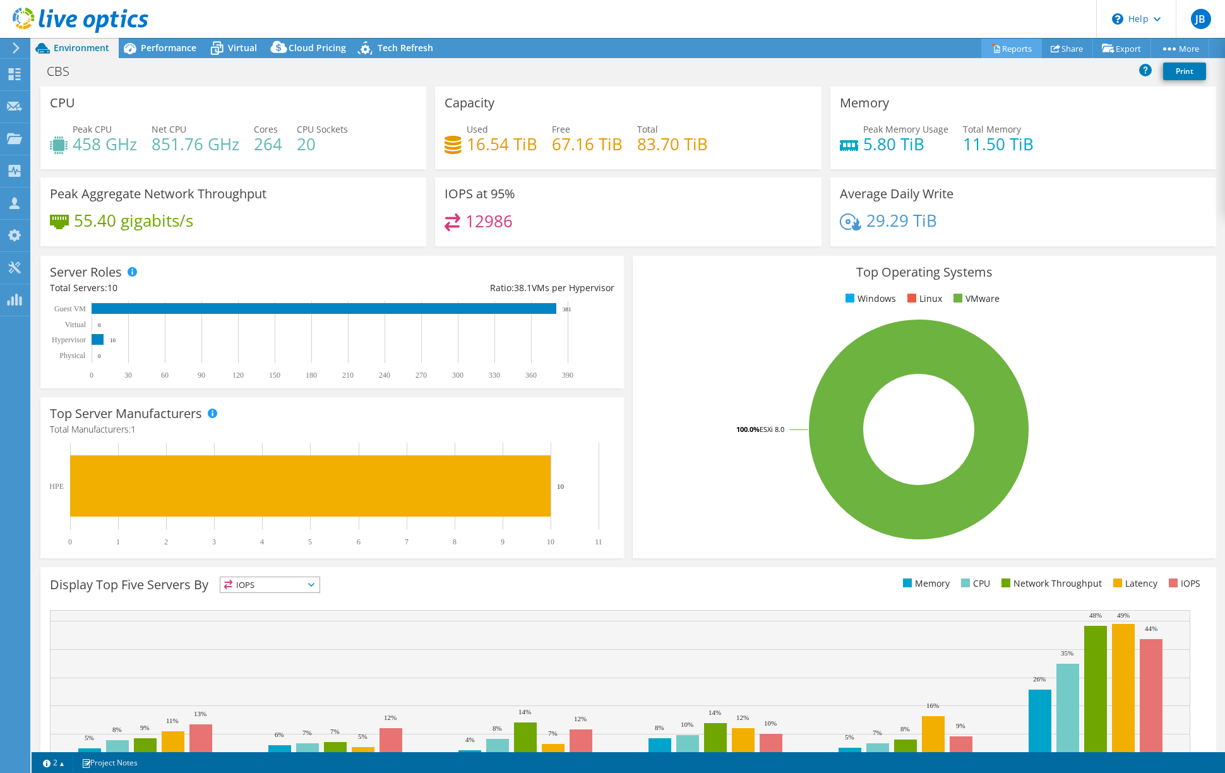
click at [1007, 47] on link "Reports" at bounding box center [1011, 49] width 61 height 20
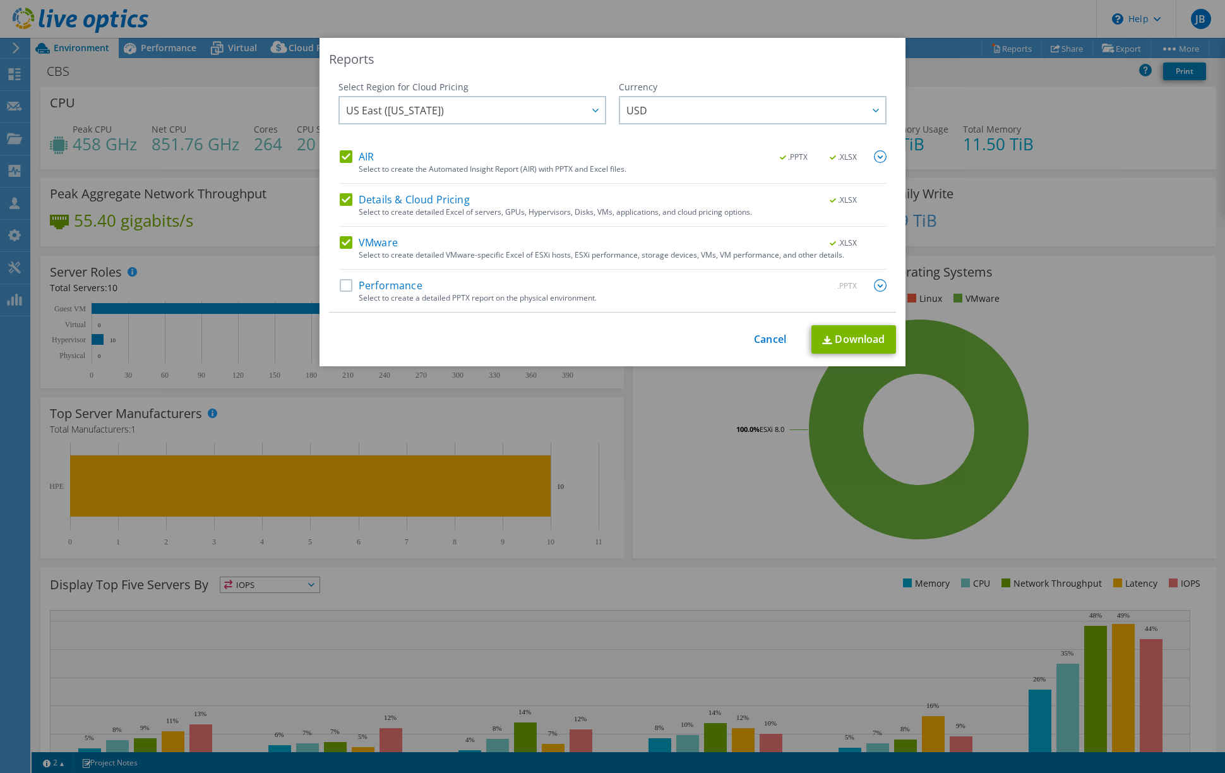
click at [342, 285] on label "Performance" at bounding box center [381, 285] width 83 height 13
click at [0, 0] on input "Performance" at bounding box center [0, 0] width 0 height 0
click at [344, 200] on label "Details & Cloud Pricing" at bounding box center [405, 199] width 130 height 13
click at [0, 0] on input "Details & Cloud Pricing" at bounding box center [0, 0] width 0 height 0
click at [342, 157] on label "AIR" at bounding box center [357, 156] width 34 height 13
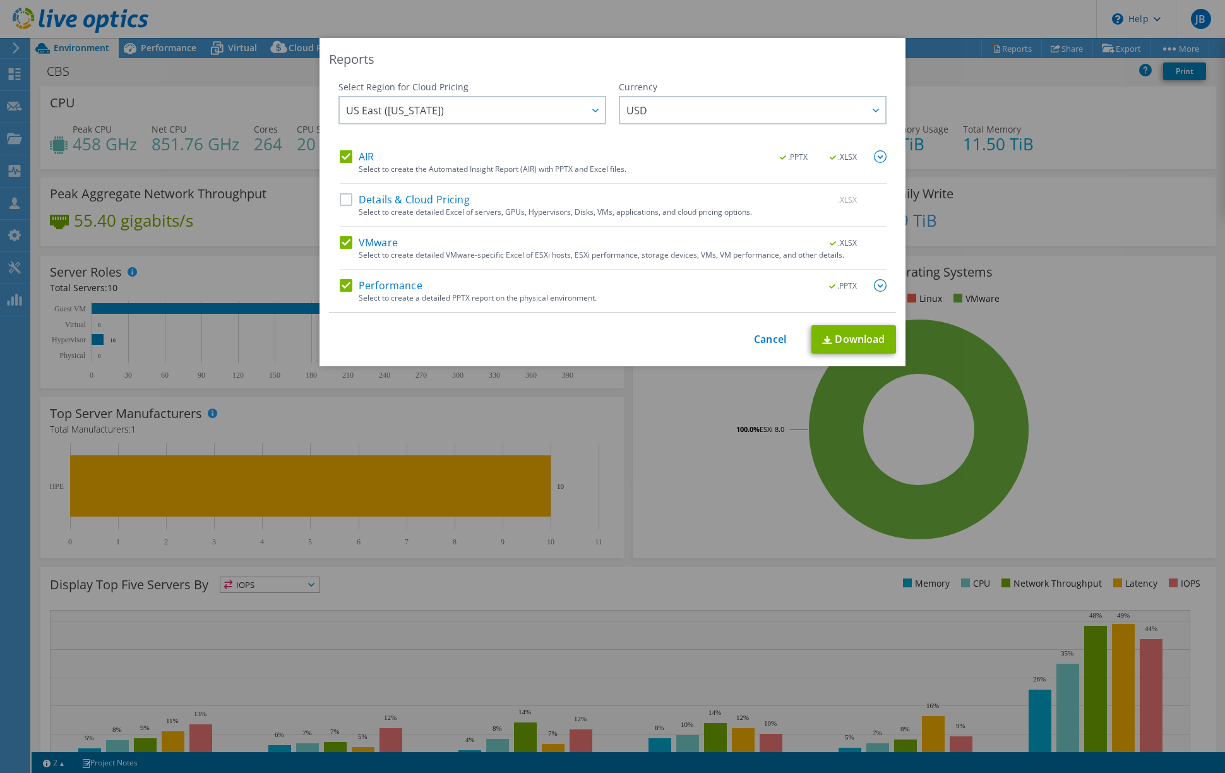
click at [0, 0] on input "AIR" at bounding box center [0, 0] width 0 height 0
click at [838, 336] on link "Download" at bounding box center [853, 339] width 85 height 28
click at [332, 71] on div "Reports Select Region for Cloud Pricing Asia Pacific (Hong Kong) Asia Pacific (…" at bounding box center [613, 202] width 586 height 328
click at [761, 337] on link "Cancel" at bounding box center [770, 339] width 32 height 12
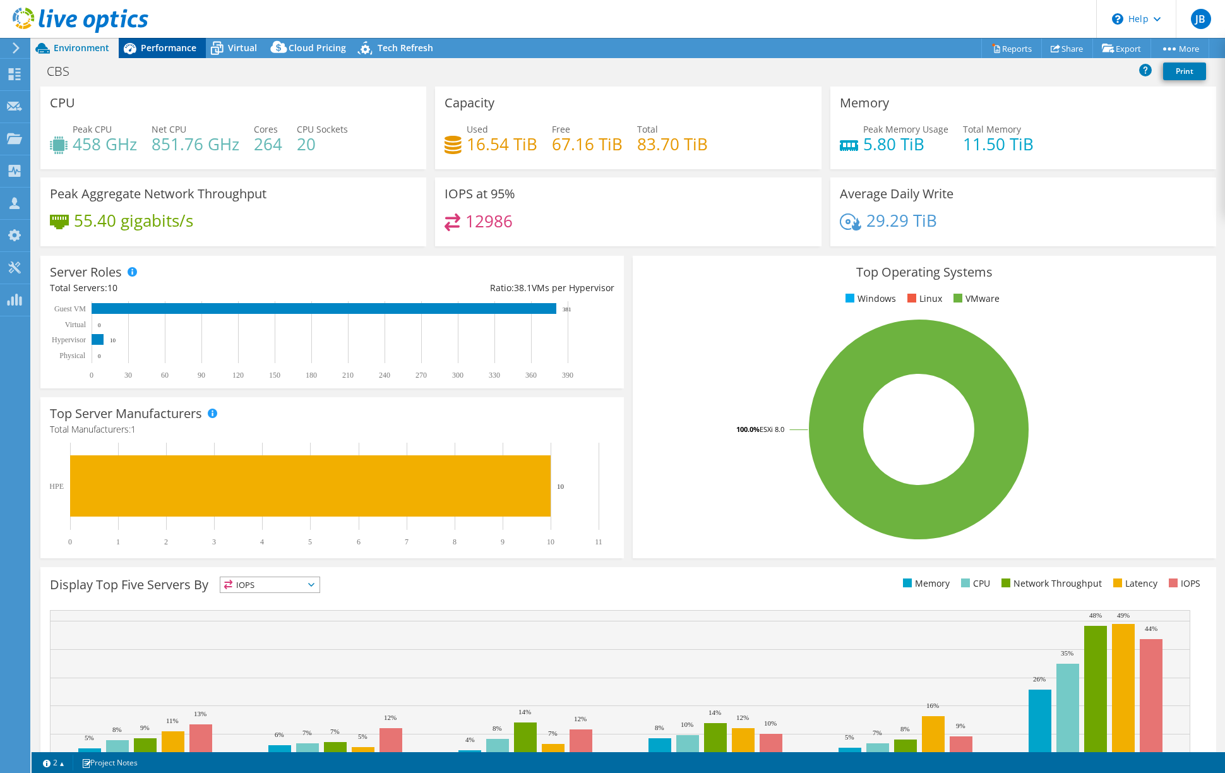
click at [173, 49] on span "Performance" at bounding box center [169, 48] width 56 height 12
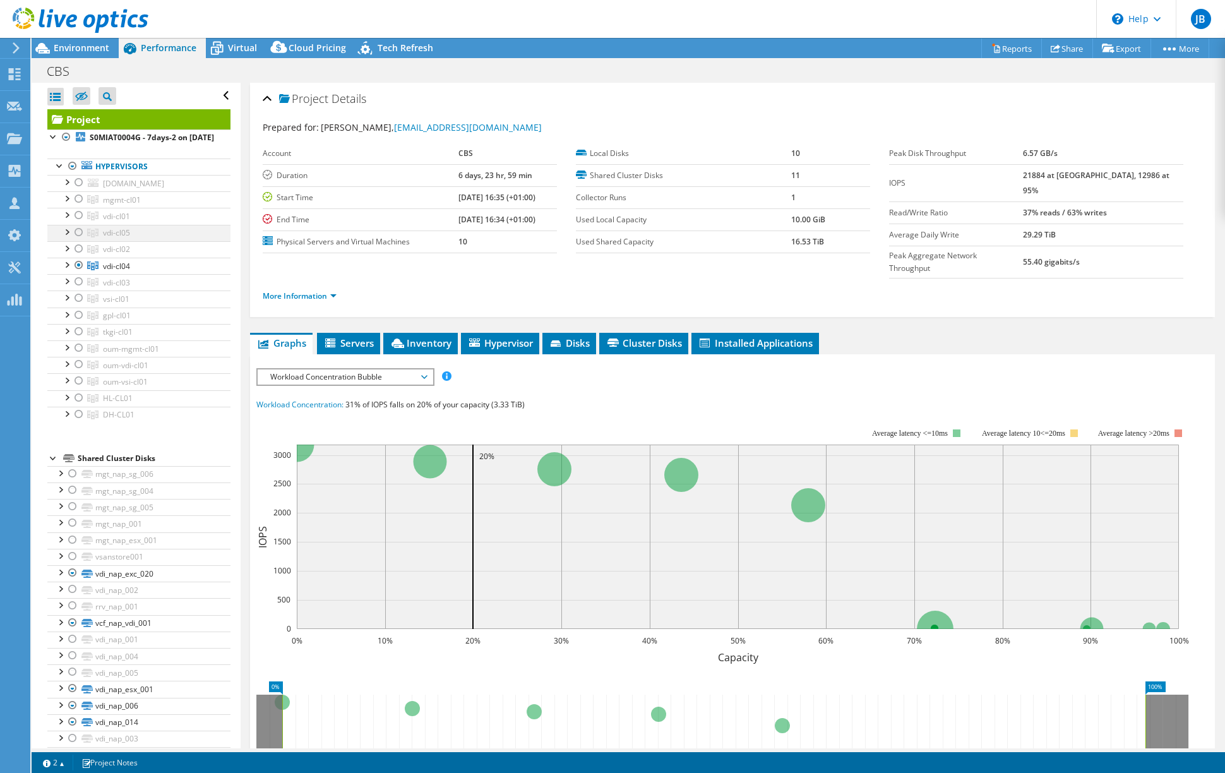
click at [77, 240] on div at bounding box center [79, 232] width 13 height 15
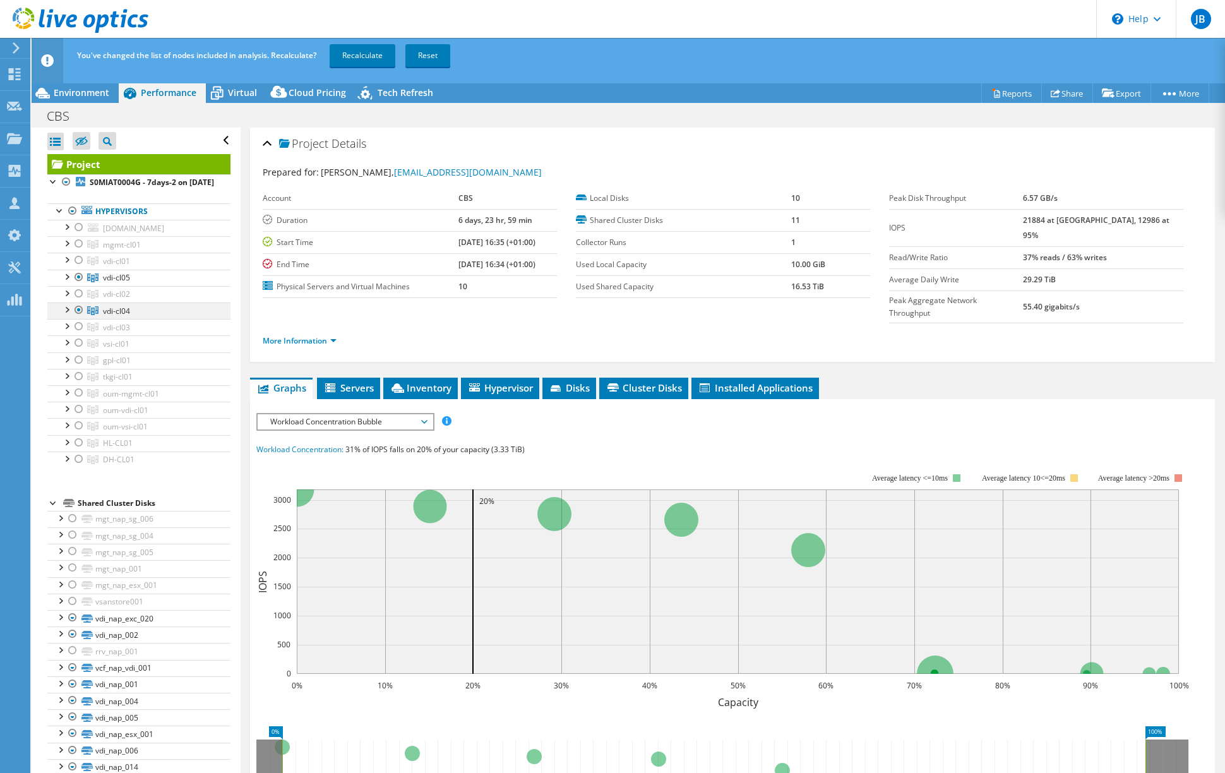
click at [78, 318] on div at bounding box center [79, 309] width 13 height 15
click at [368, 55] on link "Recalculate" at bounding box center [363, 55] width 66 height 23
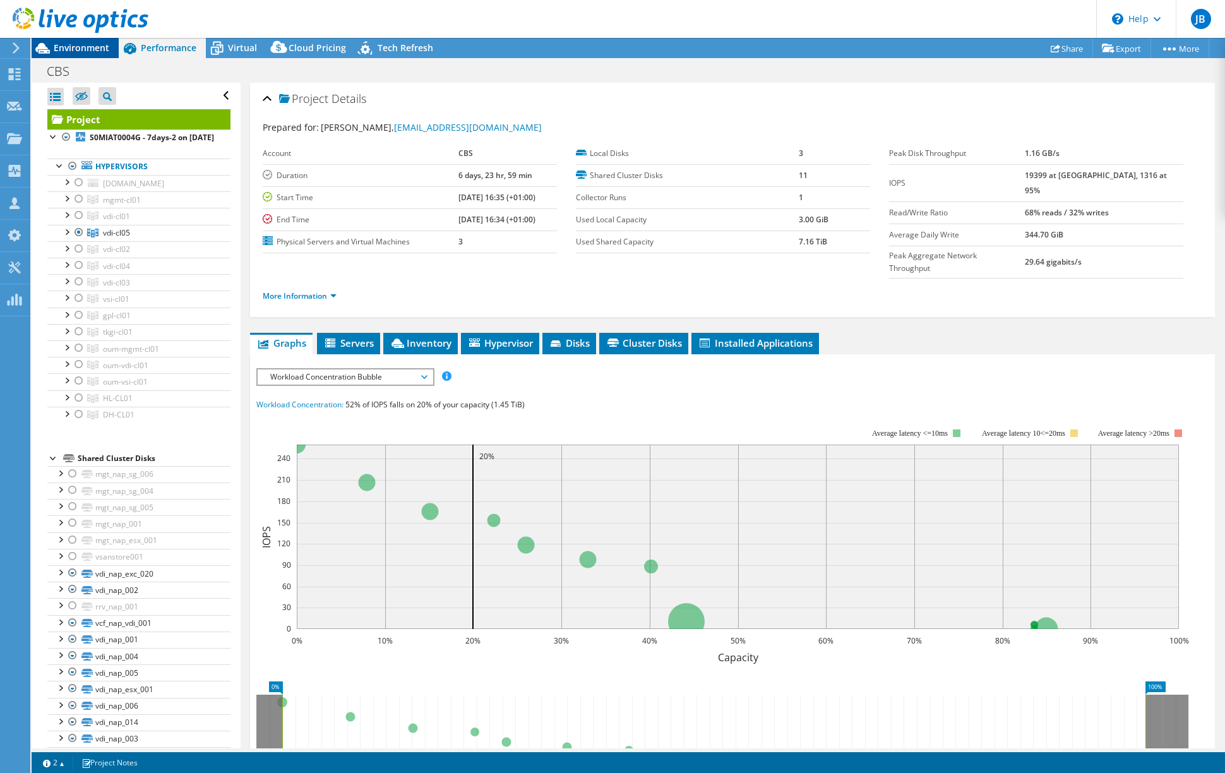
click at [81, 44] on span "Environment" at bounding box center [82, 48] width 56 height 12
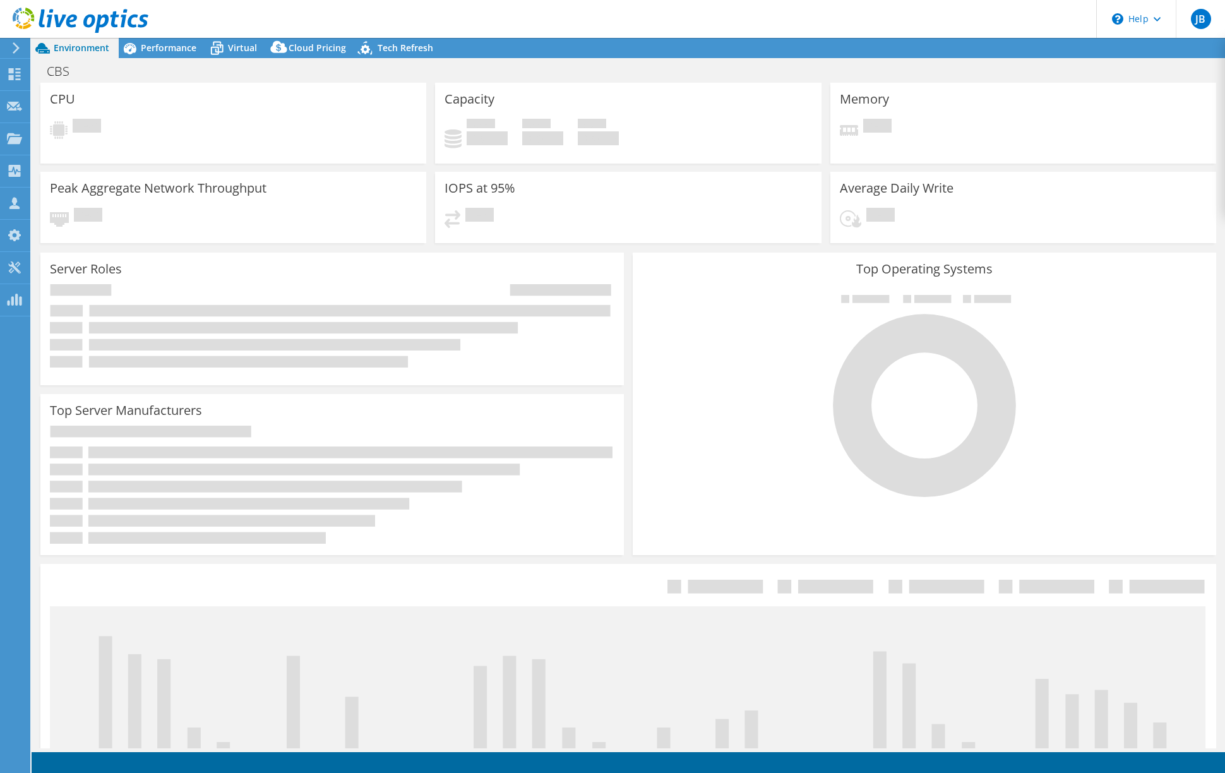
select select "USD"
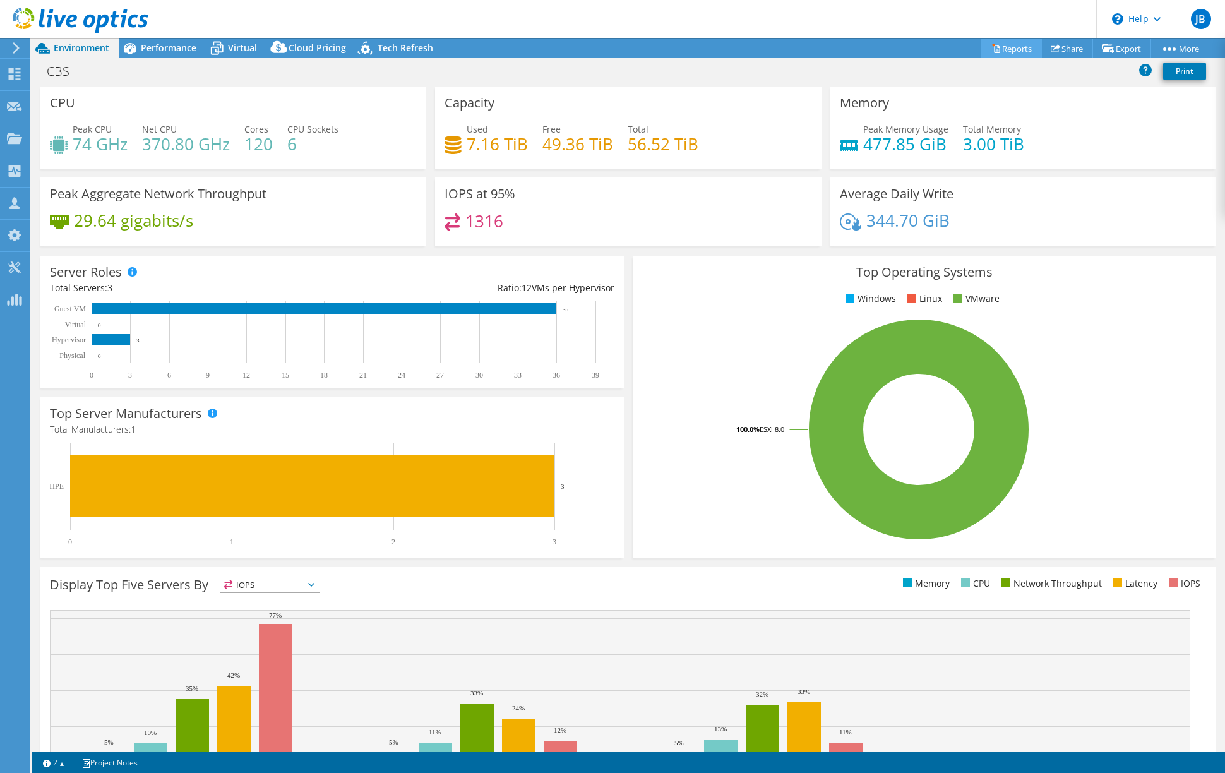
click at [1013, 47] on link "Reports" at bounding box center [1011, 49] width 61 height 20
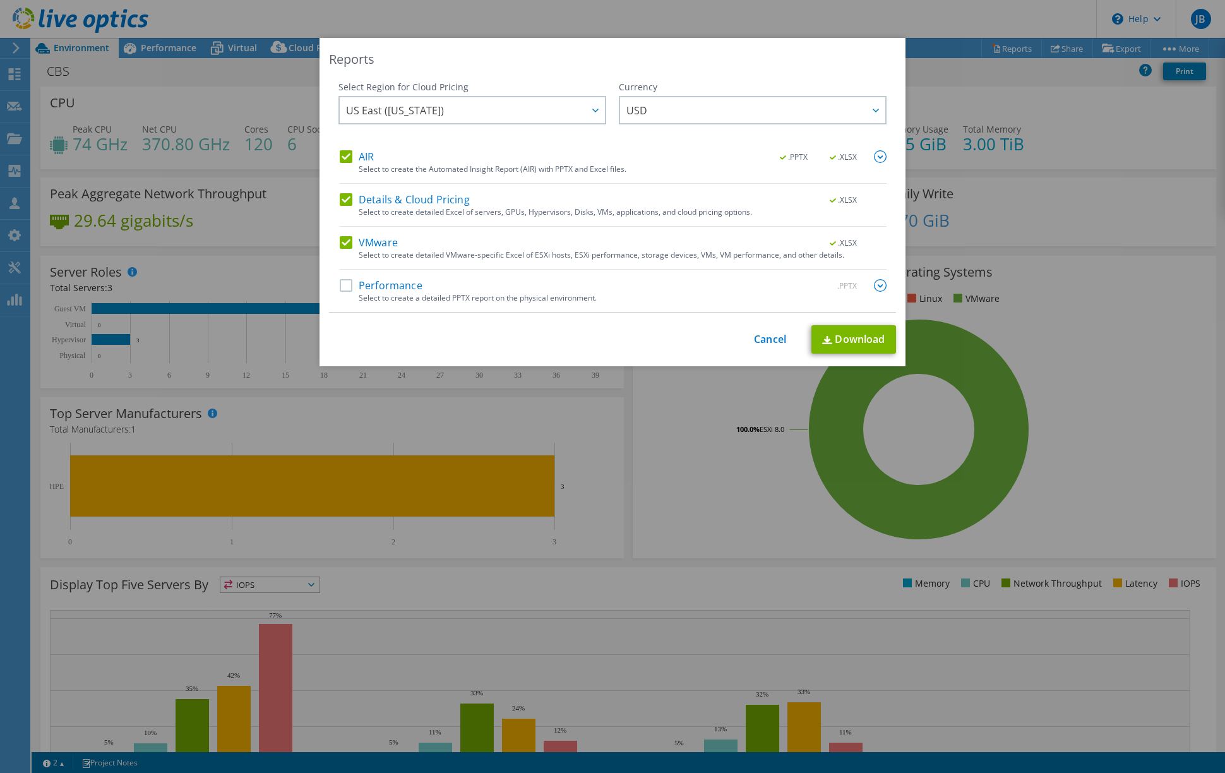
click at [343, 283] on label "Performance" at bounding box center [381, 285] width 83 height 13
click at [0, 0] on input "Performance" at bounding box center [0, 0] width 0 height 0
click at [341, 201] on label "Details & Cloud Pricing" at bounding box center [405, 199] width 130 height 13
click at [0, 0] on input "Details & Cloud Pricing" at bounding box center [0, 0] width 0 height 0
click at [341, 158] on label "AIR" at bounding box center [357, 156] width 34 height 13
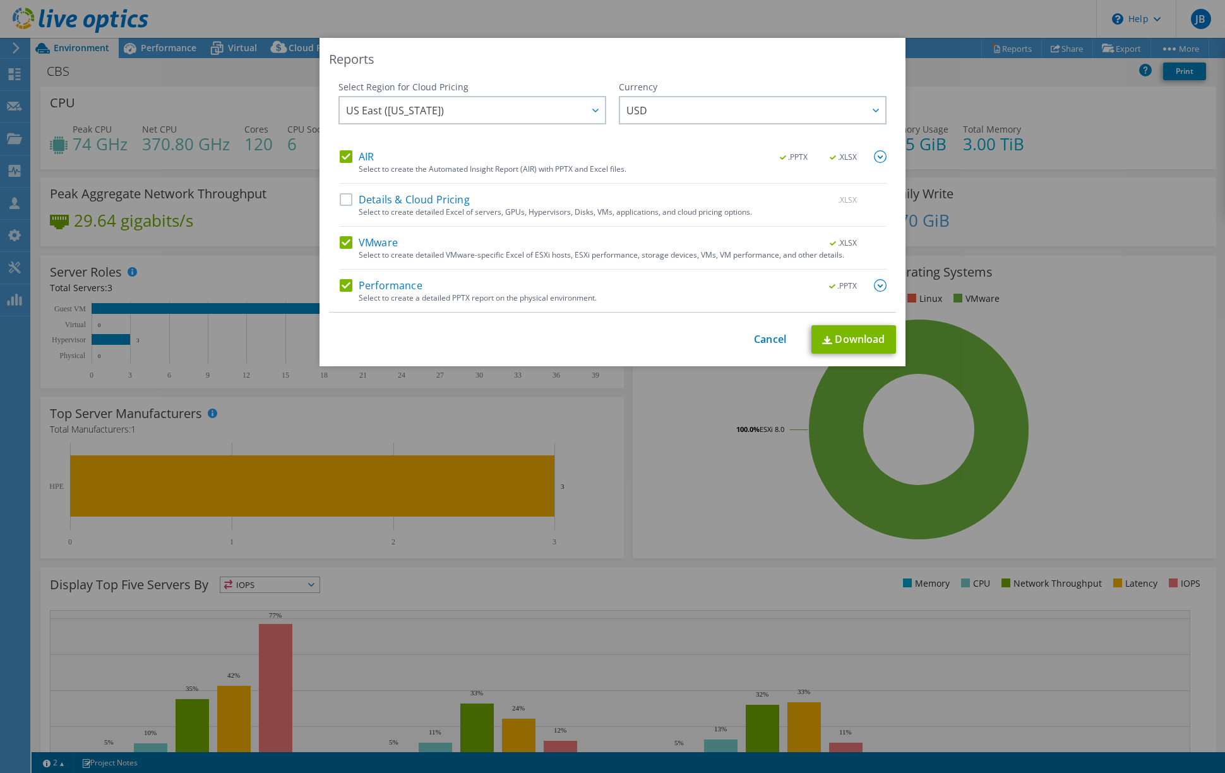
click at [0, 0] on input "AIR" at bounding box center [0, 0] width 0 height 0
click at [852, 333] on link "Download" at bounding box center [853, 339] width 85 height 28
click at [760, 336] on link "Cancel" at bounding box center [770, 339] width 32 height 12
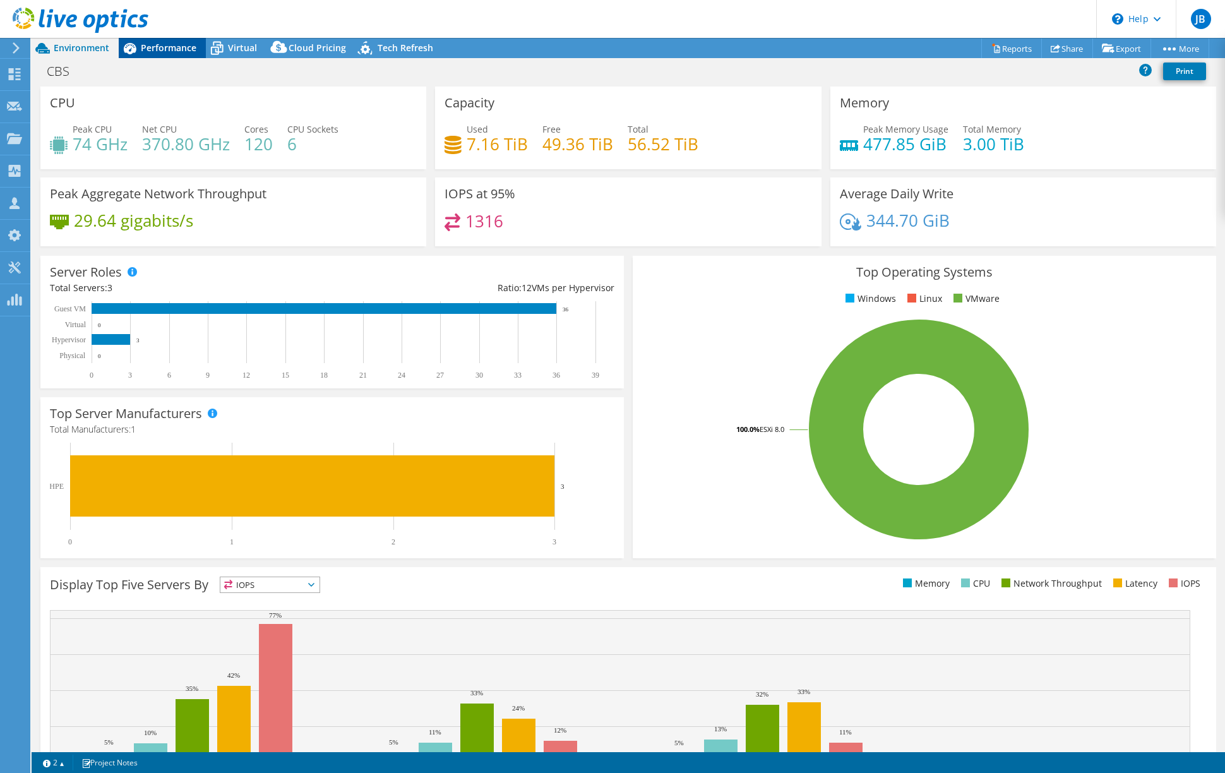
click at [162, 46] on span "Performance" at bounding box center [169, 48] width 56 height 12
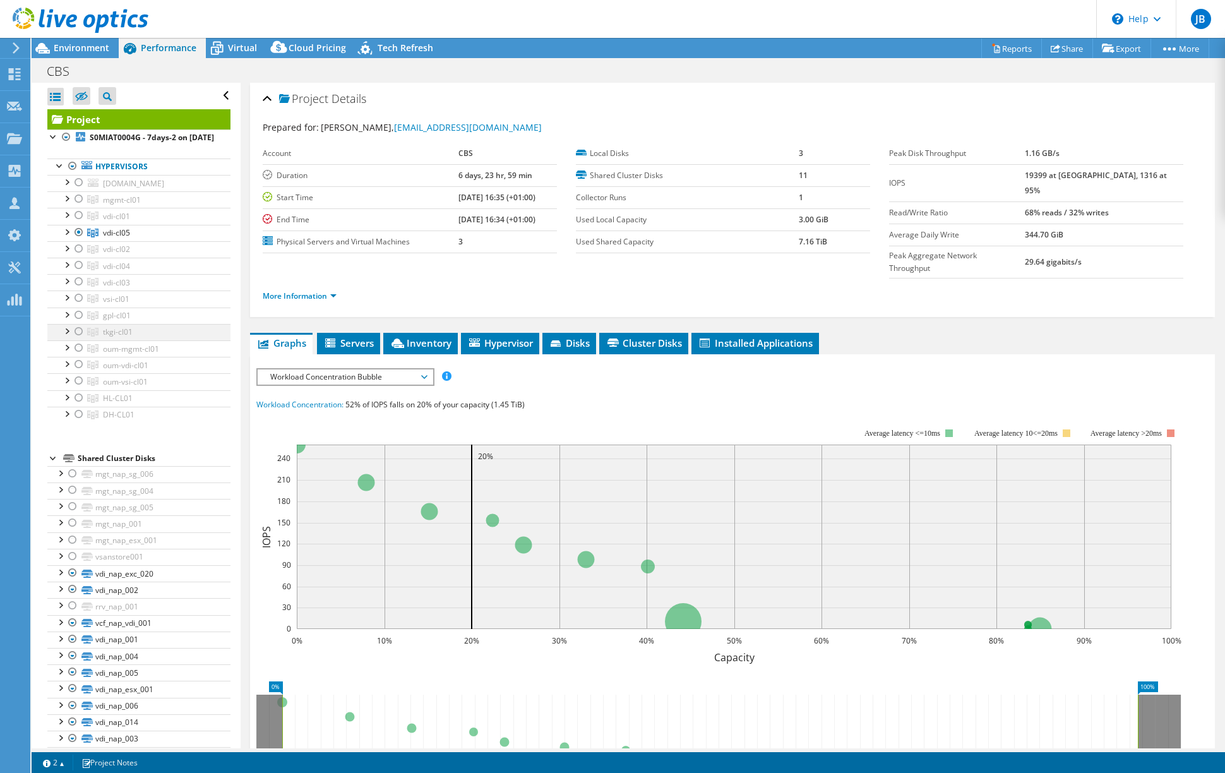
click at [80, 337] on div at bounding box center [79, 331] width 13 height 15
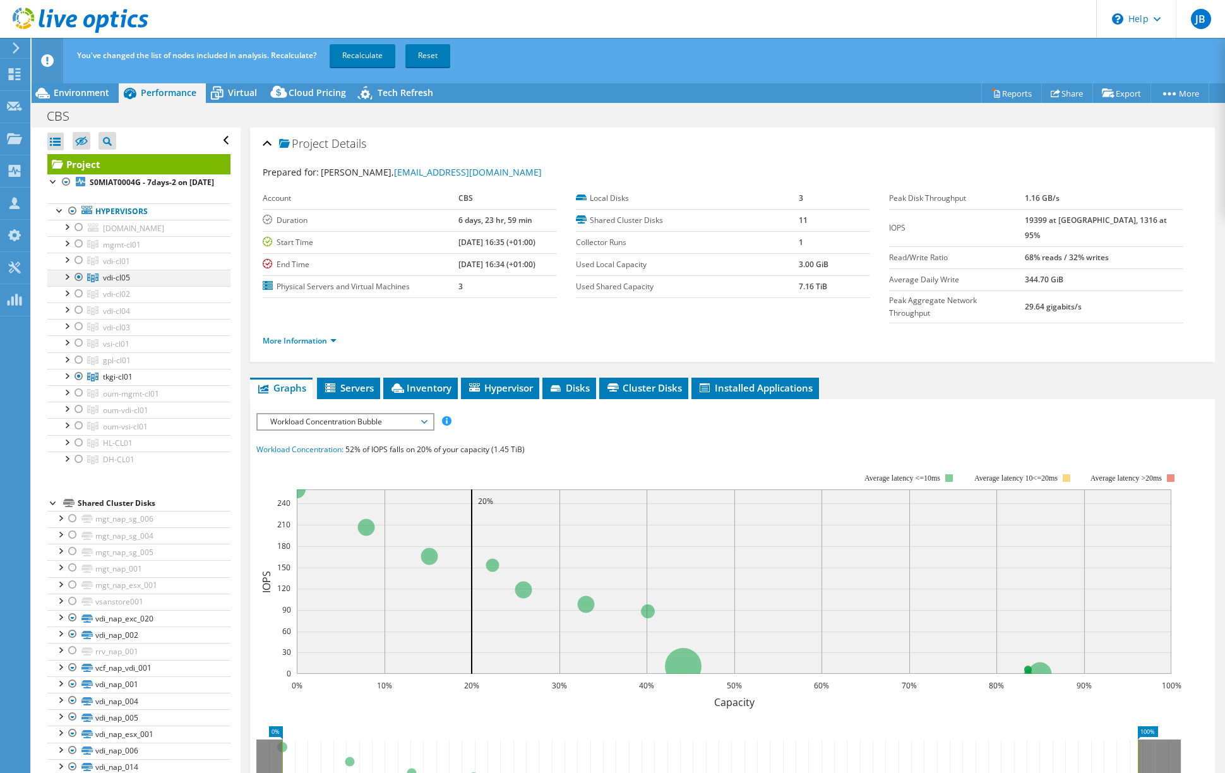
click at [78, 285] on div at bounding box center [79, 277] width 13 height 15
click at [364, 54] on link "Recalculate" at bounding box center [363, 55] width 66 height 23
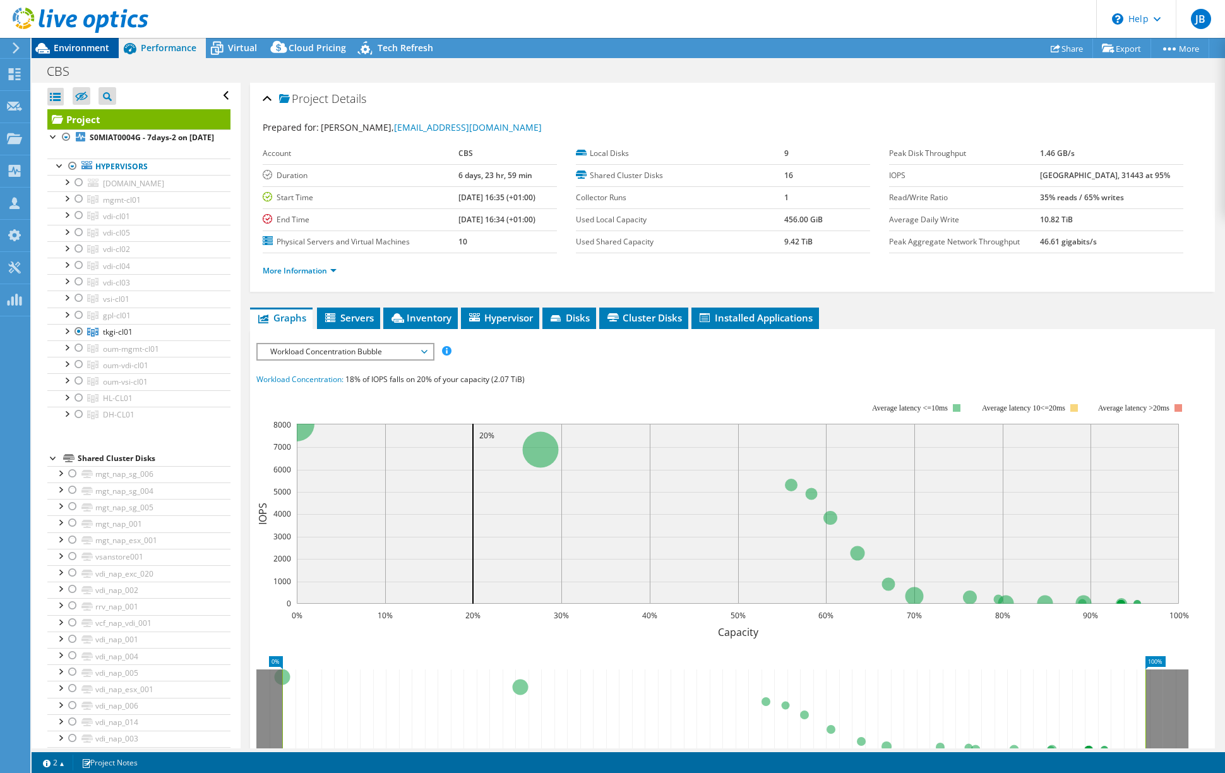
click at [86, 46] on span "Environment" at bounding box center [82, 48] width 56 height 12
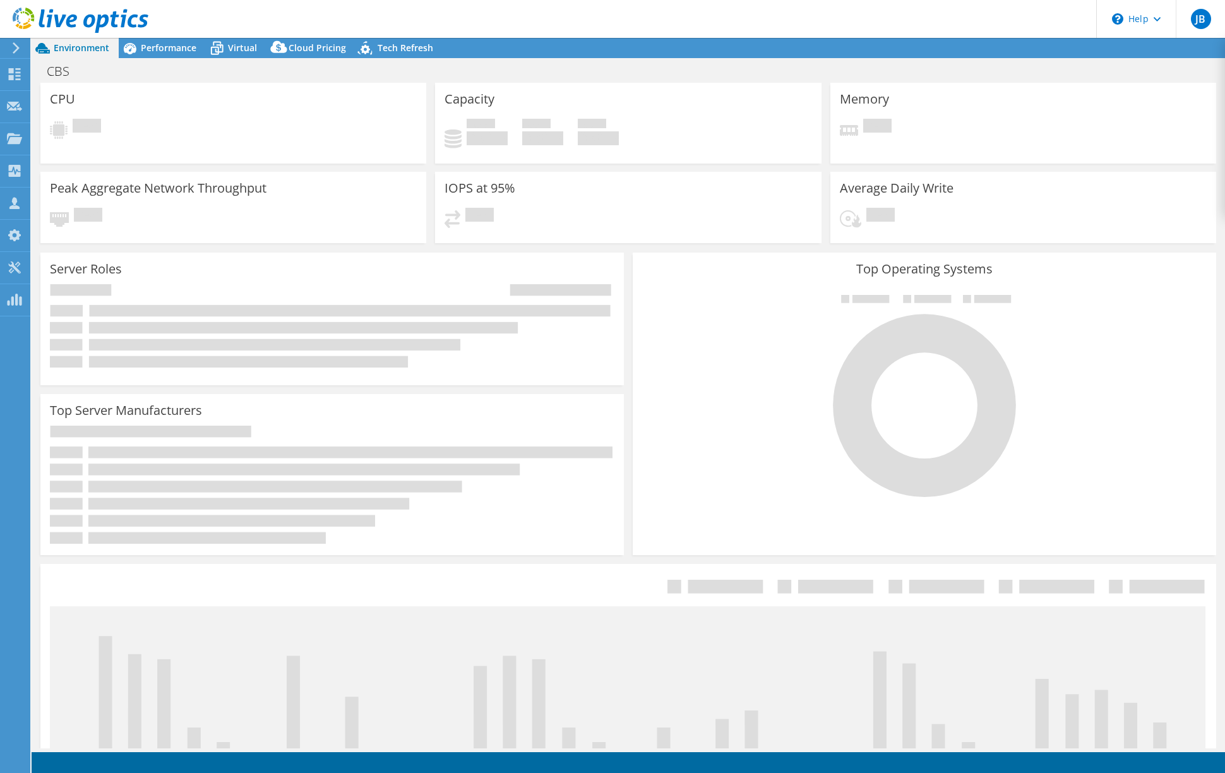
select select "USD"
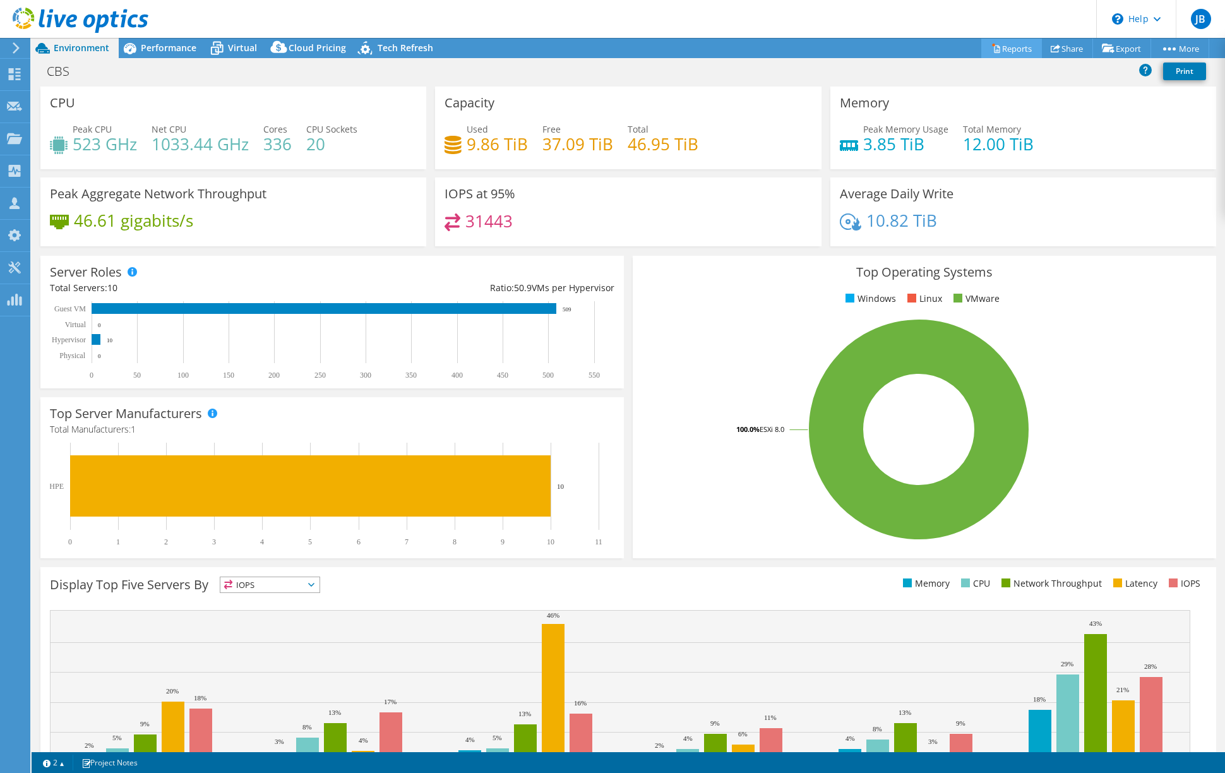
click at [1005, 46] on link "Reports" at bounding box center [1011, 49] width 61 height 20
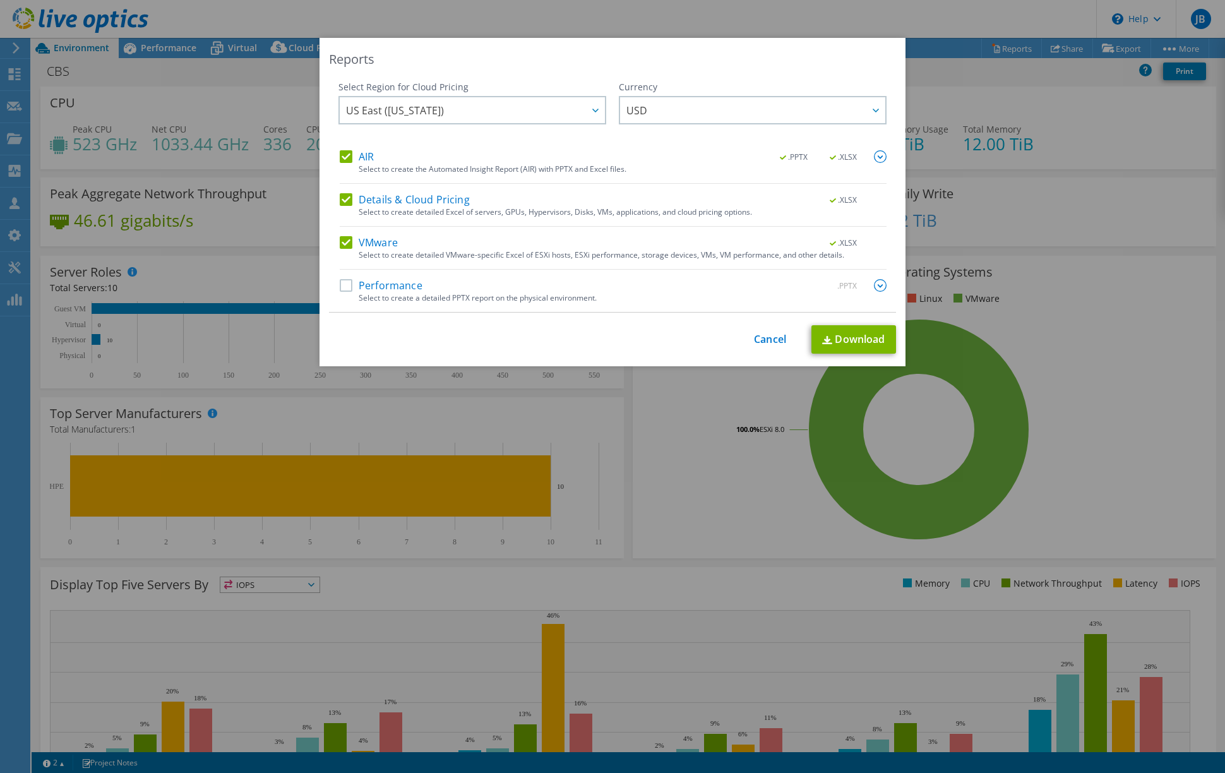
click at [340, 286] on label "Performance" at bounding box center [381, 285] width 83 height 13
click at [0, 0] on input "Performance" at bounding box center [0, 0] width 0 height 0
click at [342, 200] on label "Details & Cloud Pricing" at bounding box center [405, 199] width 130 height 13
click at [0, 0] on input "Details & Cloud Pricing" at bounding box center [0, 0] width 0 height 0
click at [346, 153] on label "AIR" at bounding box center [357, 156] width 34 height 13
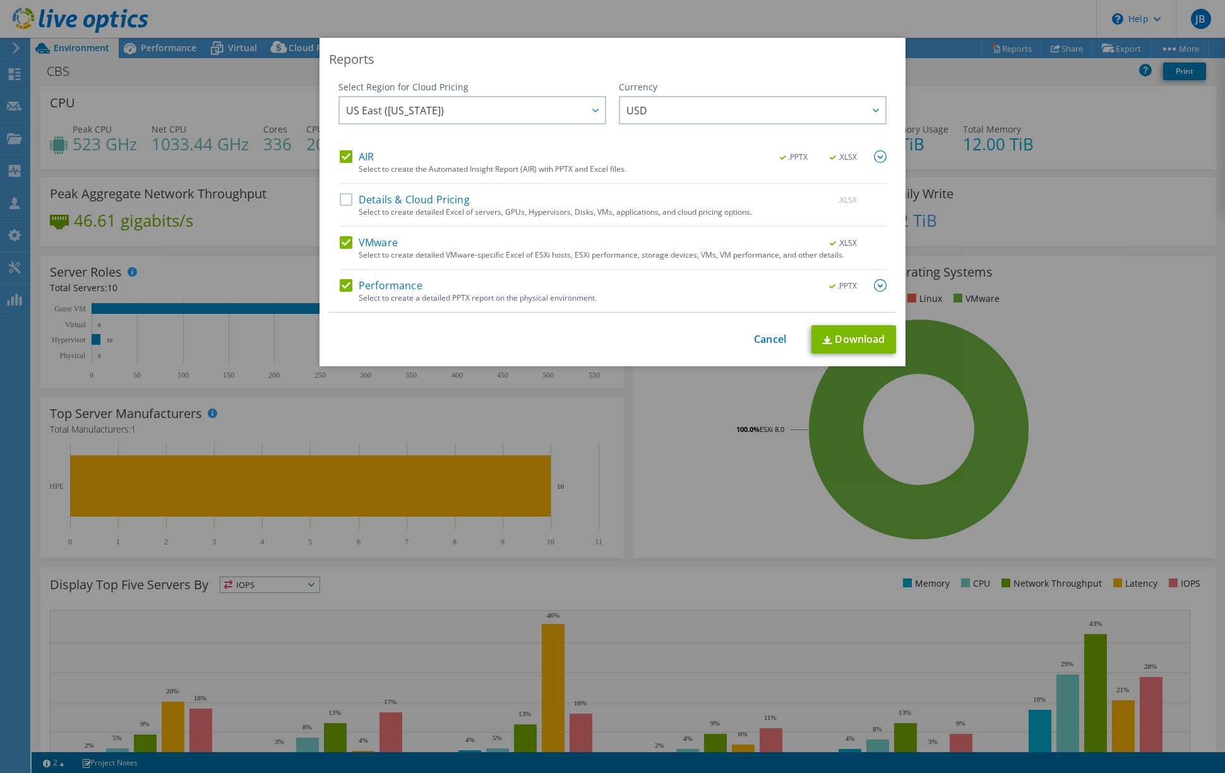
click at [0, 0] on input "AIR" at bounding box center [0, 0] width 0 height 0
click at [854, 340] on link "Download" at bounding box center [853, 339] width 85 height 28
click at [765, 340] on link "Cancel" at bounding box center [770, 339] width 32 height 12
